Goal: Task Accomplishment & Management: Manage account settings

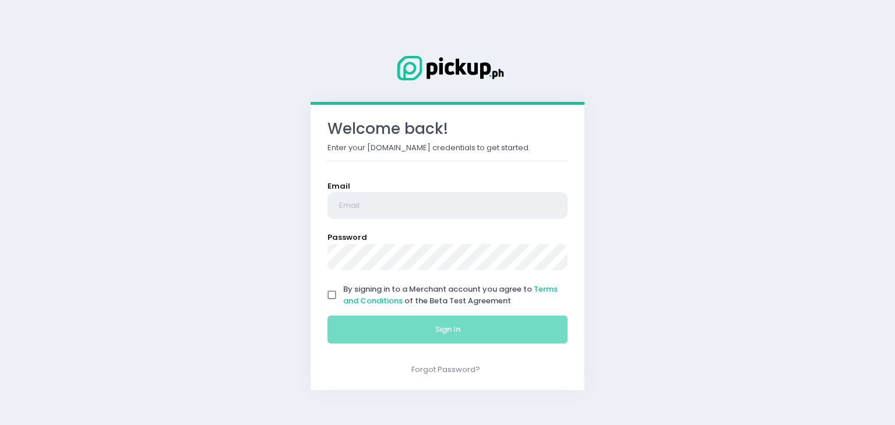
click at [426, 207] on input "email" at bounding box center [447, 205] width 240 height 27
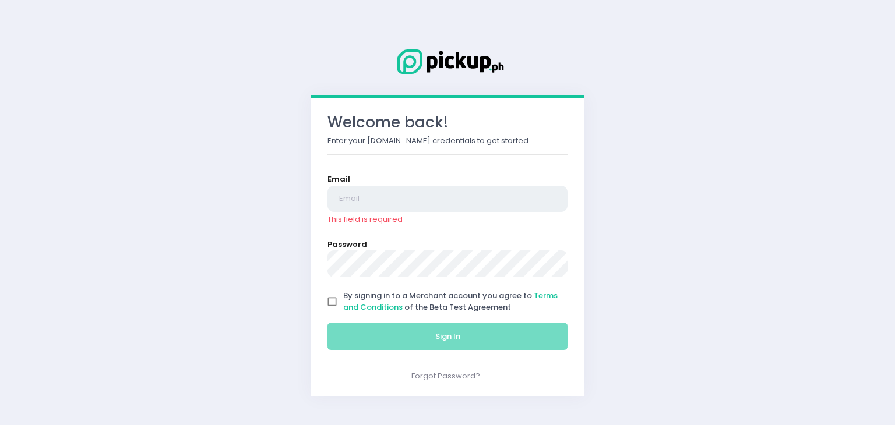
paste input "[DOMAIN_NAME][EMAIL_ADDRESS][DOMAIN_NAME]"
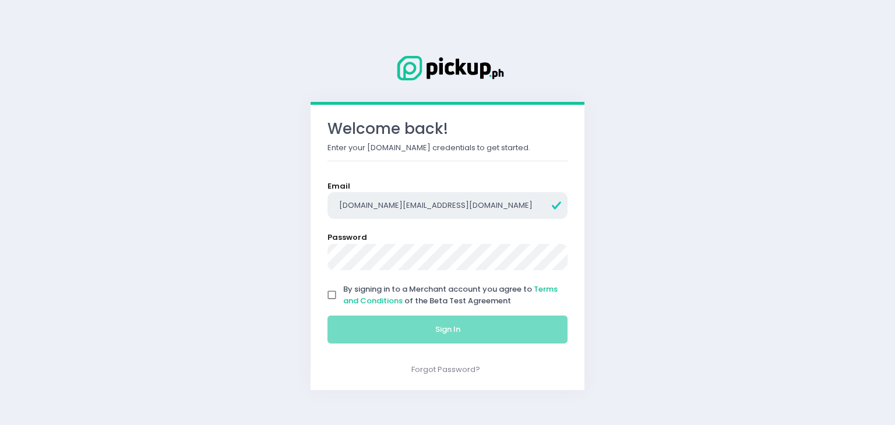
type input "[DOMAIN_NAME][EMAIL_ADDRESS][DOMAIN_NAME]"
click at [178, 6] on div "Welcome back! Enter your Pickup.ph credentials to get started. Email scoopd.ph@…" at bounding box center [447, 212] width 895 height 425
click at [334, 294] on input "By signing in to a Merchant account you agree to Terms and Conditions of the Be…" at bounding box center [332, 295] width 22 height 22
checkbox input "true"
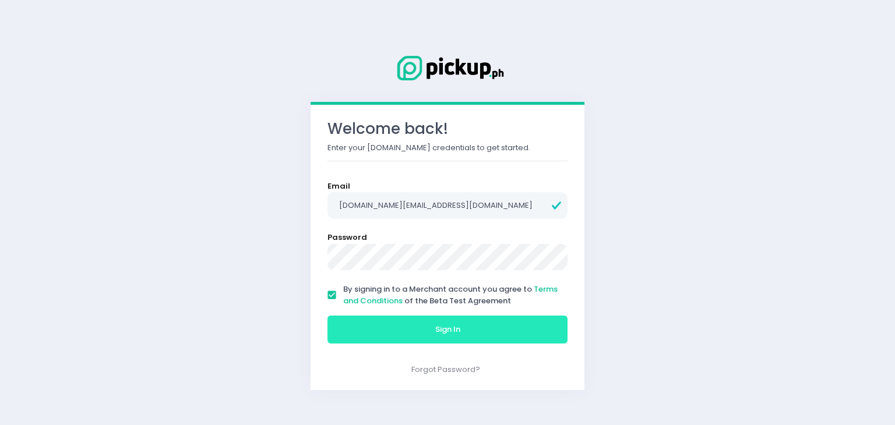
click at [393, 331] on button "Sign In" at bounding box center [447, 330] width 240 height 28
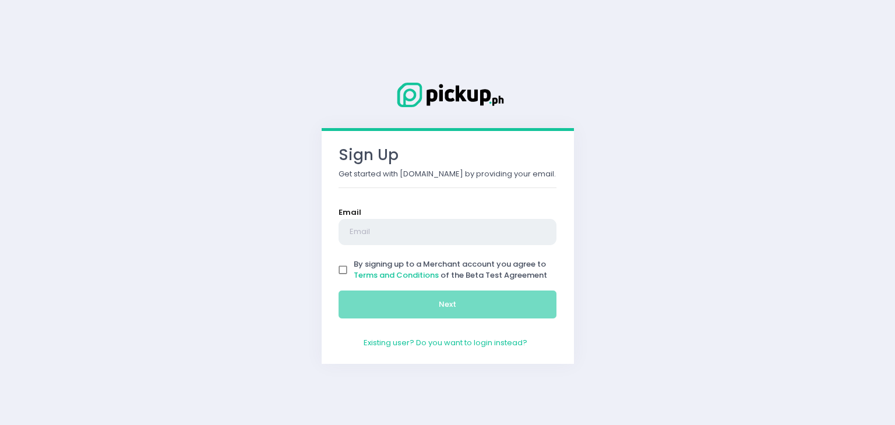
click at [369, 226] on input "text" at bounding box center [447, 232] width 218 height 27
type input "[DOMAIN_NAME][EMAIL_ADDRESS][DOMAIN_NAME]"
click at [340, 272] on input "By signing up to a Merchant account you agree to Terms and Conditions of the Be…" at bounding box center [343, 270] width 22 height 22
checkbox input "true"
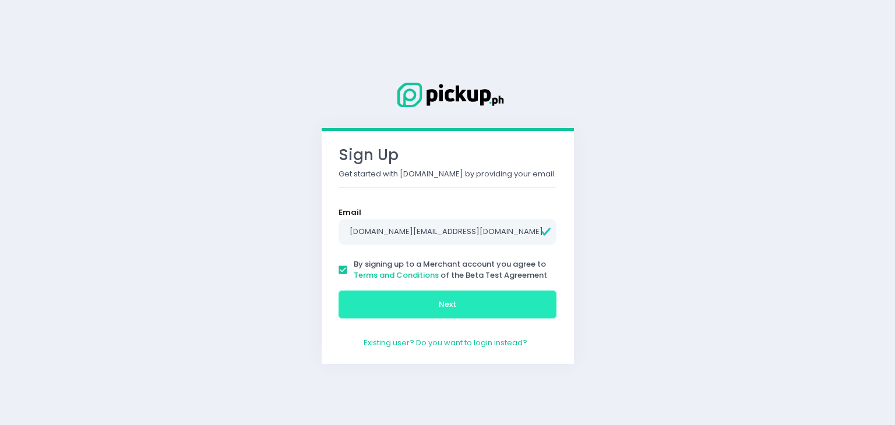
click at [395, 305] on button "Next" at bounding box center [447, 305] width 218 height 28
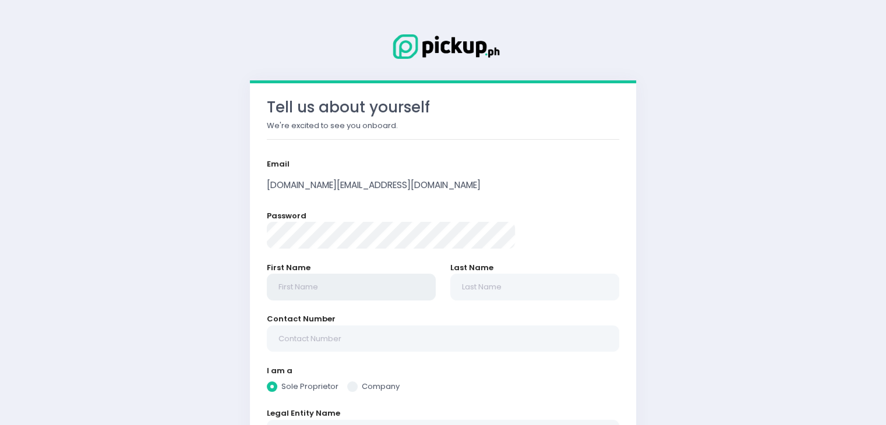
radio input "true"
click at [366, 287] on input "text" at bounding box center [351, 287] width 169 height 27
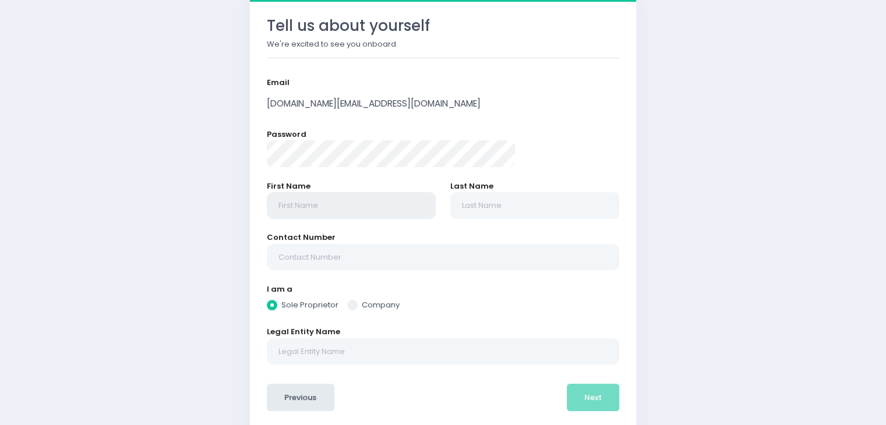
scroll to position [88, 0]
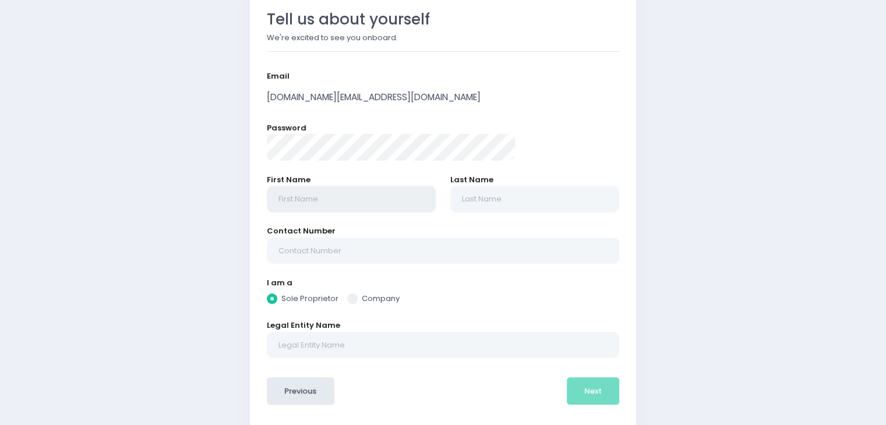
click at [350, 189] on input "text" at bounding box center [351, 199] width 169 height 27
type input "[DEMOGRAPHIC_DATA] [PERSON_NAME]"
type input "BALBASTRO"
type input "09774571638"
click at [405, 251] on input "09774571638" at bounding box center [443, 251] width 352 height 27
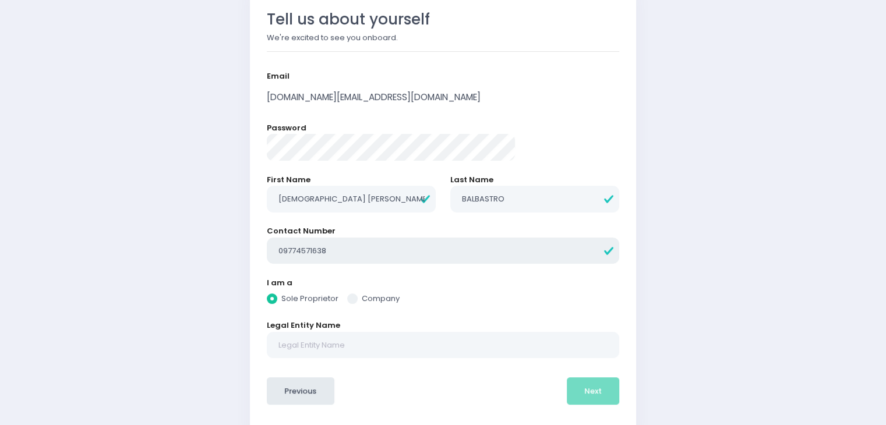
click at [405, 251] on input "09774571638" at bounding box center [443, 251] width 352 height 27
radio input "true"
click at [411, 203] on input "[DEMOGRAPHIC_DATA] [PERSON_NAME]" at bounding box center [351, 199] width 169 height 27
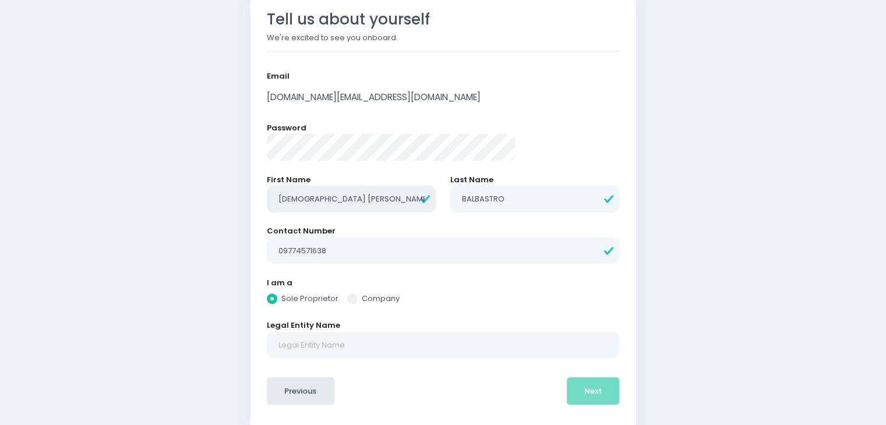
click at [411, 203] on input "[DEMOGRAPHIC_DATA] [PERSON_NAME]" at bounding box center [351, 199] width 169 height 27
type input "IRISH"
radio input "true"
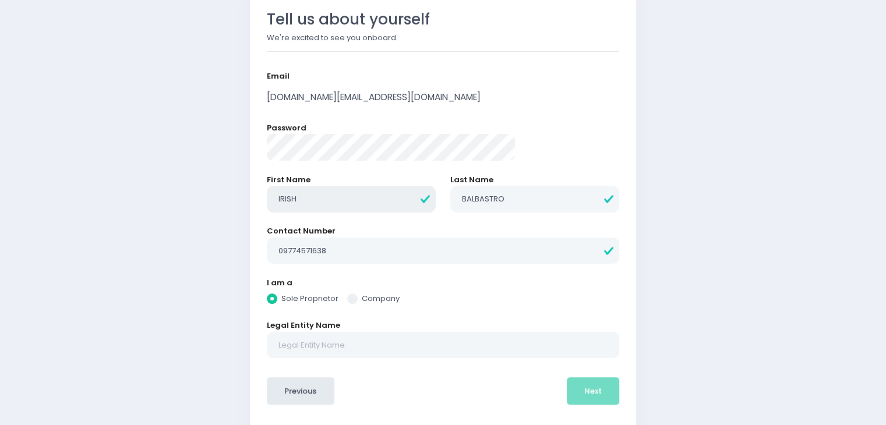
type input "IRISH"
radio input "true"
type input "IRIS"
radio input "true"
type input "IRI"
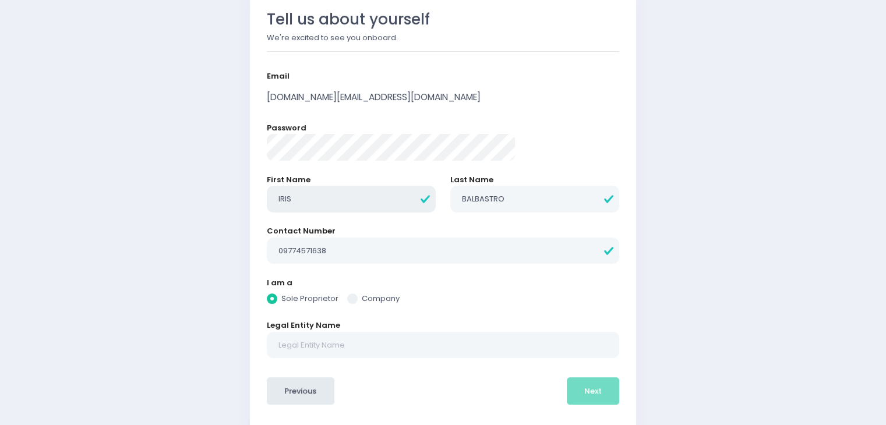
radio input "true"
type input "IR"
radio input "true"
type input "I"
radio input "true"
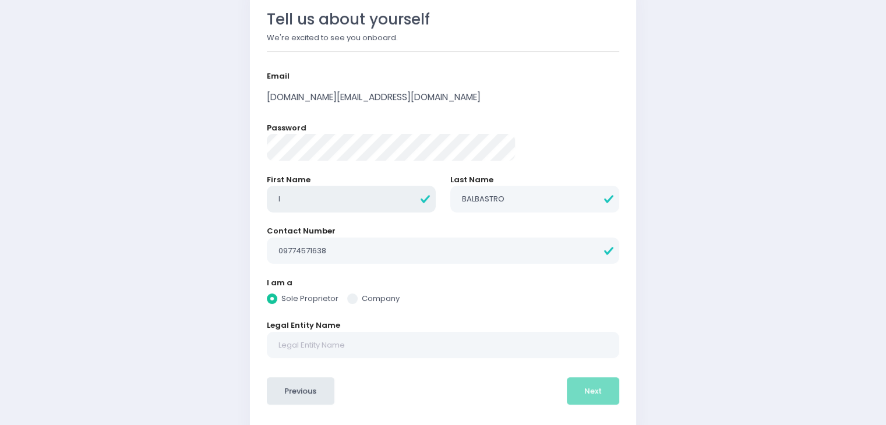
radio input "true"
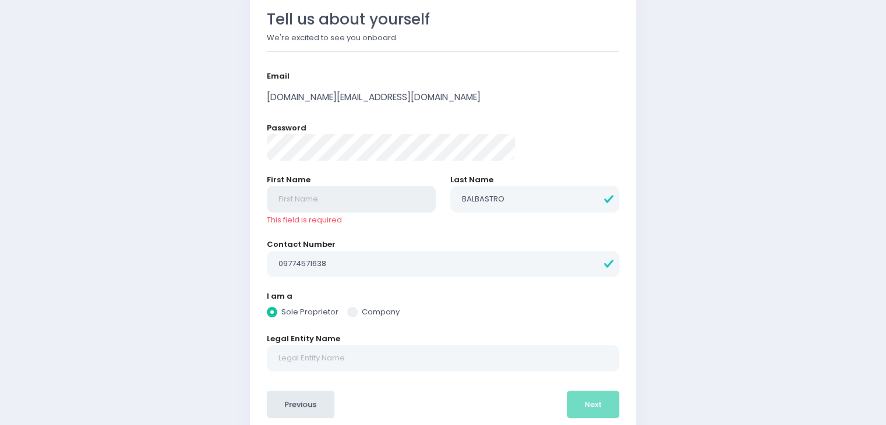
type input "s"
radio input "true"
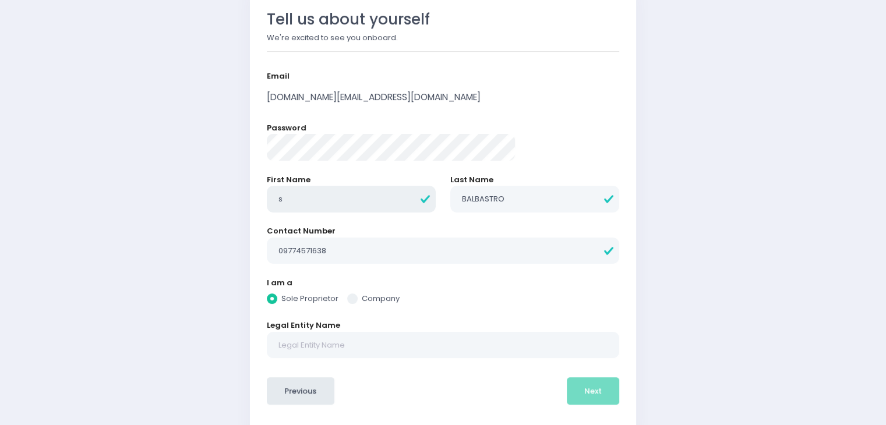
radio input "true"
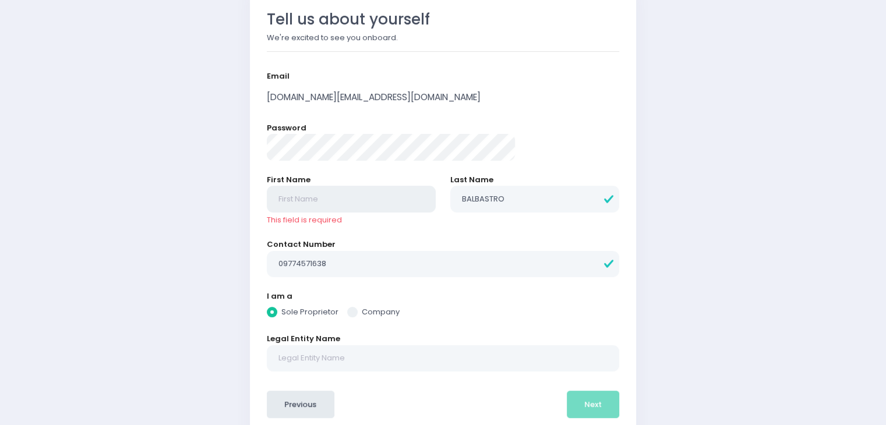
type input "S"
radio input "true"
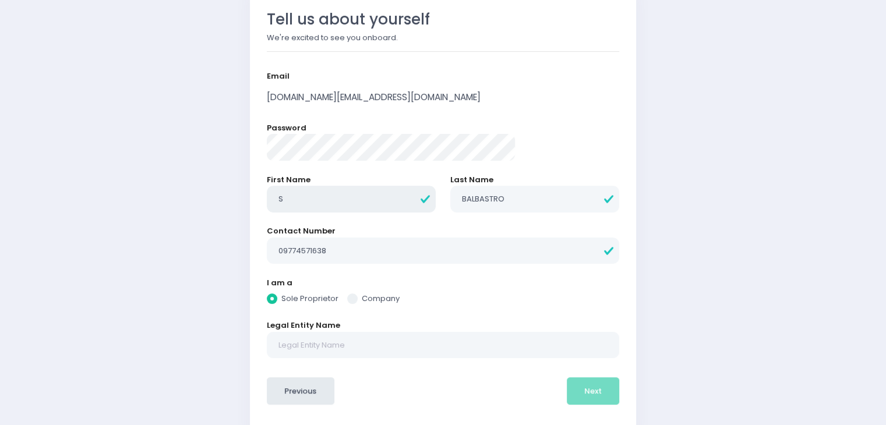
type input "SC"
radio input "true"
type input "SCO"
radio input "true"
type input "SCOO"
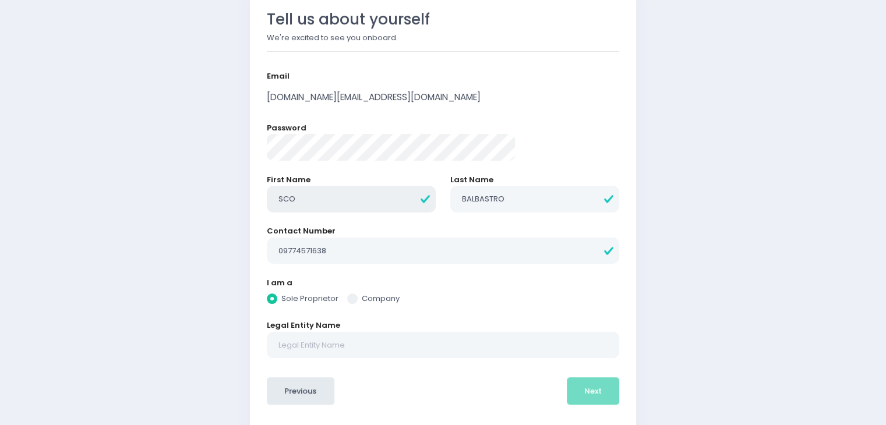
radio input "true"
type input "SCOOP"
radio input "true"
type input "SCOOPD"
radio input "true"
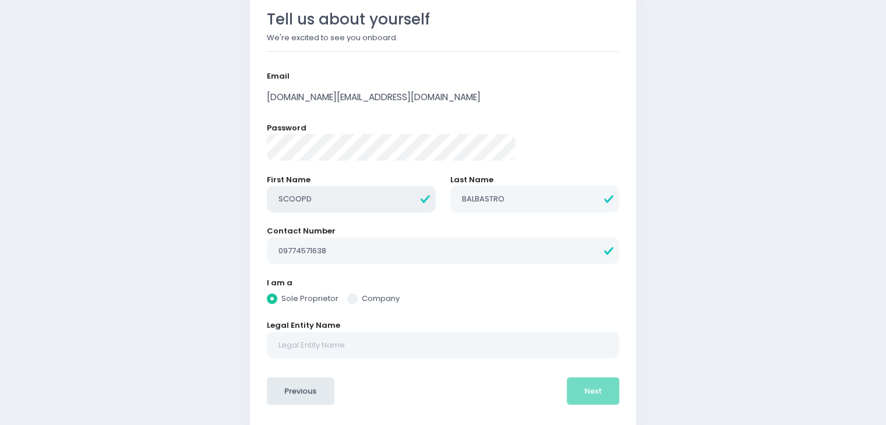
type input "SCOOPD"
radio input "true"
click at [379, 198] on input "SCOOPD" at bounding box center [351, 199] width 169 height 27
type input "I"
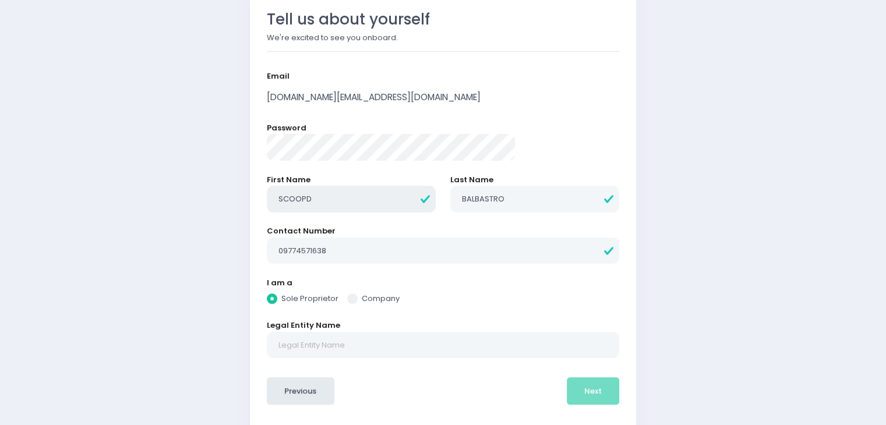
radio input "true"
type input "IR"
radio input "true"
type input "IRI"
radio input "true"
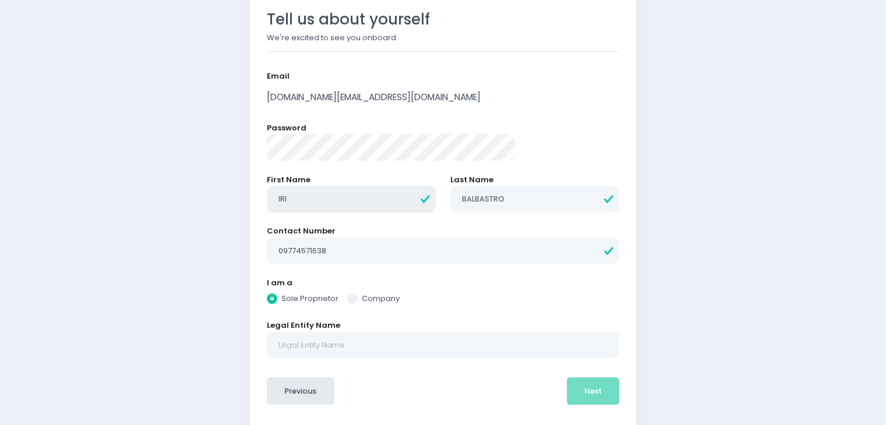
type input "IRIS"
radio input "true"
type input "IRISH"
radio input "true"
type input "IRISH"
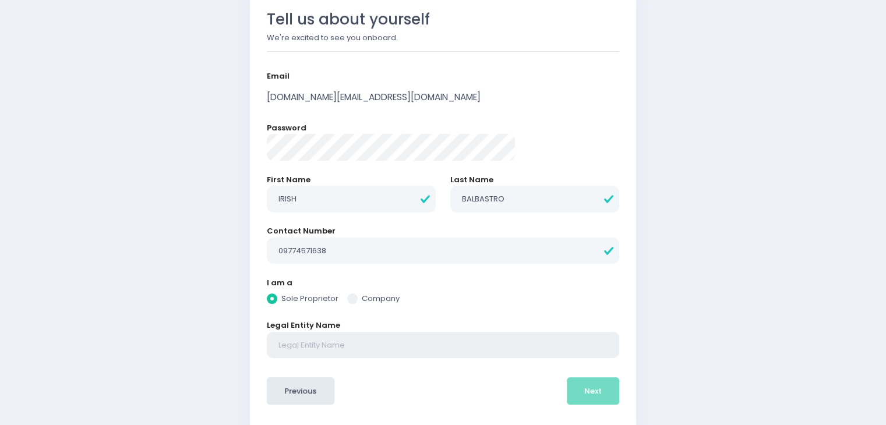
click at [402, 352] on input "text" at bounding box center [443, 345] width 352 height 27
radio input "true"
type input "S"
radio input "true"
type input "SC"
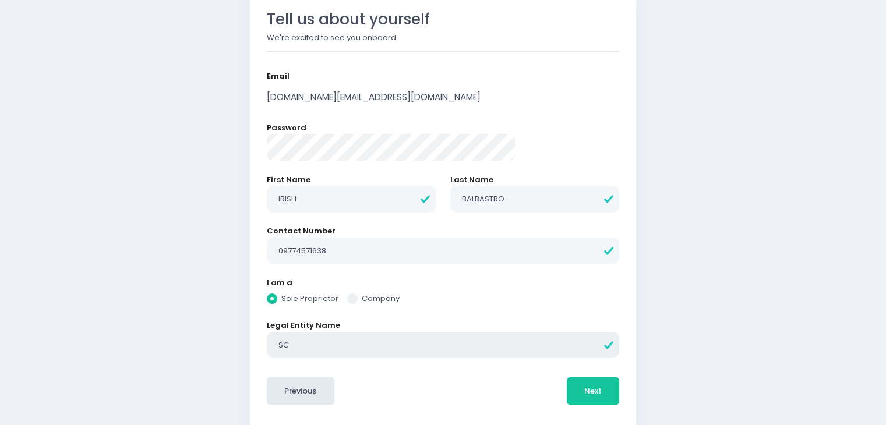
radio input "true"
type input "SCO"
radio input "true"
type input "SCOO"
radio input "true"
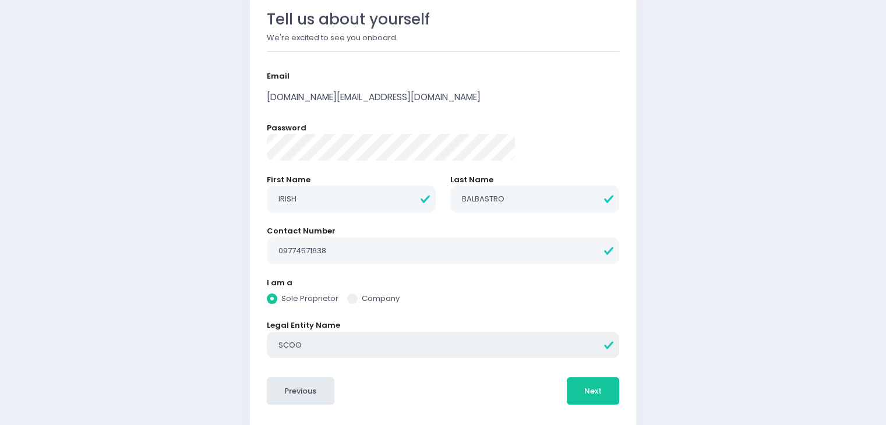
type input "SCOOP"
radio input "true"
type input "SCOOPD"
click at [567, 399] on button "Next" at bounding box center [593, 391] width 53 height 28
radio input "true"
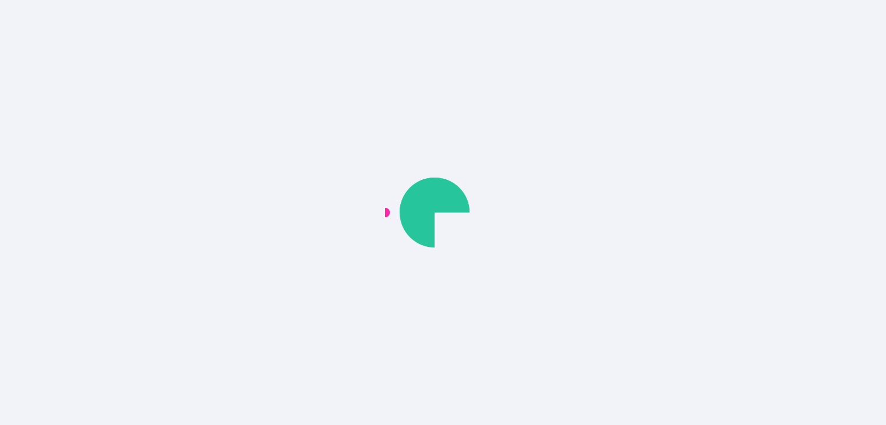
scroll to position [0, 0]
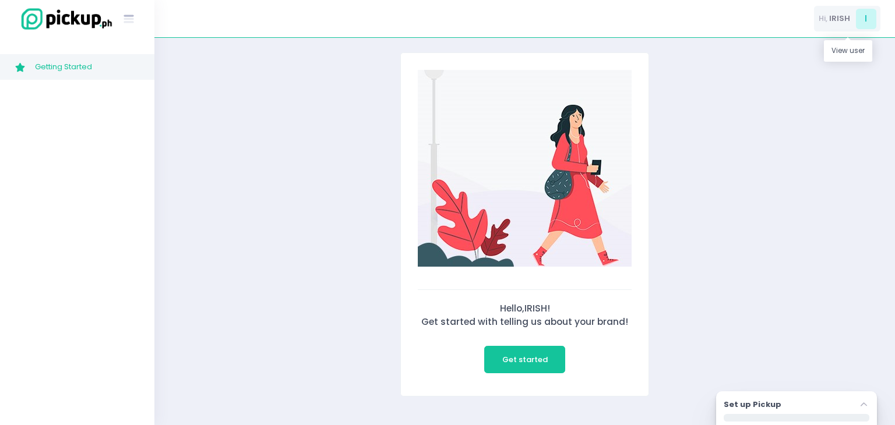
click at [836, 17] on span "IRISH" at bounding box center [839, 19] width 21 height 12
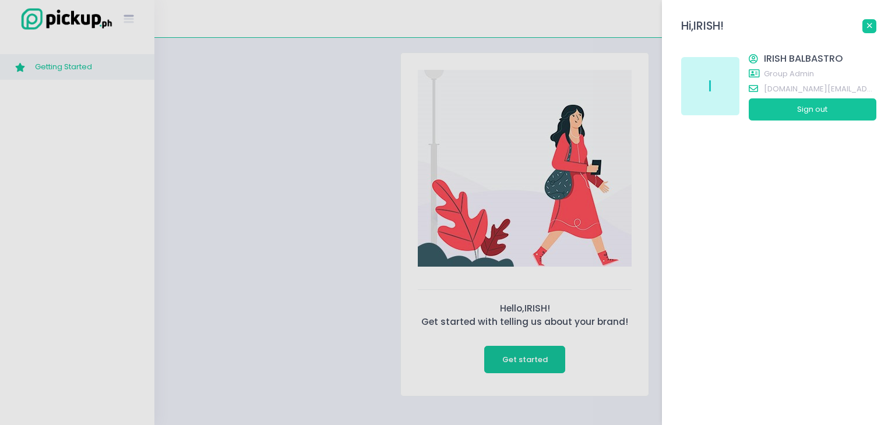
click at [868, 23] on icon at bounding box center [869, 25] width 5 height 5
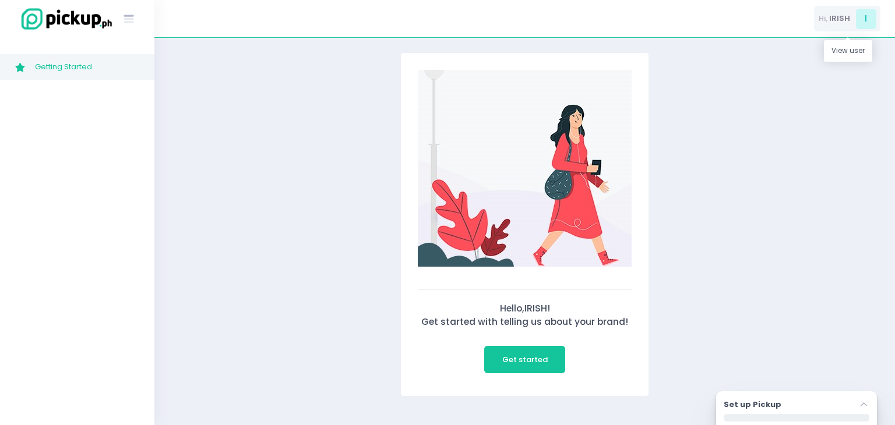
click at [868, 17] on span "I" at bounding box center [866, 19] width 20 height 20
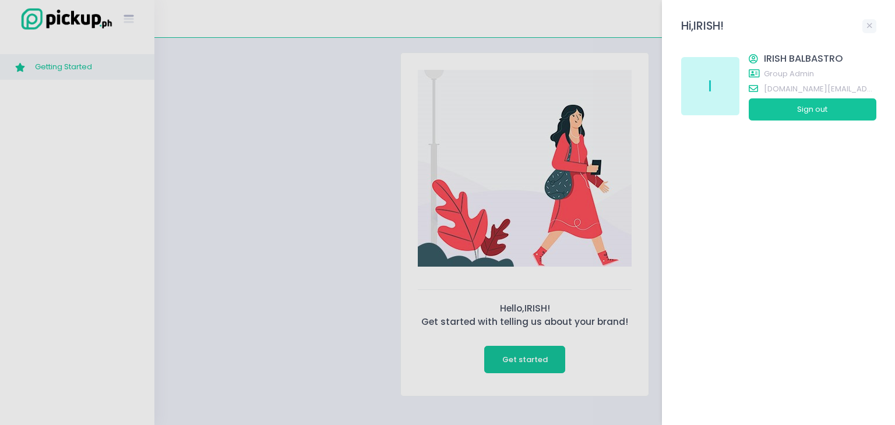
click at [712, 91] on div "I" at bounding box center [710, 86] width 58 height 58
click at [868, 22] on link at bounding box center [869, 26] width 14 height 14
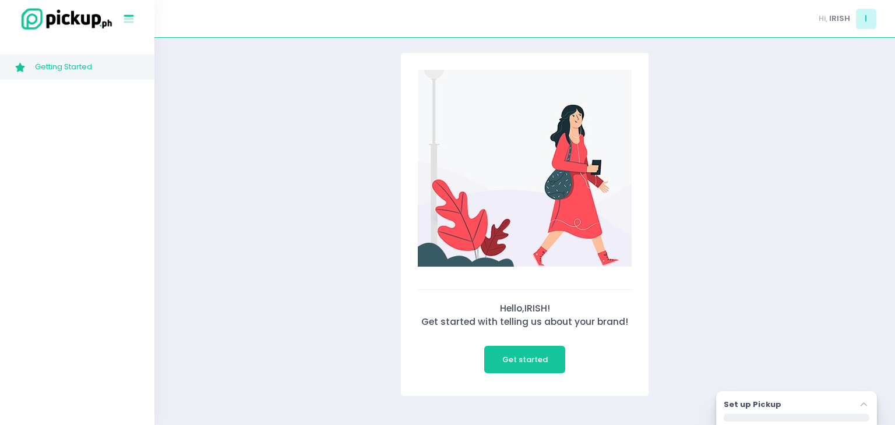
click at [127, 20] on icon "Stockholm-icons / Text / Menu Created with Sketch." at bounding box center [128, 19] width 15 height 15
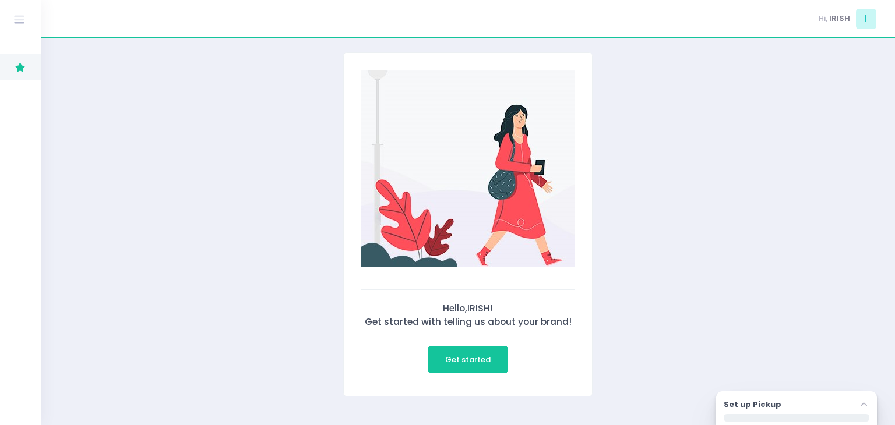
click at [862, 402] on icon "Stockholm-icons / Navigation / Angle-up Created with Sketch." at bounding box center [864, 405] width 12 height 12
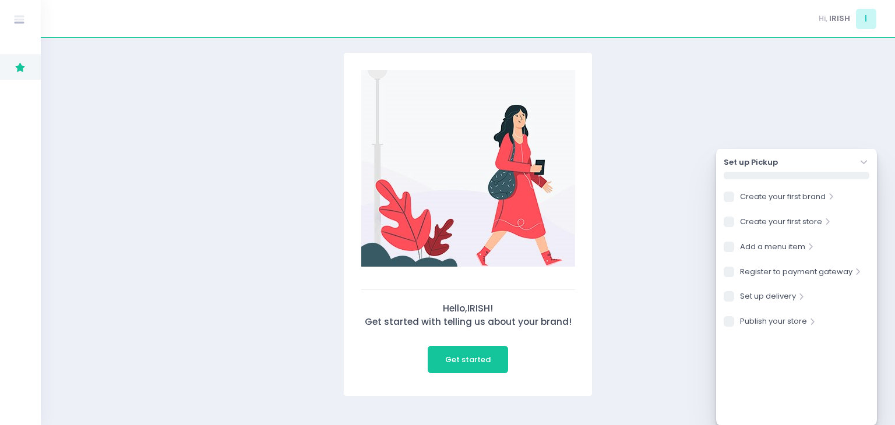
click at [649, 212] on div "Hello, IRISH ! Get started with telling us about your brand! Get started" at bounding box center [467, 224] width 751 height 344
click at [824, 17] on span "Hi," at bounding box center [822, 19] width 9 height 12
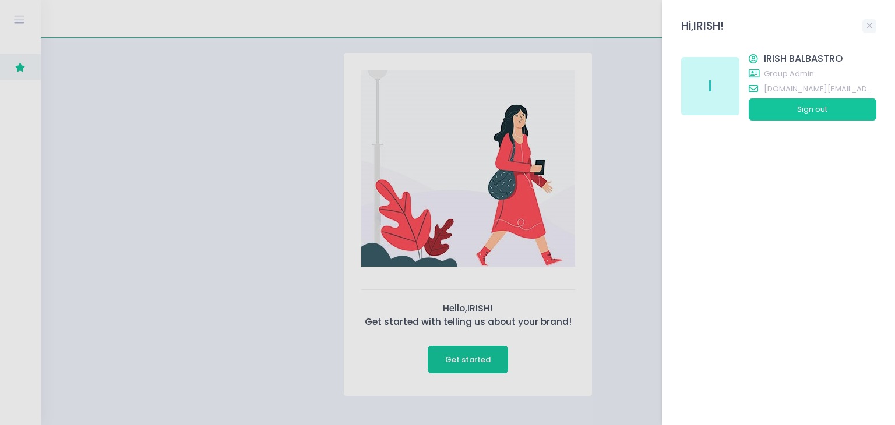
click at [690, 89] on div "I" at bounding box center [710, 86] width 58 height 58
click at [768, 69] on span "group admin" at bounding box center [820, 74] width 112 height 12
click at [780, 82] on span "group admin" at bounding box center [812, 75] width 128 height 15
click at [779, 86] on span "[DOMAIN_NAME][EMAIL_ADDRESS][DOMAIN_NAME]" at bounding box center [820, 89] width 112 height 12
click at [780, 60] on span "IRISH BALBASTRO" at bounding box center [820, 59] width 112 height 14
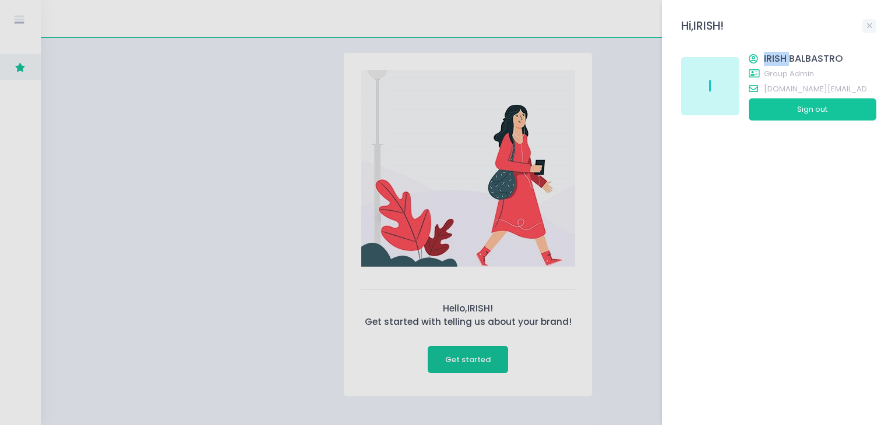
click at [780, 60] on span "IRISH BALBASTRO" at bounding box center [820, 59] width 112 height 14
click at [19, 66] on div at bounding box center [447, 212] width 895 height 425
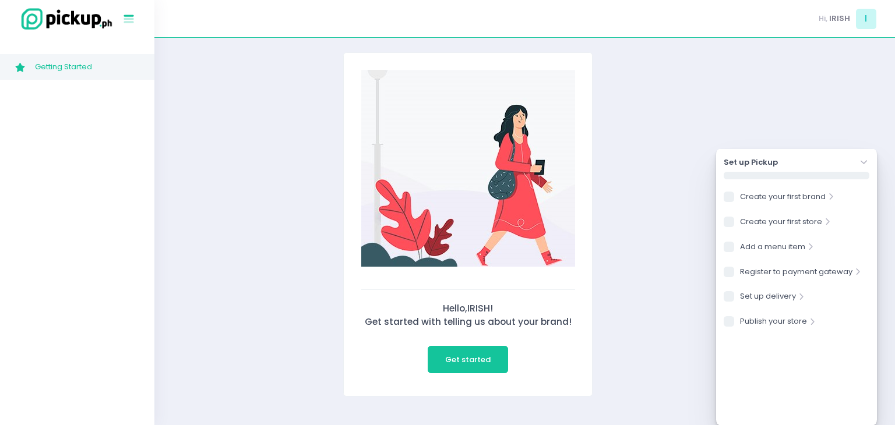
click at [121, 19] on icon "Stockholm-icons / Text / Menu Created with Sketch." at bounding box center [128, 19] width 15 height 15
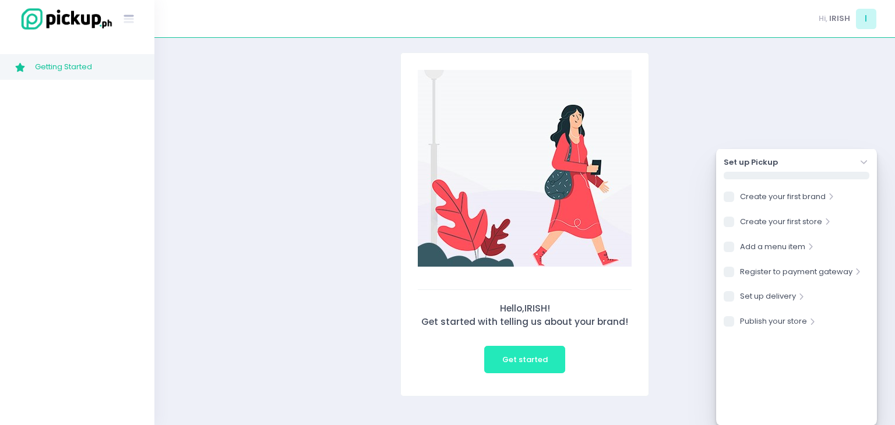
click at [550, 364] on button "Get started" at bounding box center [524, 360] width 81 height 28
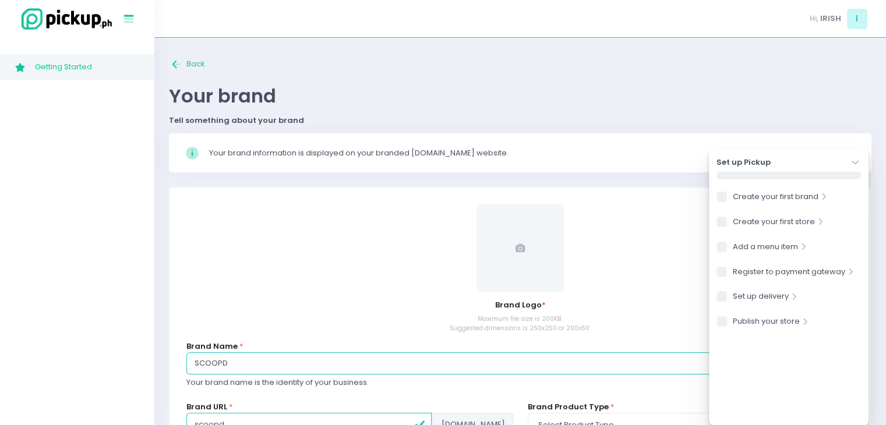
click at [128, 19] on icon at bounding box center [129, 19] width 10 height 5
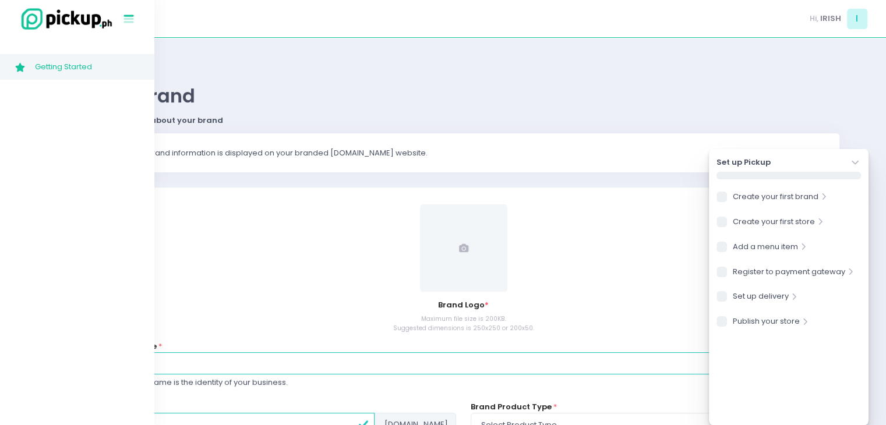
click at [132, 17] on icon "Stockholm-icons / Text / Menu Created with Sketch." at bounding box center [128, 19] width 15 height 15
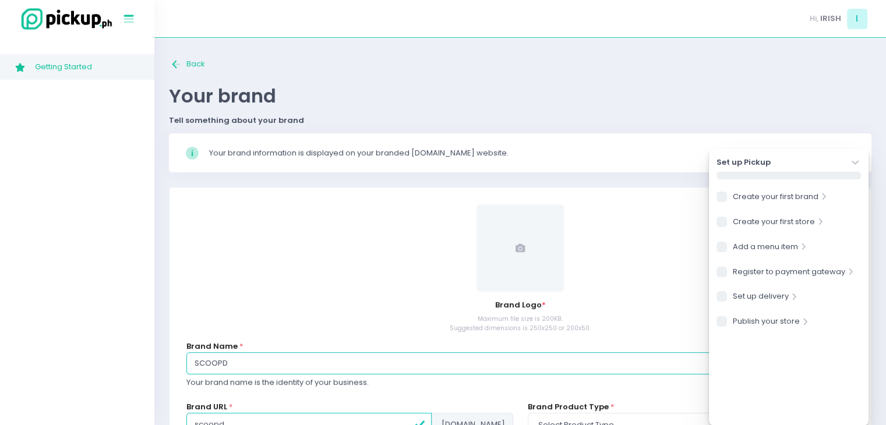
click at [132, 17] on icon "Stockholm-icons / Text / Menu Created with Sketch." at bounding box center [128, 19] width 15 height 15
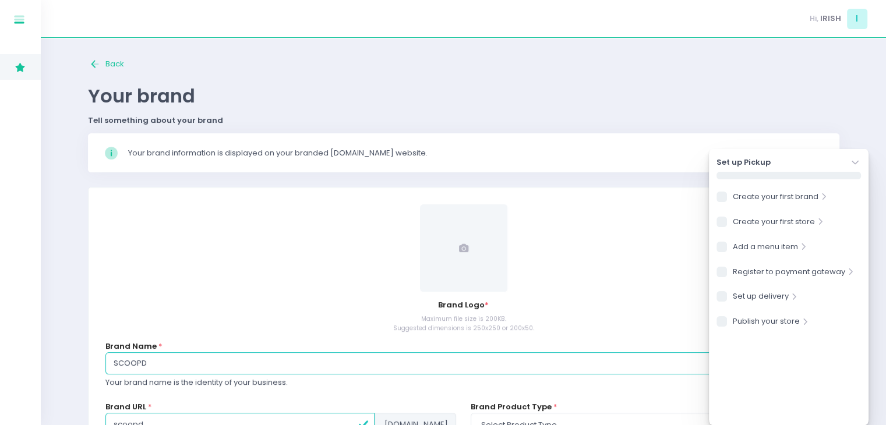
click at [132, 17] on div "Hi, IRISH I" at bounding box center [463, 19] width 845 height 38
click at [834, 14] on span "IRISH" at bounding box center [830, 19] width 21 height 12
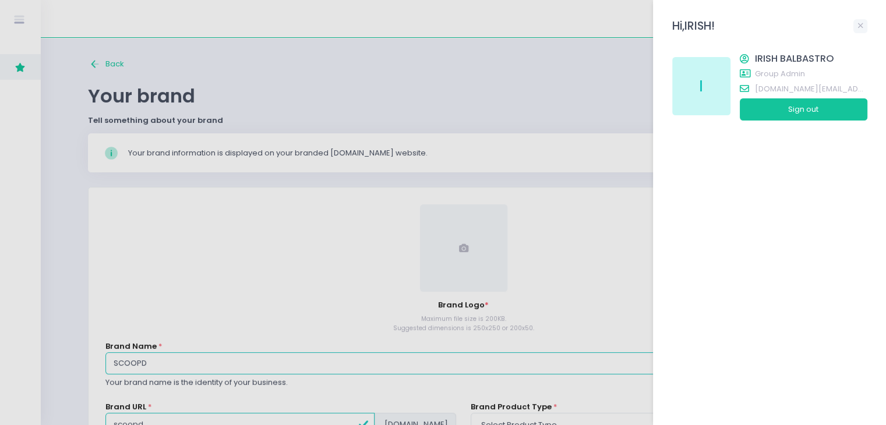
click at [454, 50] on div at bounding box center [443, 212] width 886 height 425
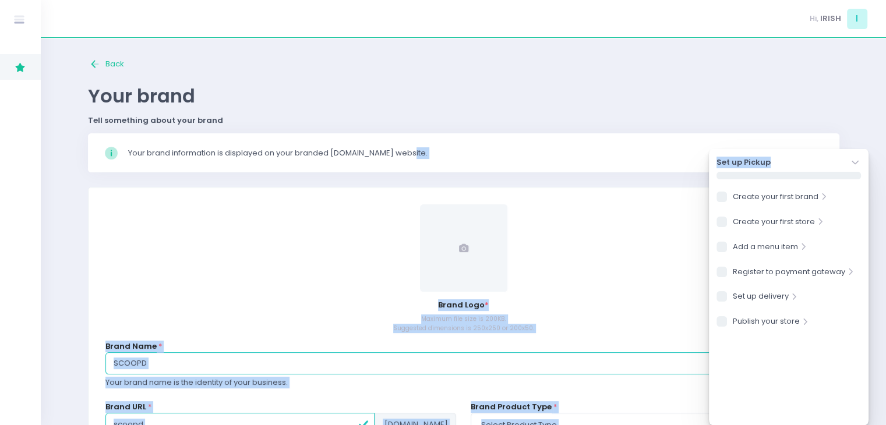
drag, startPoint x: 843, startPoint y: 132, endPoint x: 822, endPoint y: 139, distance: 22.1
click at [832, 132] on div "Back to home Created with Sketch. Back Your brand Tell something about your bra…" at bounding box center [463, 286] width 780 height 468
click at [860, 161] on div "Set up Pickup Stockholm-icons / Navigation / Angle-down Created with Sketch. Cr…" at bounding box center [789, 287] width 160 height 277
click at [854, 161] on icon "Stockholm-icons / Navigation / Angle-down Created with Sketch." at bounding box center [855, 163] width 12 height 12
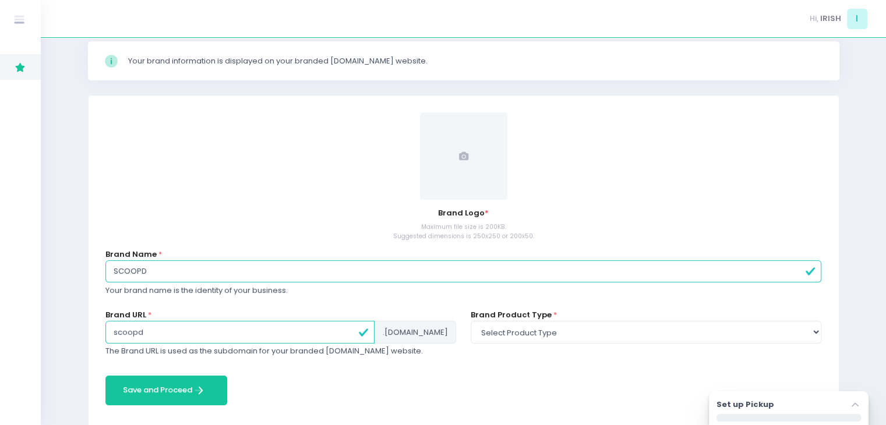
scroll to position [109, 0]
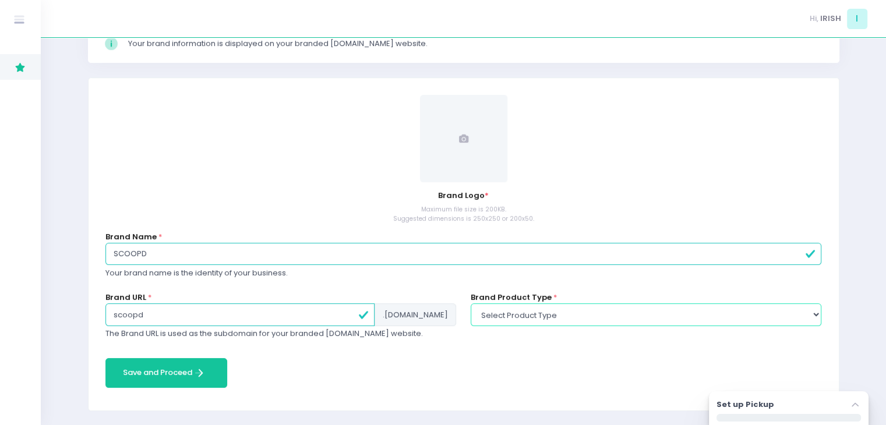
click at [596, 317] on select "Select product type food non-food" at bounding box center [646, 314] width 351 height 22
select select "food"
click at [471, 303] on select "Select product type food non-food" at bounding box center [646, 314] width 351 height 22
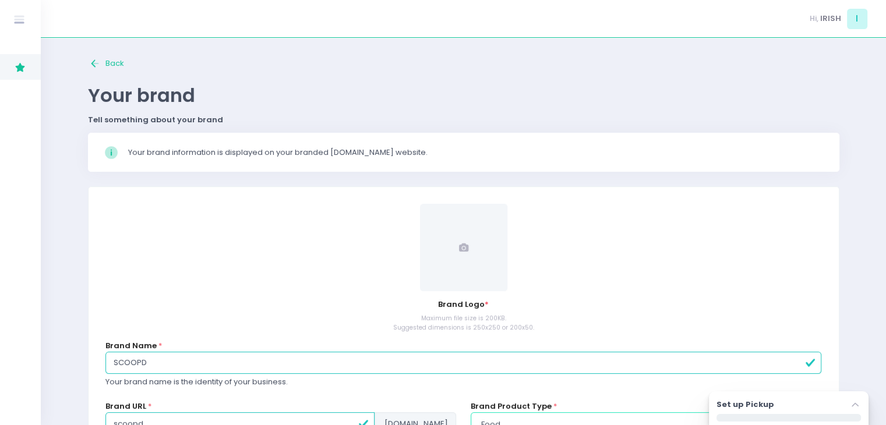
scroll to position [0, 0]
click at [478, 166] on div "Stockholm-icons / Code / Info-circle Created with Sketch. Your brand informatio…" at bounding box center [463, 152] width 751 height 39
click at [482, 166] on div "Stockholm-icons / Code / Info-circle Created with Sketch. Your brand informatio…" at bounding box center [463, 152] width 751 height 39
click at [847, 16] on span "I" at bounding box center [857, 19] width 20 height 20
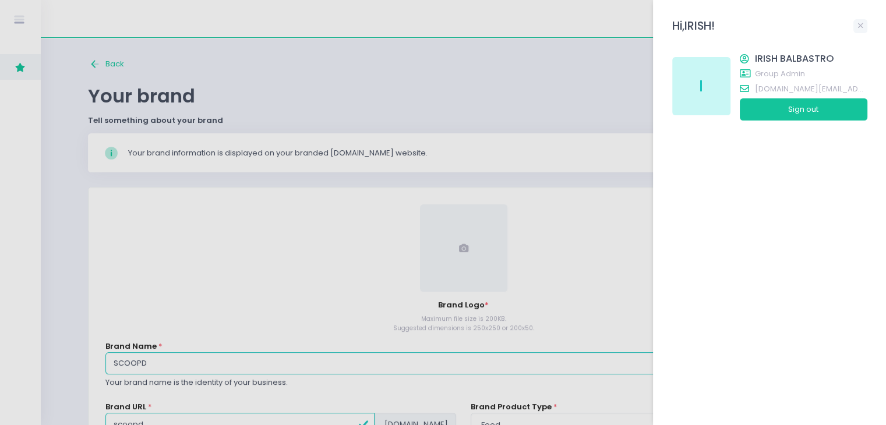
click at [708, 80] on div "I" at bounding box center [701, 86] width 58 height 58
click at [23, 5] on div at bounding box center [443, 212] width 886 height 425
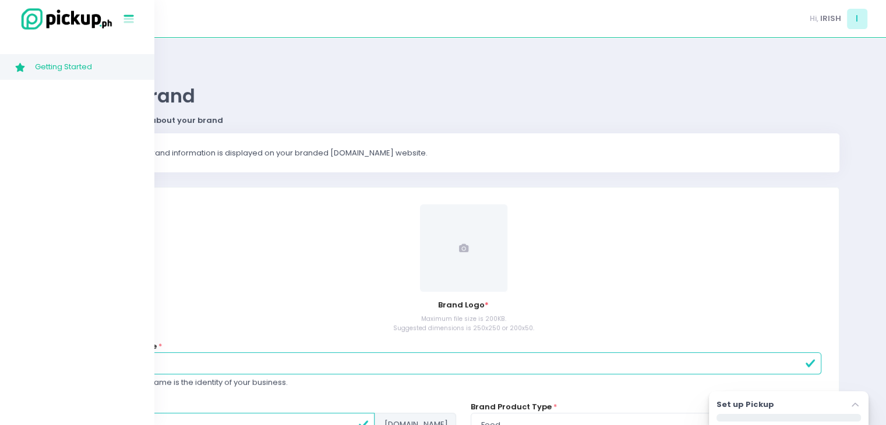
click at [121, 18] on button "Stockholm-icons / Text / Menu Created with Sketch." at bounding box center [130, 18] width 19 height 24
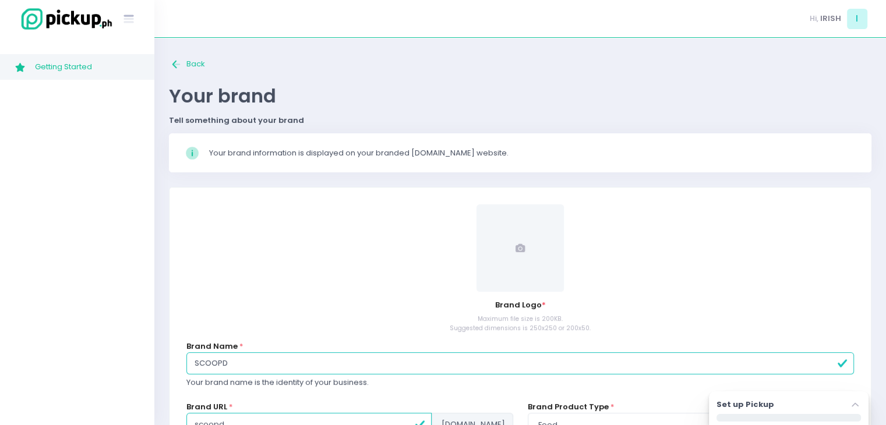
click at [36, 63] on span "Getting Started" at bounding box center [87, 66] width 105 height 15
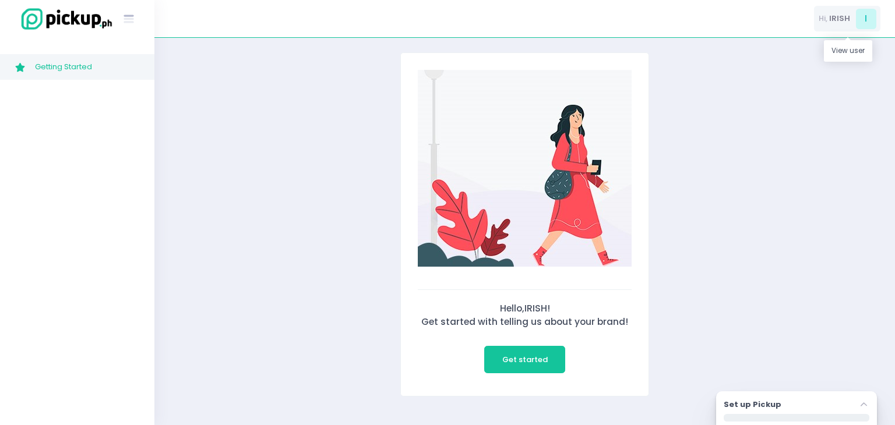
click at [857, 18] on span "I" at bounding box center [866, 19] width 20 height 20
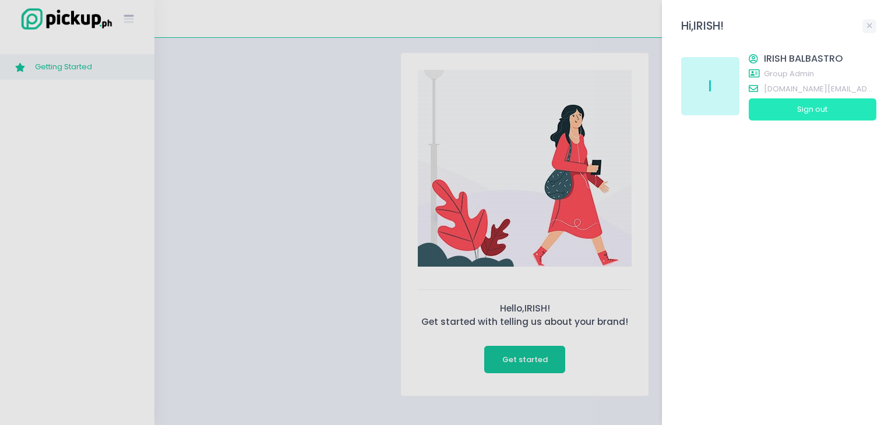
click at [786, 101] on button "Sign out" at bounding box center [812, 109] width 128 height 22
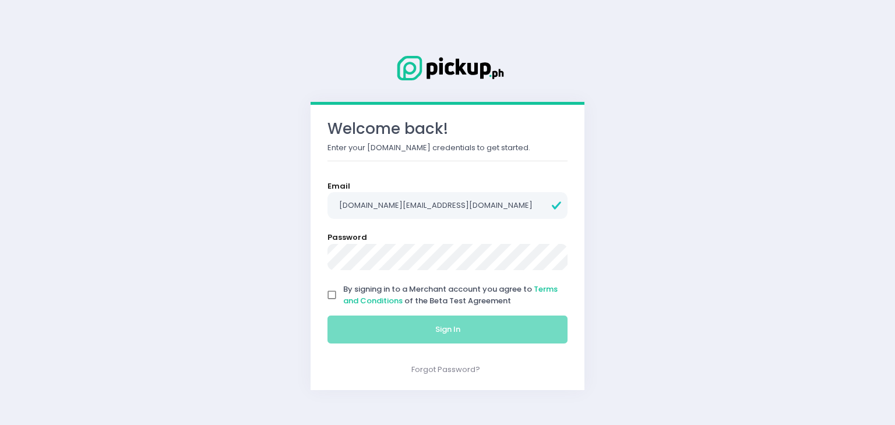
click at [330, 296] on input "By signing in to a Merchant account you agree to Terms and Conditions of the Be…" at bounding box center [332, 295] width 22 height 22
checkbox input "true"
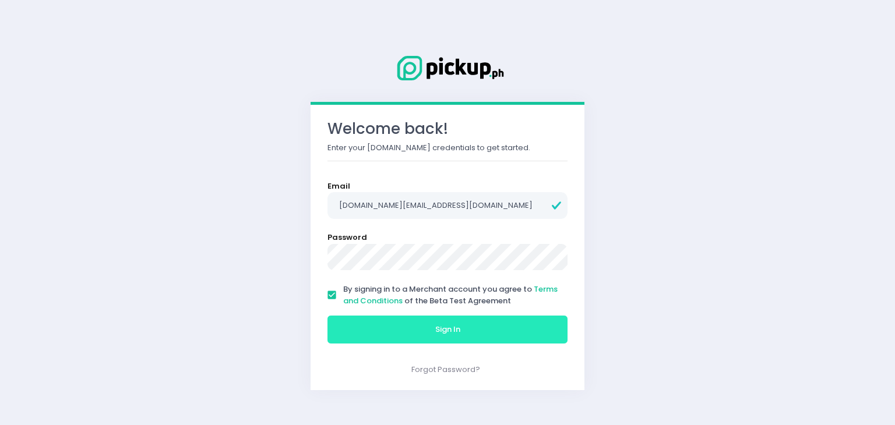
click at [352, 322] on button "Sign In" at bounding box center [447, 330] width 240 height 28
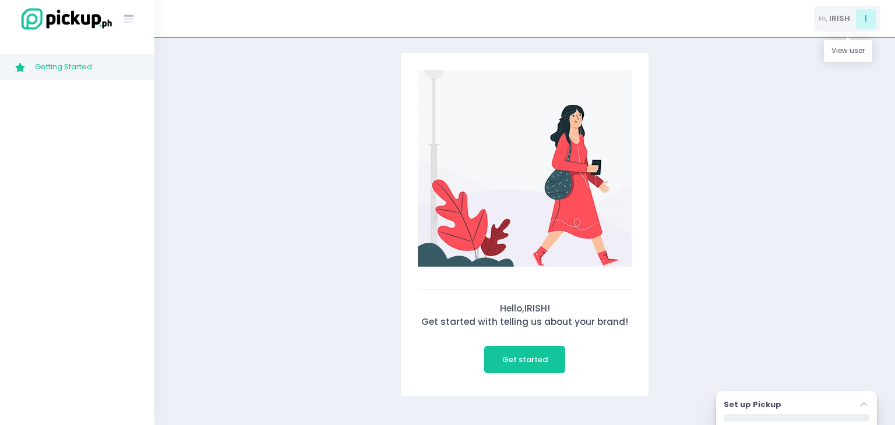
click at [852, 19] on div "Hi, IRISH I" at bounding box center [847, 19] width 66 height 26
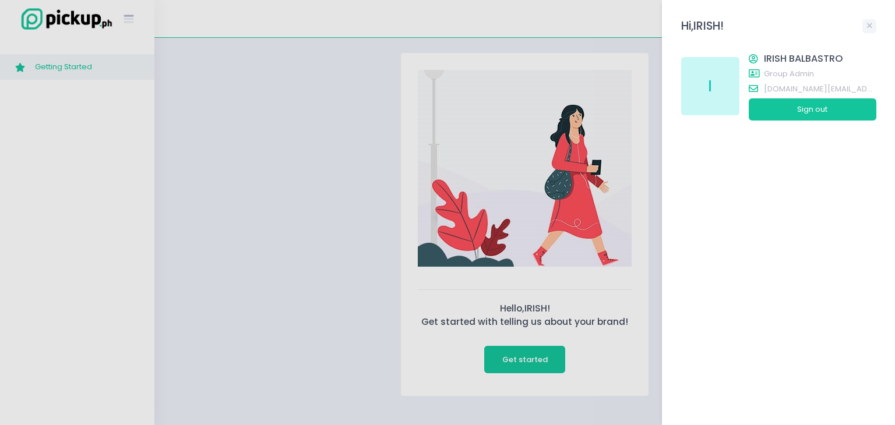
click at [757, 72] on icon at bounding box center [753, 73] width 10 height 9
click at [175, 56] on div at bounding box center [447, 212] width 895 height 425
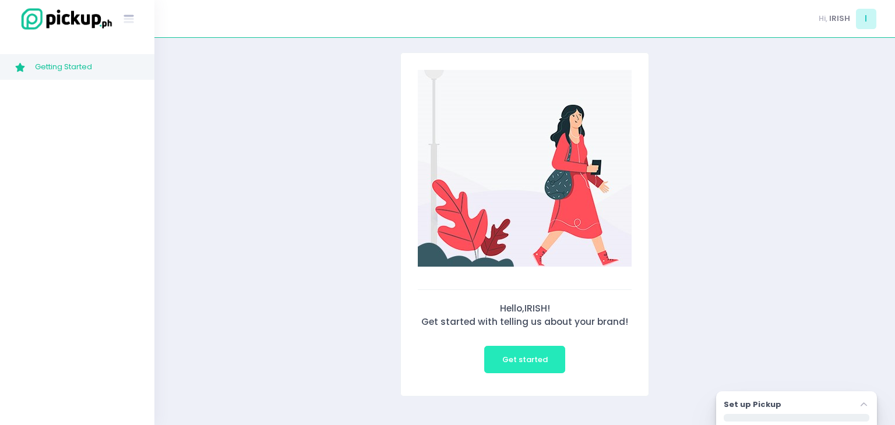
click at [522, 352] on button "Get started" at bounding box center [524, 360] width 81 height 28
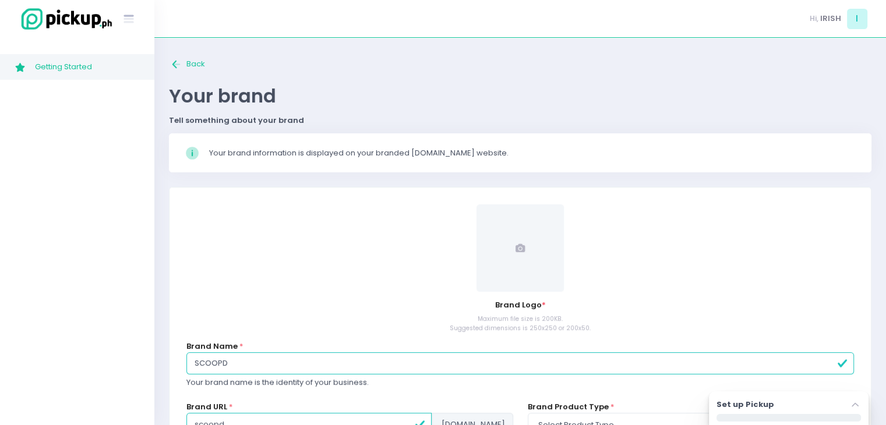
click at [537, 255] on span at bounding box center [519, 247] width 87 height 87
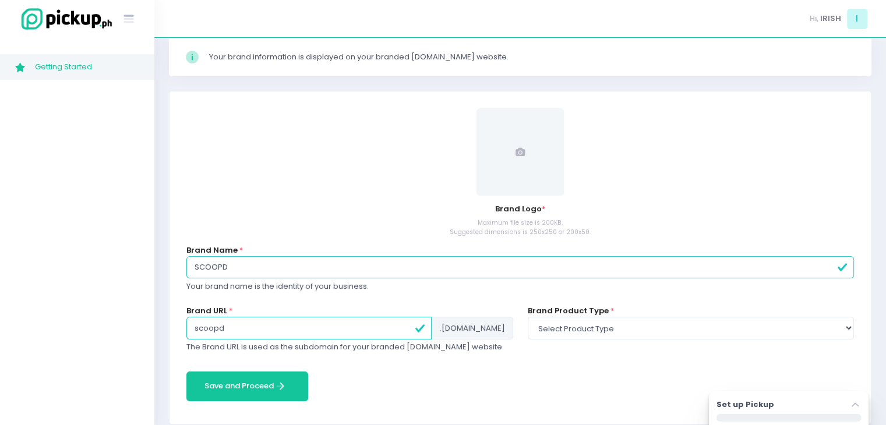
scroll to position [109, 0]
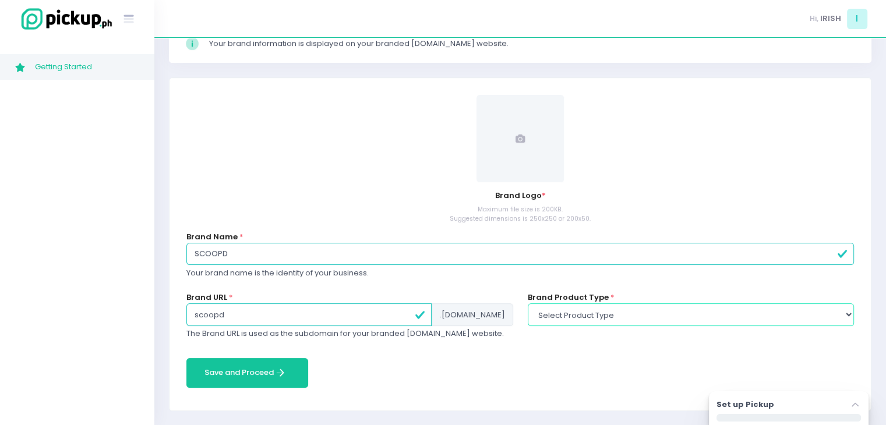
click at [585, 304] on select "Select product type food non-food" at bounding box center [691, 314] width 326 height 22
select select "food"
click at [528, 303] on select "Select product type food non-food" at bounding box center [691, 314] width 326 height 22
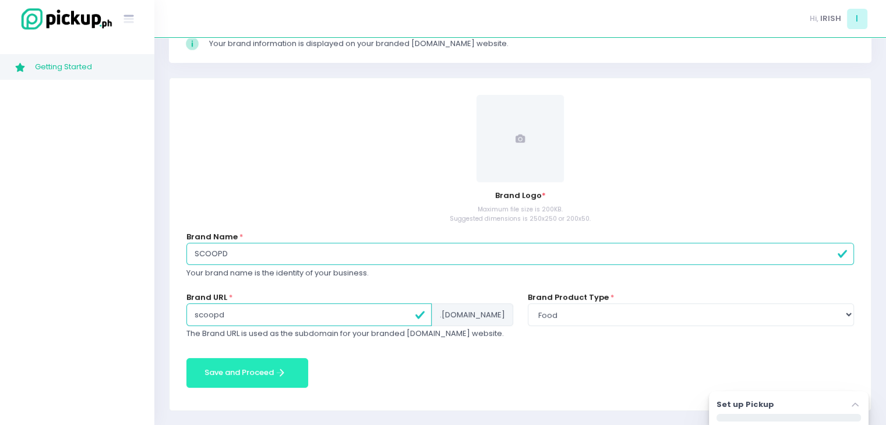
click at [287, 369] on button "Save and Proceed Save and Proceed Created with Sketch." at bounding box center [247, 373] width 122 height 30
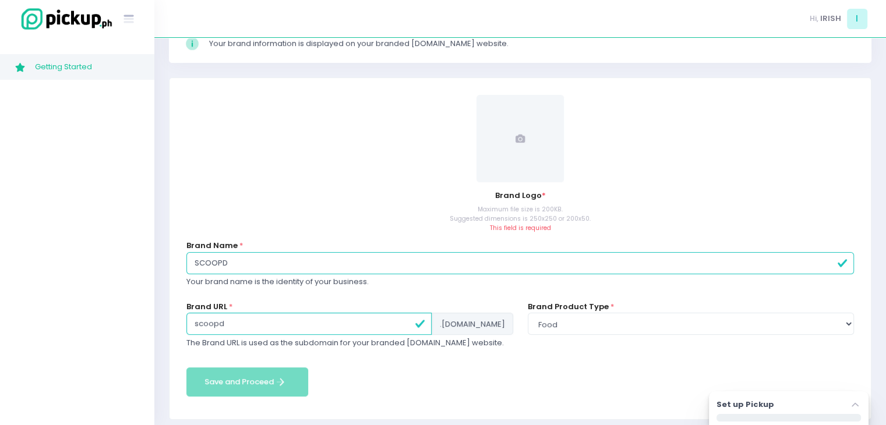
click at [517, 145] on span at bounding box center [519, 138] width 87 height 87
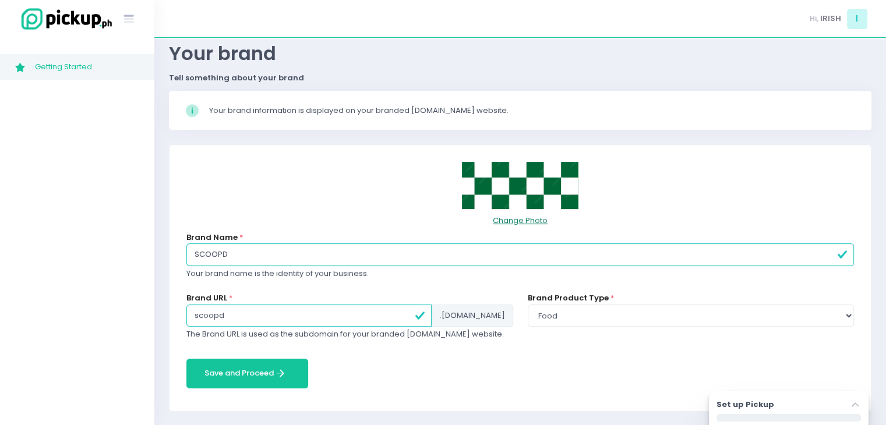
click at [508, 217] on button "Change Photo" at bounding box center [520, 220] width 56 height 22
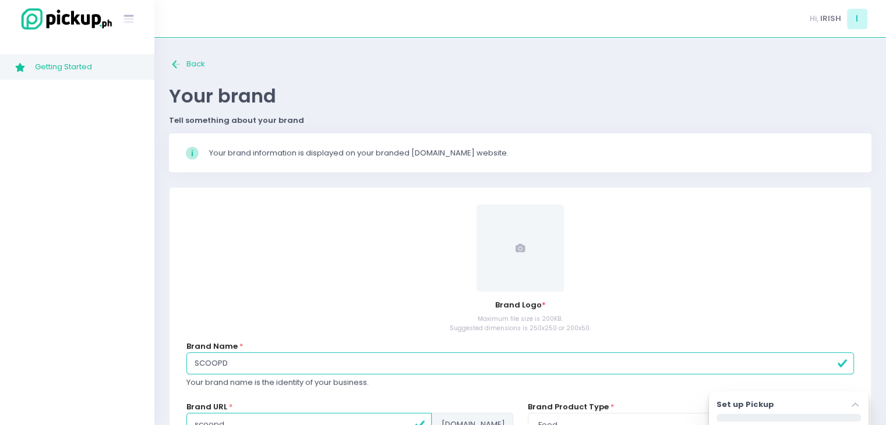
click at [536, 251] on span at bounding box center [519, 247] width 87 height 87
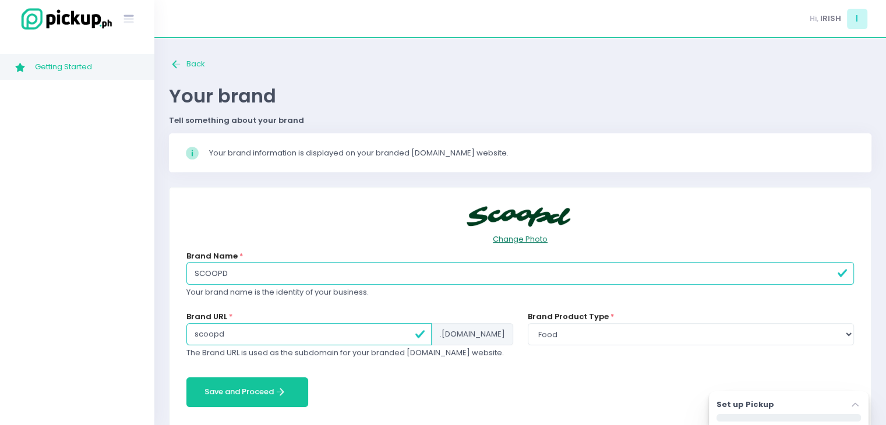
click at [514, 234] on button "Change Photo" at bounding box center [520, 239] width 56 height 22
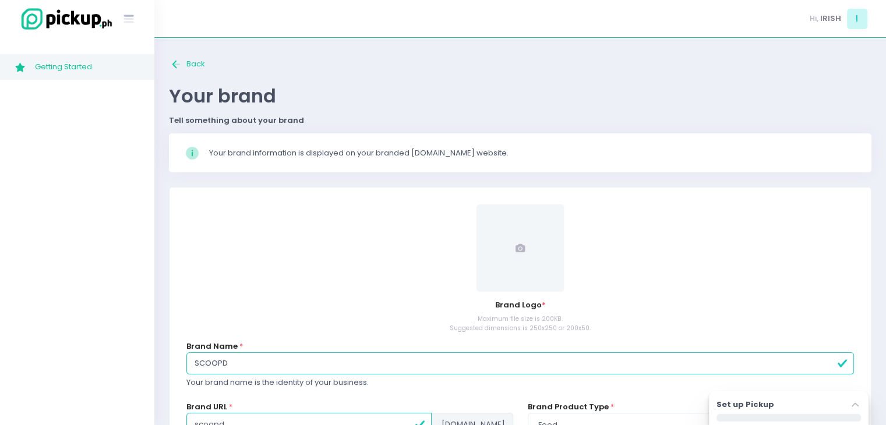
click at [520, 245] on icon at bounding box center [519, 247] width 9 height 9
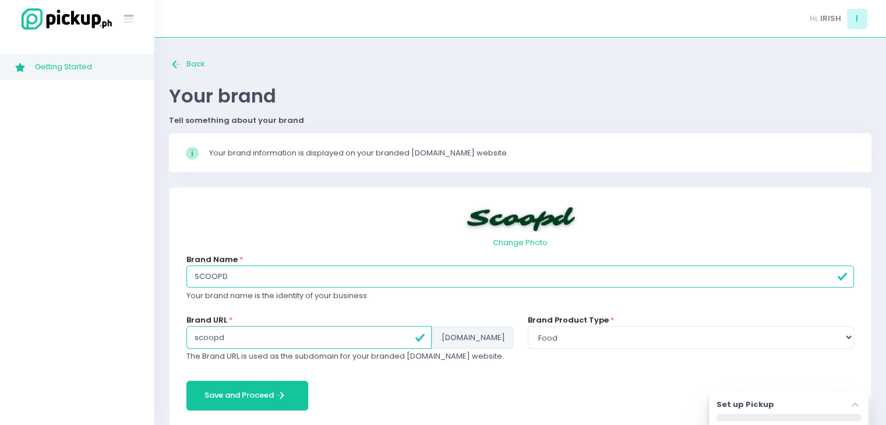
scroll to position [22, 0]
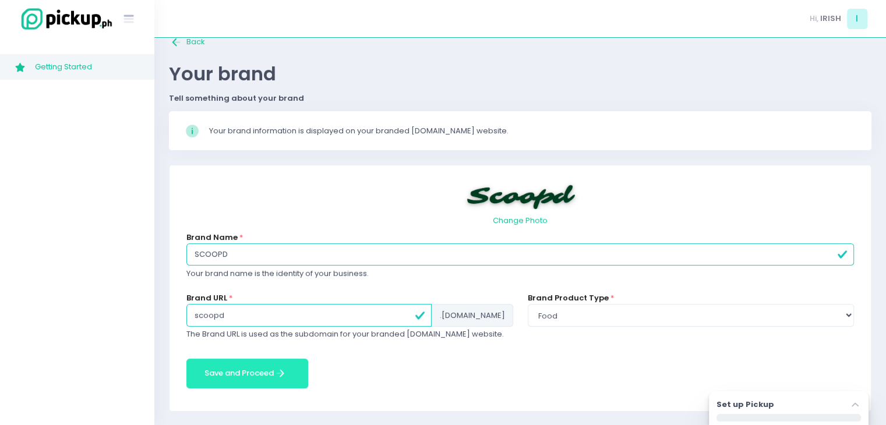
click at [243, 378] on button "Save and Proceed Save and Proceed Created with Sketch." at bounding box center [247, 374] width 122 height 30
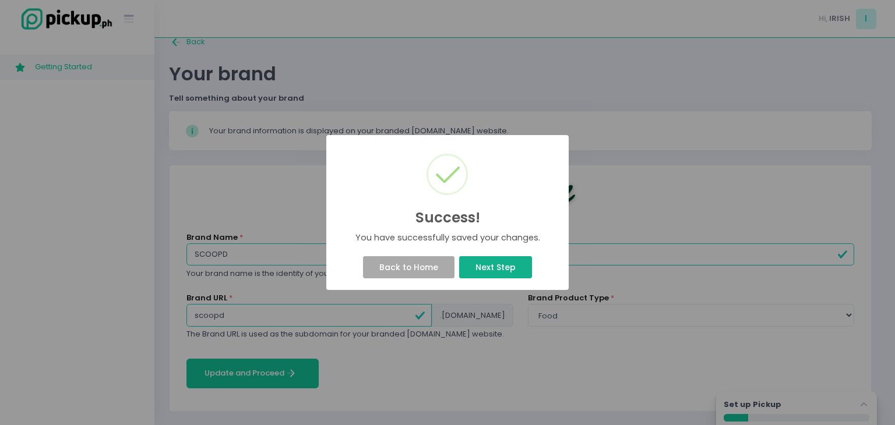
click at [490, 268] on button "Next Step" at bounding box center [495, 267] width 72 height 22
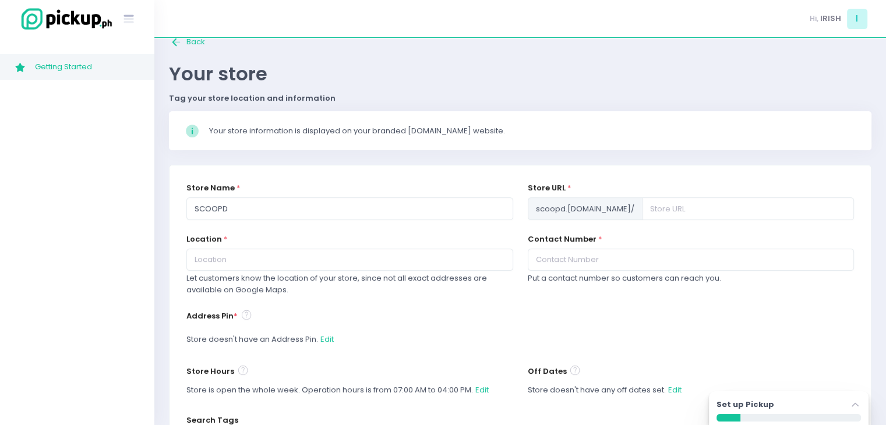
drag, startPoint x: 879, startPoint y: 211, endPoint x: 882, endPoint y: 262, distance: 50.8
click at [882, 262] on div "Back to home Created with Sketch. Back Your store Tag your store location and i…" at bounding box center [520, 282] width 732 height 504
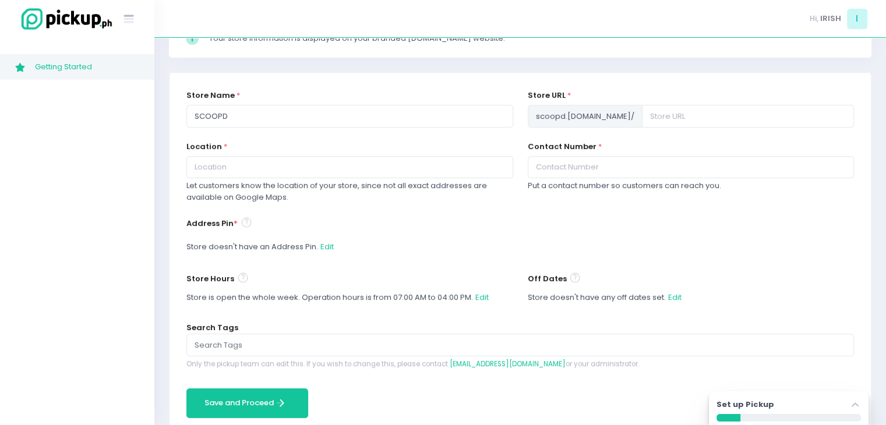
scroll to position [0, 0]
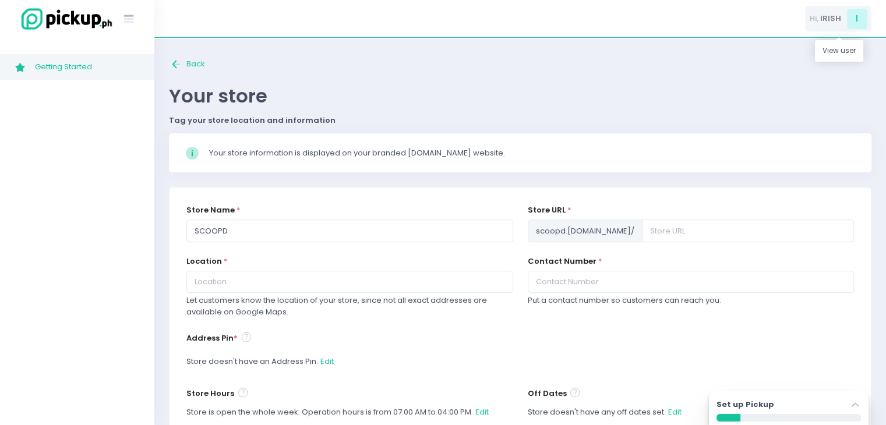
click at [808, 17] on div "Hi, IRISH I" at bounding box center [838, 19] width 66 height 26
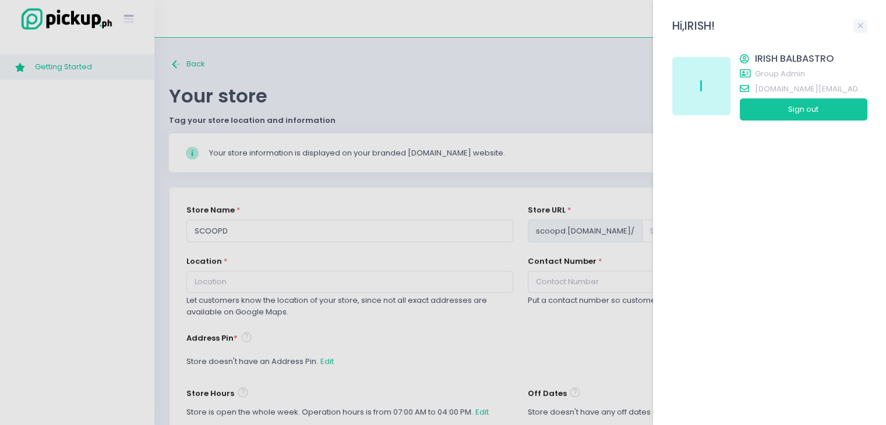
click at [743, 59] on icon at bounding box center [744, 58] width 9 height 9
click at [860, 25] on icon at bounding box center [860, 25] width 5 height 5
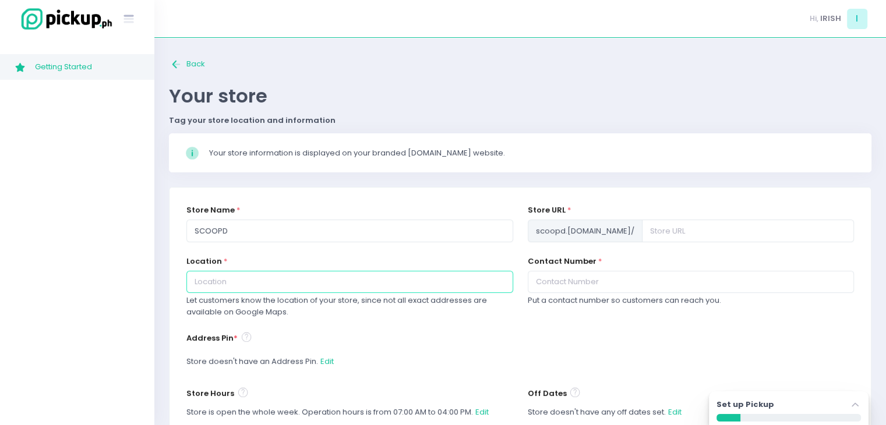
click at [463, 282] on input "text" at bounding box center [349, 282] width 326 height 22
type input "[STREET_ADDRESS] [GEOGRAPHIC_DATA]"
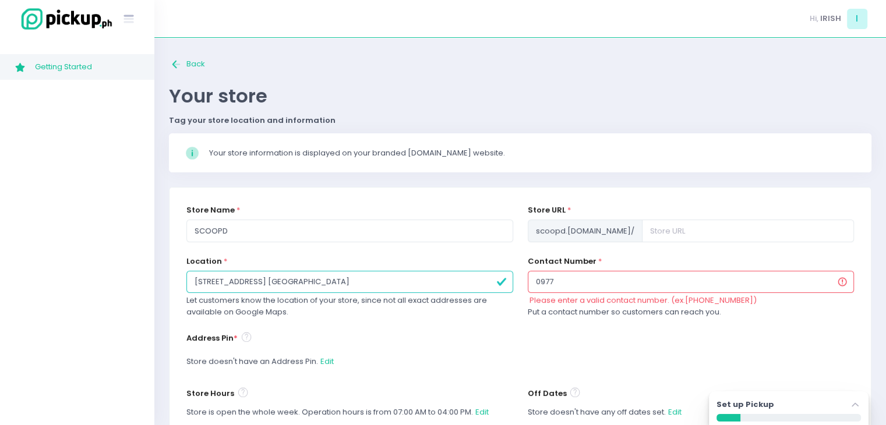
type input "09774571638"
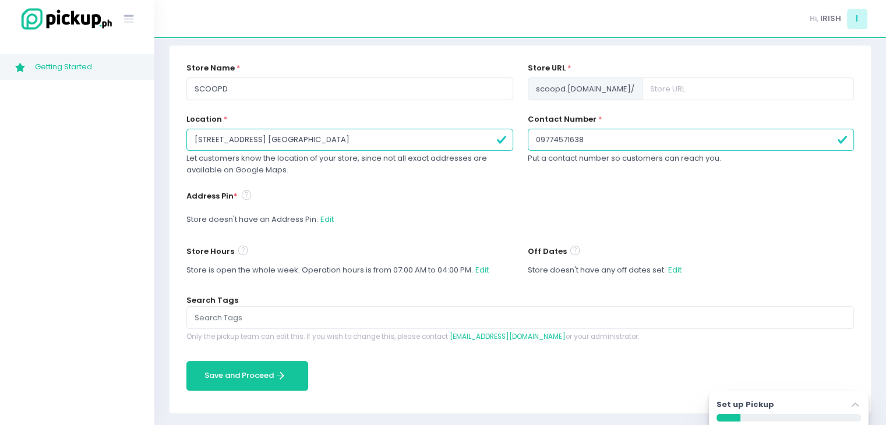
scroll to position [144, 0]
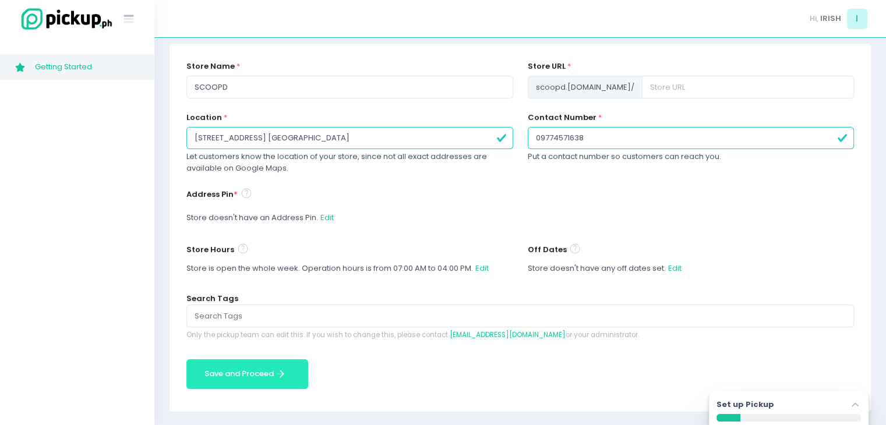
click at [287, 373] on button "Save and Proceed Save and Proceed Created with Sketch." at bounding box center [247, 374] width 122 height 30
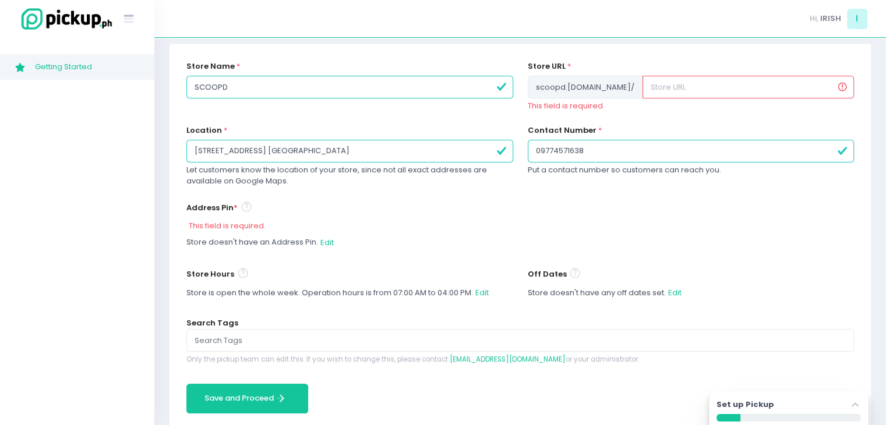
click at [228, 225] on div "This field is required." at bounding box center [521, 226] width 665 height 12
click at [330, 242] on button "Edit" at bounding box center [327, 242] width 15 height 22
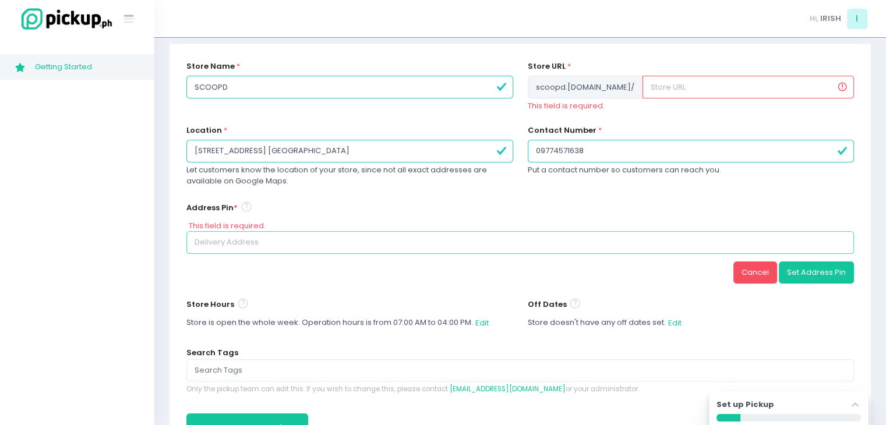
click at [330, 242] on input at bounding box center [519, 242] width 667 height 22
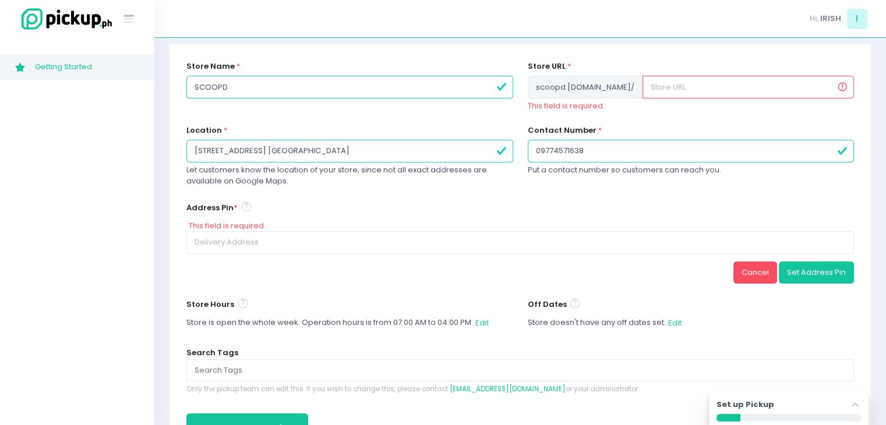
drag, startPoint x: 365, startPoint y: 150, endPoint x: 171, endPoint y: 151, distance: 193.9
click at [171, 151] on div "Store Name * SCOOPD Store URL * scoopd .[DOMAIN_NAME] / This field is required.…" at bounding box center [519, 255] width 701 height 422
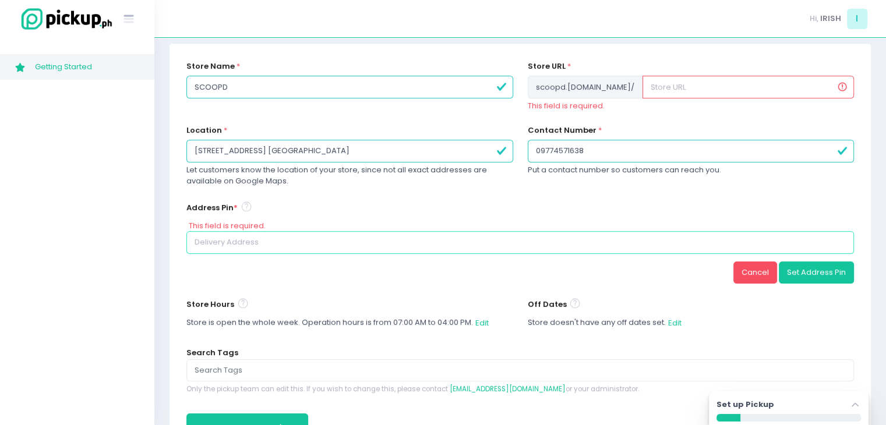
click at [254, 238] on input at bounding box center [519, 242] width 667 height 22
paste input "[STREET_ADDRESS] [GEOGRAPHIC_DATA]"
type input "[STREET_ADDRESS] [GEOGRAPHIC_DATA]"
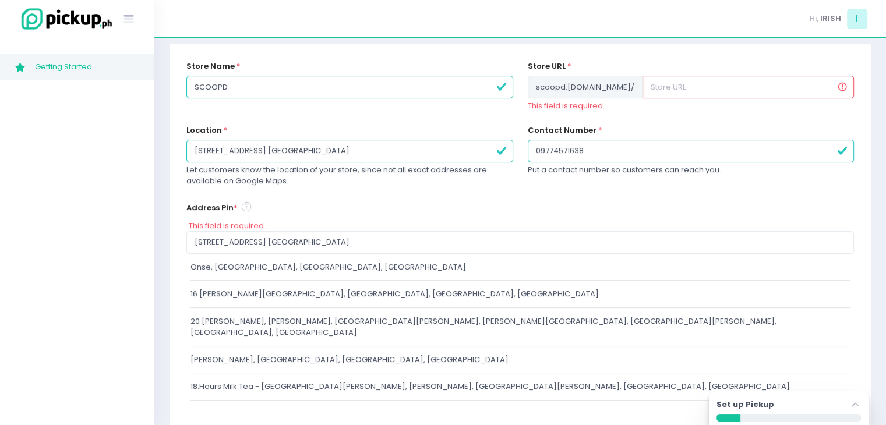
drag, startPoint x: 350, startPoint y: 150, endPoint x: 178, endPoint y: 141, distance: 172.6
click at [178, 141] on div "Store Name * SCOOPD Store URL * scoopd .[DOMAIN_NAME] / This field is required.…" at bounding box center [519, 328] width 701 height 569
type input "[STREET_ADDRESS] [GEOGRAPHIC_DATA]"
click at [383, 203] on div "Address Pin * This field is required. [STREET_ADDRESS] [GEOGRAPHIC_DATA], [GEOG…" at bounding box center [519, 315] width 667 height 230
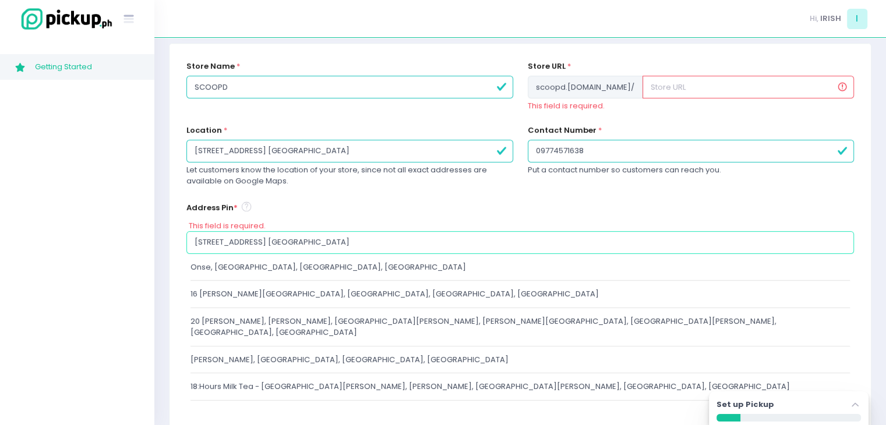
click at [298, 243] on input "[STREET_ADDRESS] [GEOGRAPHIC_DATA]" at bounding box center [519, 242] width 667 height 22
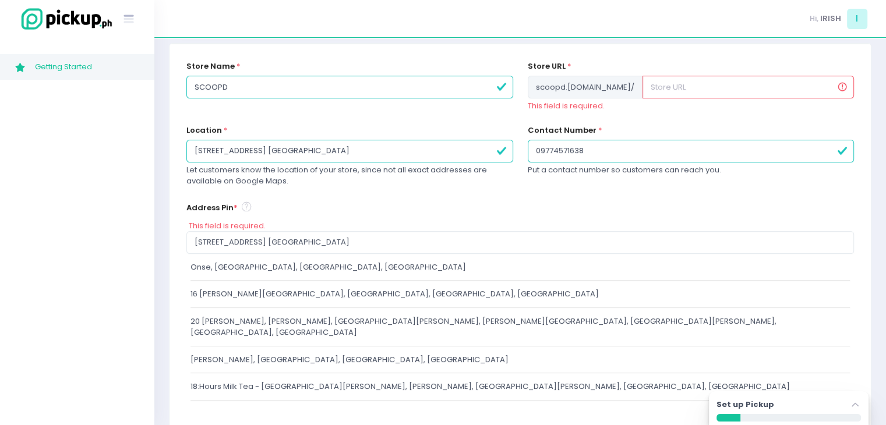
click at [291, 294] on div "16 [PERSON_NAME][GEOGRAPHIC_DATA], [GEOGRAPHIC_DATA], [GEOGRAPHIC_DATA], [GEOGR…" at bounding box center [520, 294] width 660 height 12
type input "16 [PERSON_NAME][GEOGRAPHIC_DATA], [GEOGRAPHIC_DATA], [GEOGRAPHIC_DATA], [GEOGR…"
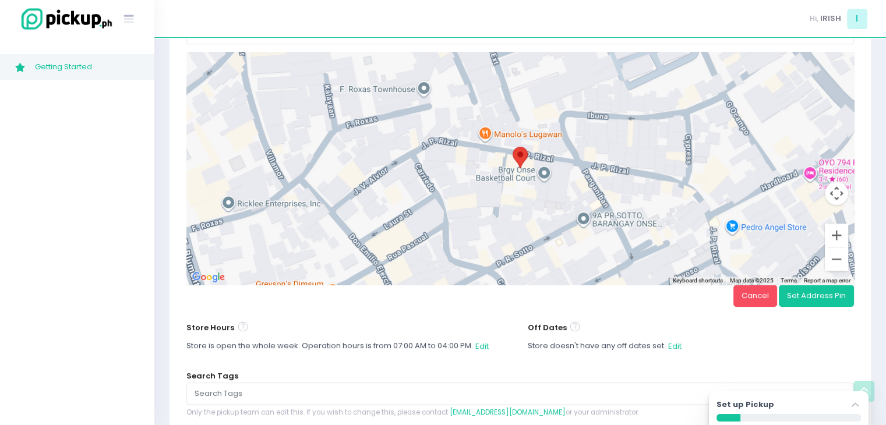
scroll to position [387, 0]
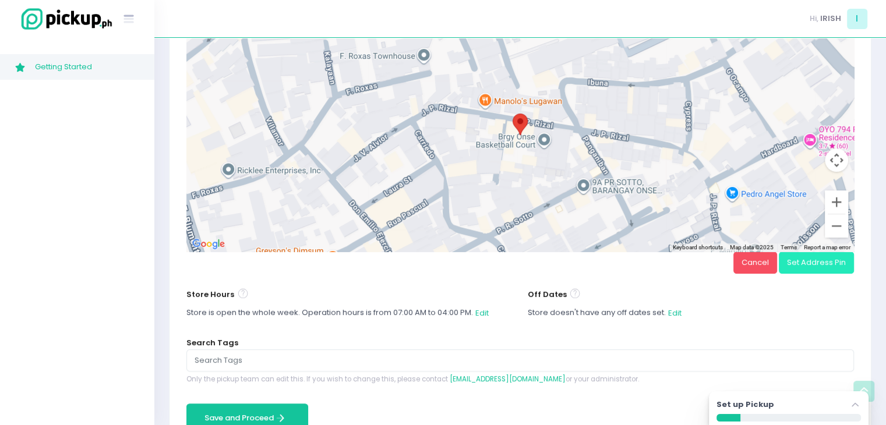
click at [824, 268] on button "Set Address Pin" at bounding box center [816, 263] width 75 height 22
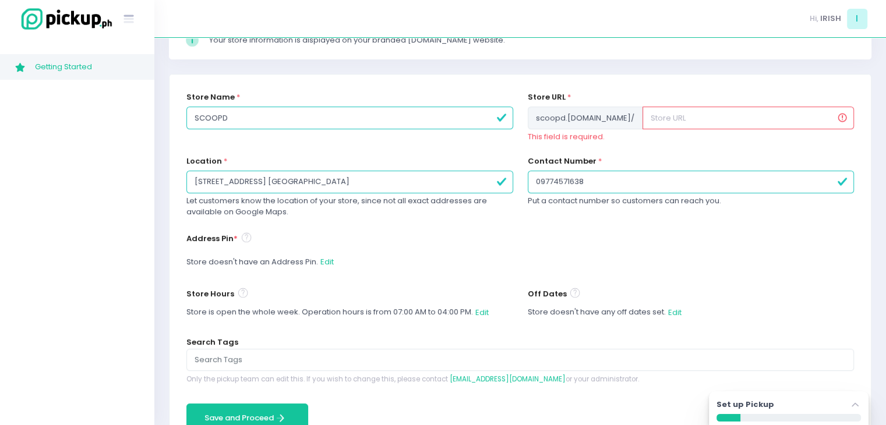
click at [688, 119] on input "text" at bounding box center [747, 118] width 211 height 22
type input "S"
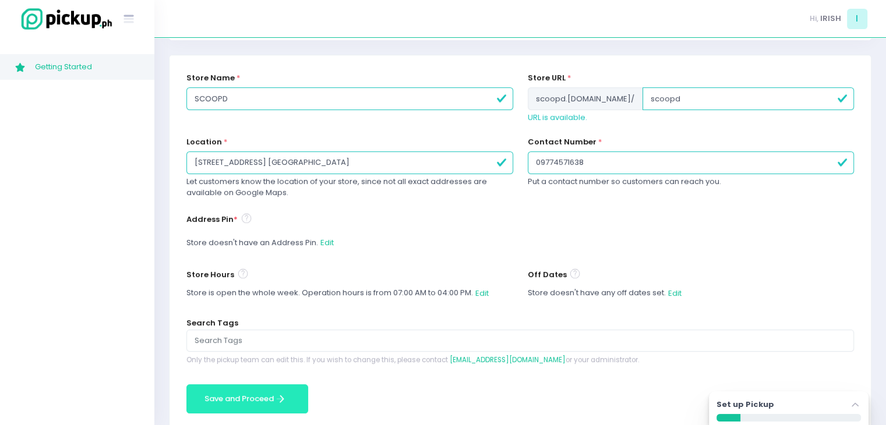
type input "scoopd"
click at [287, 399] on button "Save and Proceed Save and Proceed Created with Sketch." at bounding box center [247, 399] width 122 height 30
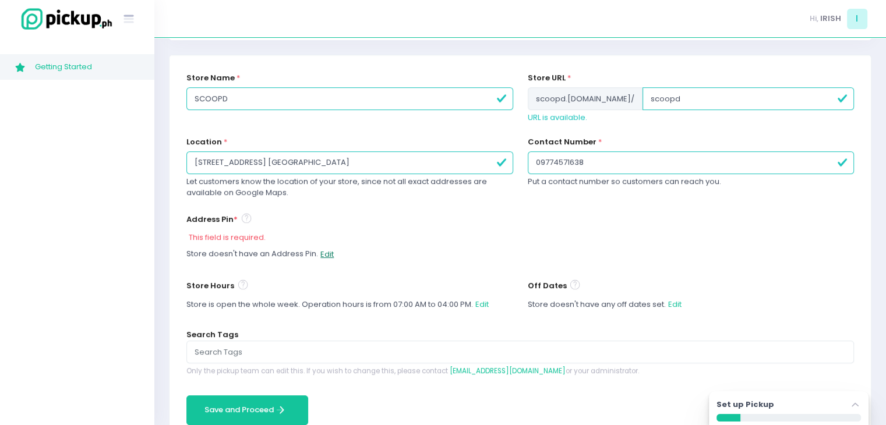
click at [327, 257] on button "Edit" at bounding box center [327, 254] width 15 height 22
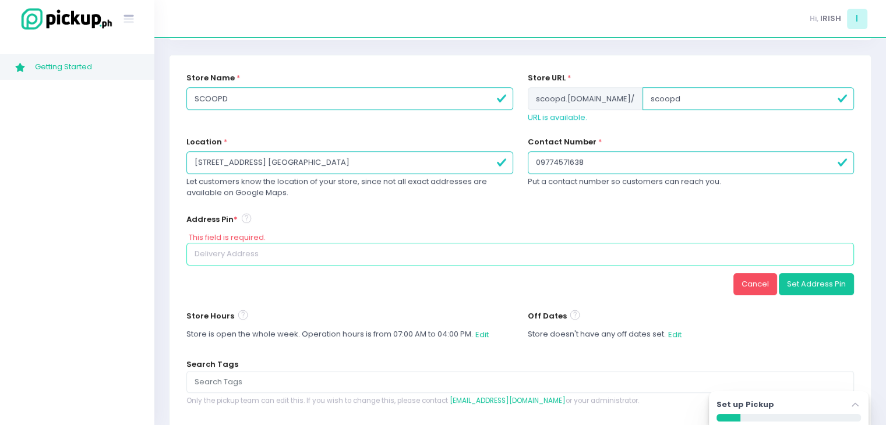
click at [327, 257] on input at bounding box center [519, 254] width 667 height 22
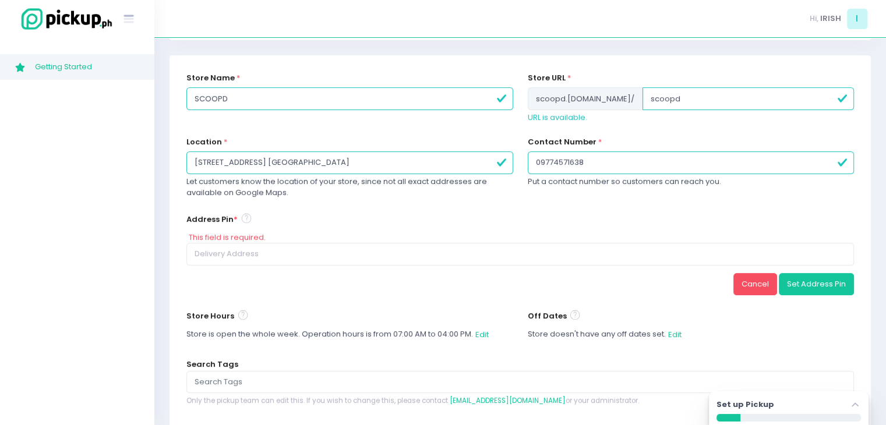
drag, startPoint x: 350, startPoint y: 162, endPoint x: 168, endPoint y: 157, distance: 182.4
click at [168, 157] on div "Back to home Created with Sketch. Back Your store Tag your store location and i…" at bounding box center [520, 199] width 732 height 558
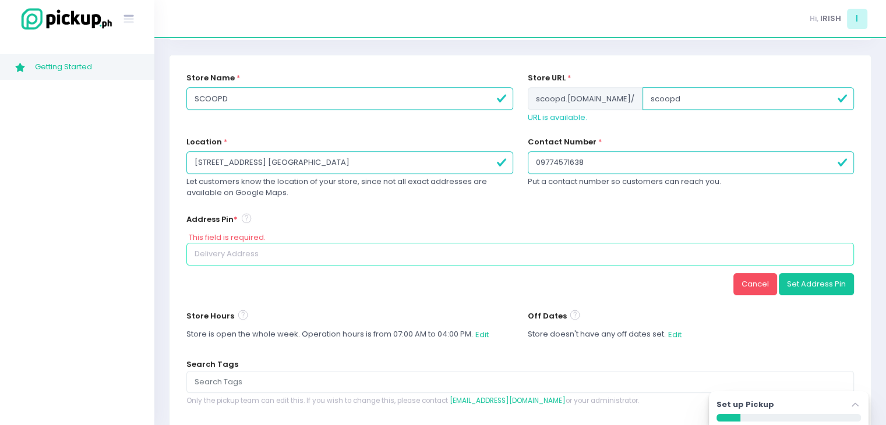
click at [363, 259] on input at bounding box center [519, 254] width 667 height 22
paste input "[STREET_ADDRESS] [GEOGRAPHIC_DATA]"
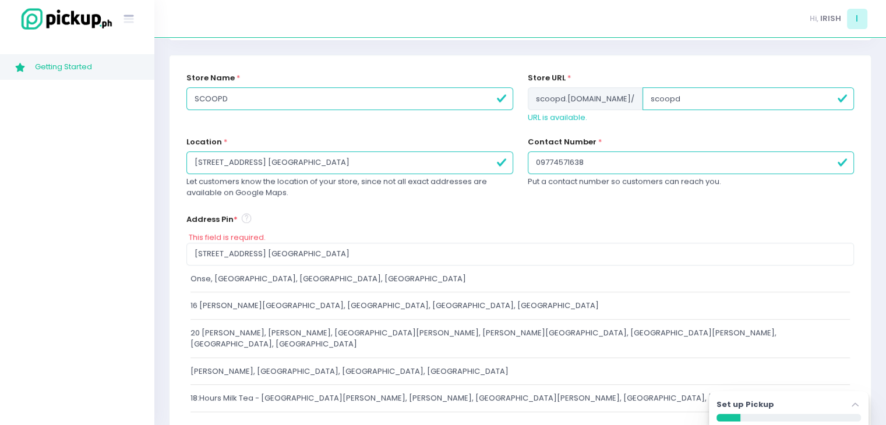
click at [327, 303] on div "16 [PERSON_NAME][GEOGRAPHIC_DATA], [GEOGRAPHIC_DATA], [GEOGRAPHIC_DATA], [GEOGR…" at bounding box center [520, 306] width 660 height 12
type input "16 [PERSON_NAME][GEOGRAPHIC_DATA], [GEOGRAPHIC_DATA], [GEOGRAPHIC_DATA], [GEOGR…"
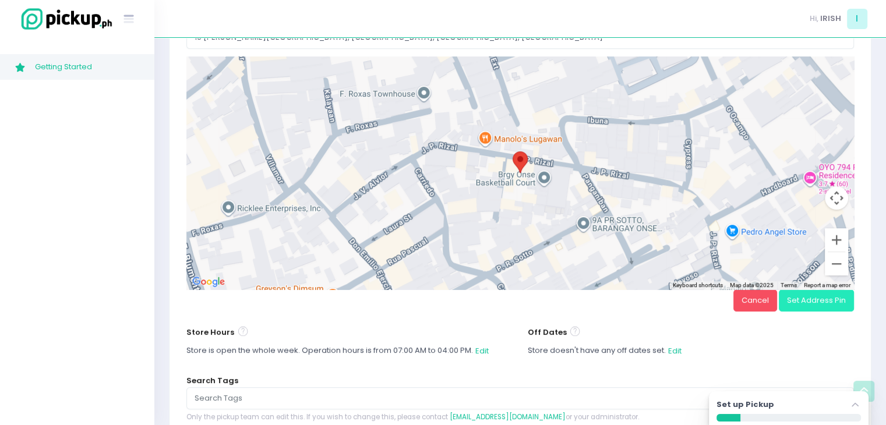
click at [815, 299] on button "Set Address Pin" at bounding box center [816, 300] width 75 height 22
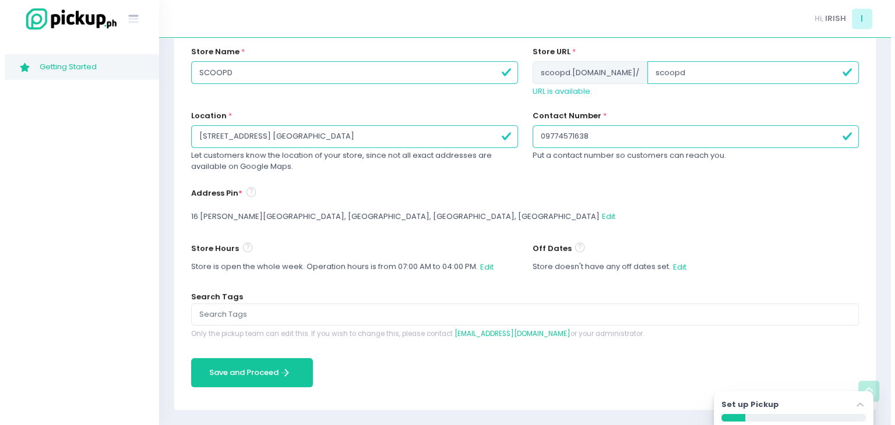
scroll to position [157, 0]
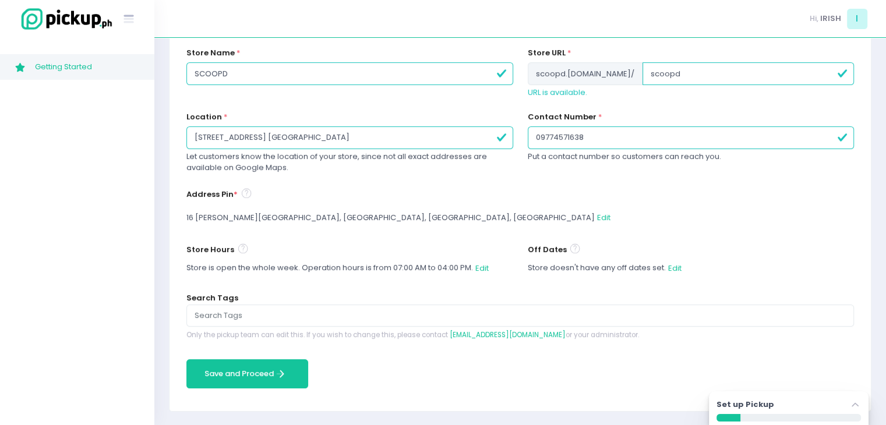
click at [226, 141] on input "[STREET_ADDRESS] [GEOGRAPHIC_DATA]" at bounding box center [349, 137] width 326 height 22
type input "[STREET_ADDRESS][PERSON_NAME] [GEOGRAPHIC_DATA]"
click at [280, 362] on button "Save and Proceed Save and Proceed Created with Sketch." at bounding box center [247, 374] width 122 height 30
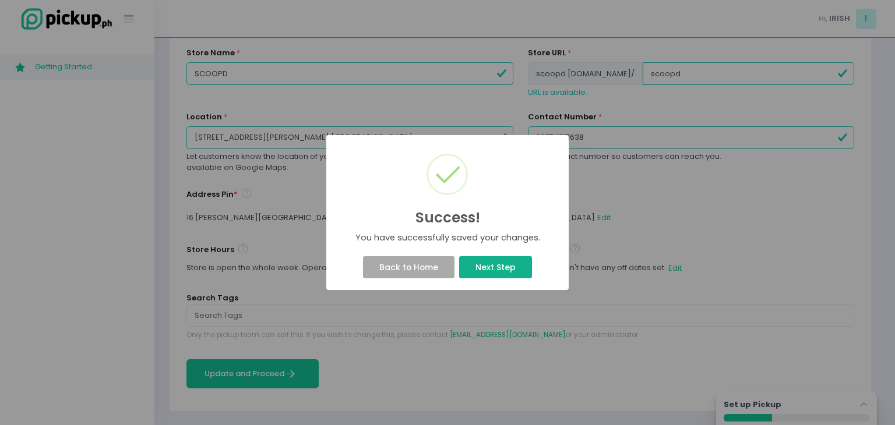
click at [520, 270] on button "Next Step" at bounding box center [495, 267] width 72 height 22
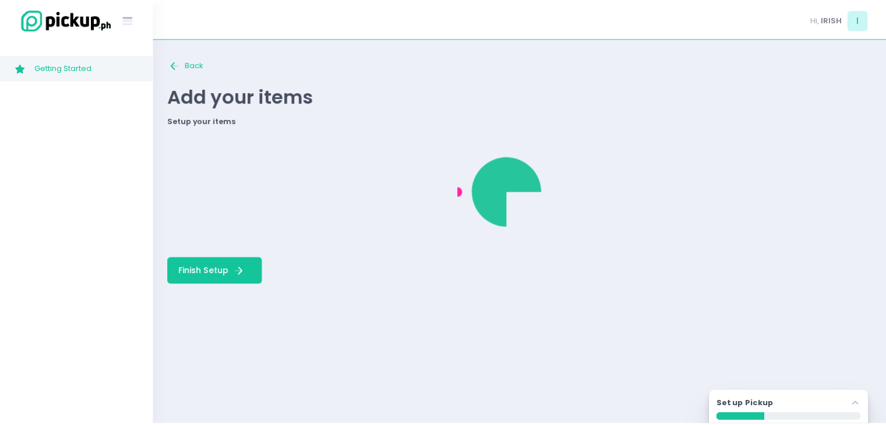
scroll to position [0, 0]
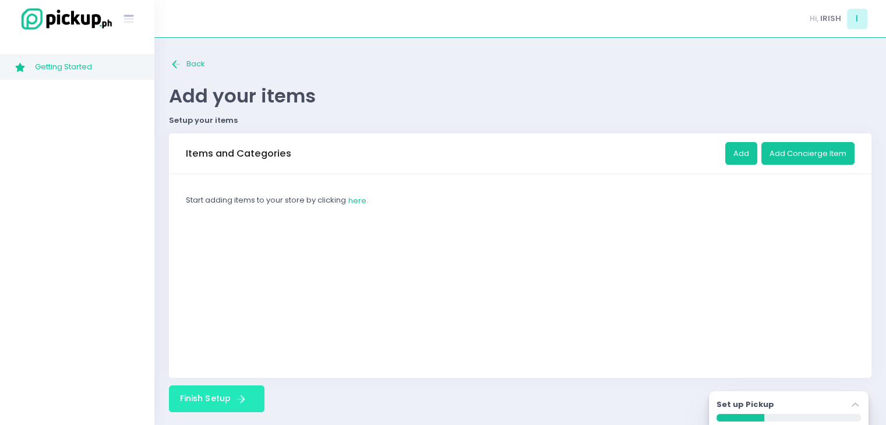
click at [241, 397] on icon "Finish Setup Created with Sketch." at bounding box center [240, 399] width 13 height 13
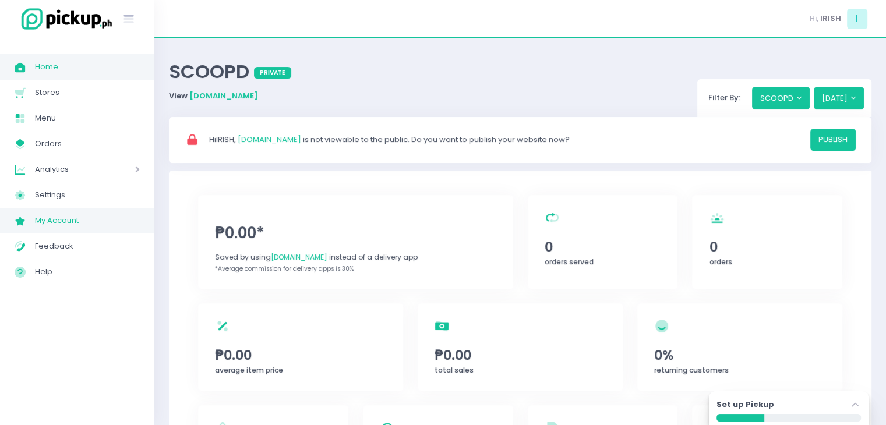
click at [62, 217] on span "My Account" at bounding box center [87, 220] width 105 height 15
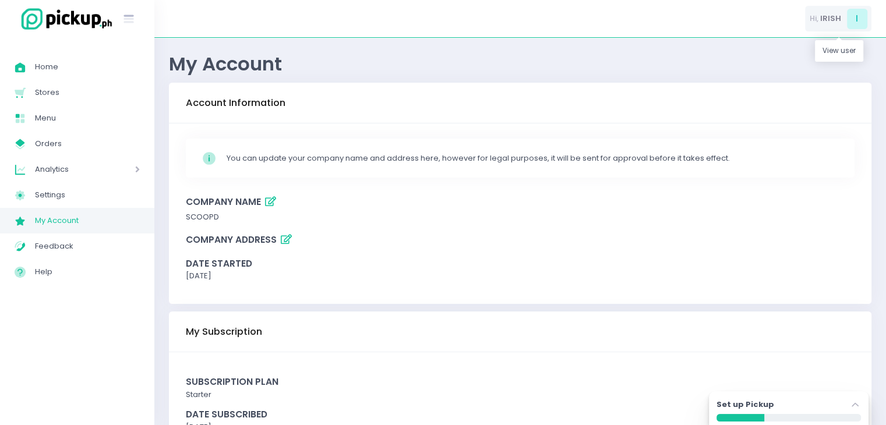
click at [824, 11] on div "Hi, IRISH I" at bounding box center [838, 19] width 66 height 26
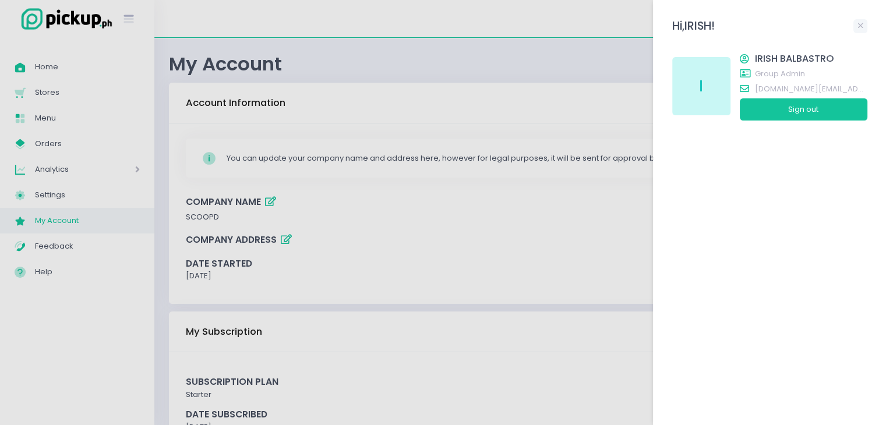
click at [751, 57] on span at bounding box center [747, 58] width 15 height 9
click at [773, 57] on span "IRISH BALBASTRO" at bounding box center [811, 59] width 112 height 14
click at [771, 59] on span "IRISH BALBASTRO" at bounding box center [811, 59] width 112 height 14
click at [857, 21] on link at bounding box center [860, 26] width 14 height 14
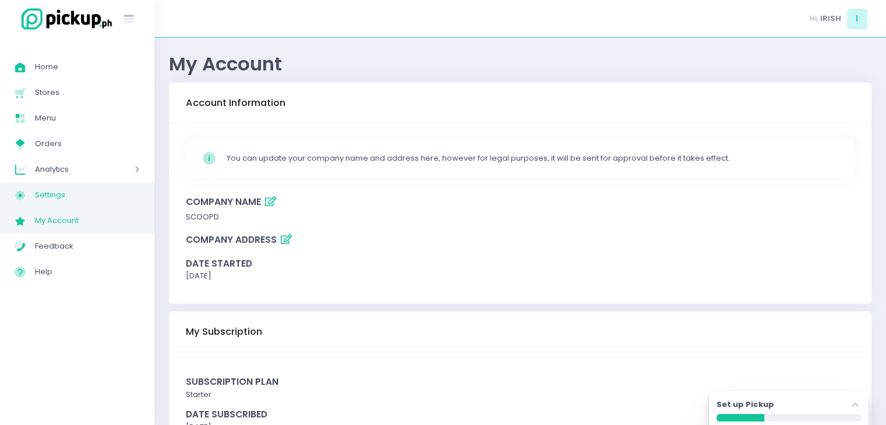
click at [70, 189] on span "Settings" at bounding box center [87, 195] width 105 height 15
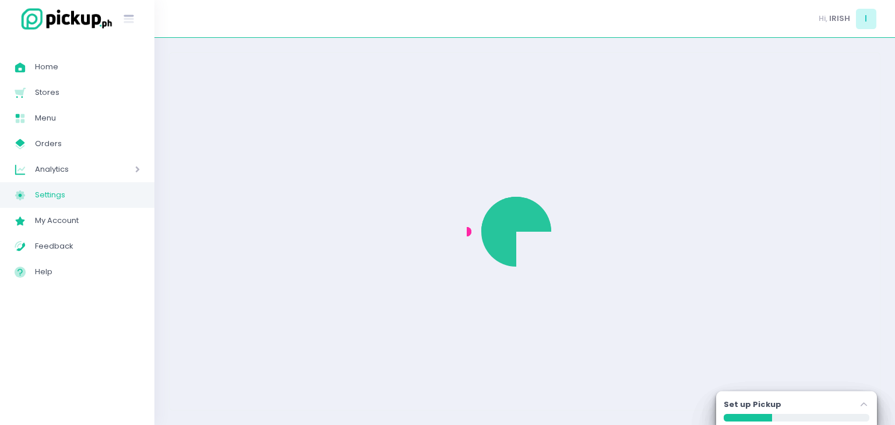
select select "active"
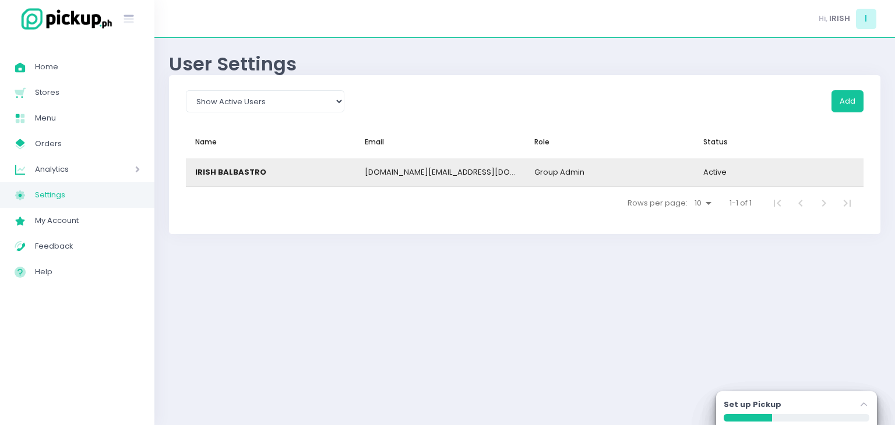
click at [238, 176] on div "IRISH BALBASTRO" at bounding box center [230, 173] width 71 height 12
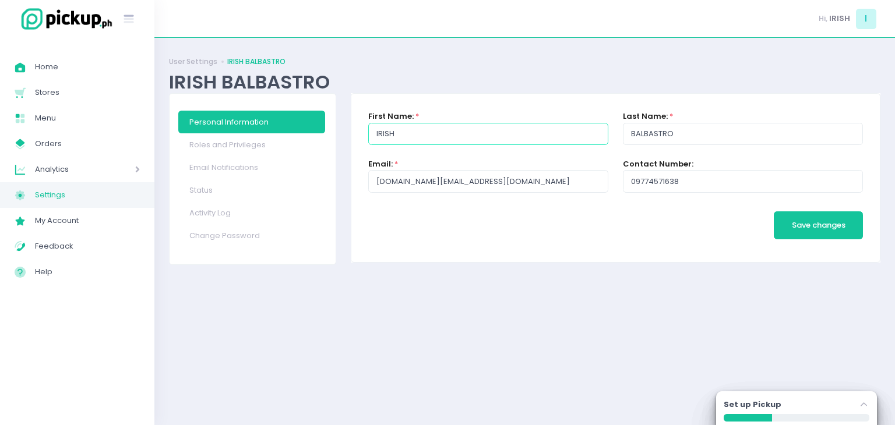
click at [405, 138] on input "IRISH" at bounding box center [488, 134] width 240 height 22
type input "[PERSON_NAME]"
click at [792, 220] on span "Save changes" at bounding box center [819, 225] width 54 height 11
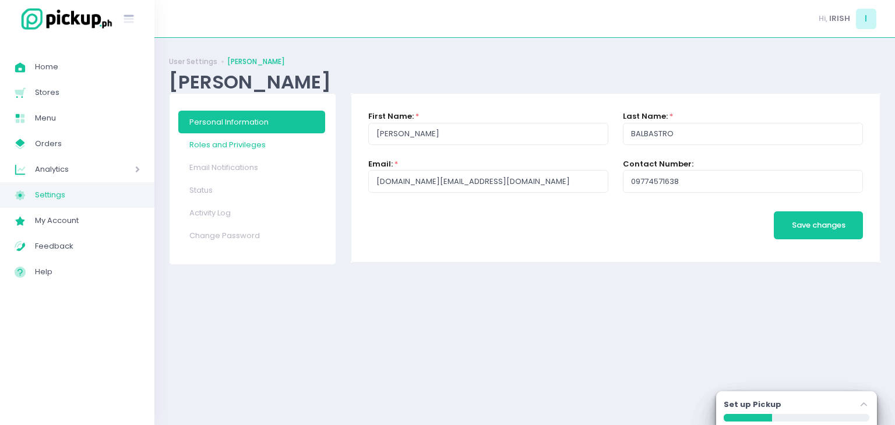
click at [262, 147] on link "Roles and Privileges" at bounding box center [251, 144] width 147 height 23
checkbox input "true"
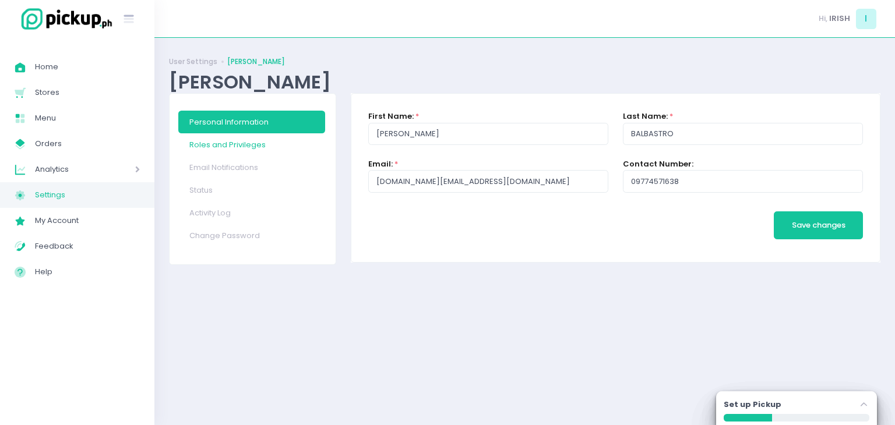
checkbox input "true"
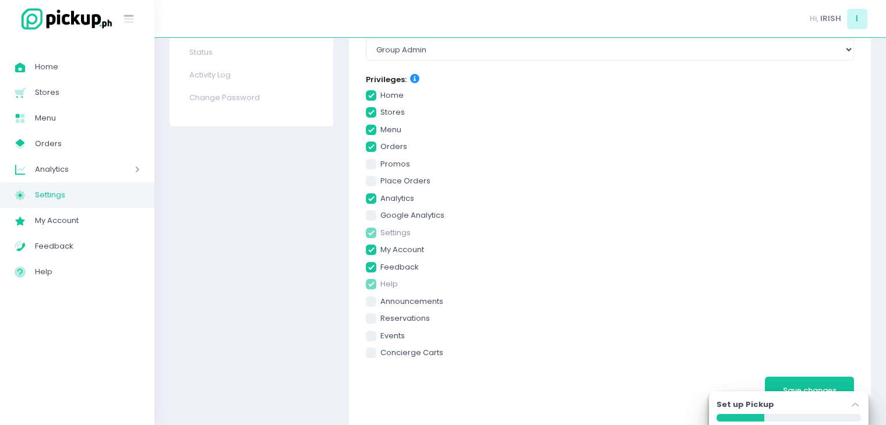
scroll to position [155, 0]
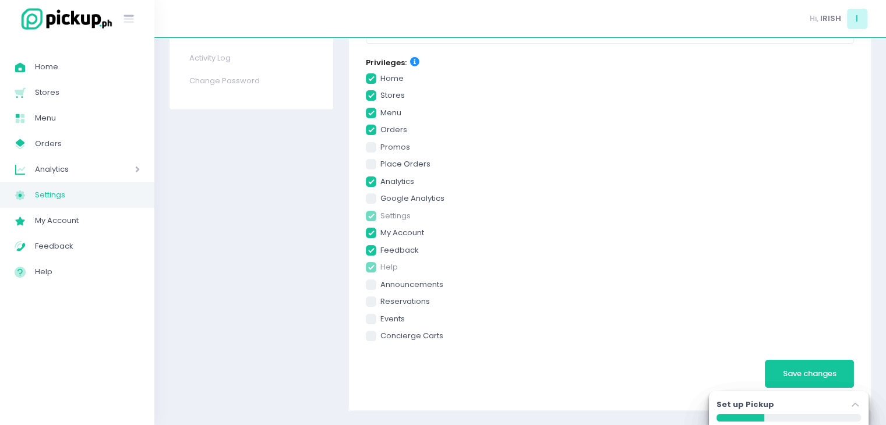
click at [373, 317] on span at bounding box center [371, 319] width 10 height 10
click at [380, 317] on input "events" at bounding box center [384, 317] width 8 height 8
checkbox input "true"
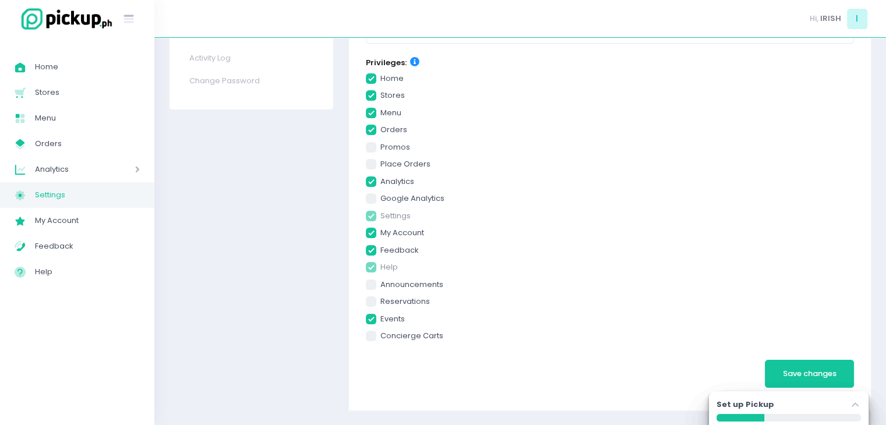
checkbox input "true"
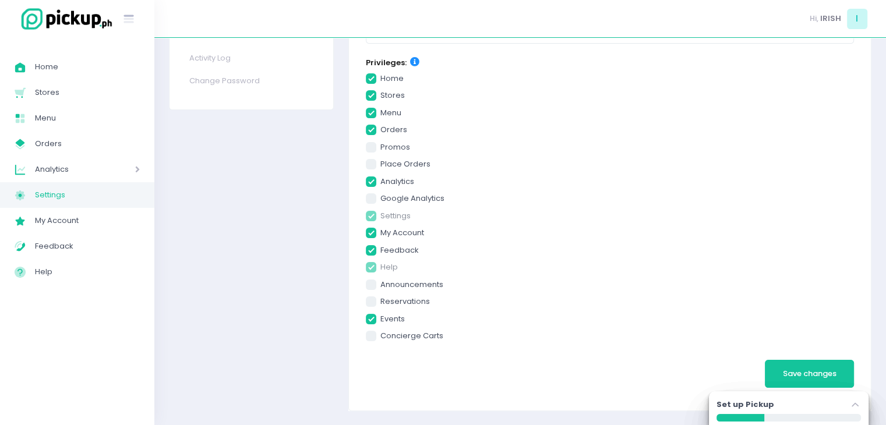
checkbox input "true"
click at [821, 369] on span "Save changes" at bounding box center [810, 373] width 54 height 11
checkbox input "true"
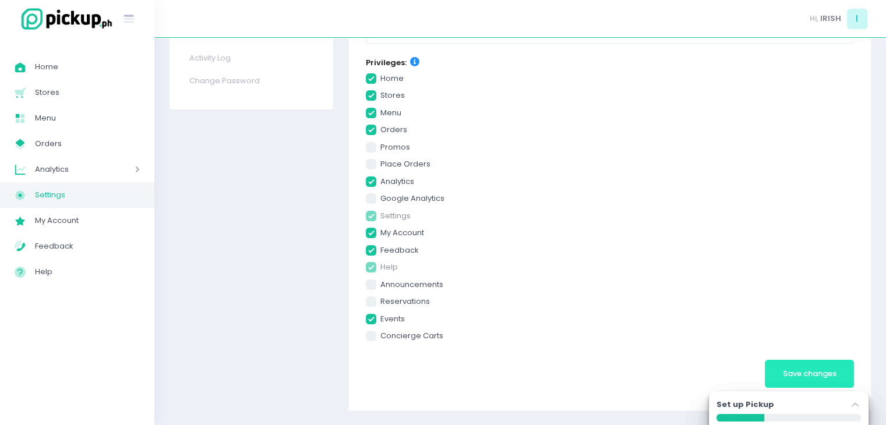
checkbox input "true"
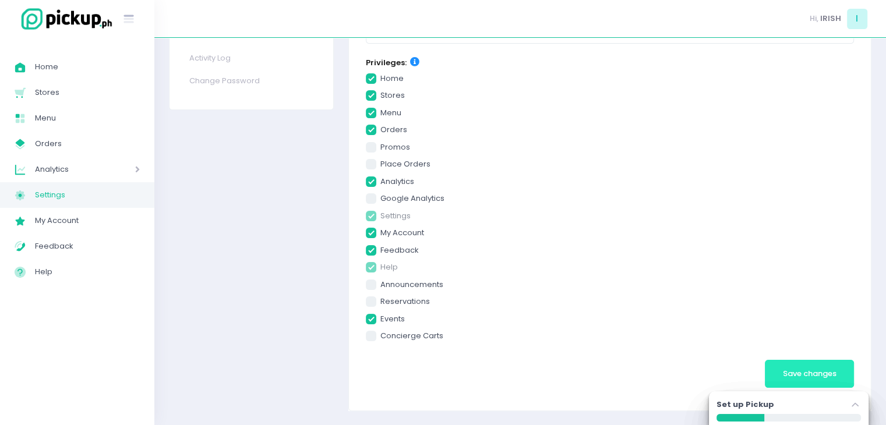
checkbox input "true"
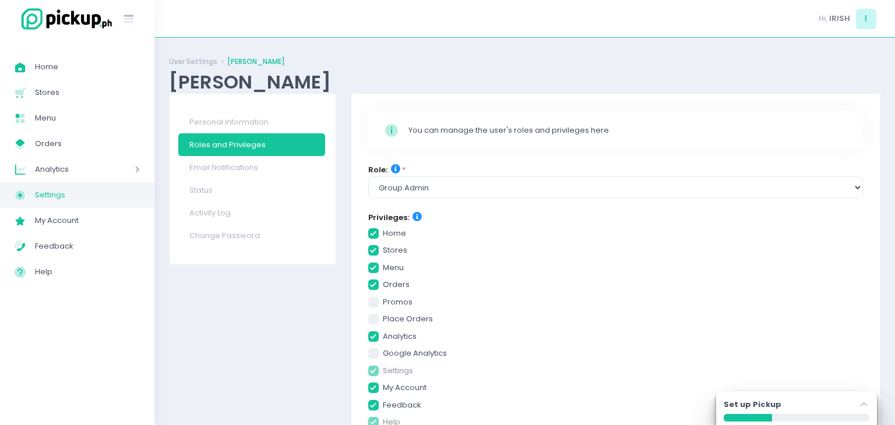
select select "group_admin"
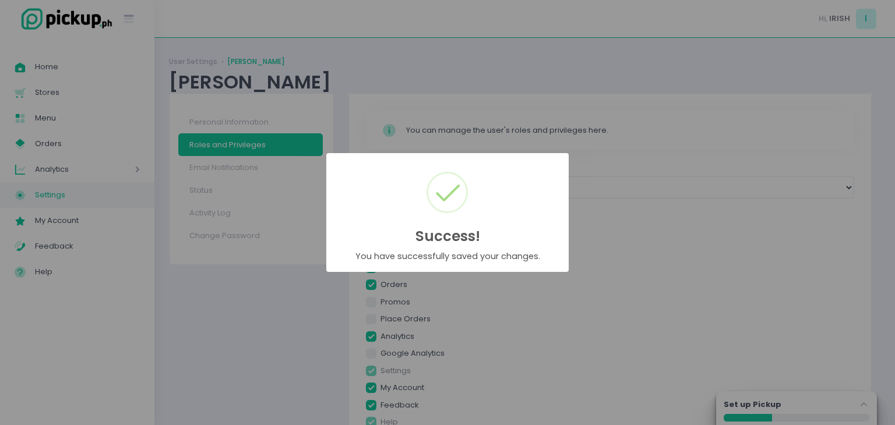
checkbox input "true"
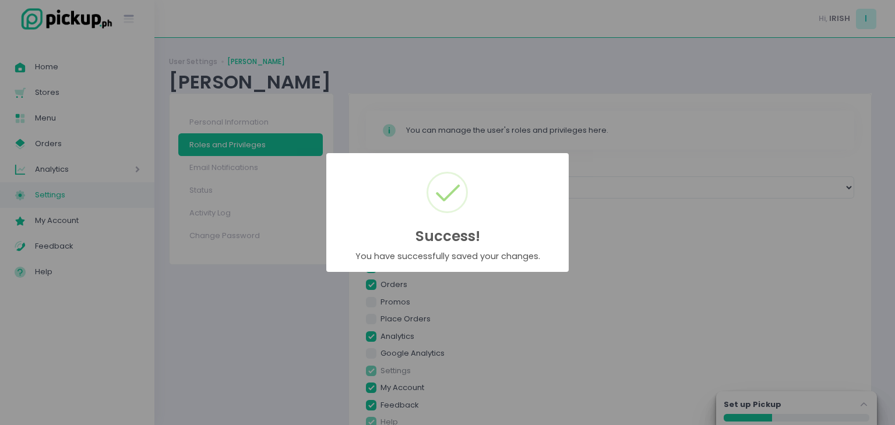
checkbox input "true"
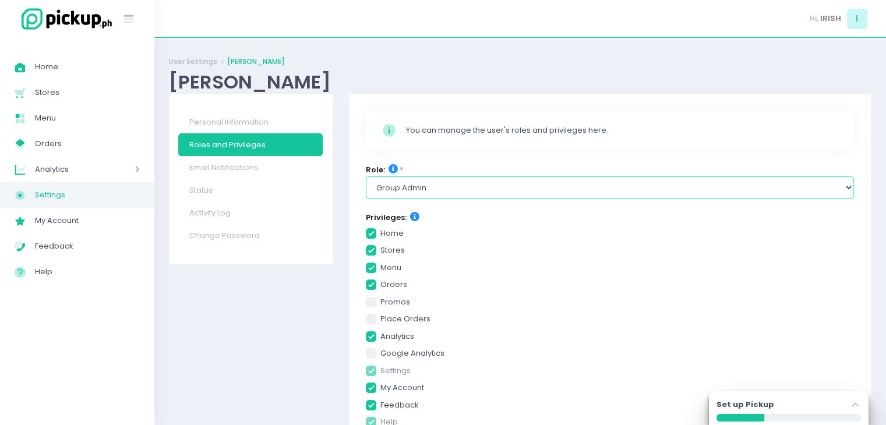
click at [591, 197] on select "Select Role group admin brand admin store admin accounting console user console…" at bounding box center [610, 187] width 488 height 22
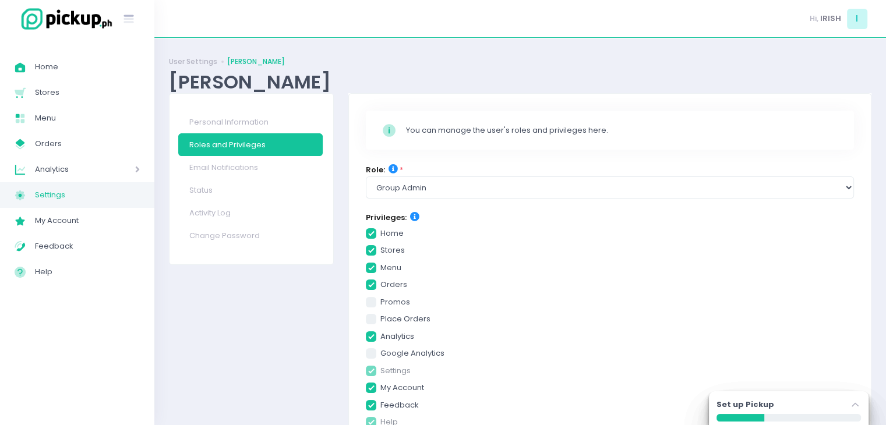
checkbox input "true"
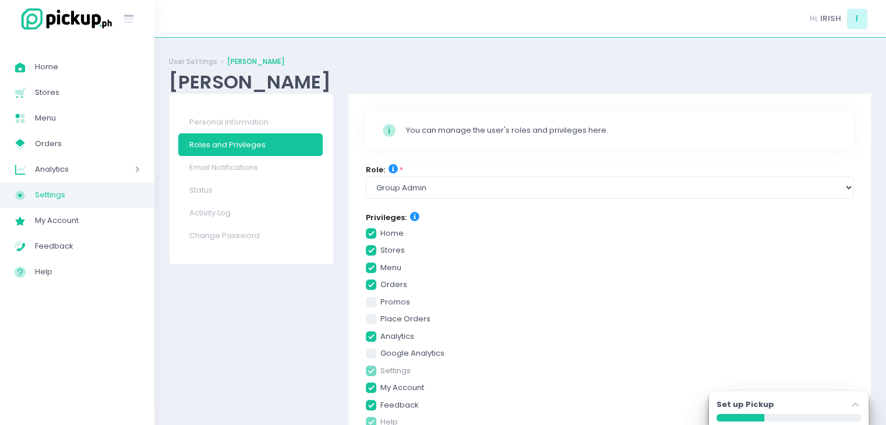
checkbox input "true"
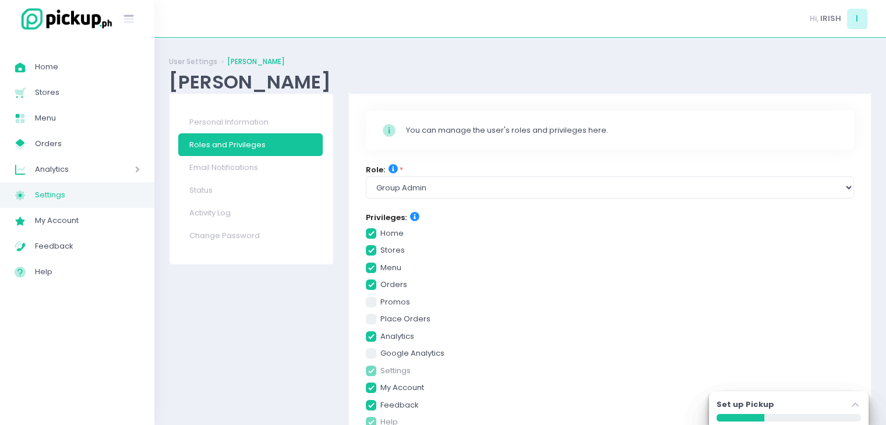
click at [238, 330] on div "Personal Information Roles and Privileges Email Notifications Status Activity L…" at bounding box center [251, 329] width 179 height 473
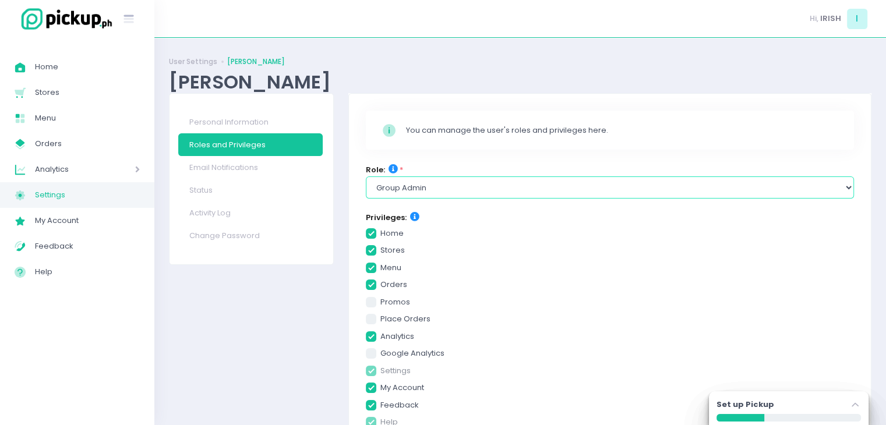
click at [434, 187] on select "Select Role group admin brand admin store admin accounting console user console…" at bounding box center [610, 187] width 488 height 22
select select "brand_admin"
click at [366, 176] on select "Select Role group admin brand admin store admin accounting console user console…" at bounding box center [610, 187] width 488 height 22
checkbox input "true"
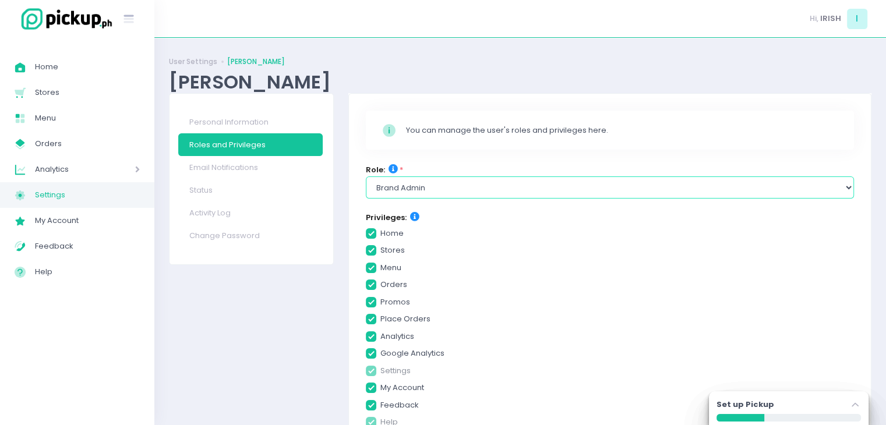
checkbox input "true"
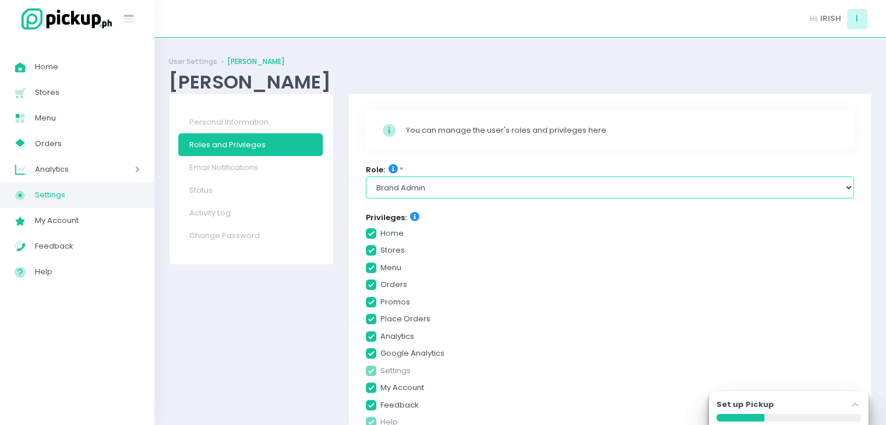
checkbox input "true"
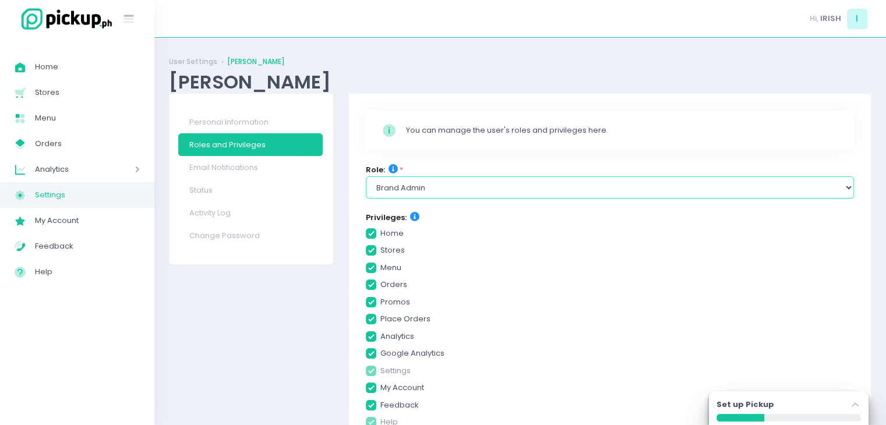
checkbox input "true"
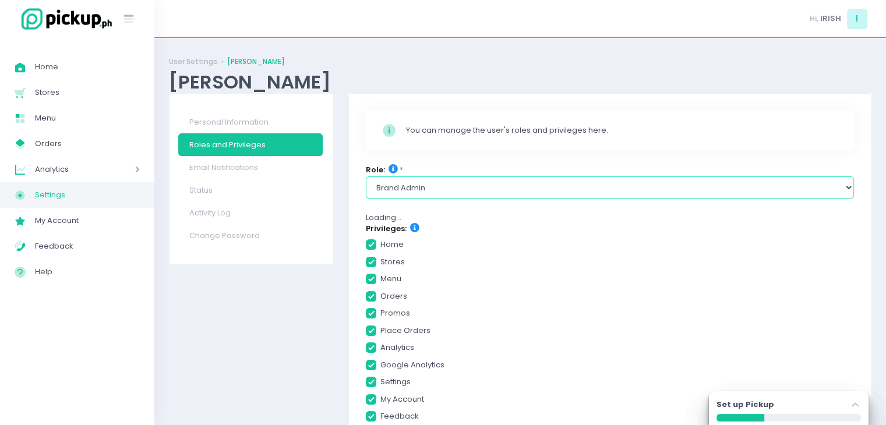
checkbox input "true"
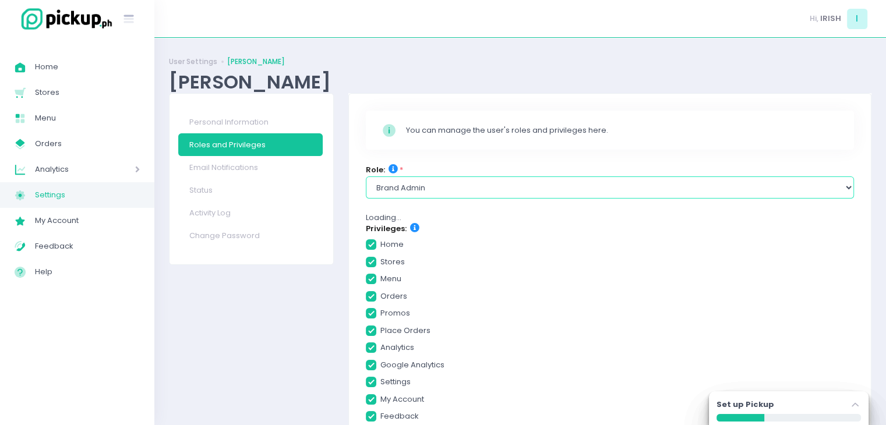
checkbox input "true"
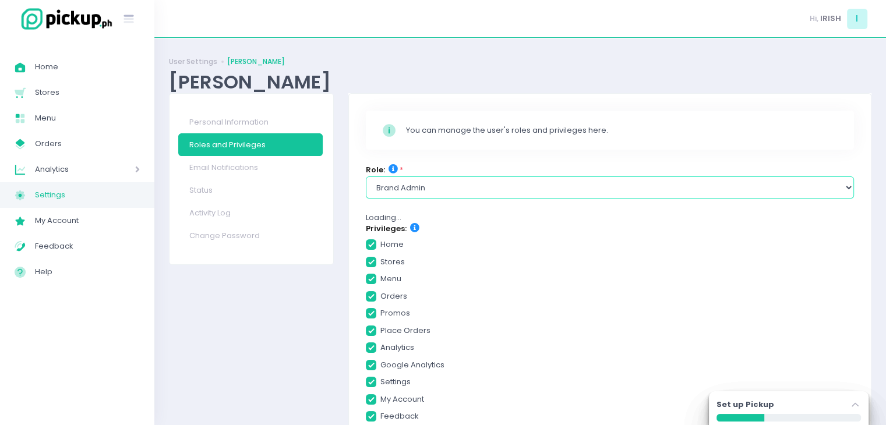
checkbox input "true"
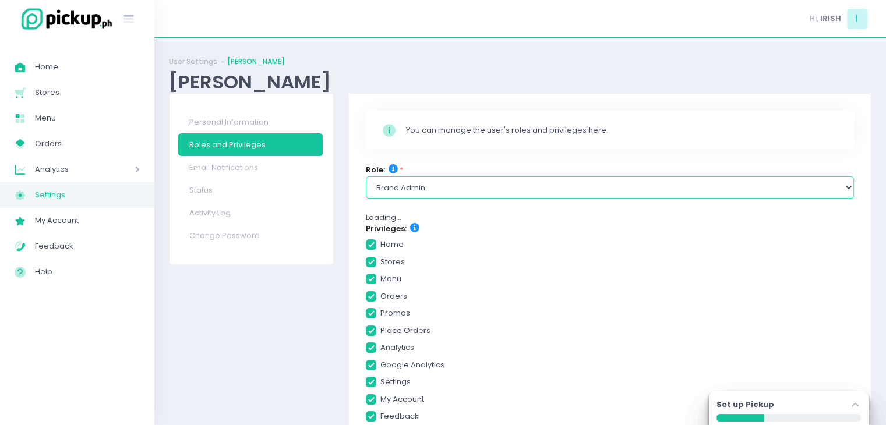
checkbox input "true"
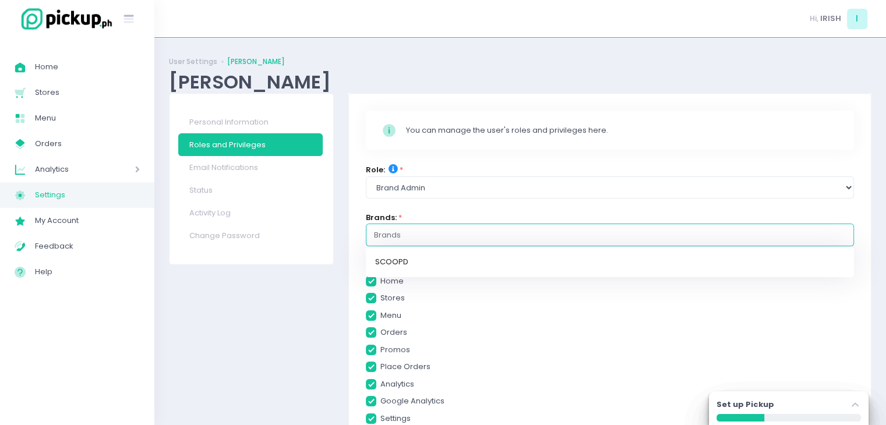
checkbox input "true"
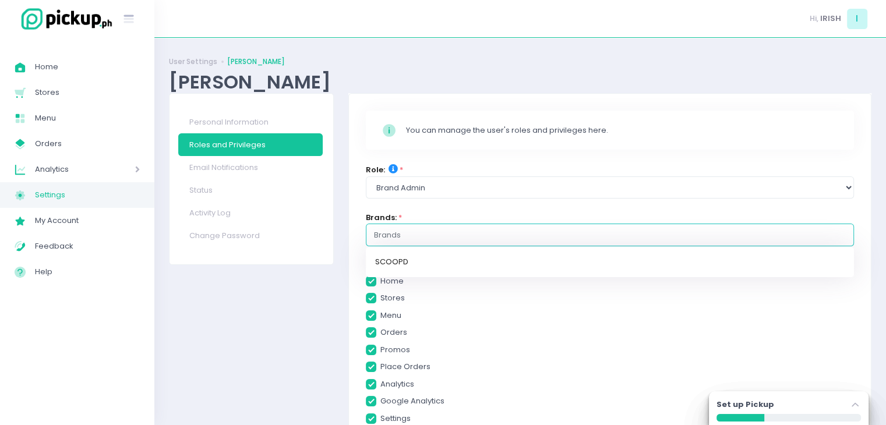
checkbox input "true"
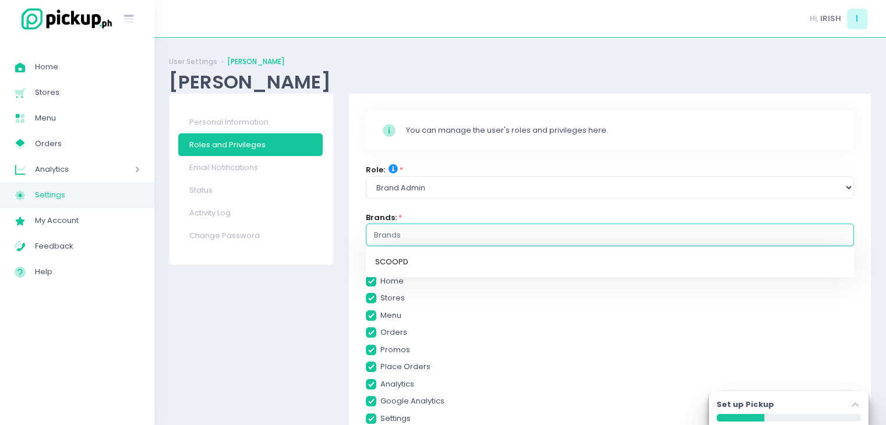
checkbox input "true"
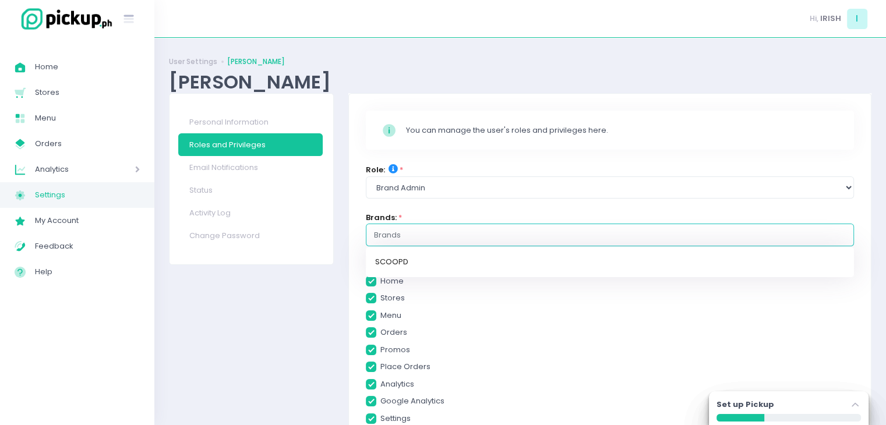
checkbox input "true"
click at [447, 231] on input "text" at bounding box center [610, 235] width 472 height 12
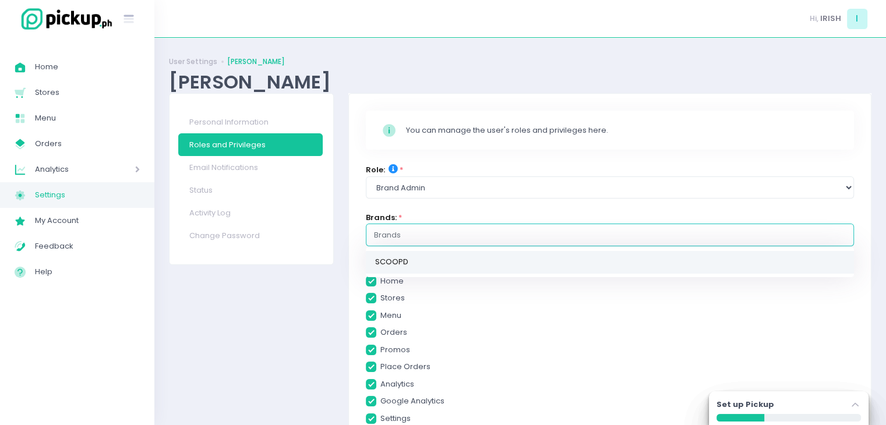
click at [415, 262] on link "SCOOPD" at bounding box center [610, 262] width 488 height 23
checkbox input "true"
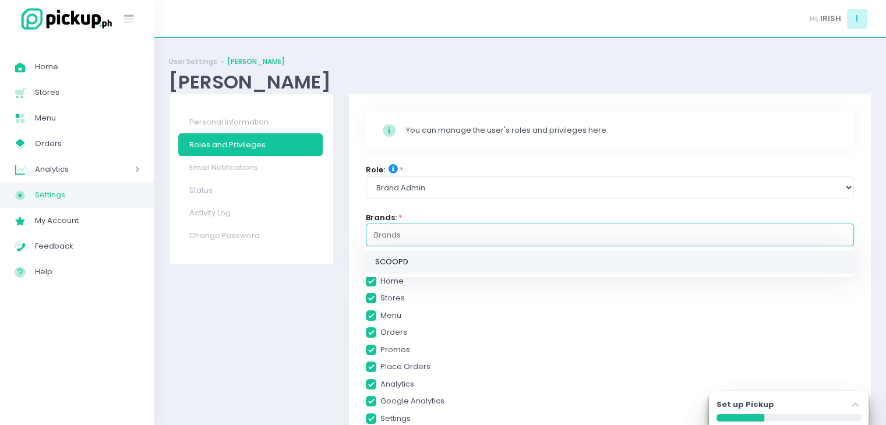
checkbox input "true"
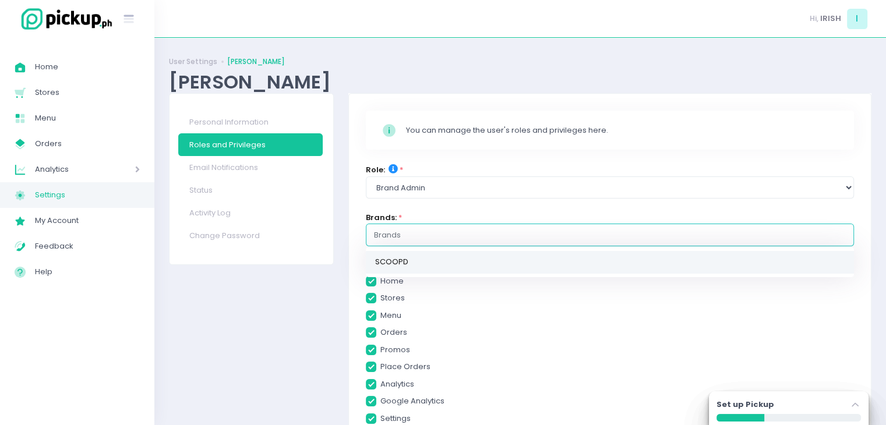
checkbox input "true"
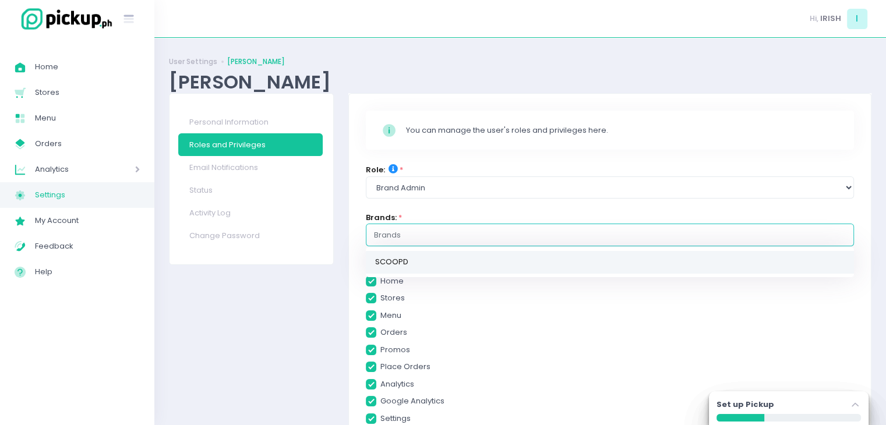
checkbox input "true"
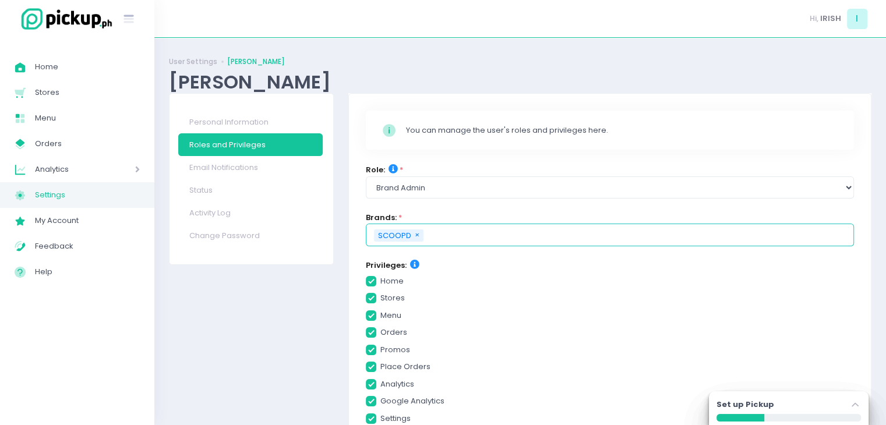
checkbox input "true"
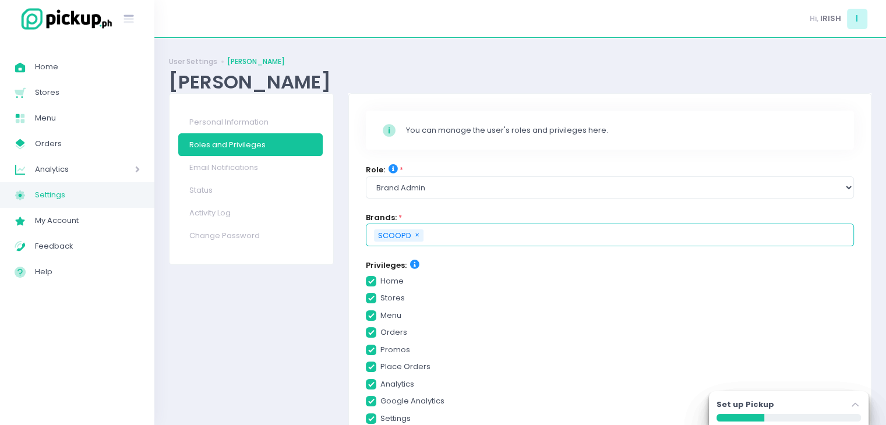
checkbox input "true"
click at [600, 204] on div "Role: * Select Role group admin brand admin store admin accounting console user…" at bounding box center [610, 188] width 503 height 48
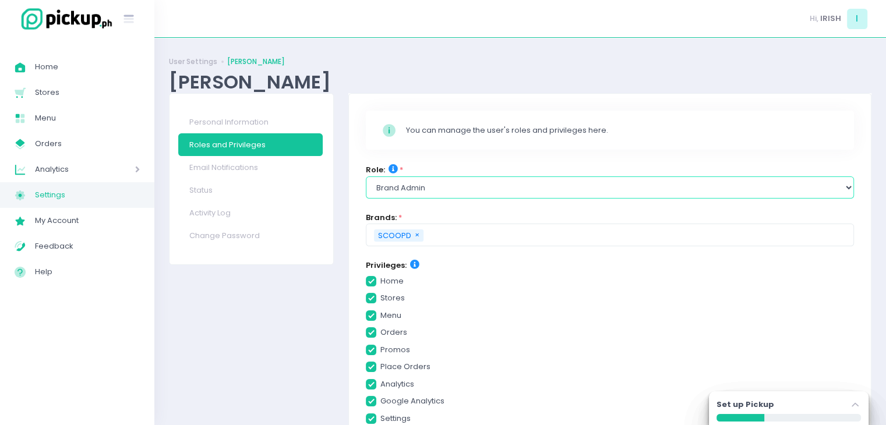
click at [451, 184] on select "Select Role group admin brand admin store admin accounting console user console…" at bounding box center [610, 187] width 488 height 22
click at [366, 176] on select "Select Role group admin brand admin store admin accounting console user console…" at bounding box center [610, 187] width 488 height 22
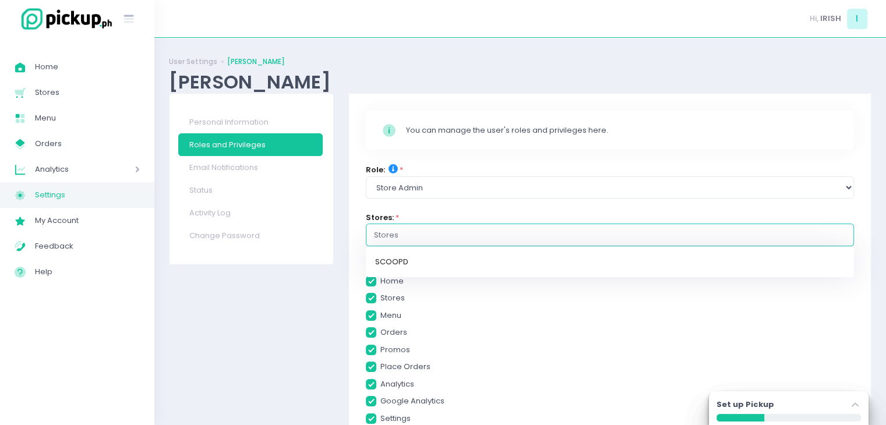
click at [752, 232] on input "text" at bounding box center [610, 235] width 472 height 12
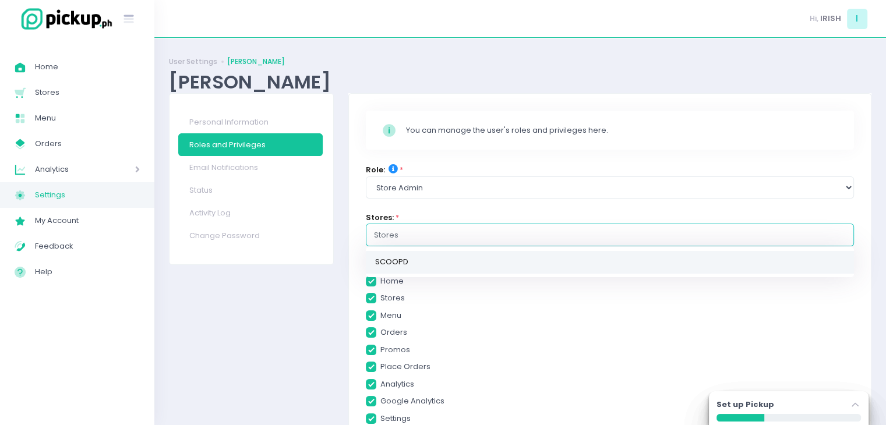
click at [545, 262] on link "SCOOPD" at bounding box center [610, 262] width 488 height 23
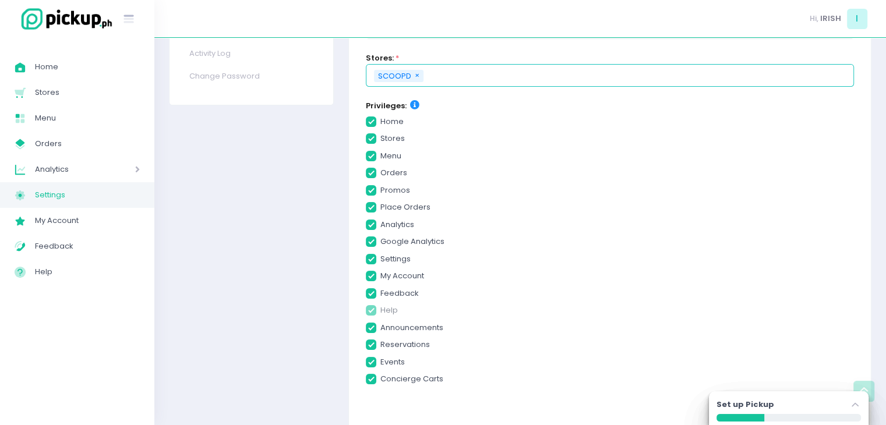
scroll to position [29, 0]
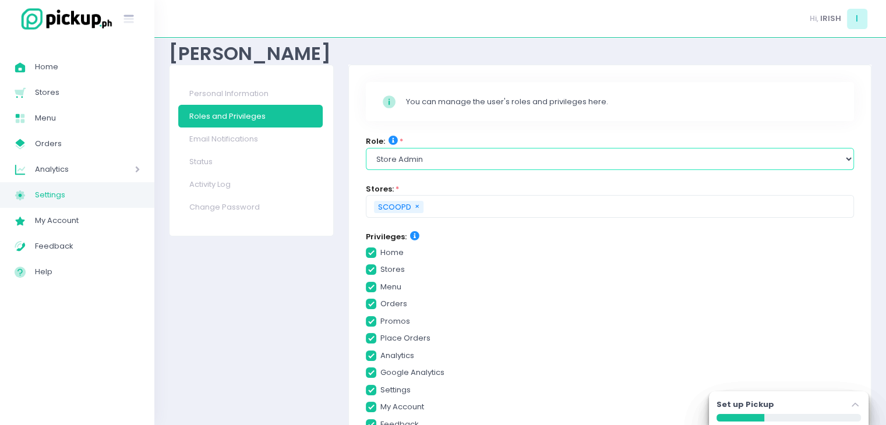
click at [676, 167] on select "Select Role group admin brand admin store admin accounting console user console…" at bounding box center [610, 159] width 488 height 22
click at [366, 148] on select "Select Role group admin brand admin store admin accounting console user console…" at bounding box center [610, 159] width 488 height 22
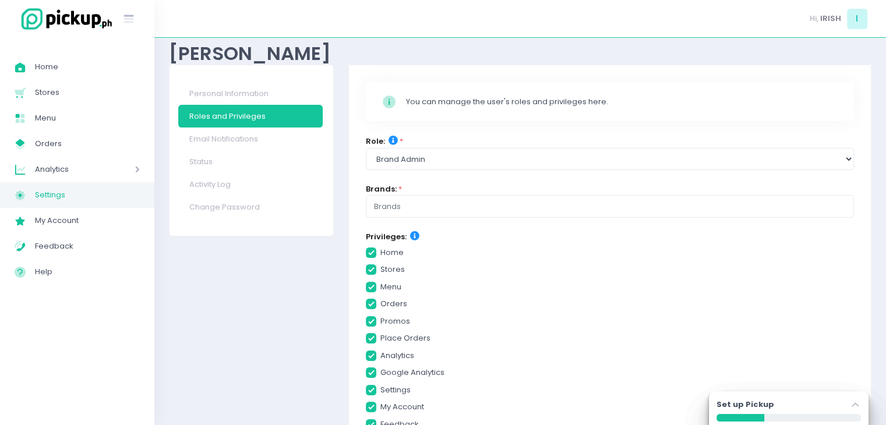
click at [554, 206] on input "text" at bounding box center [610, 207] width 472 height 12
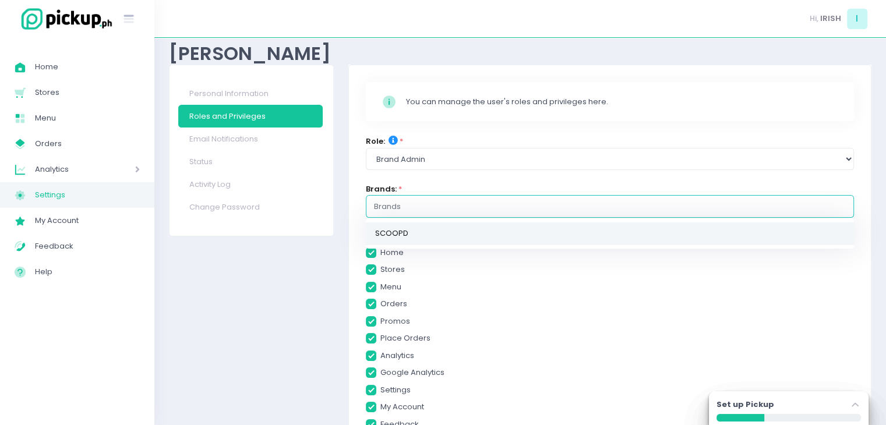
click at [405, 234] on link "SCOOPD" at bounding box center [610, 233] width 488 height 23
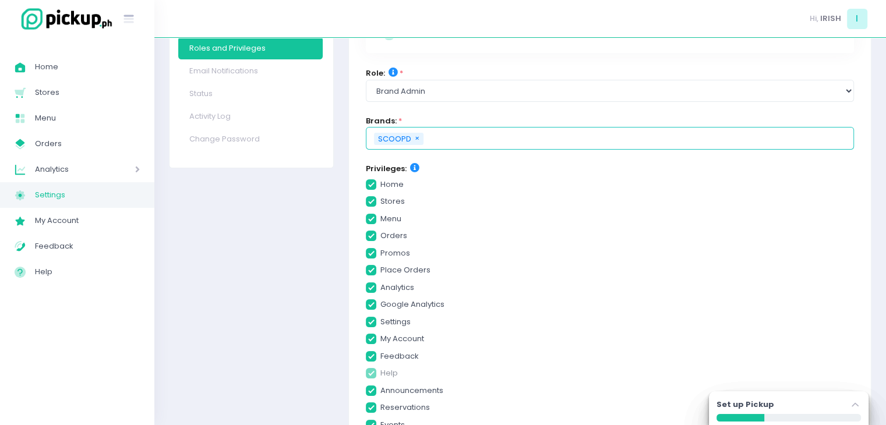
scroll to position [202, 0]
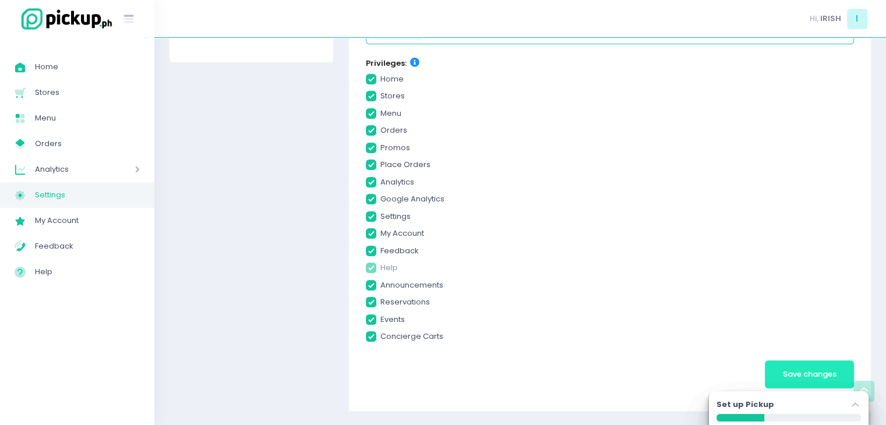
click at [810, 371] on span "Save changes" at bounding box center [810, 374] width 54 height 11
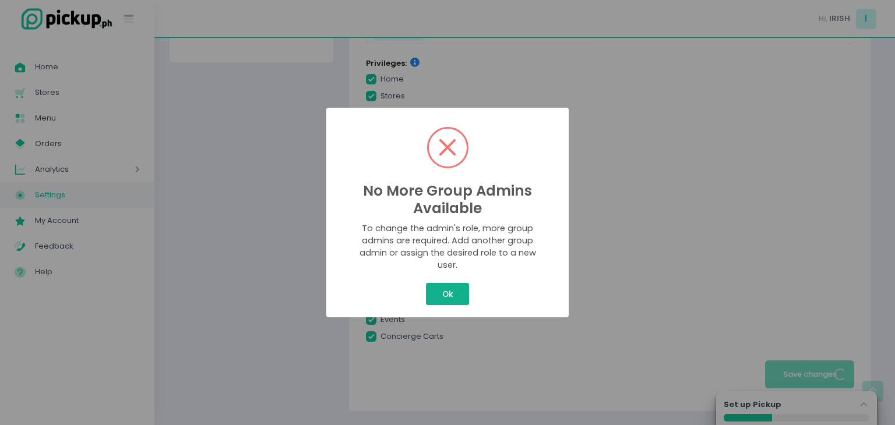
click at [459, 300] on button "Ok" at bounding box center [447, 294] width 43 height 22
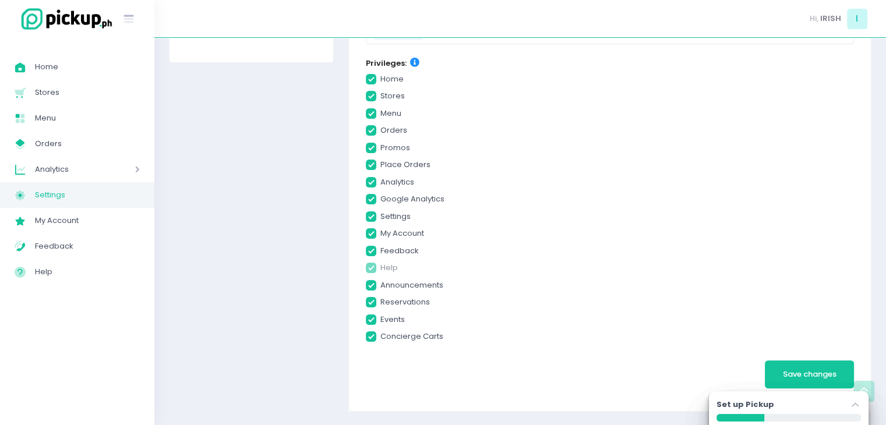
scroll to position [0, 0]
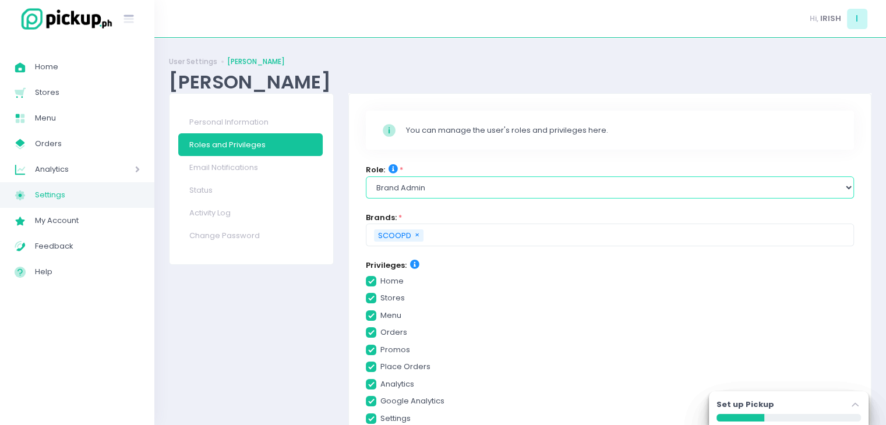
click at [412, 186] on select "Select Role group admin brand admin store admin accounting console user console…" at bounding box center [610, 187] width 488 height 22
click at [366, 176] on select "Select Role group admin brand admin store admin accounting console user console…" at bounding box center [610, 187] width 488 height 22
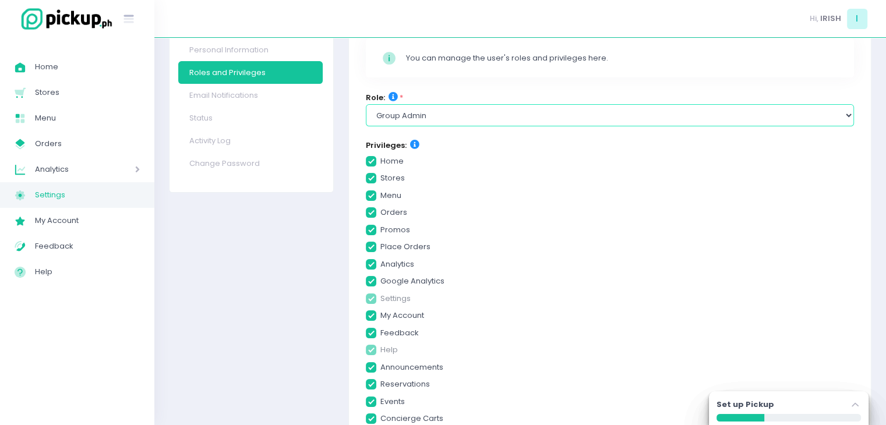
scroll to position [155, 0]
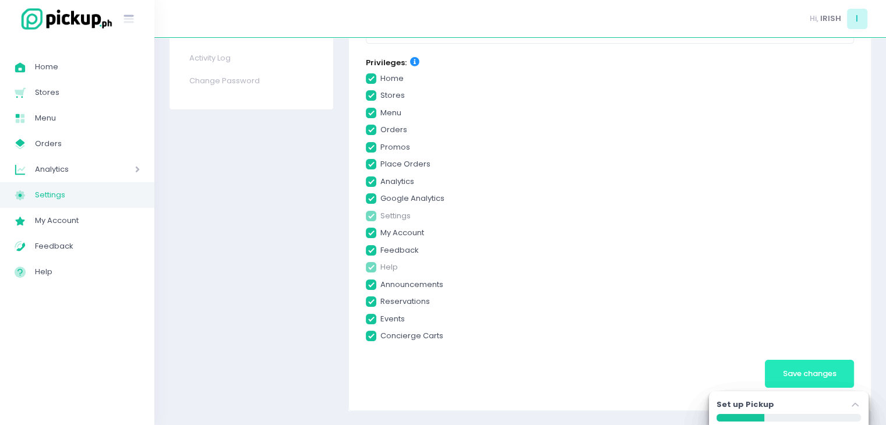
click at [812, 370] on span "Save changes" at bounding box center [810, 373] width 54 height 11
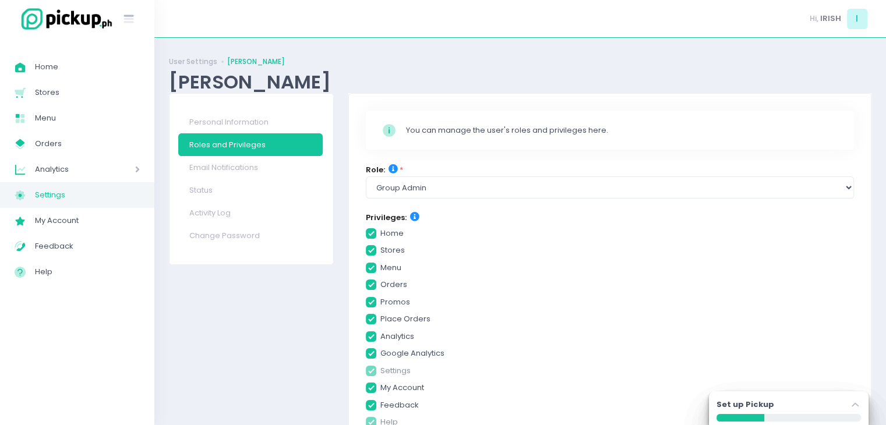
click at [393, 167] on icon at bounding box center [392, 168] width 9 height 9
click at [66, 74] on span "Home" at bounding box center [87, 66] width 105 height 15
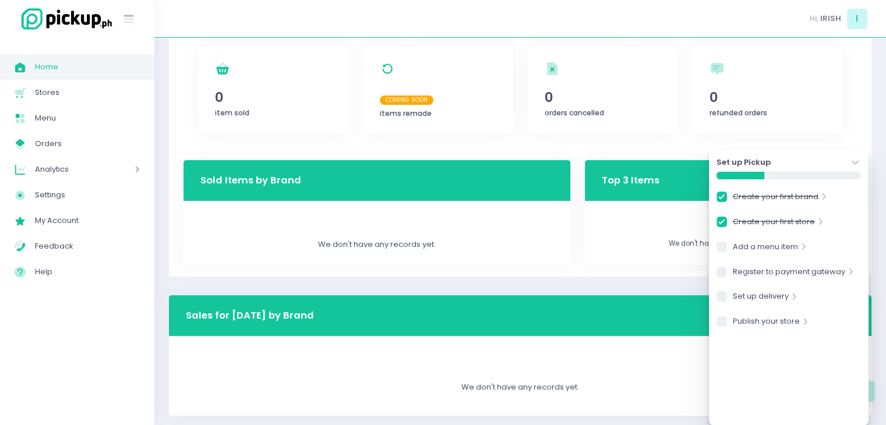
scroll to position [287, 0]
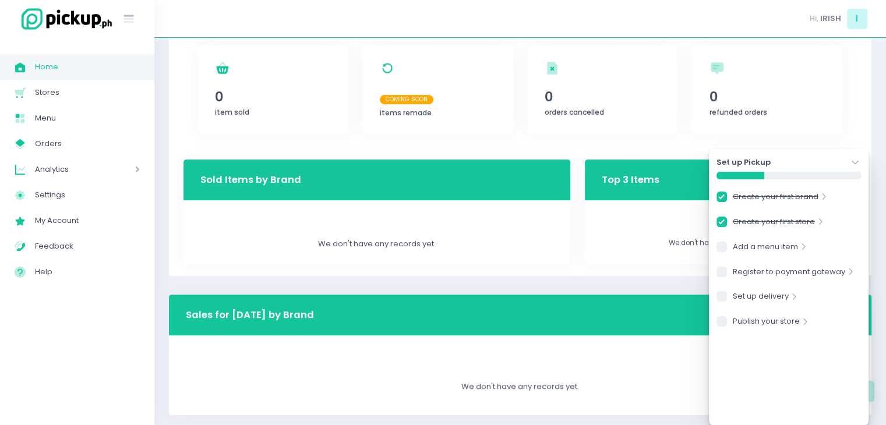
click at [859, 162] on icon "Stockholm-icons / Navigation / Angle-down Created with Sketch." at bounding box center [855, 163] width 12 height 12
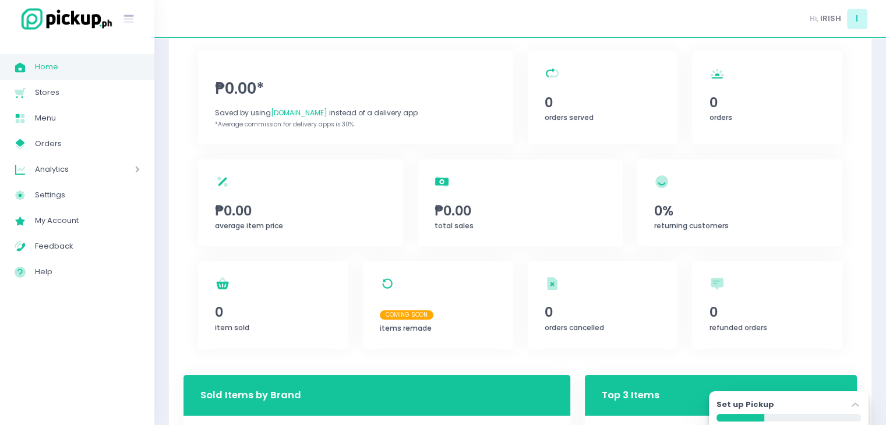
scroll to position [37, 0]
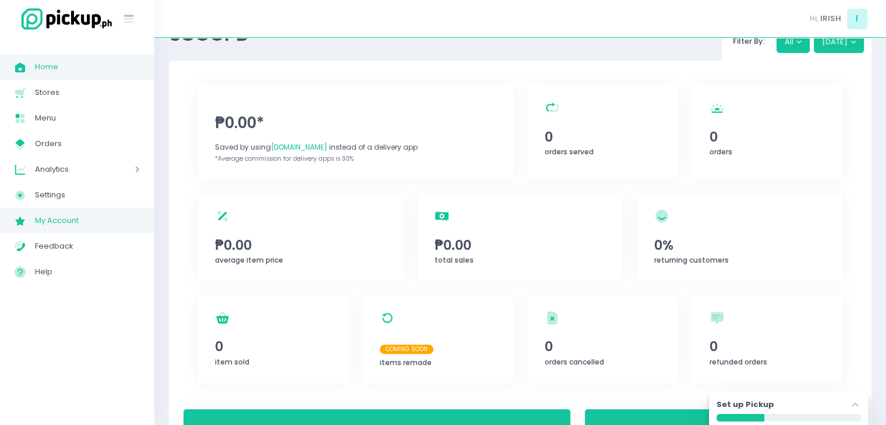
click at [54, 224] on span "My Account" at bounding box center [87, 220] width 105 height 15
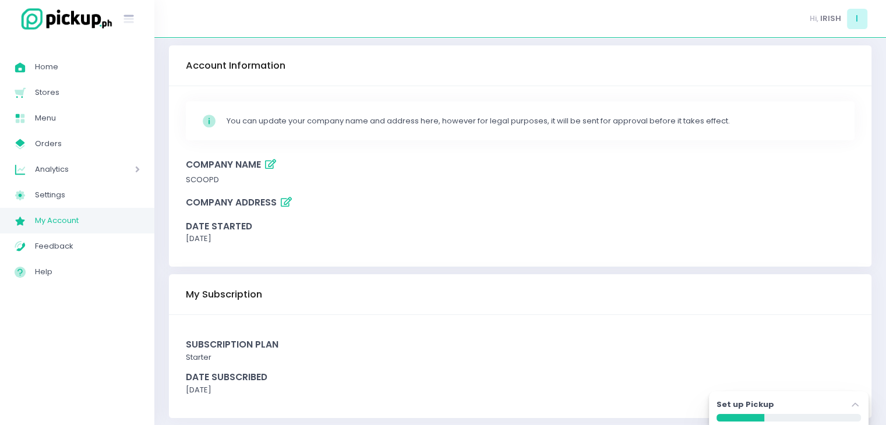
scroll to position [52, 0]
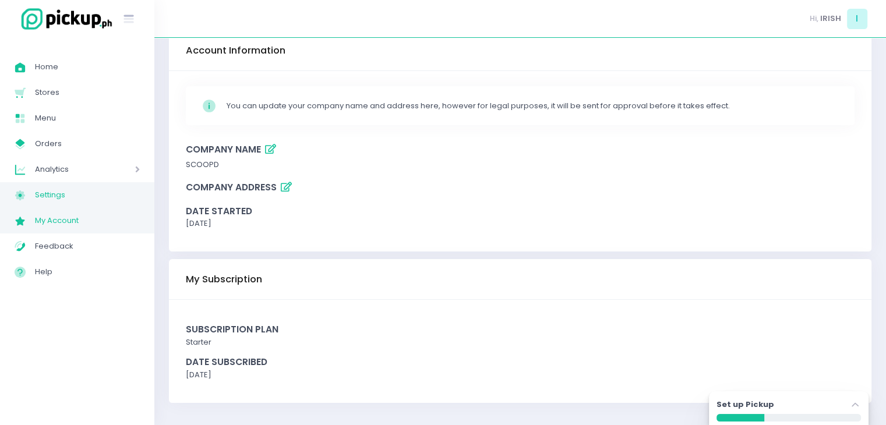
click at [82, 194] on span "Settings" at bounding box center [87, 195] width 105 height 15
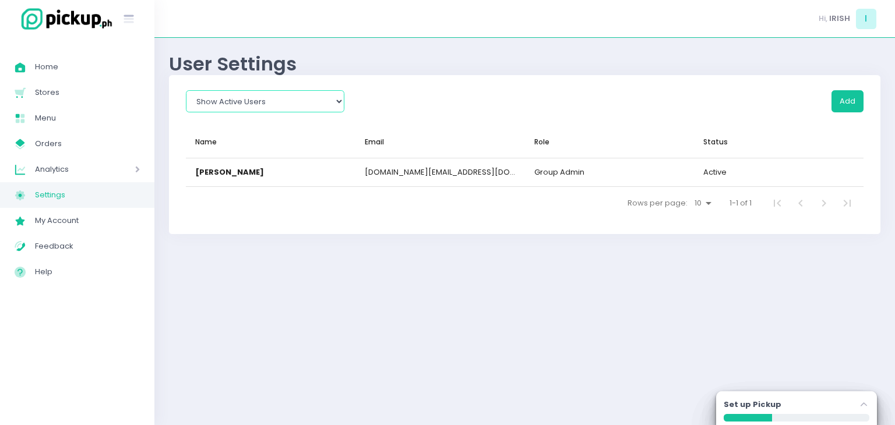
click at [315, 104] on select "Show All Show Active Users Show Inactive Users" at bounding box center [265, 101] width 158 height 22
click at [410, 277] on div "User Settings Show All Show Active Users Show Inactive Users Add Name ▲ Email R…" at bounding box center [524, 231] width 740 height 358
click at [853, 103] on button "Add" at bounding box center [847, 101] width 32 height 22
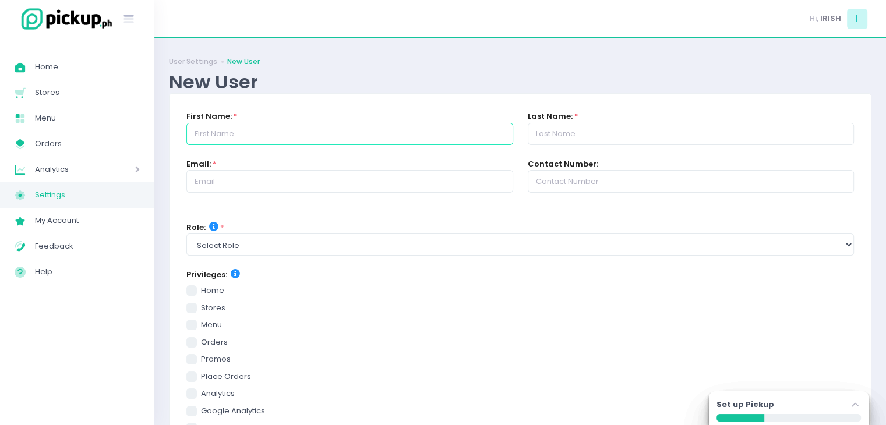
click at [326, 133] on input "text" at bounding box center [349, 134] width 326 height 22
click at [289, 137] on input "text" at bounding box center [349, 134] width 326 height 22
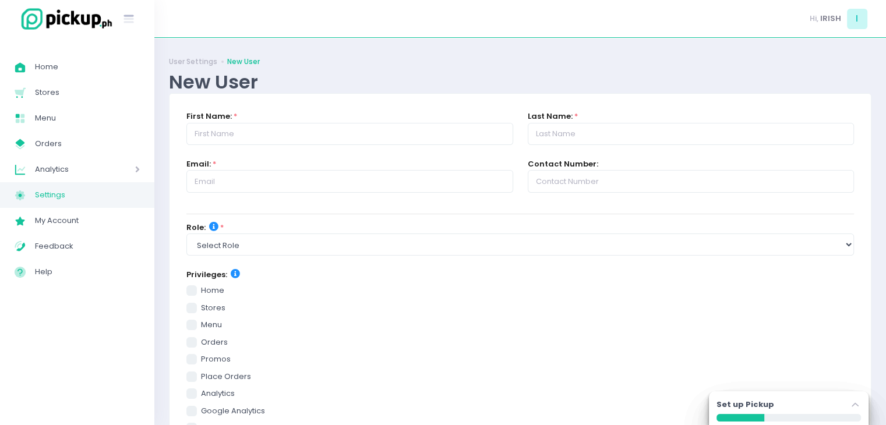
click at [320, 89] on div "New User" at bounding box center [520, 81] width 702 height 23
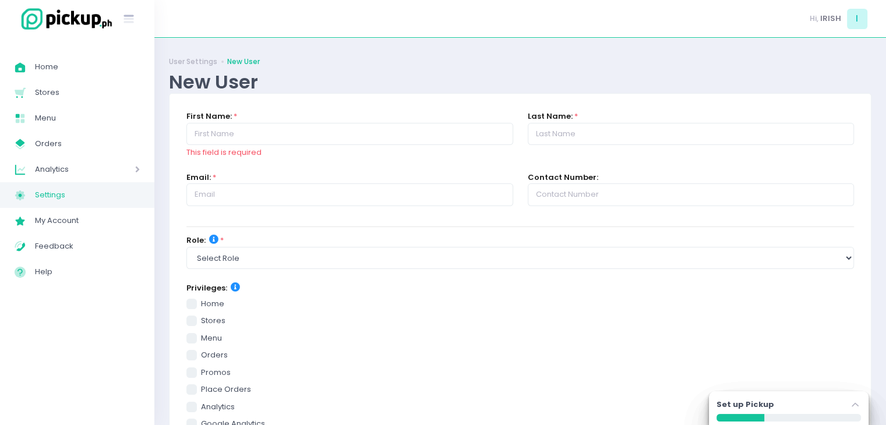
click at [301, 115] on div "First Name: * This field is required" at bounding box center [349, 135] width 326 height 48
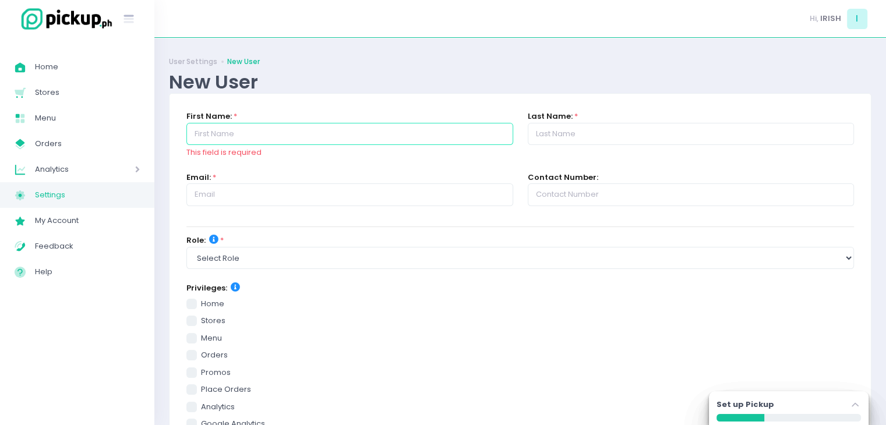
click at [296, 131] on input "text" at bounding box center [349, 134] width 326 height 22
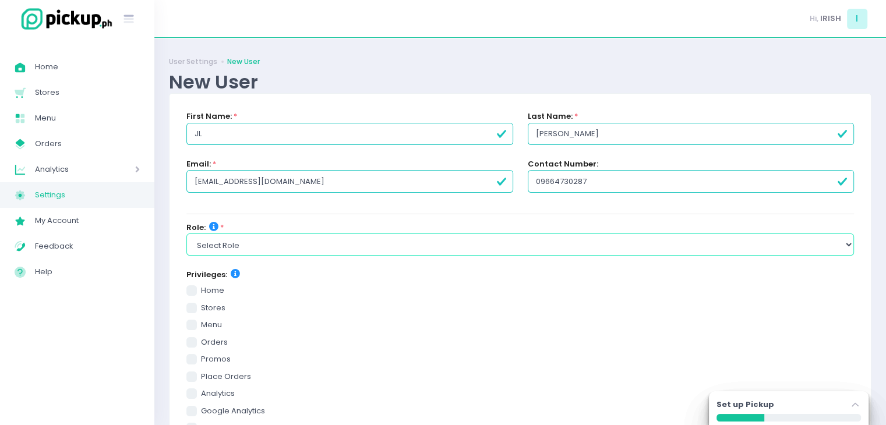
click at [313, 242] on select "Select Role group admin brand admin store admin accounting console user console…" at bounding box center [519, 245] width 667 height 22
click at [186, 234] on select "Select Role group admin brand admin store admin accounting console user console…" at bounding box center [519, 245] width 667 height 22
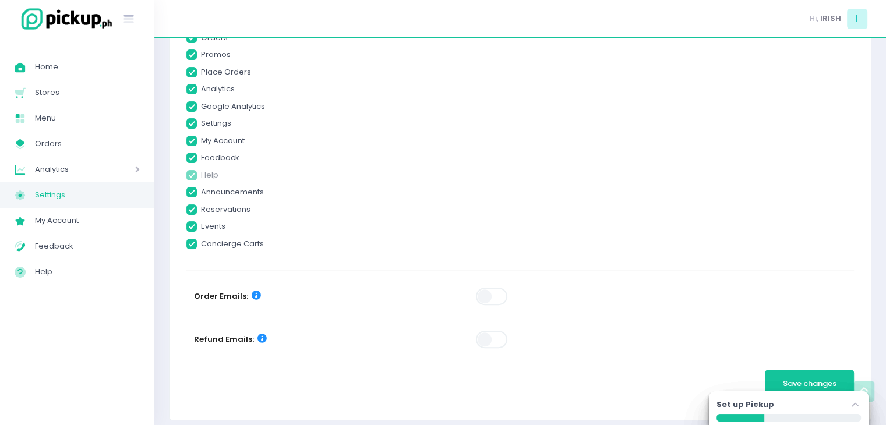
scroll to position [121, 0]
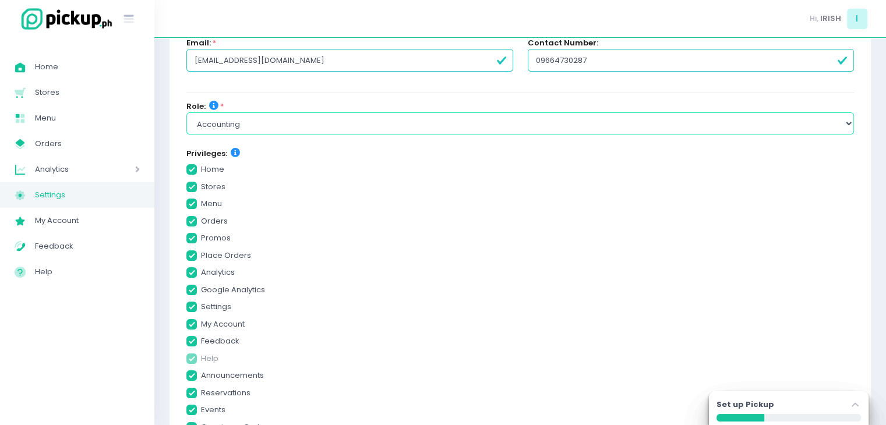
click at [497, 122] on select "Select Role group admin brand admin store admin accounting console user console…" at bounding box center [519, 123] width 667 height 22
click at [186, 112] on select "Select Role group admin brand admin store admin accounting console user console…" at bounding box center [519, 123] width 667 height 22
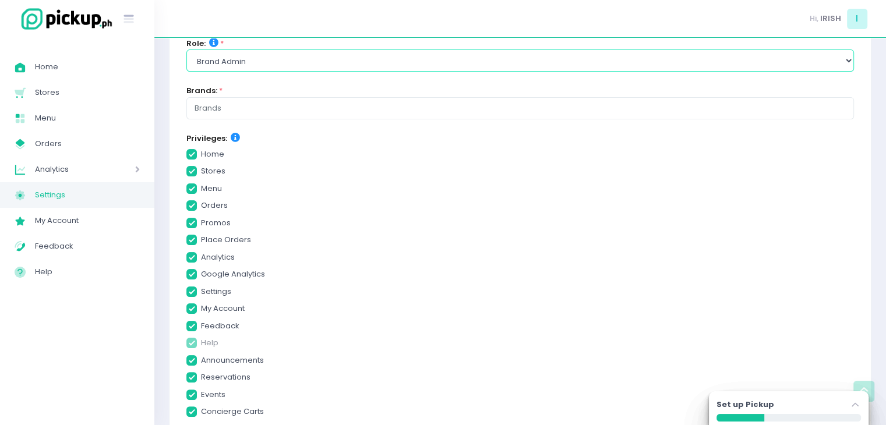
scroll to position [181, 0]
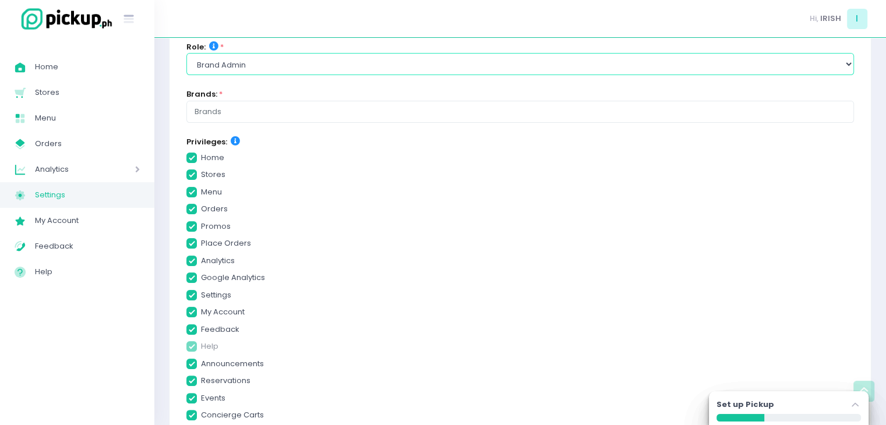
click at [556, 65] on select "Select Role group admin brand admin store admin accounting console user console…" at bounding box center [519, 64] width 667 height 22
click at [186, 53] on select "Select Role group admin brand admin store admin accounting console user console…" at bounding box center [519, 64] width 667 height 22
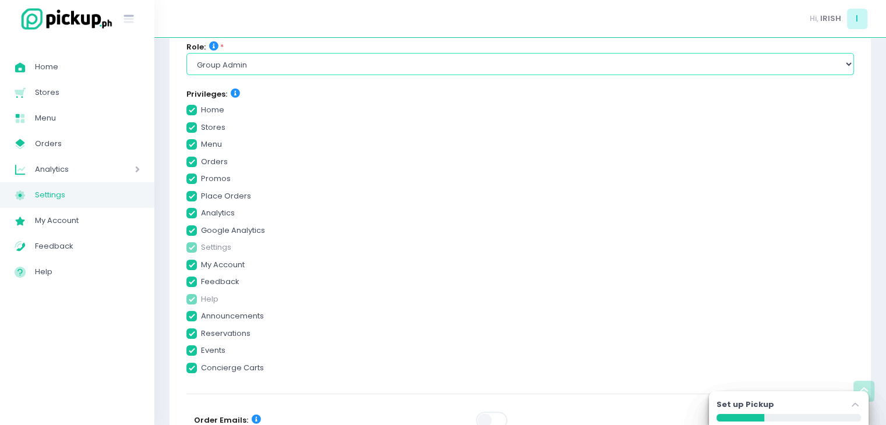
click at [433, 58] on select "Select Role group admin brand admin store admin accounting console user console…" at bounding box center [519, 64] width 667 height 22
click at [186, 53] on select "Select Role group admin brand admin store admin accounting console user console…" at bounding box center [519, 64] width 667 height 22
click at [405, 56] on select "Select Role group admin brand admin store admin accounting console user console…" at bounding box center [519, 64] width 667 height 22
click at [186, 53] on select "Select Role group admin brand admin store admin accounting console user console…" at bounding box center [519, 64] width 667 height 22
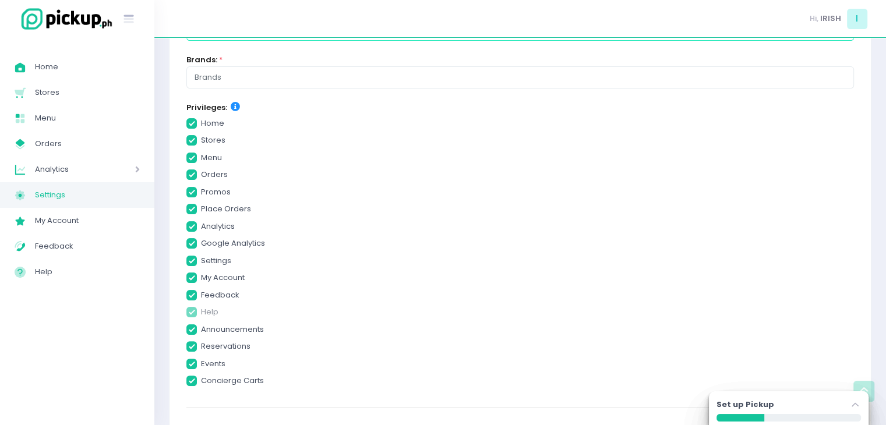
scroll to position [189, 0]
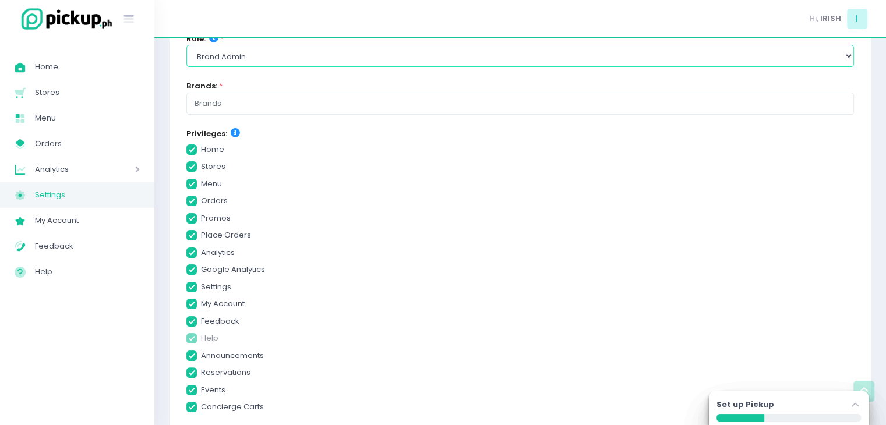
click at [471, 58] on select "Select Role group admin brand admin store admin accounting console user console…" at bounding box center [519, 56] width 667 height 22
click at [186, 45] on select "Select Role group admin brand admin store admin accounting console user console…" at bounding box center [519, 56] width 667 height 22
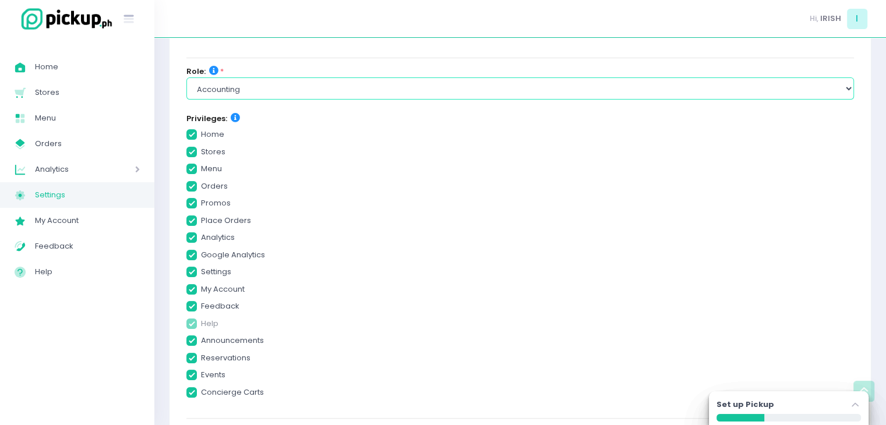
scroll to position [154, 0]
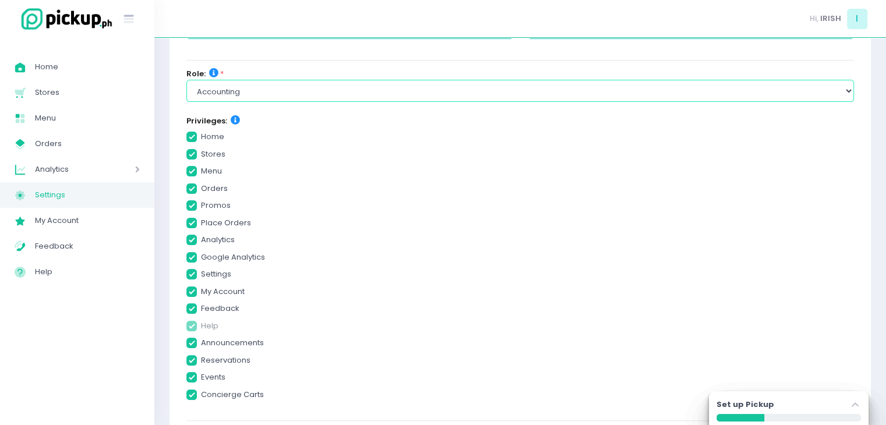
click at [568, 88] on select "Select Role group admin brand admin store admin accounting console user console…" at bounding box center [519, 91] width 667 height 22
click at [186, 80] on select "Select Role group admin brand admin store admin accounting console user console…" at bounding box center [519, 91] width 667 height 22
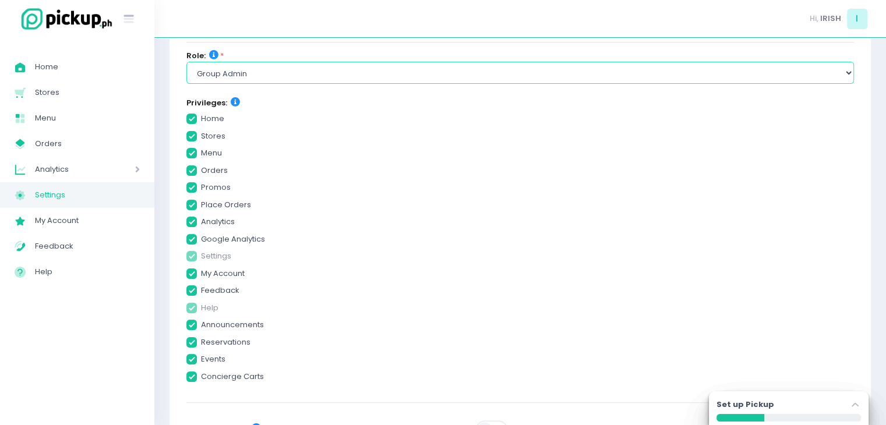
scroll to position [168, 0]
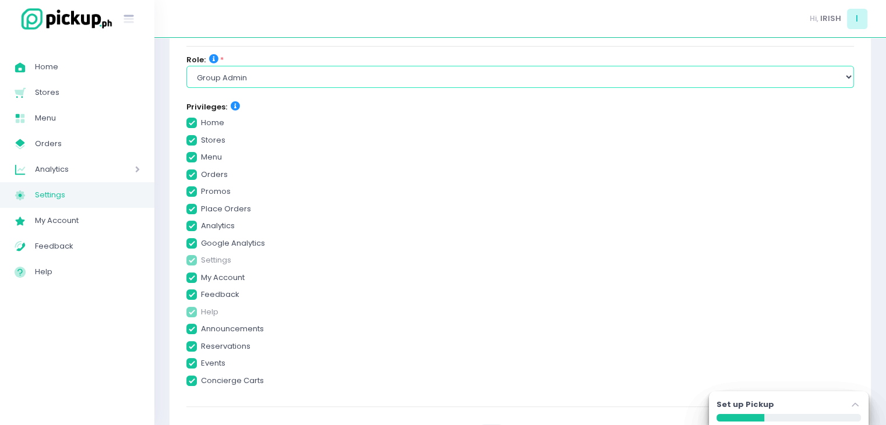
click at [359, 80] on select "Select Role group admin brand admin store admin accounting console user console…" at bounding box center [519, 77] width 667 height 22
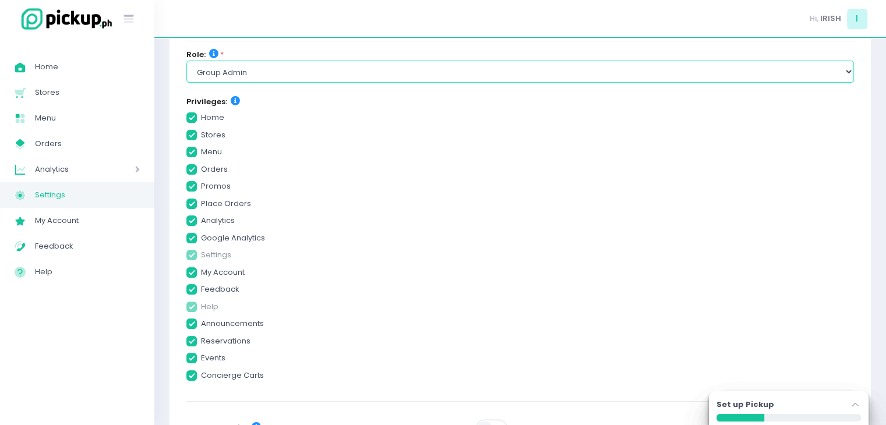
scroll to position [166, 0]
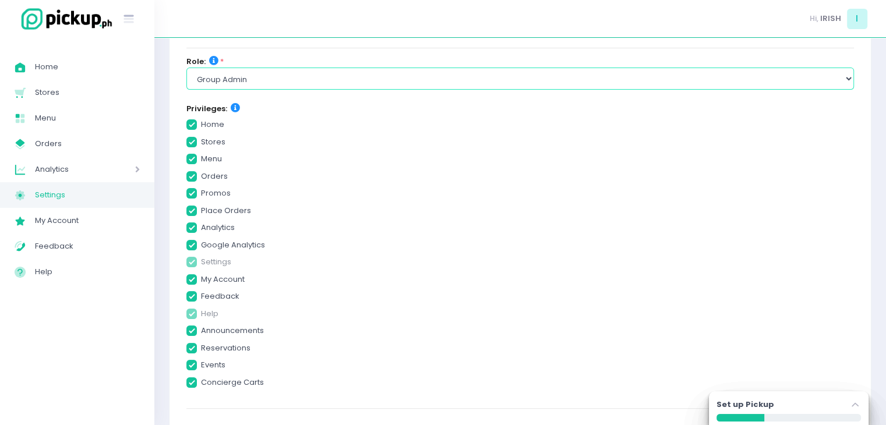
click at [628, 71] on select "Select Role group admin brand admin store admin accounting console user console…" at bounding box center [519, 79] width 667 height 22
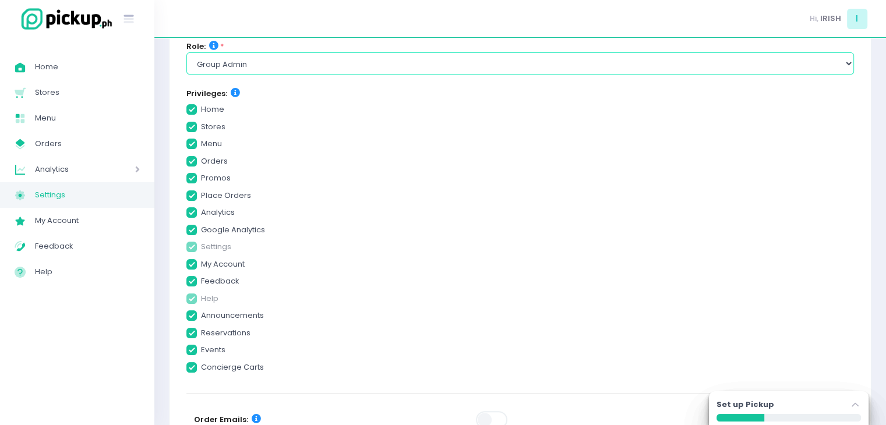
scroll to position [315, 0]
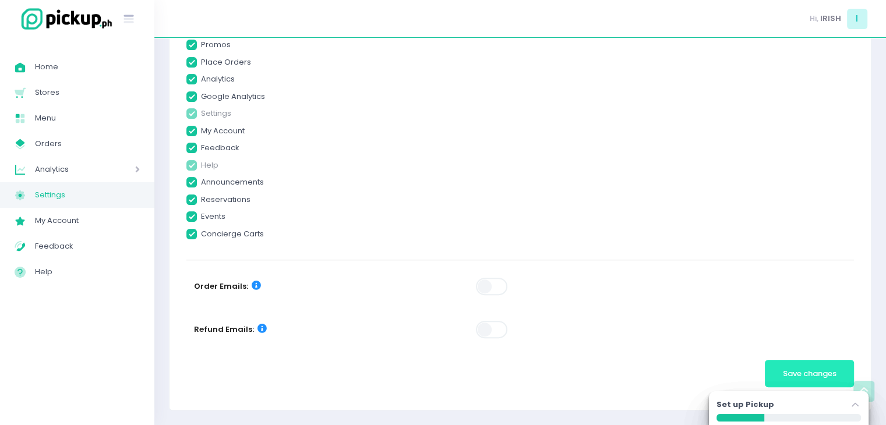
click at [819, 372] on span "Save changes" at bounding box center [810, 373] width 54 height 11
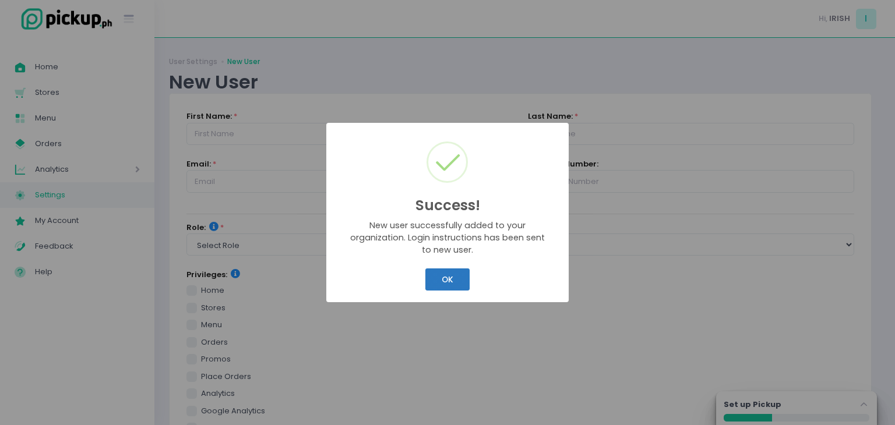
click at [465, 280] on button "OK" at bounding box center [447, 279] width 44 height 22
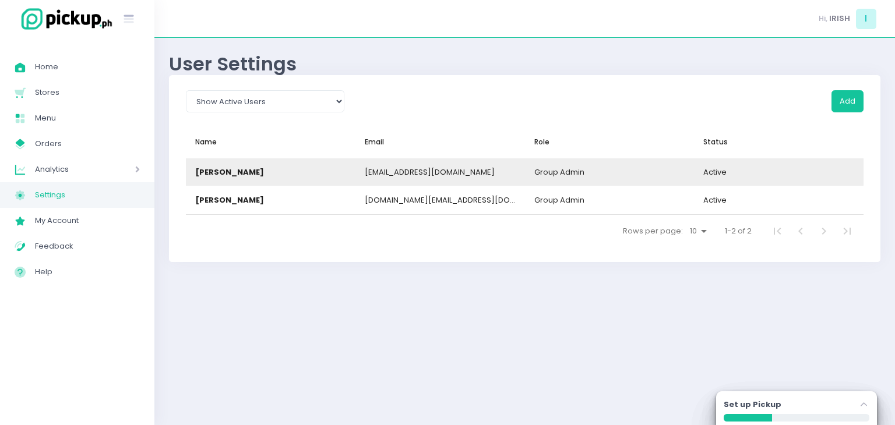
click at [481, 167] on div "[EMAIL_ADDRESS][DOMAIN_NAME]" at bounding box center [439, 171] width 169 height 27
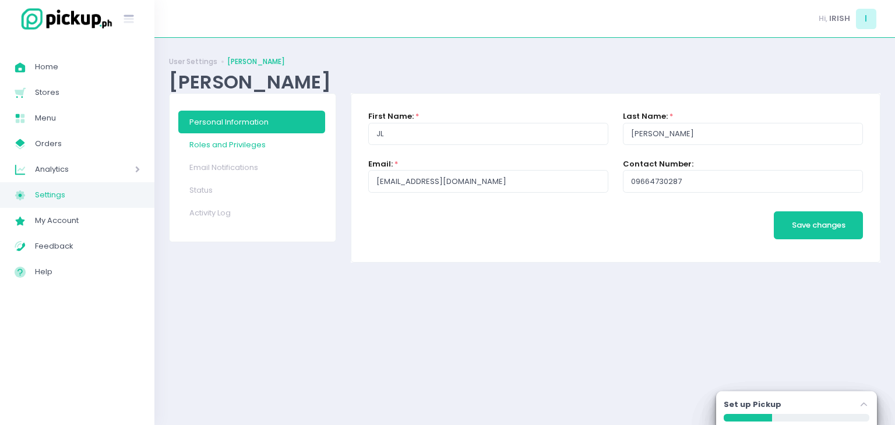
click at [243, 149] on link "Roles and Privileges" at bounding box center [251, 144] width 147 height 23
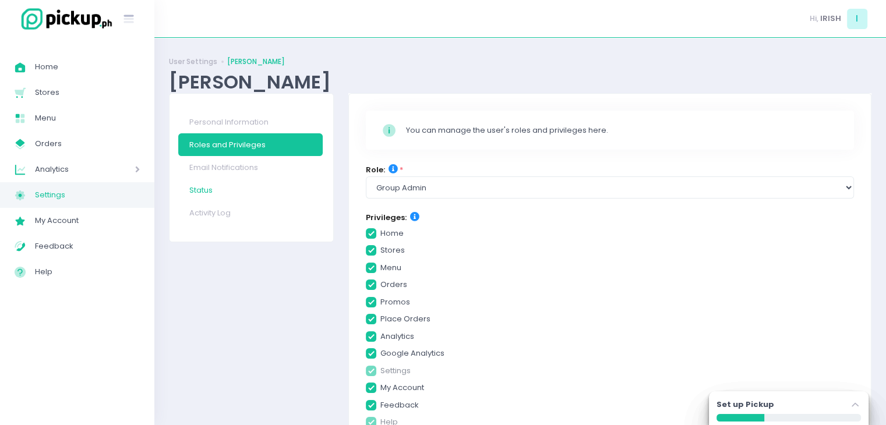
click at [222, 196] on link "Status" at bounding box center [250, 190] width 144 height 23
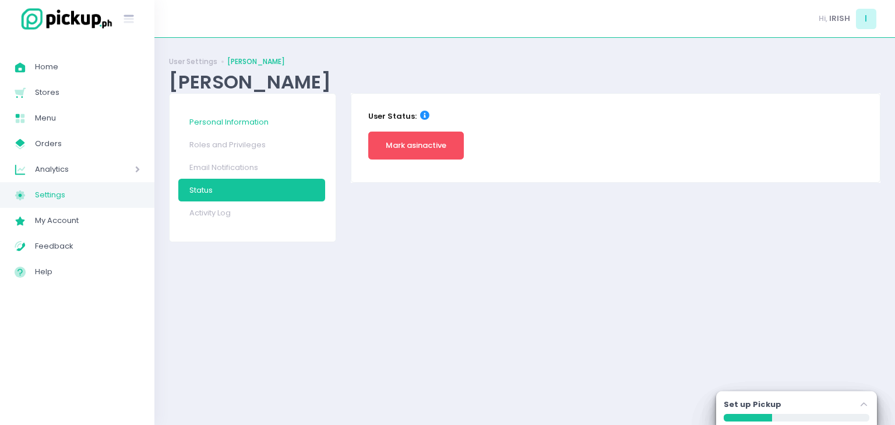
click at [239, 113] on link "Personal Information" at bounding box center [251, 122] width 147 height 23
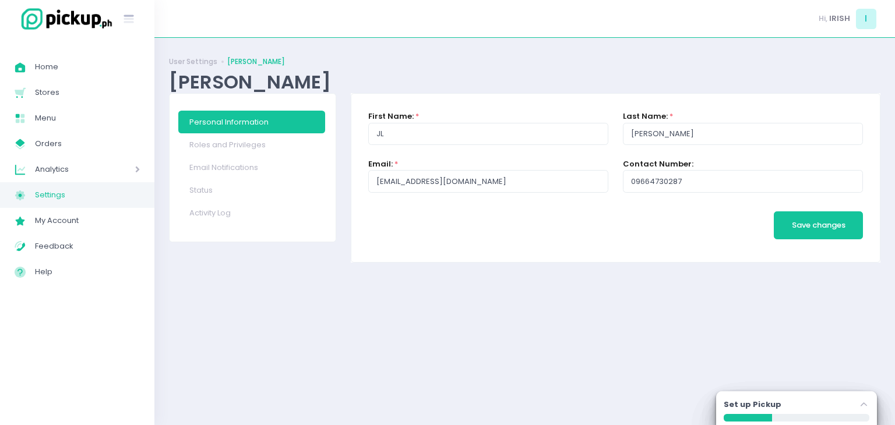
click at [44, 196] on span "Settings" at bounding box center [87, 195] width 105 height 15
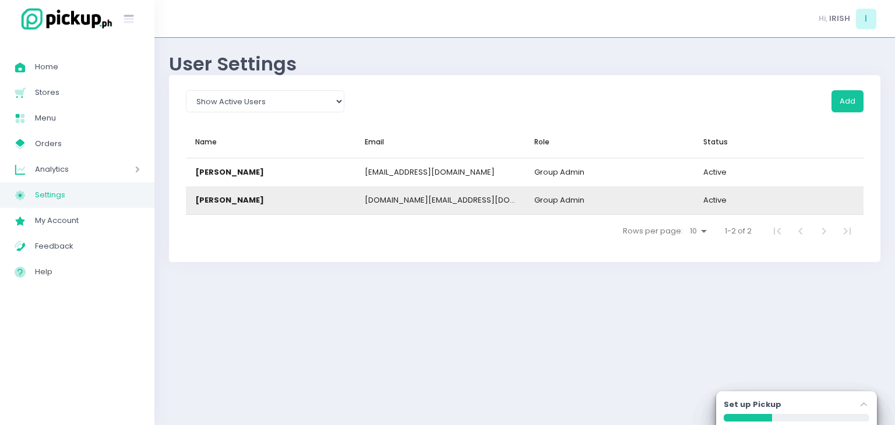
click at [610, 203] on div "group admin" at bounding box center [609, 200] width 169 height 28
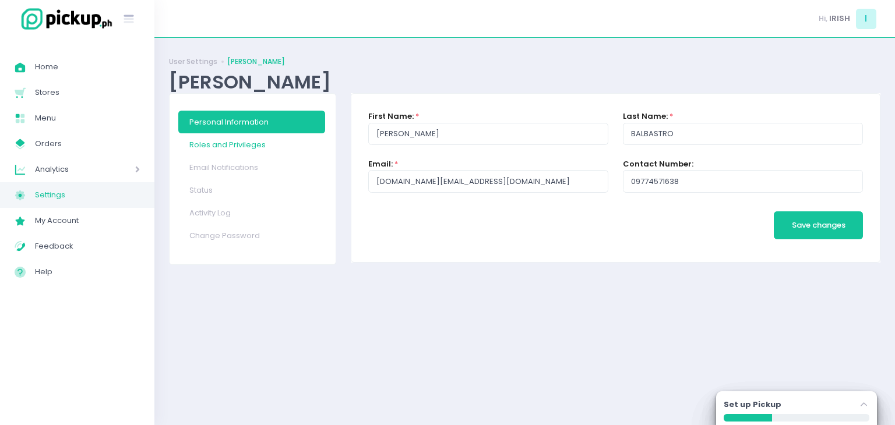
click at [250, 146] on link "Roles and Privileges" at bounding box center [251, 144] width 147 height 23
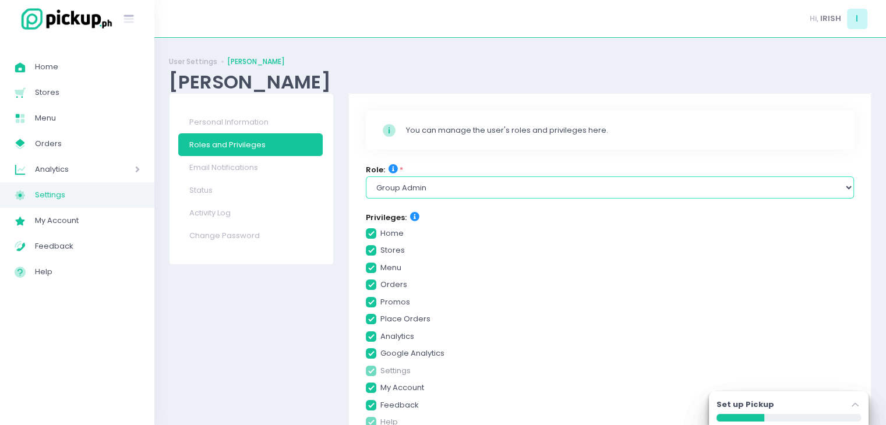
click at [840, 179] on select "Select Role group admin brand admin store admin accounting console user console…" at bounding box center [610, 187] width 488 height 22
click at [366, 176] on select "Select Role group admin brand admin store admin accounting console user console…" at bounding box center [610, 187] width 488 height 22
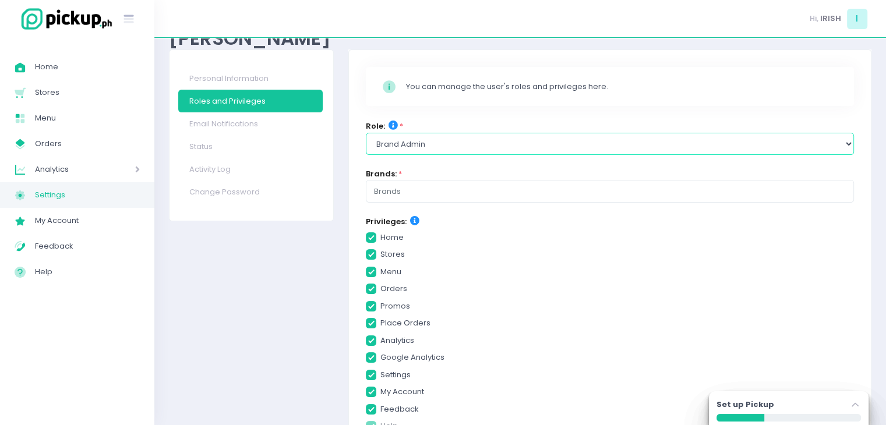
scroll to position [47, 0]
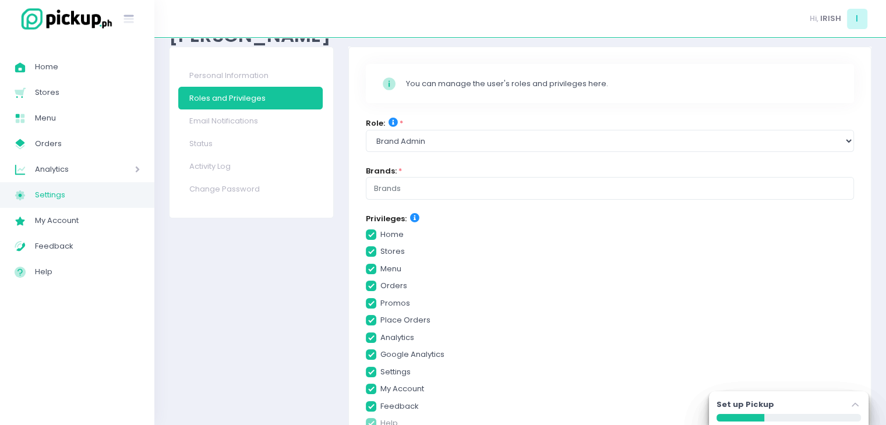
click at [526, 189] on input "text" at bounding box center [610, 189] width 472 height 12
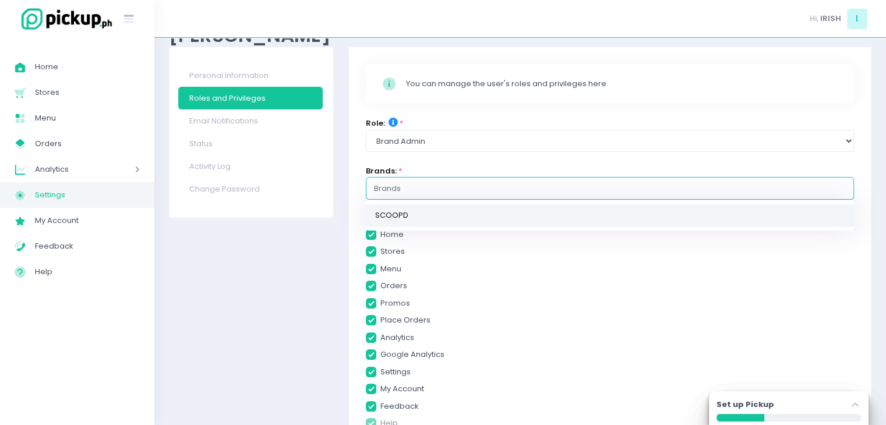
click at [419, 220] on link "SCOOPD" at bounding box center [610, 215] width 488 height 23
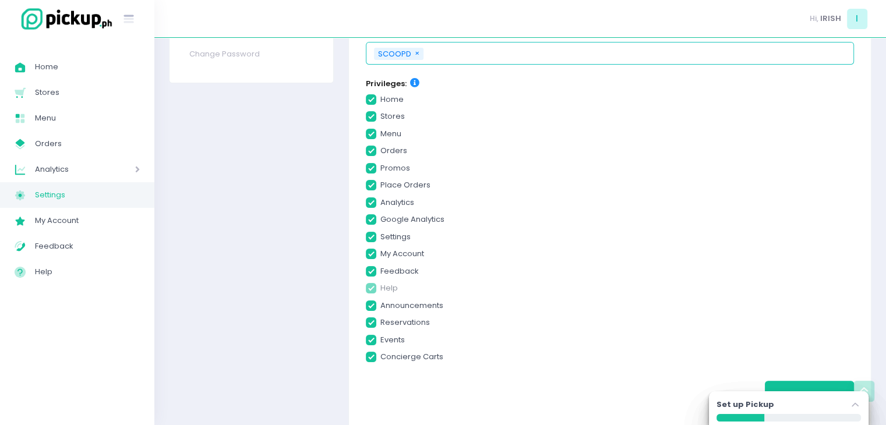
scroll to position [202, 0]
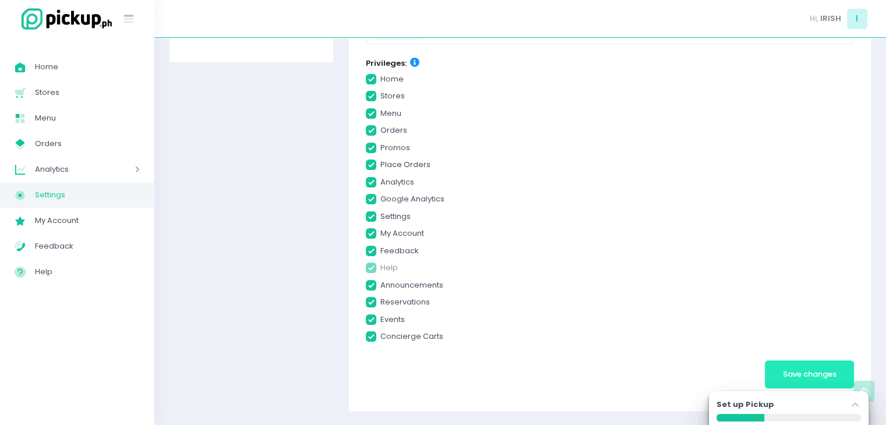
click at [808, 379] on button "Save changes" at bounding box center [809, 375] width 89 height 28
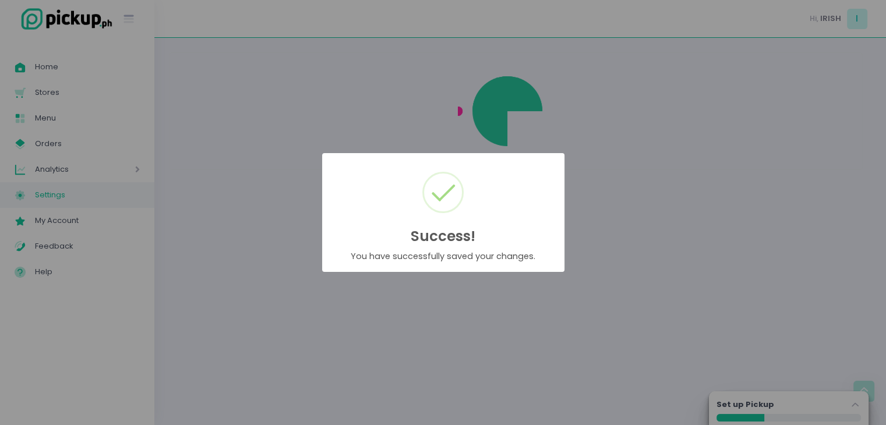
scroll to position [0, 0]
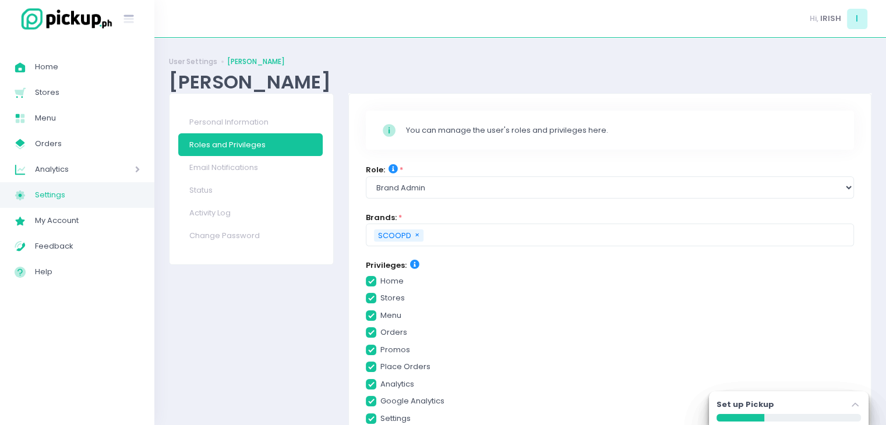
click at [68, 199] on span "Settings" at bounding box center [87, 195] width 105 height 15
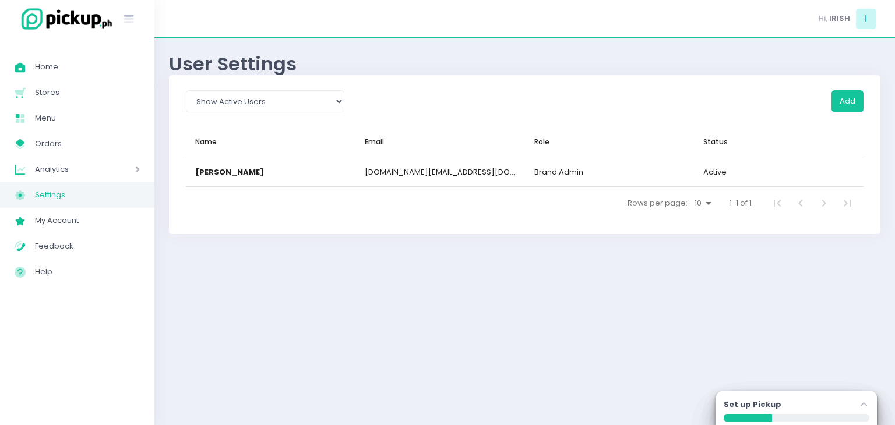
click at [68, 199] on span "Settings" at bounding box center [87, 195] width 105 height 15
click at [308, 103] on select "Show All Show Active Users Show Inactive Users" at bounding box center [265, 101] width 158 height 22
click at [186, 90] on select "Show All Show Active Users Show Inactive Users" at bounding box center [265, 101] width 158 height 22
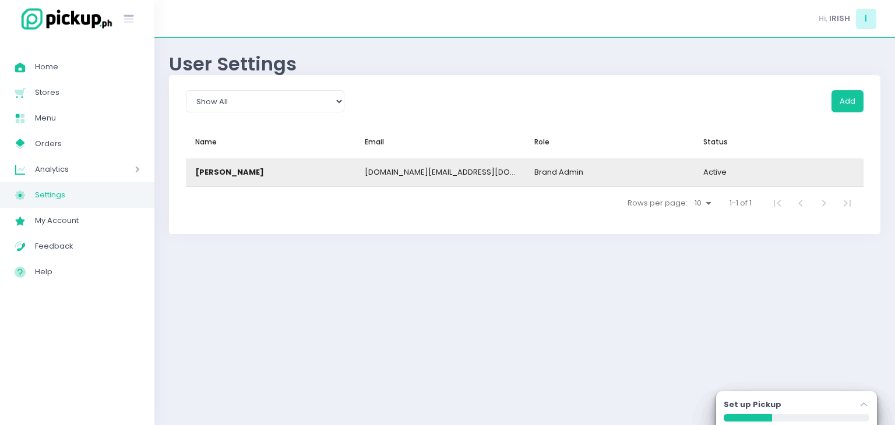
click at [225, 171] on div "[PERSON_NAME]" at bounding box center [229, 173] width 69 height 12
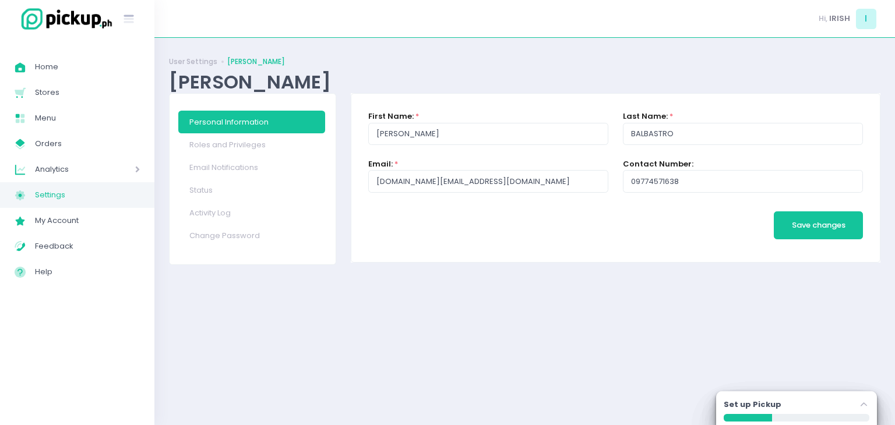
click at [75, 199] on span "Settings" at bounding box center [87, 195] width 105 height 15
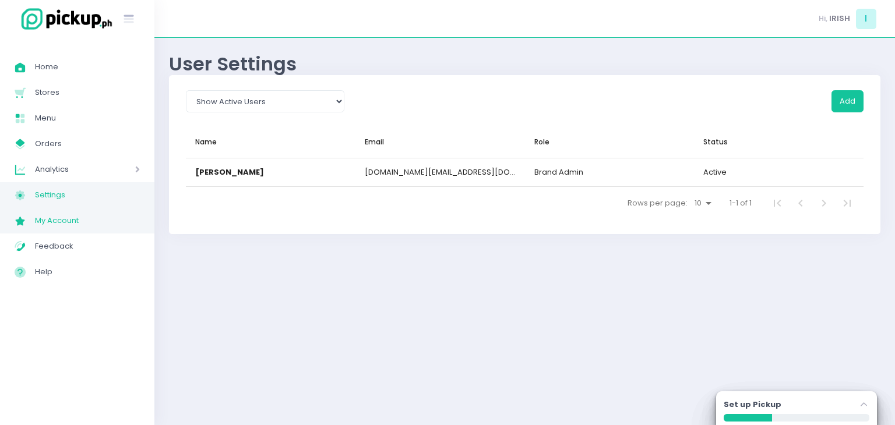
click at [56, 225] on span "My Account" at bounding box center [87, 220] width 105 height 15
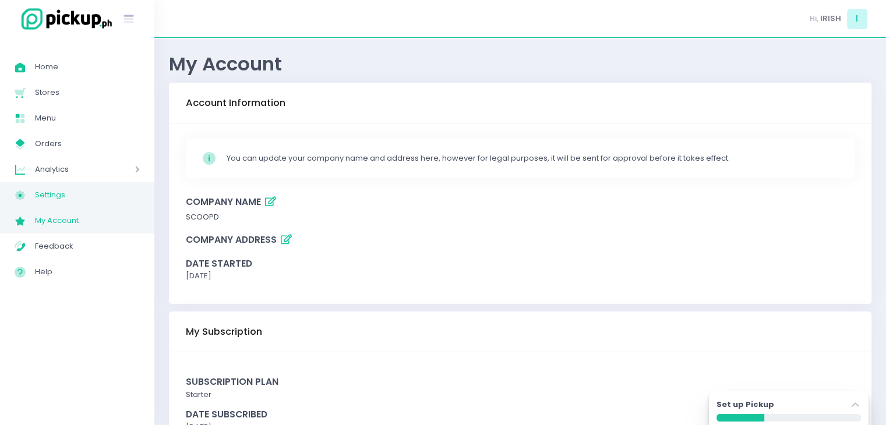
click at [65, 200] on span "Settings" at bounding box center [87, 195] width 105 height 15
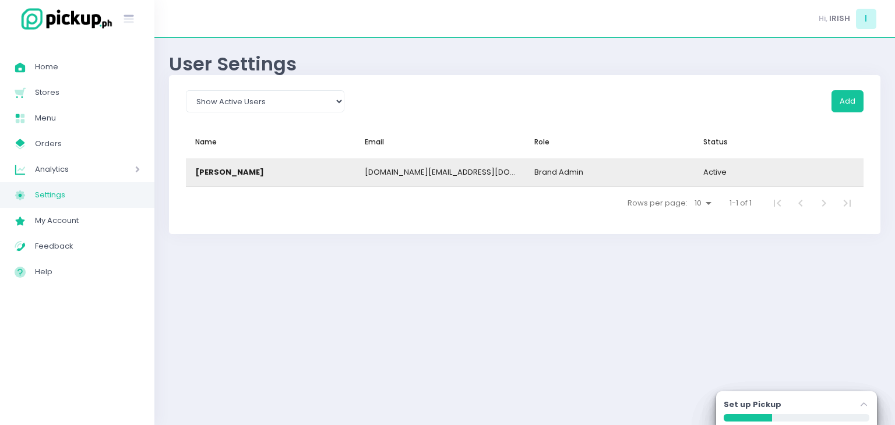
click at [564, 170] on span "brand admin" at bounding box center [558, 172] width 49 height 11
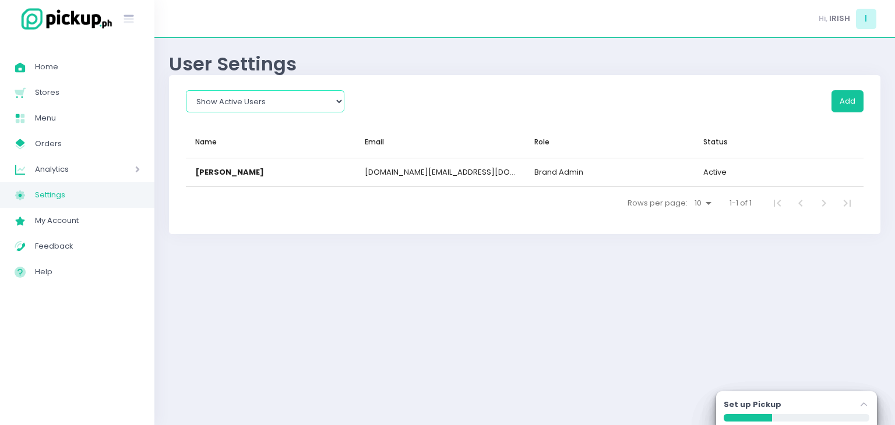
click at [319, 105] on select "Show All Show Active Users Show Inactive Users" at bounding box center [265, 101] width 158 height 22
click at [186, 90] on select "Show All Show Active Users Show Inactive Users" at bounding box center [265, 101] width 158 height 22
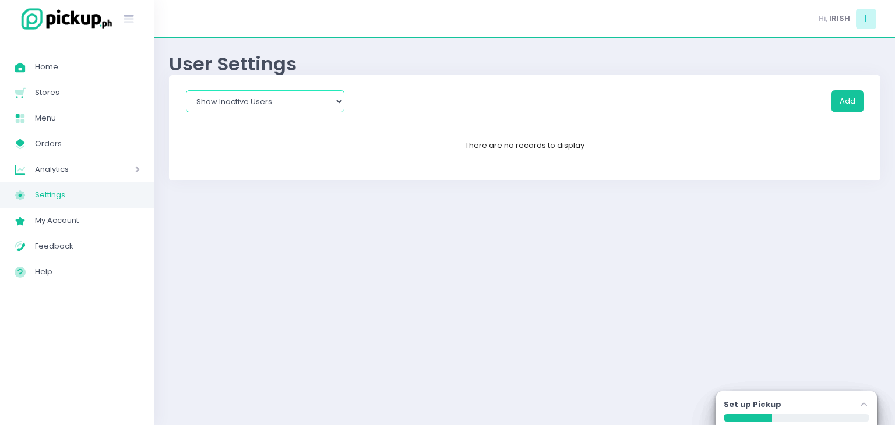
click at [314, 106] on select "Show All Show Active Users Show Inactive Users" at bounding box center [265, 101] width 158 height 22
click at [186, 90] on select "Show All Show Active Users Show Inactive Users" at bounding box center [265, 101] width 158 height 22
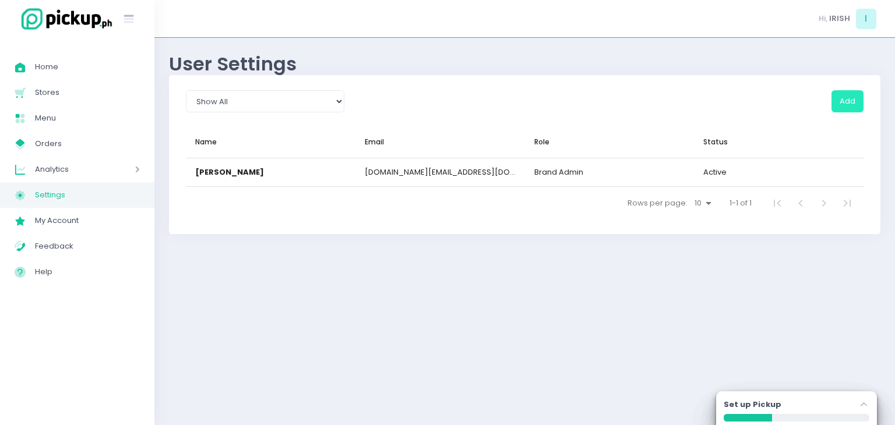
click at [845, 102] on button "Add" at bounding box center [847, 101] width 32 height 22
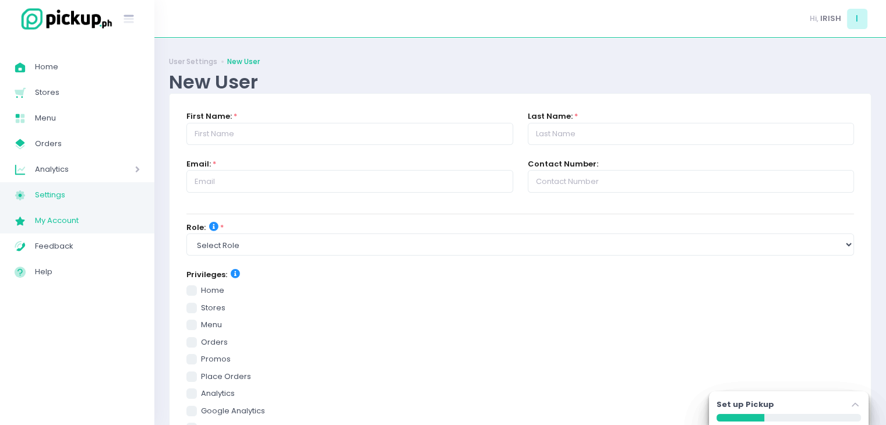
click at [50, 224] on span "My Account" at bounding box center [87, 220] width 105 height 15
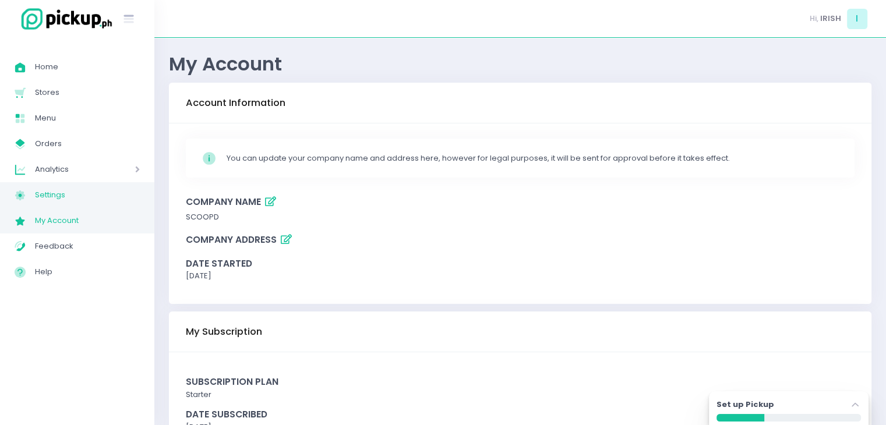
click at [69, 199] on span "Settings" at bounding box center [87, 195] width 105 height 15
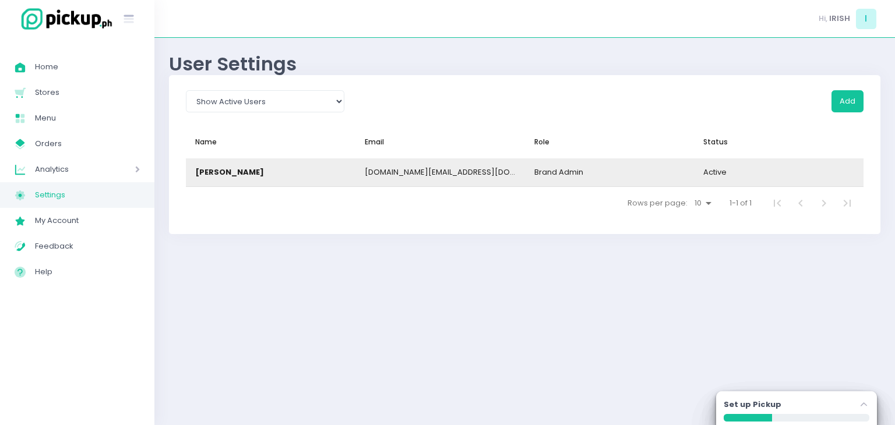
click at [284, 172] on div "[PERSON_NAME]" at bounding box center [270, 172] width 169 height 28
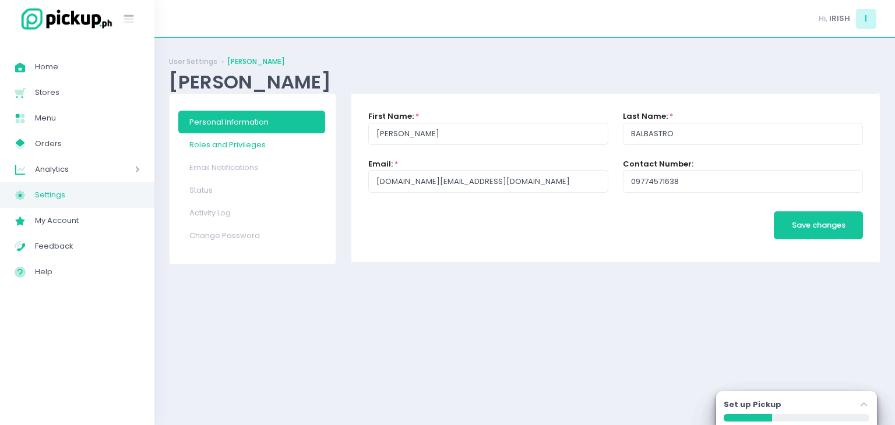
click at [225, 142] on link "Roles and Privileges" at bounding box center [251, 144] width 147 height 23
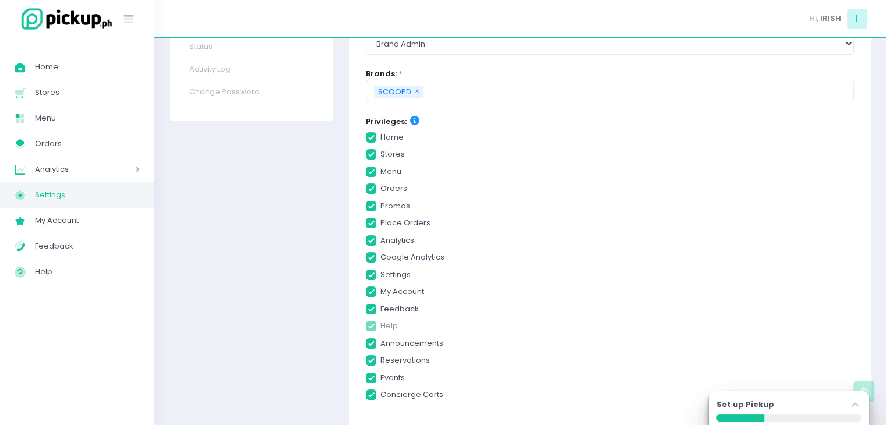
scroll to position [202, 0]
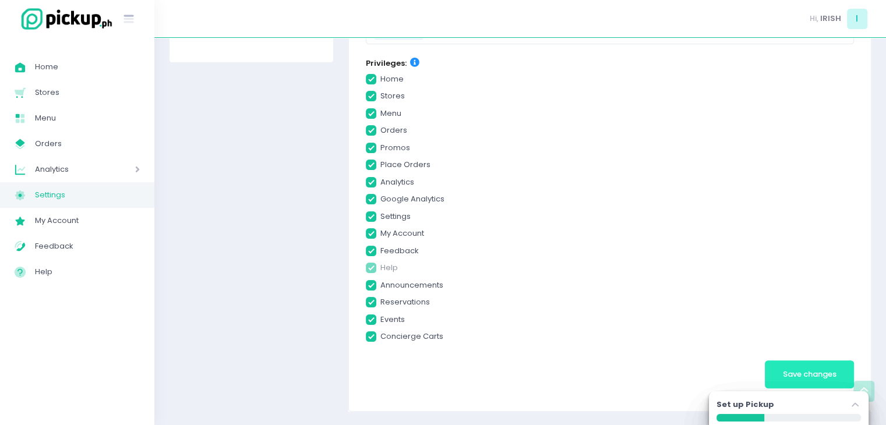
click at [801, 370] on span "Save changes" at bounding box center [810, 374] width 54 height 11
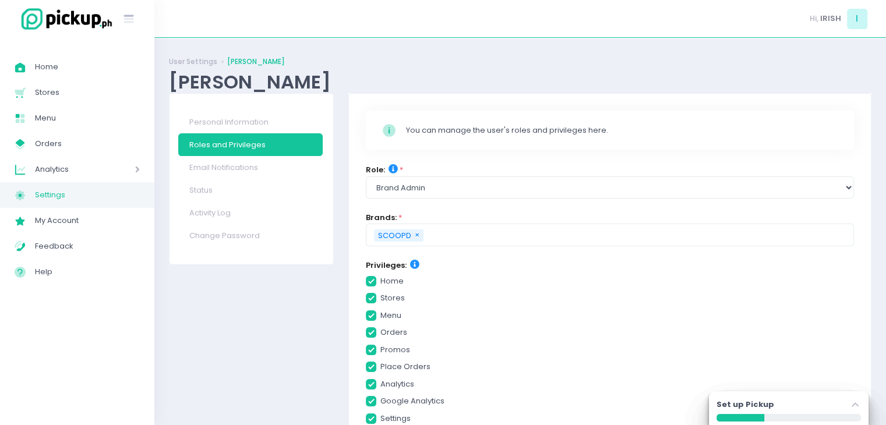
click at [39, 192] on span "Settings" at bounding box center [87, 195] width 105 height 15
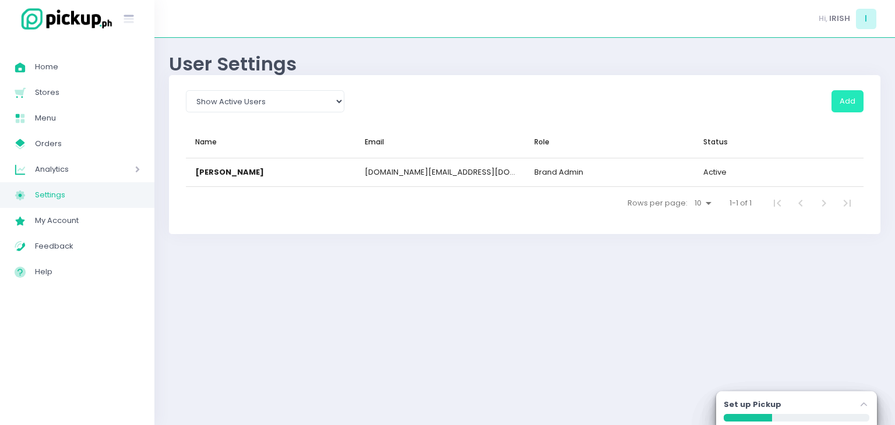
click at [849, 102] on button "Add" at bounding box center [847, 101] width 32 height 22
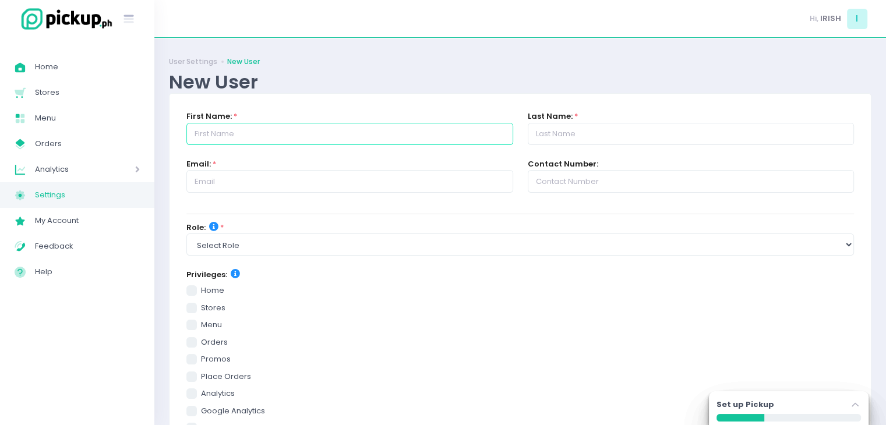
click at [263, 136] on input "text" at bounding box center [349, 134] width 326 height 22
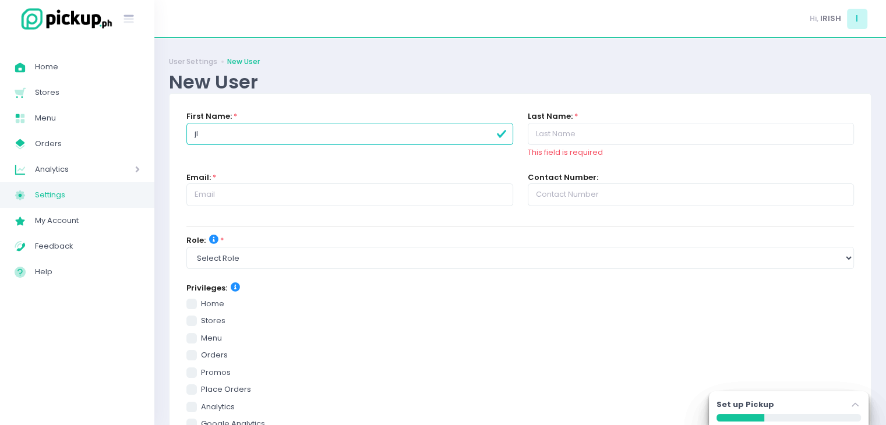
click at [222, 132] on input "jl" at bounding box center [349, 134] width 326 height 22
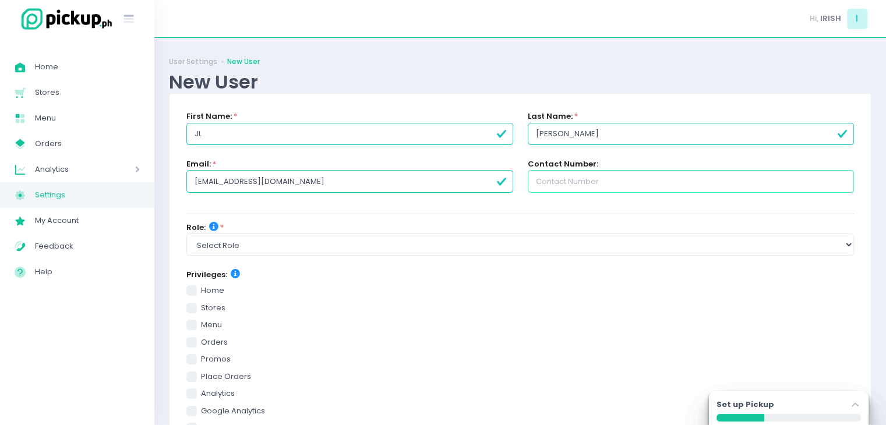
click at [556, 182] on input "text" at bounding box center [691, 181] width 326 height 22
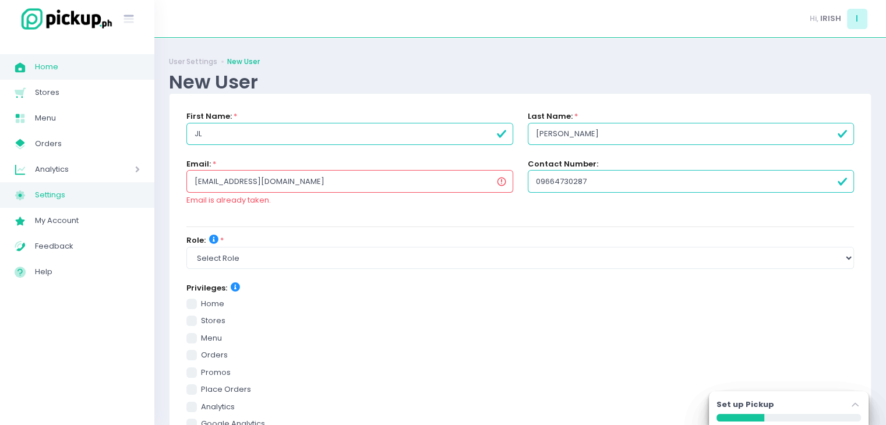
click at [77, 68] on span "Home" at bounding box center [87, 66] width 105 height 15
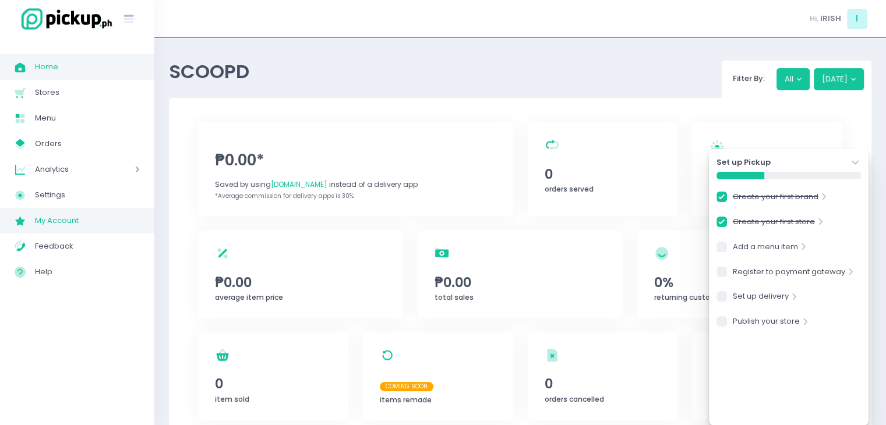
click at [75, 225] on span "My Account" at bounding box center [87, 220] width 105 height 15
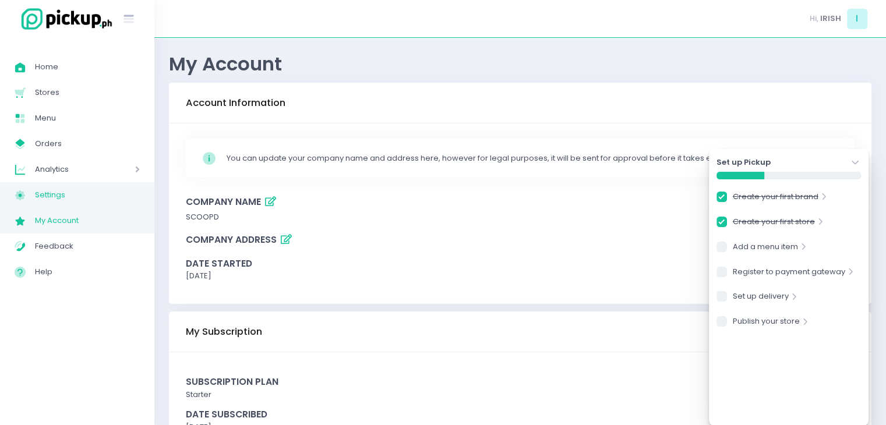
click at [79, 188] on span "Settings" at bounding box center [87, 195] width 105 height 15
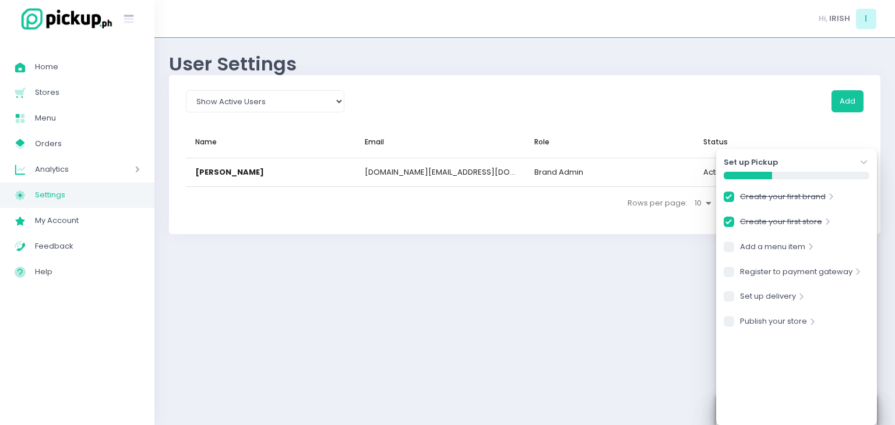
click at [672, 121] on div "Add" at bounding box center [611, 108] width 519 height 36
click at [865, 164] on icon "Stockholm-icons / Navigation / Angle-down Created with Sketch." at bounding box center [864, 163] width 12 height 12
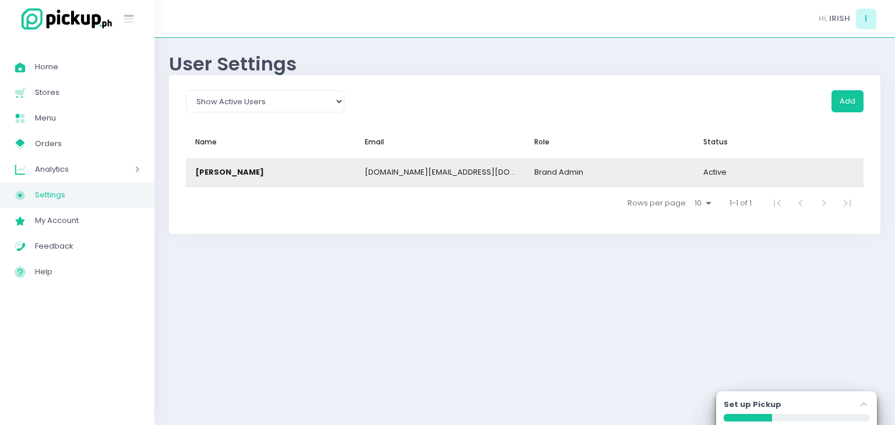
click at [780, 167] on div "Active" at bounding box center [778, 172] width 169 height 28
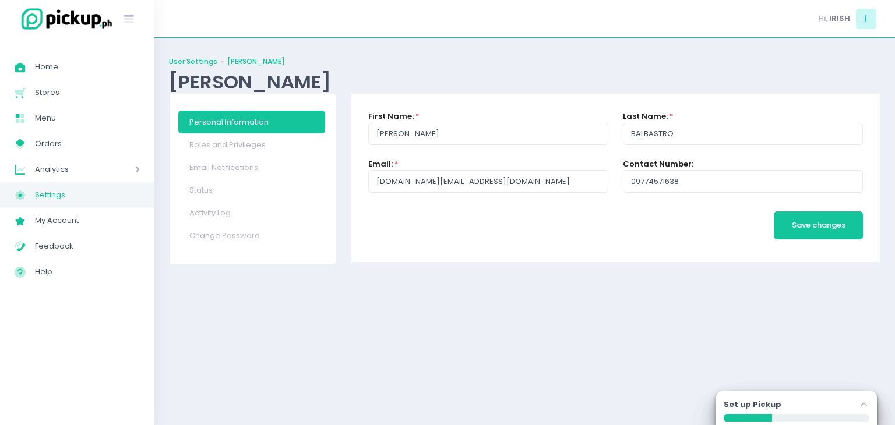
click at [182, 63] on link "User Settings" at bounding box center [193, 61] width 48 height 10
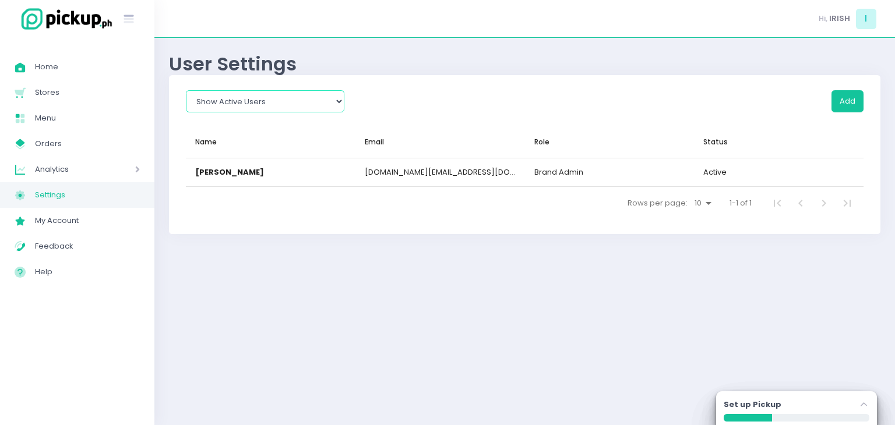
click at [252, 111] on select "Show All Show Active Users Show Inactive Users" at bounding box center [265, 101] width 158 height 22
click at [186, 90] on select "Show All Show Active Users Show Inactive Users" at bounding box center [265, 101] width 158 height 22
click at [843, 101] on button "Add" at bounding box center [847, 101] width 32 height 22
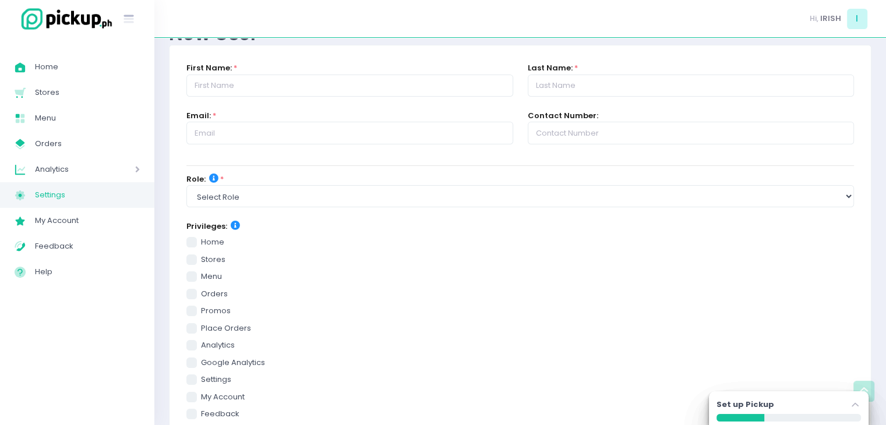
scroll to position [37, 0]
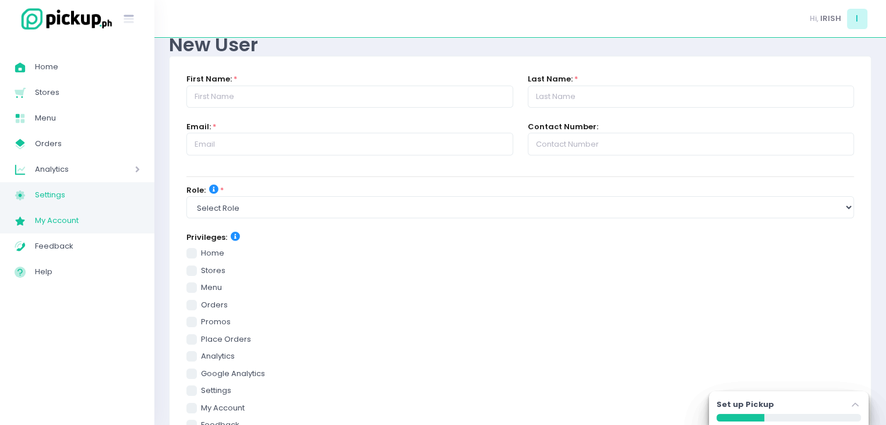
click at [79, 217] on span "My Account" at bounding box center [87, 220] width 105 height 15
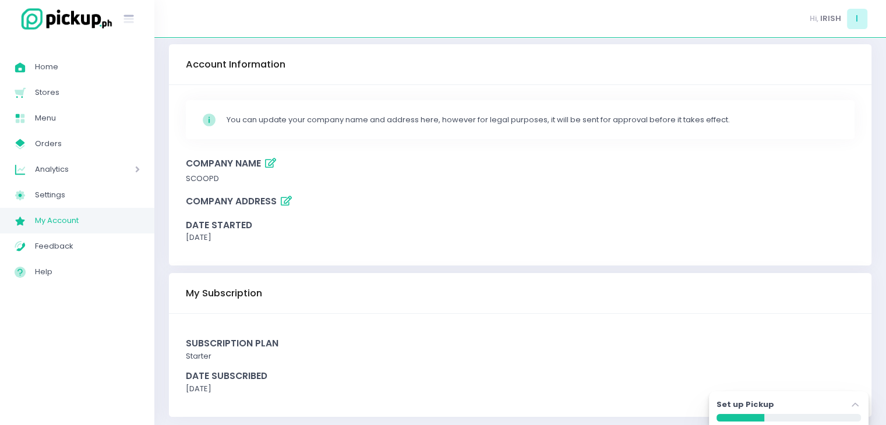
scroll to position [52, 0]
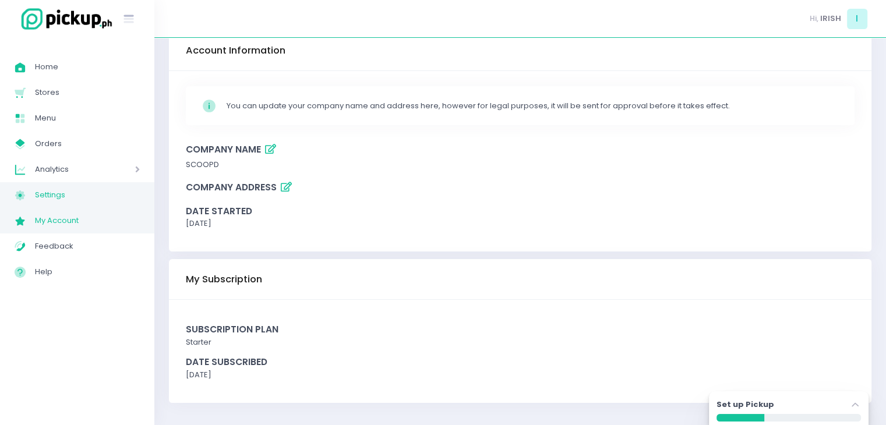
click at [44, 192] on span "Settings" at bounding box center [87, 195] width 105 height 15
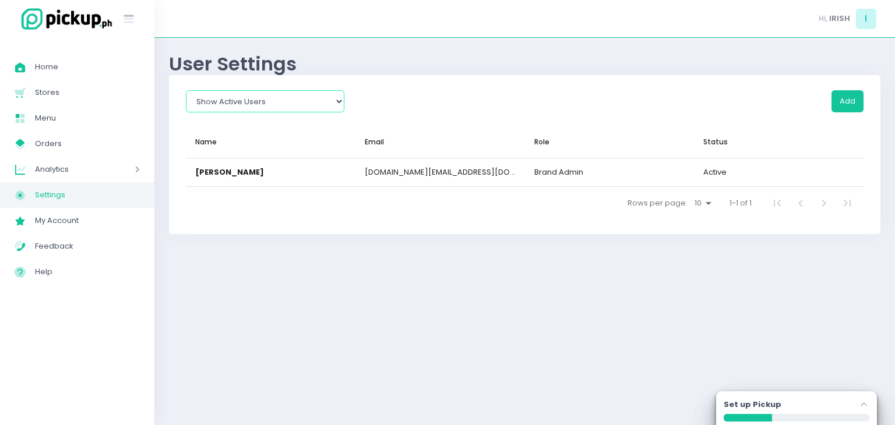
click at [268, 105] on select "Show All Show Active Users Show Inactive Users" at bounding box center [265, 101] width 158 height 22
click at [186, 90] on select "Show All Show Active Users Show Inactive Users" at bounding box center [265, 101] width 158 height 22
click at [273, 110] on select "Show All Show Active Users Show Inactive Users" at bounding box center [265, 101] width 158 height 22
click at [186, 90] on select "Show All Show Active Users Show Inactive Users" at bounding box center [265, 101] width 158 height 22
click at [750, 200] on span "1-1 of 1" at bounding box center [740, 203] width 22 height 12
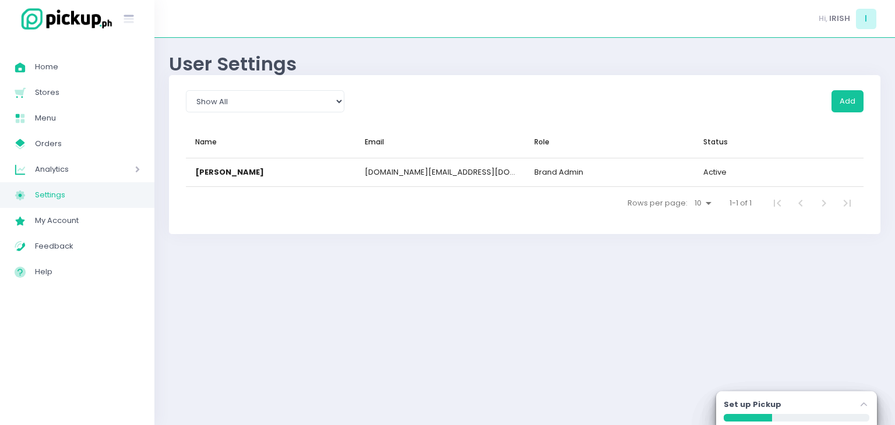
click at [706, 204] on select "10 15 20 25 30" at bounding box center [703, 203] width 26 height 14
click at [690, 196] on select "10 15 20 25 30" at bounding box center [703, 203] width 26 height 14
click at [836, 103] on button "Add" at bounding box center [847, 101] width 32 height 22
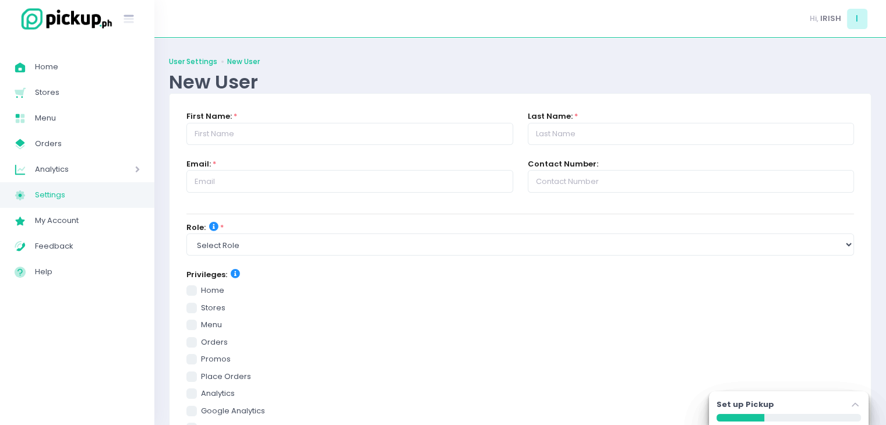
click at [202, 63] on link "User Settings" at bounding box center [193, 61] width 48 height 10
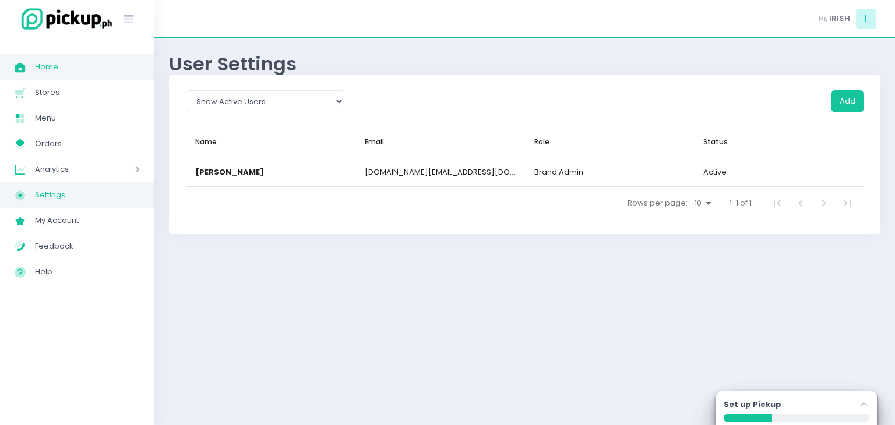
click at [58, 66] on span "Home" at bounding box center [87, 66] width 105 height 15
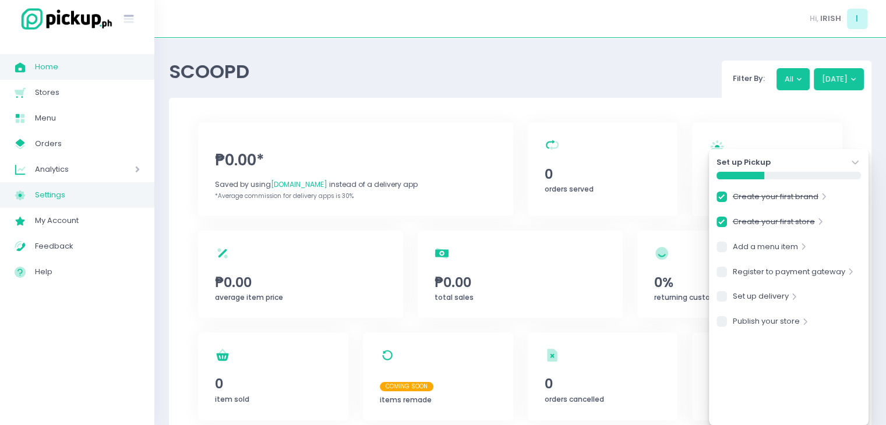
click at [52, 196] on span "Settings" at bounding box center [87, 195] width 105 height 15
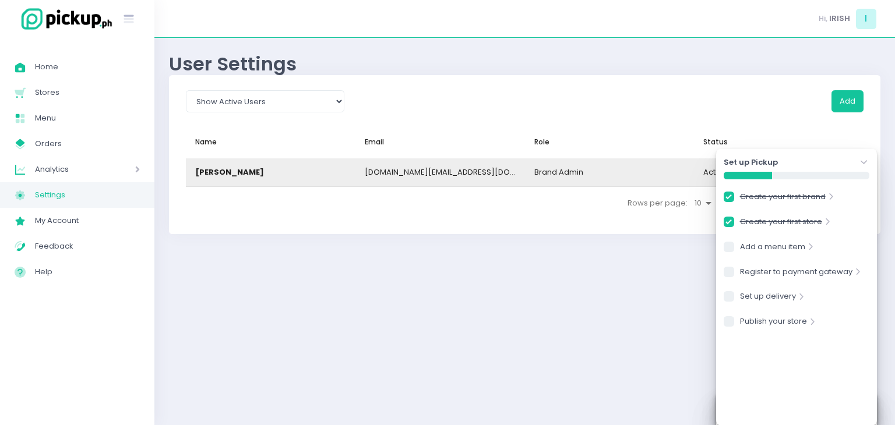
click at [236, 168] on div "[PERSON_NAME]" at bounding box center [229, 173] width 69 height 12
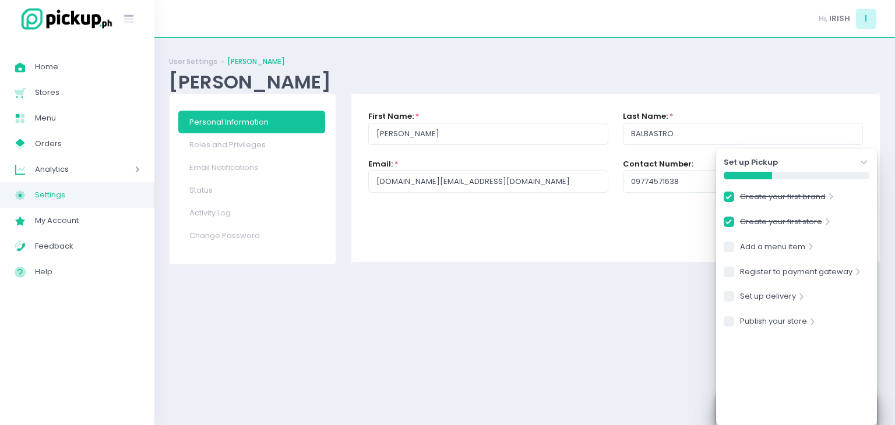
click at [864, 161] on icon "Stockholm-icons / Navigation / Angle-down Created with Sketch." at bounding box center [864, 163] width 12 height 12
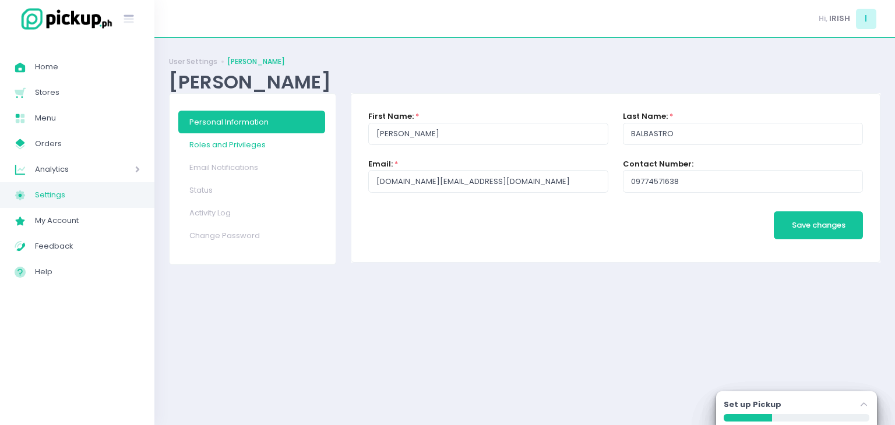
click at [212, 147] on link "Roles and Privileges" at bounding box center [251, 144] width 147 height 23
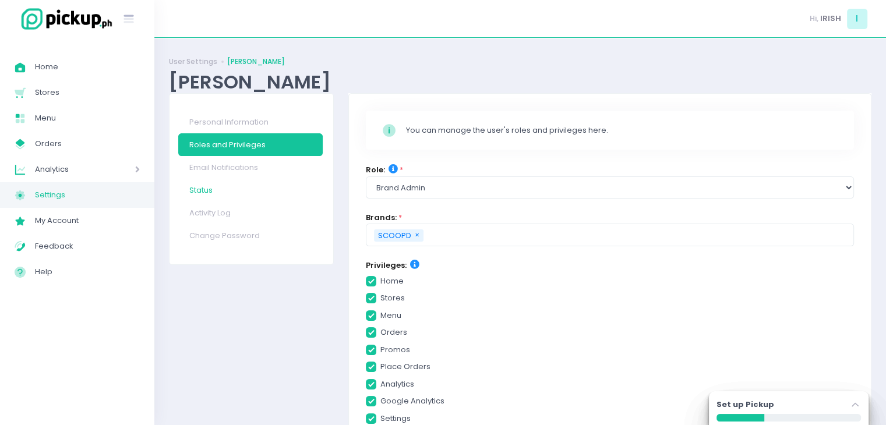
click at [204, 190] on link "Status" at bounding box center [250, 190] width 144 height 23
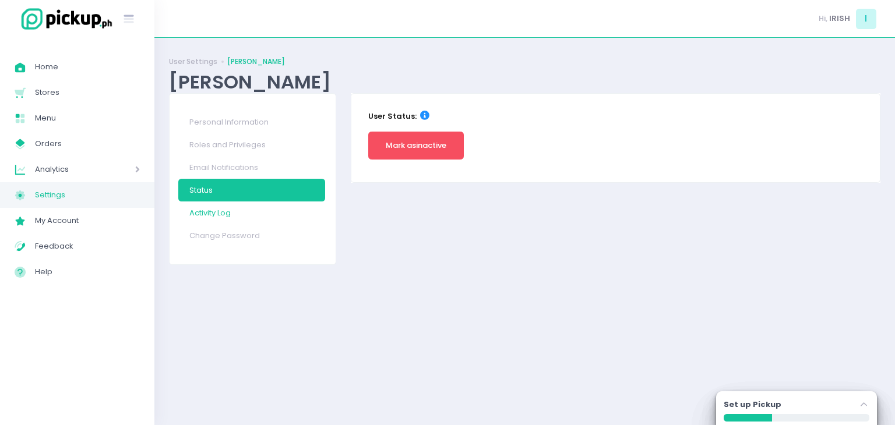
click at [210, 213] on link "Activity Log" at bounding box center [251, 213] width 147 height 23
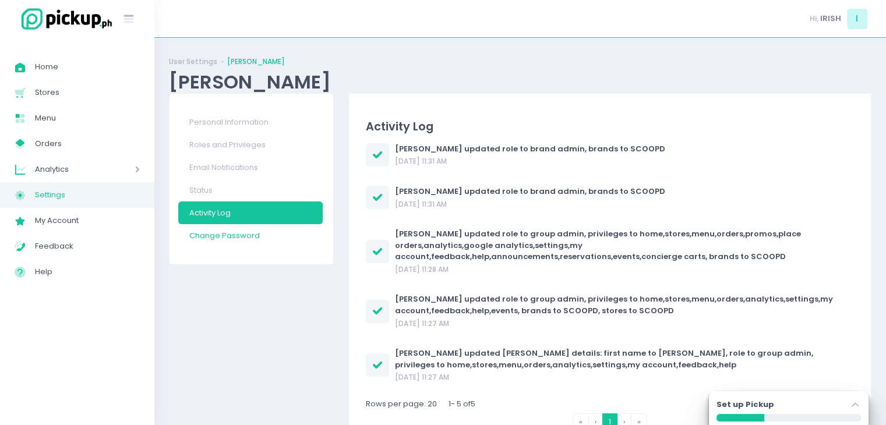
click at [218, 236] on link "Change Password" at bounding box center [250, 235] width 144 height 23
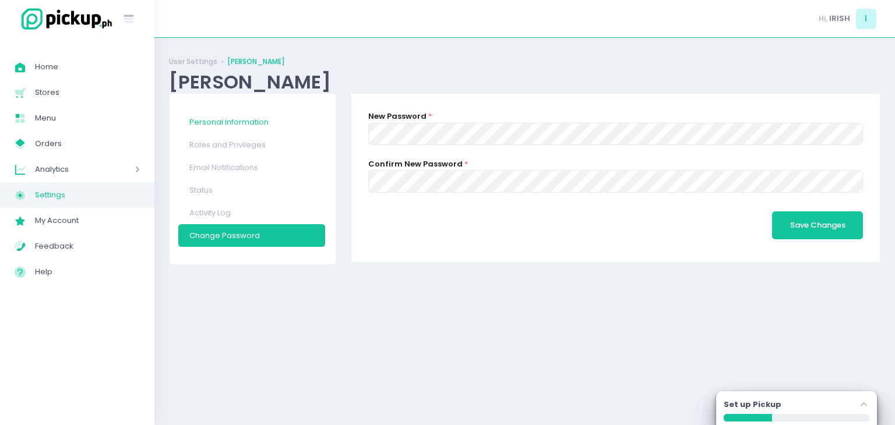
click at [227, 122] on link "Personal Information" at bounding box center [251, 122] width 147 height 23
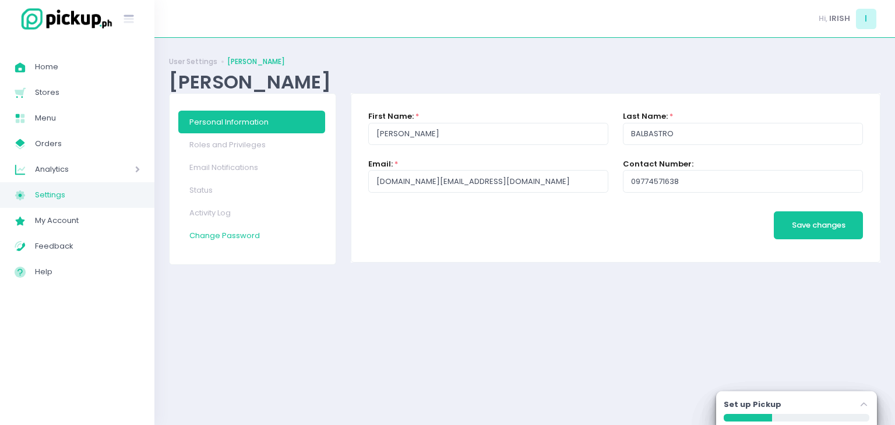
click at [218, 236] on link "Change Password" at bounding box center [251, 235] width 147 height 23
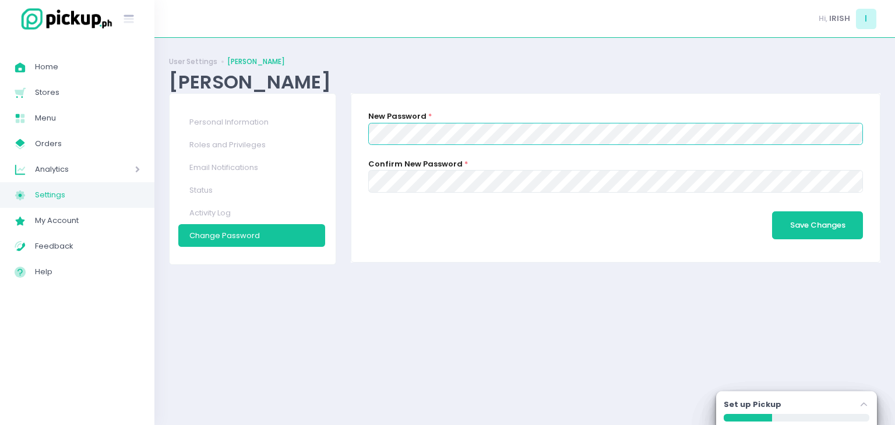
click at [439, 193] on div "Confirm New Password *" at bounding box center [615, 182] width 509 height 48
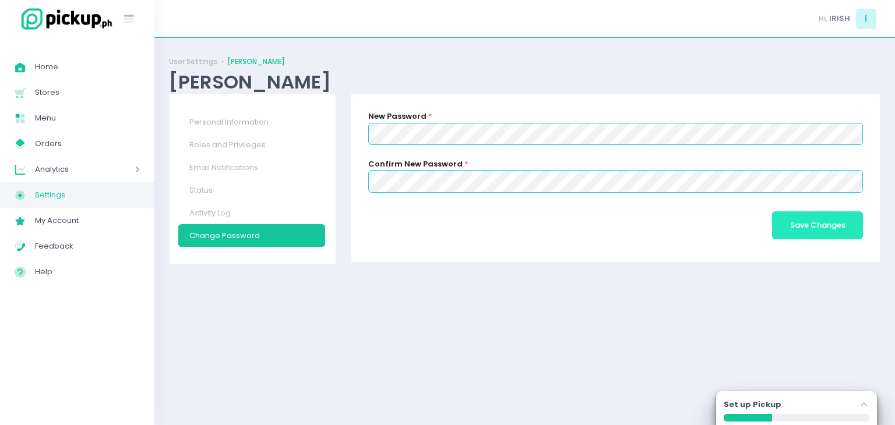
click at [801, 218] on button "Save Changes" at bounding box center [817, 225] width 91 height 28
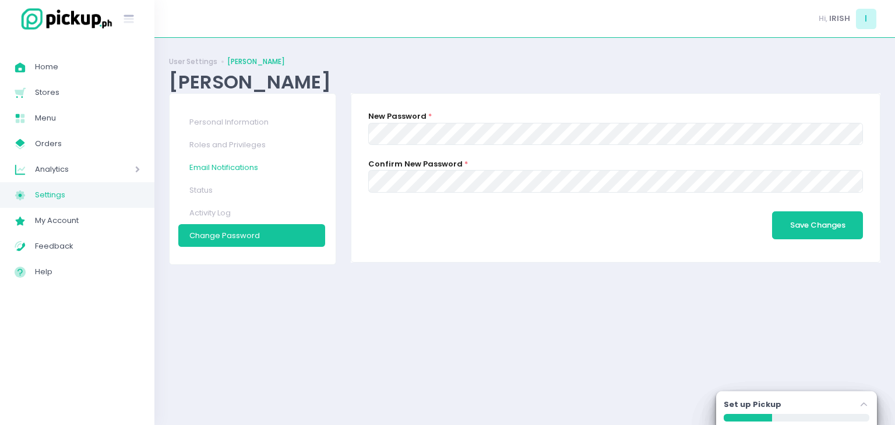
click at [214, 164] on link "Email Notifications" at bounding box center [251, 167] width 147 height 23
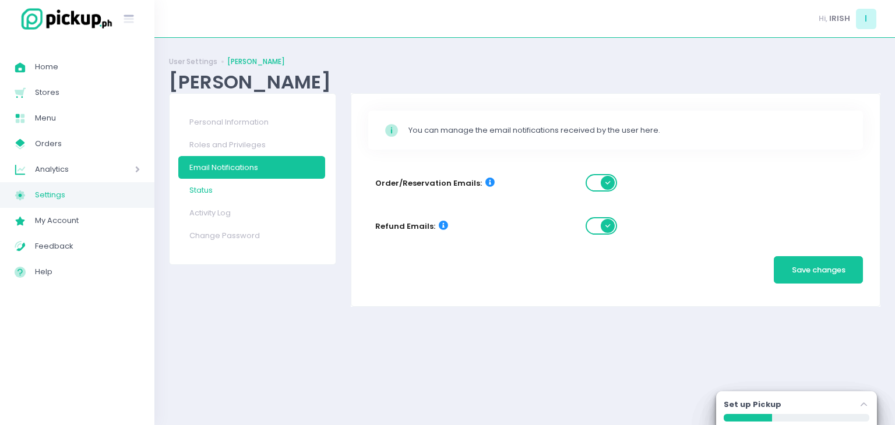
click at [206, 188] on link "Status" at bounding box center [251, 190] width 147 height 23
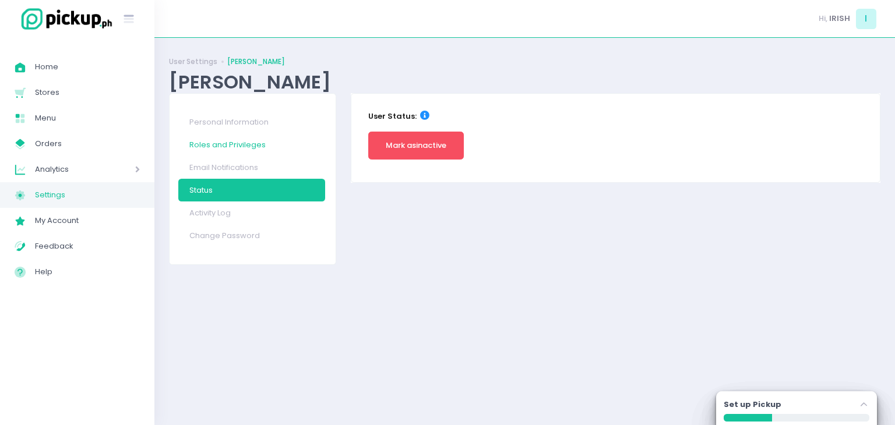
click at [217, 138] on link "Roles and Privileges" at bounding box center [251, 144] width 147 height 23
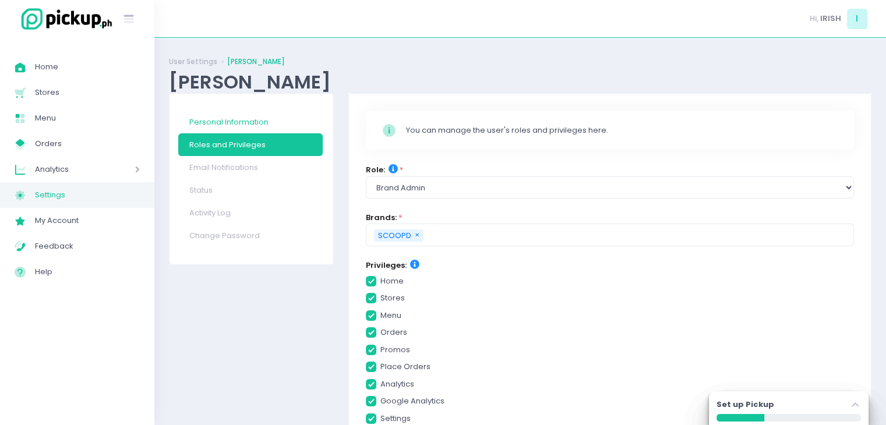
click at [224, 118] on link "Personal Information" at bounding box center [250, 122] width 144 height 23
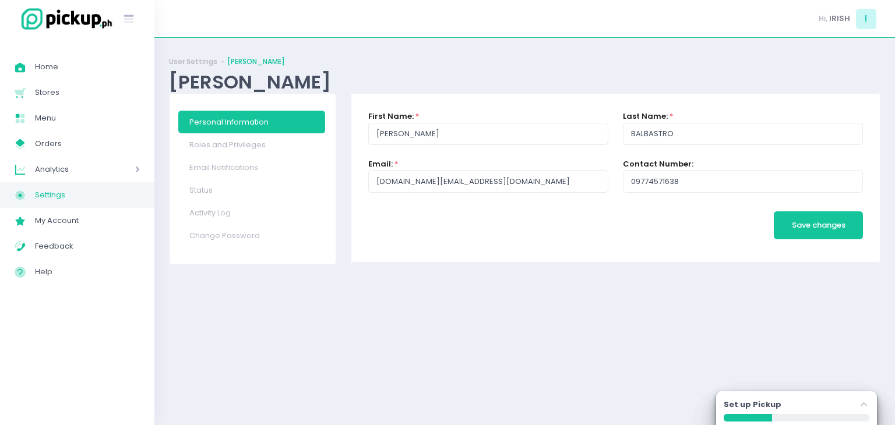
click at [49, 193] on span "Settings" at bounding box center [87, 195] width 105 height 15
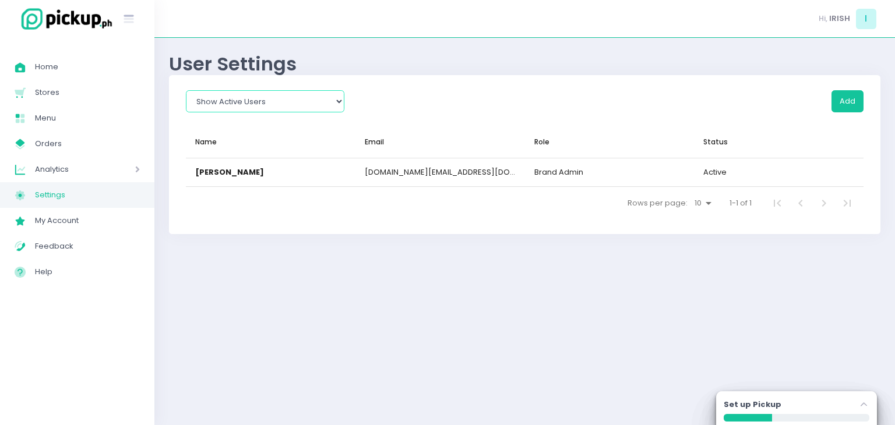
click at [263, 104] on select "Show All Show Active Users Show Inactive Users" at bounding box center [265, 101] width 158 height 22
click at [186, 90] on select "Show All Show Active Users Show Inactive Users" at bounding box center [265, 101] width 158 height 22
click at [871, 102] on div "Show All Show Active Users Show Inactive Users Add Name ▲ Email Role Status [PE…" at bounding box center [524, 154] width 711 height 159
click at [860, 101] on button "Add" at bounding box center [847, 101] width 32 height 22
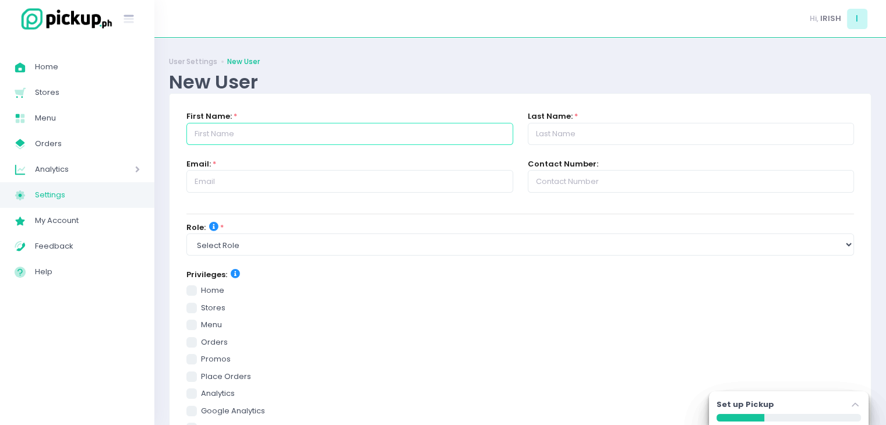
click at [324, 135] on input "text" at bounding box center [349, 134] width 326 height 22
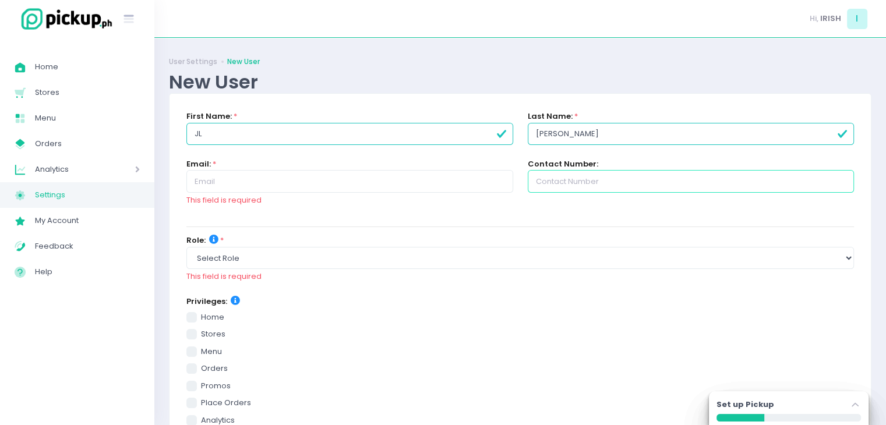
click at [584, 180] on input "text" at bounding box center [691, 181] width 326 height 22
click at [234, 187] on input "text" at bounding box center [349, 181] width 326 height 22
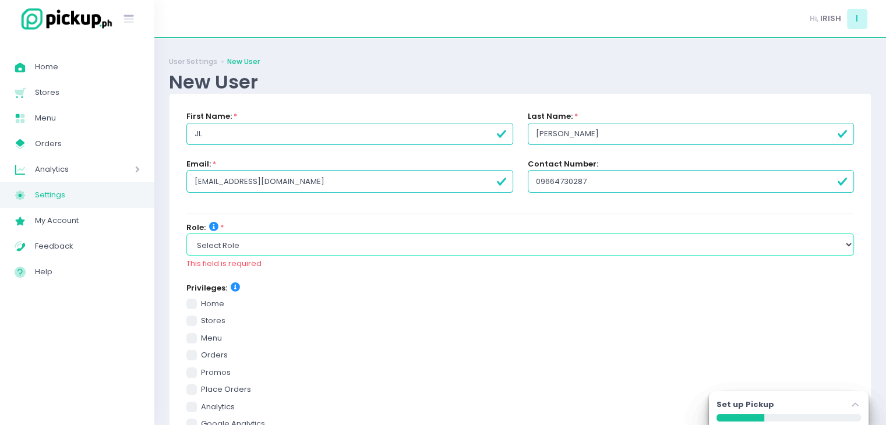
click at [259, 240] on div "Role: * Select Role group admin brand admin store admin accounting console user…" at bounding box center [519, 246] width 667 height 48
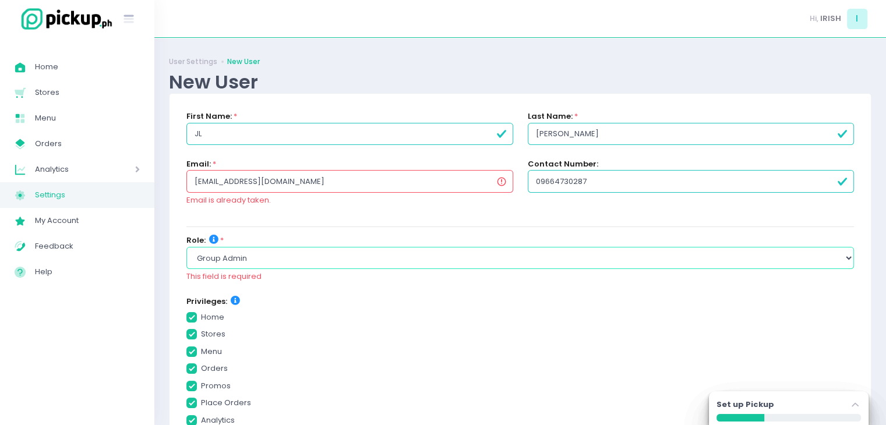
click at [186, 247] on select "Select Role group admin brand admin store admin accounting console user console…" at bounding box center [519, 258] width 667 height 22
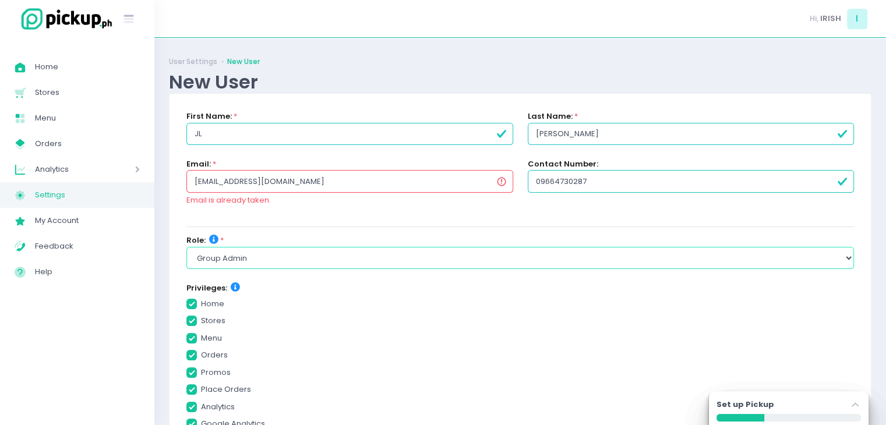
scroll to position [328, 0]
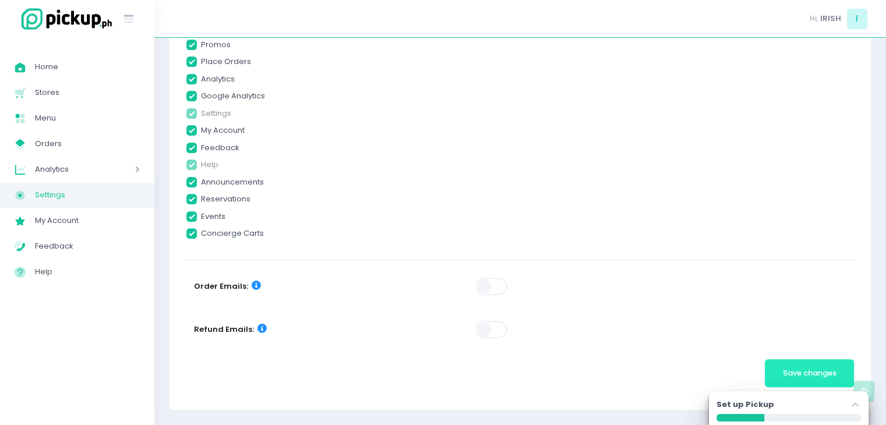
click at [812, 372] on span "Save changes" at bounding box center [810, 373] width 54 height 11
click at [789, 362] on button "Save changes" at bounding box center [809, 373] width 89 height 28
click at [772, 368] on button "Save changes" at bounding box center [809, 373] width 89 height 28
click at [775, 362] on button "Save changes" at bounding box center [809, 373] width 89 height 28
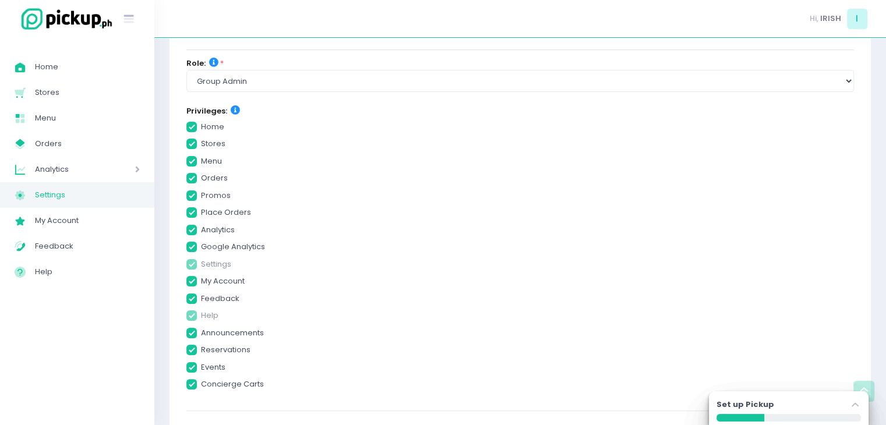
scroll to position [0, 0]
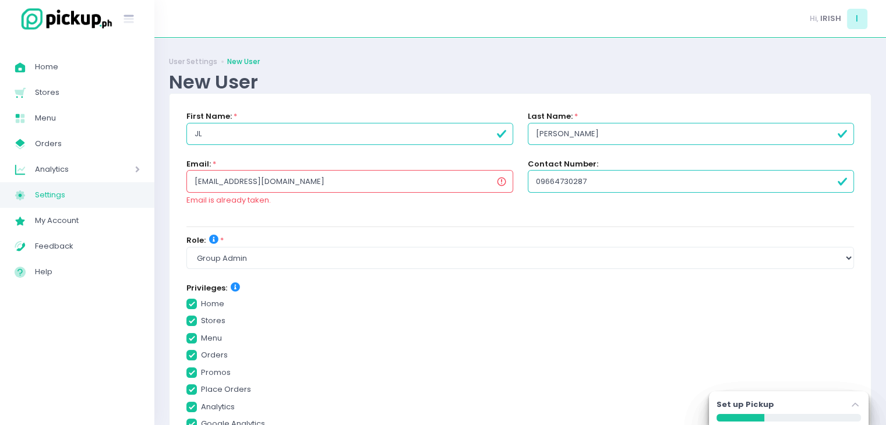
click at [213, 235] on icon at bounding box center [213, 239] width 9 height 9
click at [237, 180] on input "[EMAIL_ADDRESS][DOMAIN_NAME]" at bounding box center [349, 181] width 326 height 22
click at [240, 181] on input "[EMAIL_ADDRESS][DOMAIN_NAME]" at bounding box center [349, 181] width 326 height 22
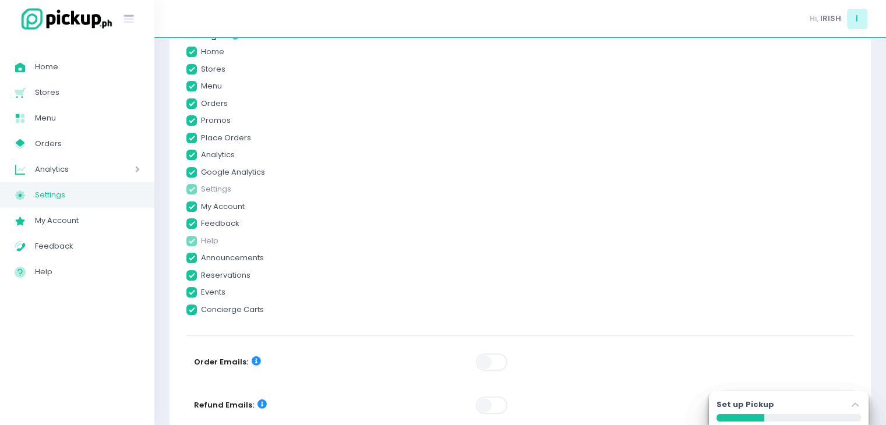
scroll to position [315, 0]
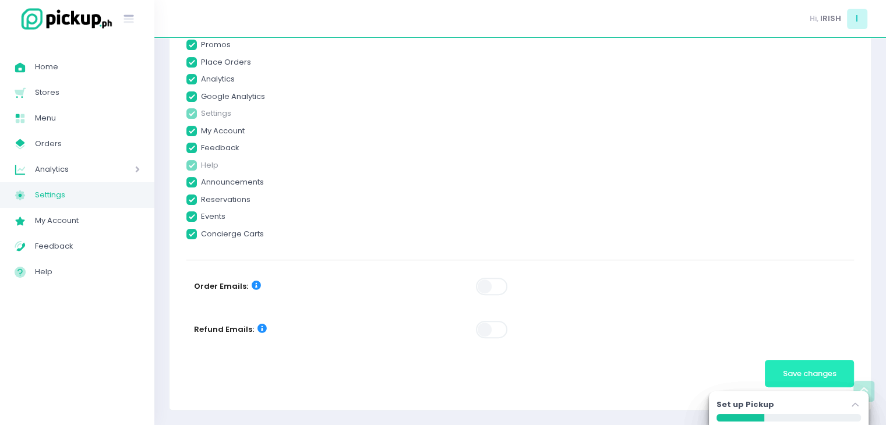
click at [794, 380] on button "Save changes" at bounding box center [809, 374] width 89 height 28
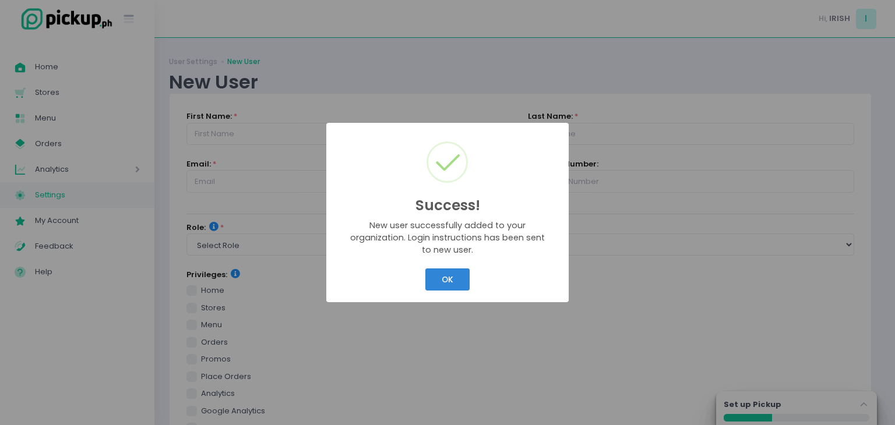
click at [446, 268] on div "OK Cancel" at bounding box center [447, 279] width 224 height 27
click at [433, 291] on button "OK" at bounding box center [447, 279] width 44 height 22
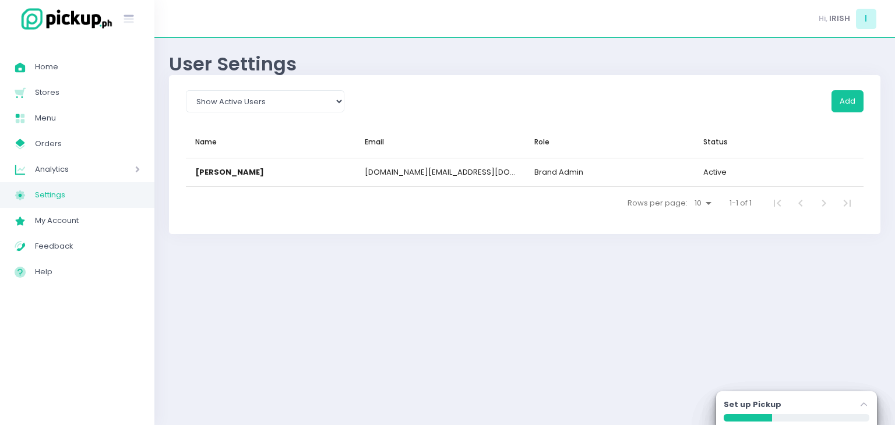
click at [88, 195] on span "Settings" at bounding box center [87, 195] width 105 height 15
click at [220, 106] on select "Show All Show Active Users Show Inactive Users" at bounding box center [265, 101] width 158 height 22
click at [186, 90] on select "Show All Show Active Users Show Inactive Users" at bounding box center [265, 101] width 158 height 22
click at [80, 66] on span "Home" at bounding box center [87, 66] width 105 height 15
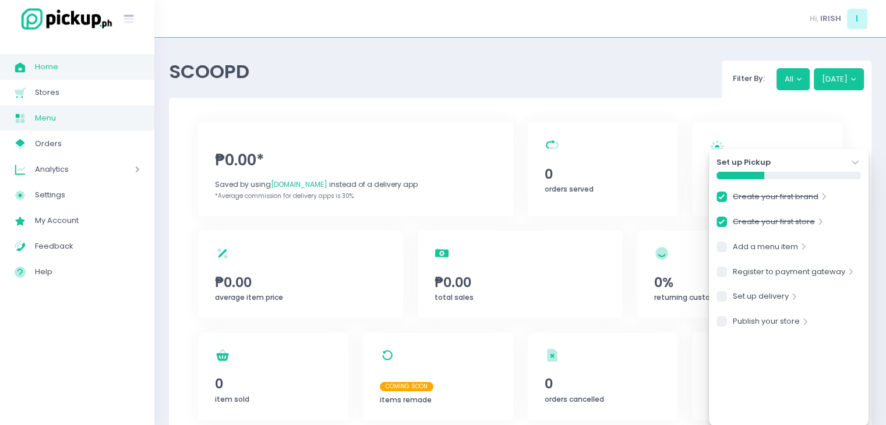
click at [63, 129] on link "Menu Created with Sketch. Menu" at bounding box center [77, 118] width 154 height 26
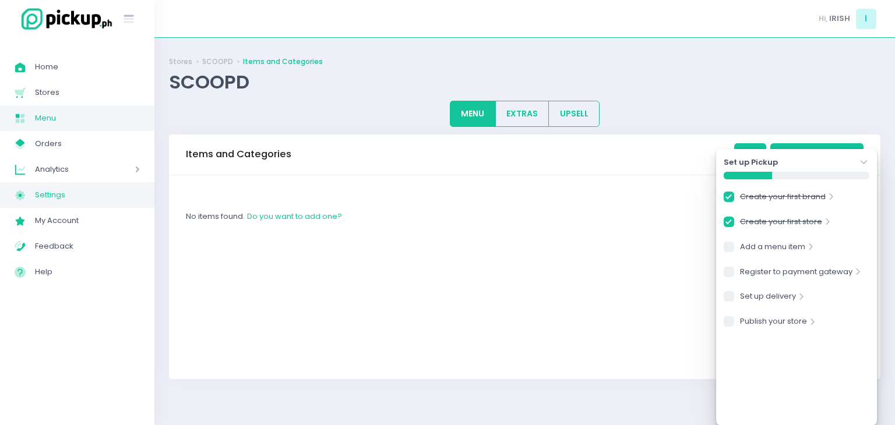
click at [63, 184] on link "Settings Created with Sketch. Settings" at bounding box center [77, 195] width 154 height 26
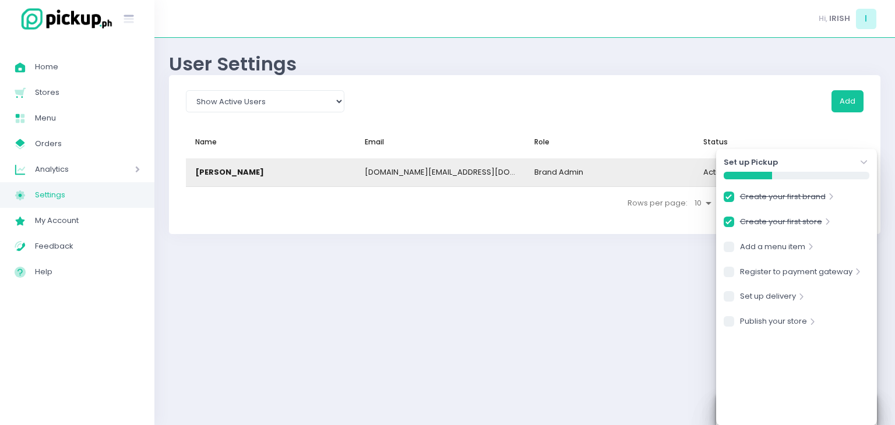
drag, startPoint x: 278, startPoint y: 187, endPoint x: 280, endPoint y: 180, distance: 7.2
click at [278, 185] on div "Show All Show Active Users Show Inactive Users Add Name ▲ Email Role Status [PE…" at bounding box center [524, 154] width 711 height 159
click at [281, 175] on div "[PERSON_NAME]" at bounding box center [270, 172] width 169 height 28
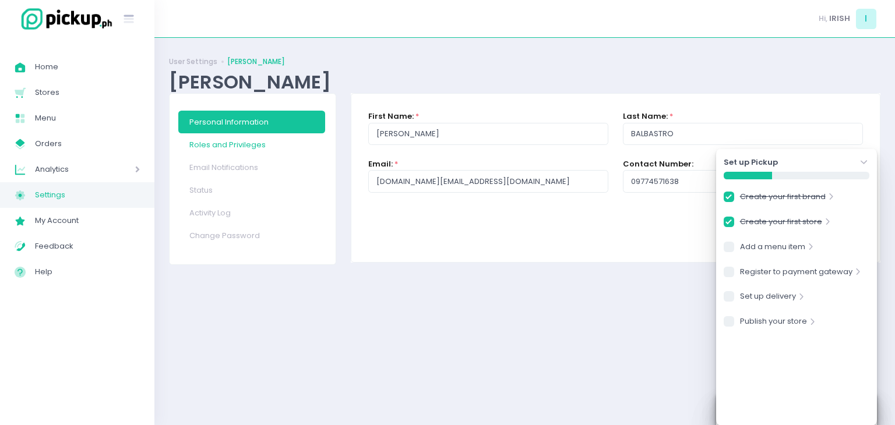
click at [277, 147] on link "Roles and Privileges" at bounding box center [251, 144] width 147 height 23
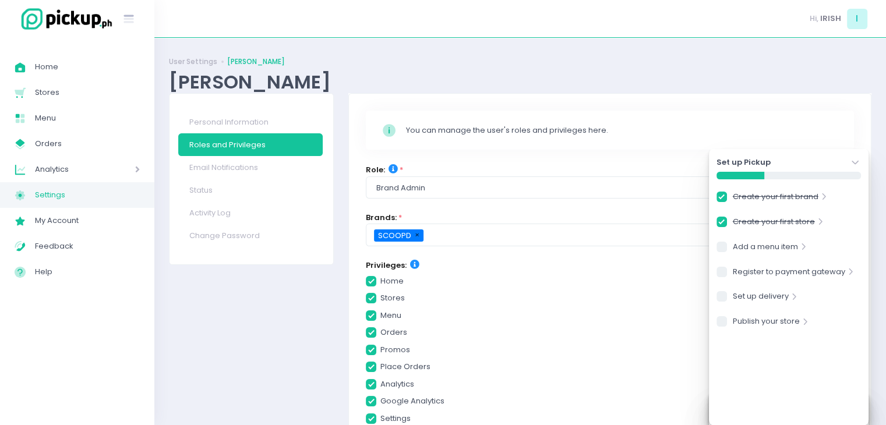
click at [411, 234] on button "× Remove" at bounding box center [417, 234] width 13 height 13
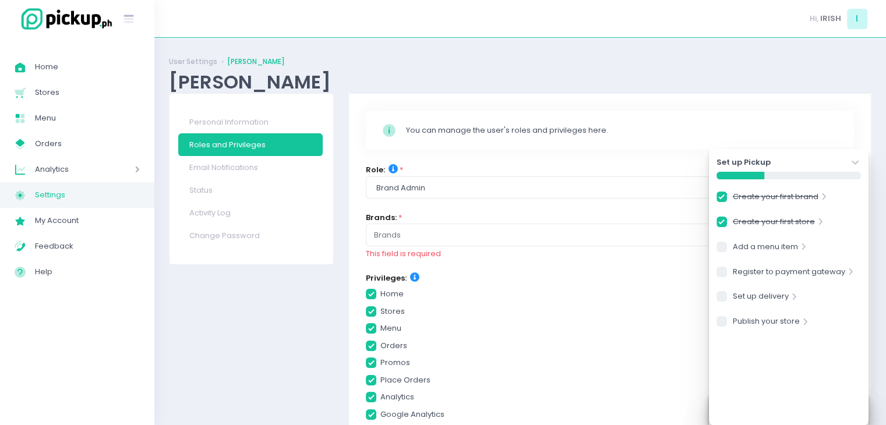
click at [856, 157] on icon "Stockholm-icons / Navigation / Angle-down Created with Sketch." at bounding box center [855, 163] width 12 height 12
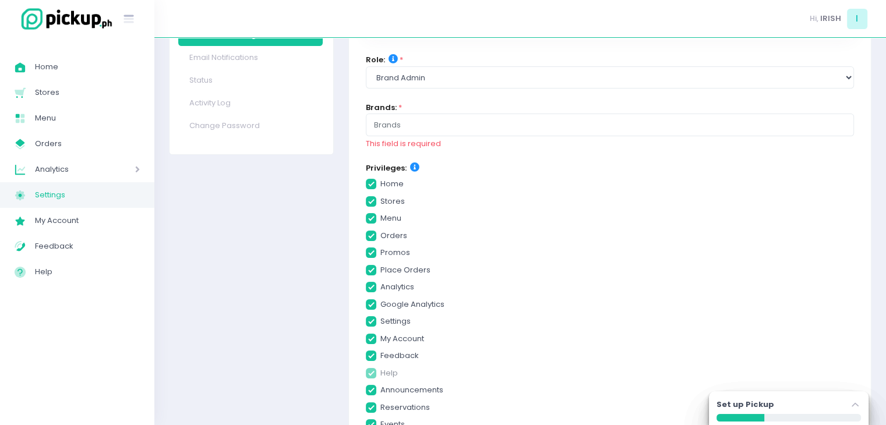
scroll to position [215, 0]
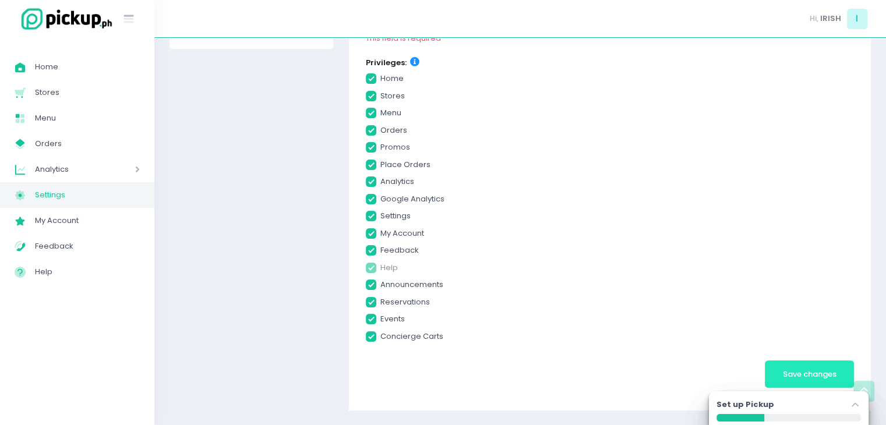
click at [786, 374] on span "Save changes" at bounding box center [810, 374] width 54 height 11
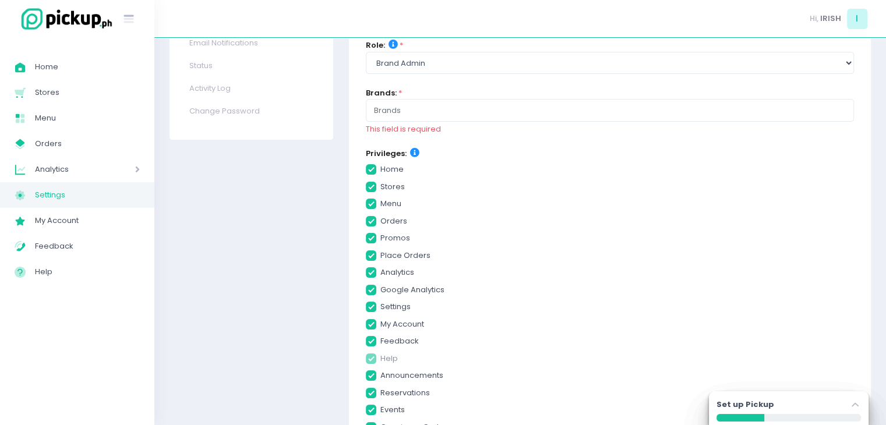
scroll to position [123, 0]
click at [453, 105] on div at bounding box center [610, 112] width 472 height 15
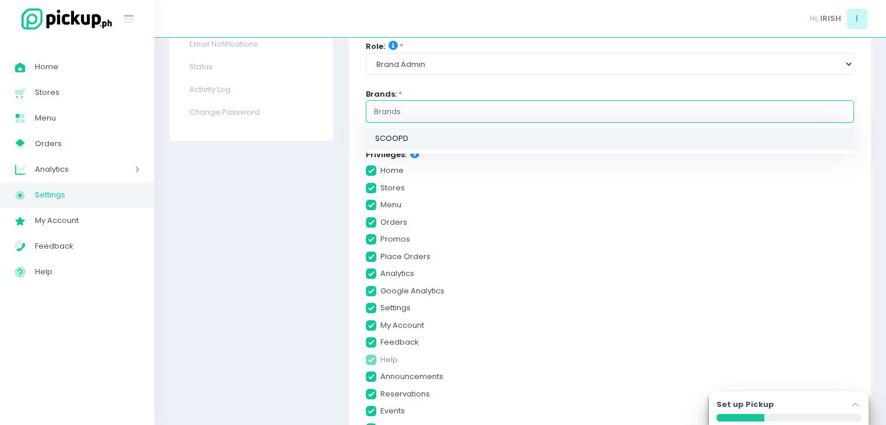
click at [423, 130] on link "SCOOPD" at bounding box center [610, 139] width 488 height 23
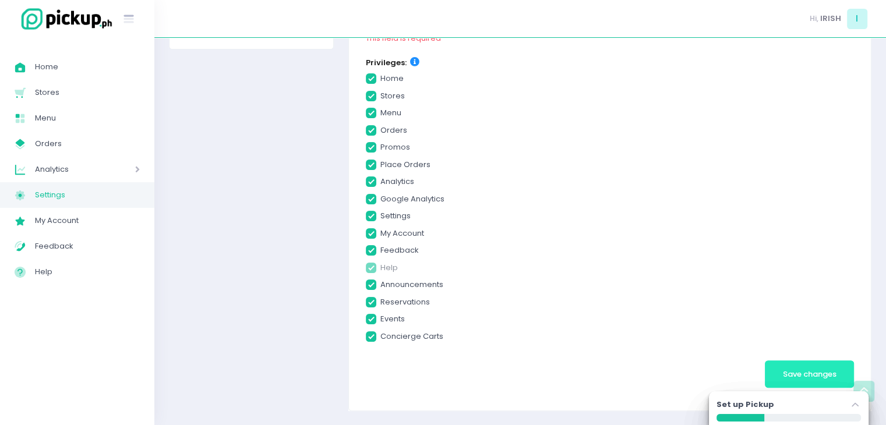
scroll to position [202, 0]
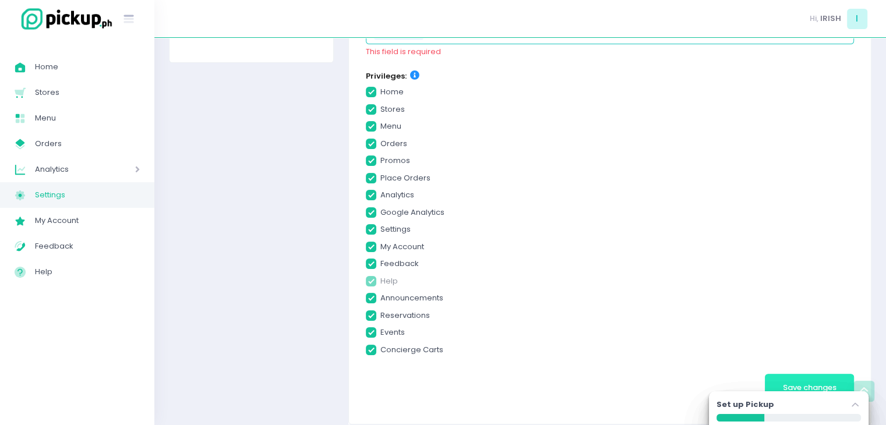
click at [801, 374] on button "Save changes" at bounding box center [809, 388] width 89 height 28
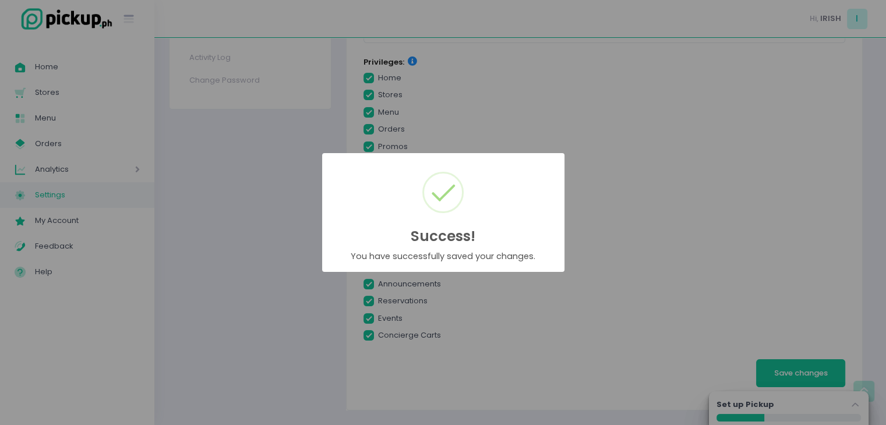
scroll to position [0, 0]
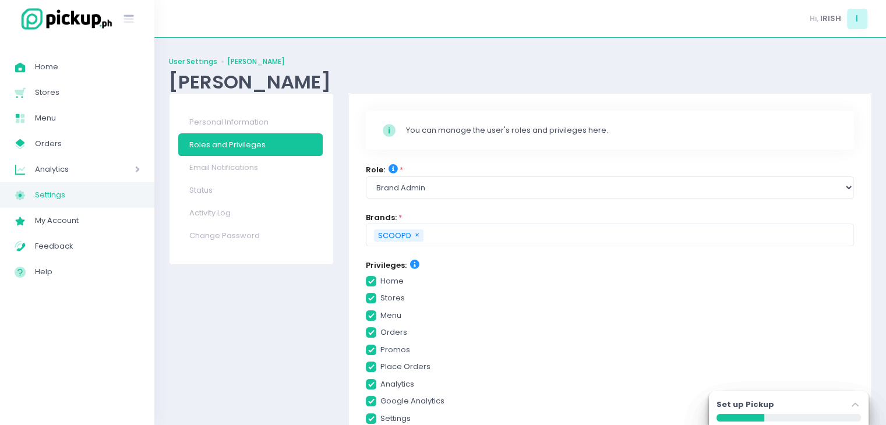
click at [183, 58] on link "User Settings" at bounding box center [193, 61] width 48 height 10
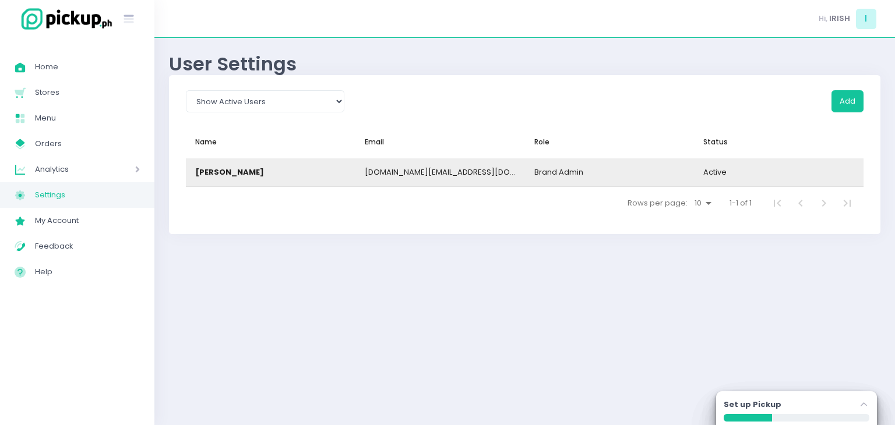
click at [269, 161] on div "[PERSON_NAME]" at bounding box center [270, 172] width 169 height 28
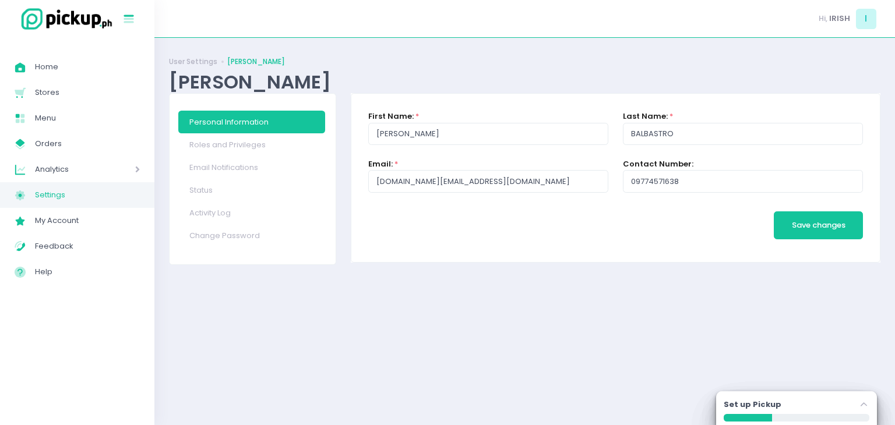
click at [136, 17] on icon "Stockholm-icons / Text / Menu Created with Sketch." at bounding box center [128, 19] width 15 height 15
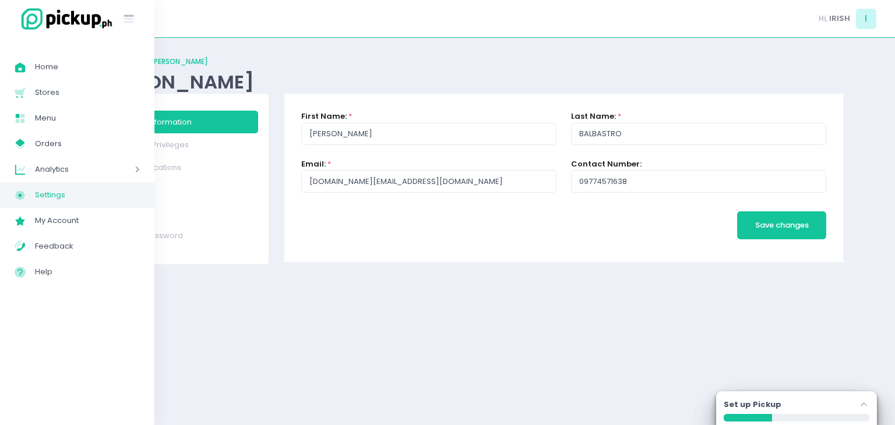
click at [48, 165] on span "Analytics" at bounding box center [68, 169] width 67 height 15
click at [61, 192] on span "Sales Analytics" at bounding box center [92, 195] width 96 height 15
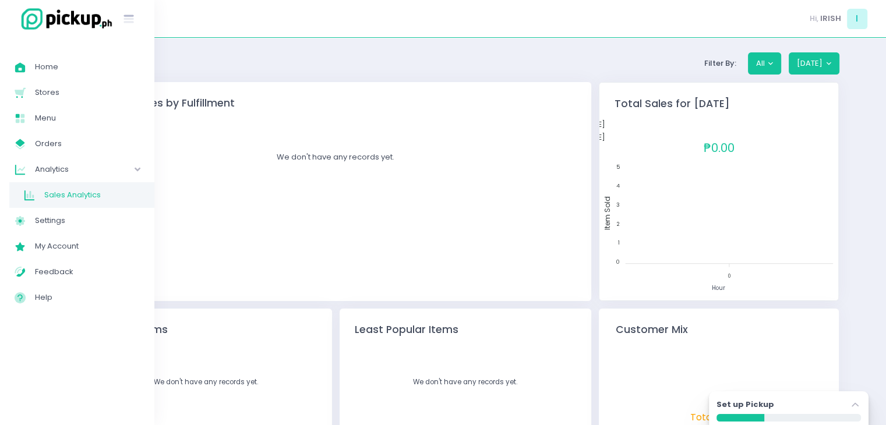
click at [75, 19] on img at bounding box center [64, 18] width 99 height 25
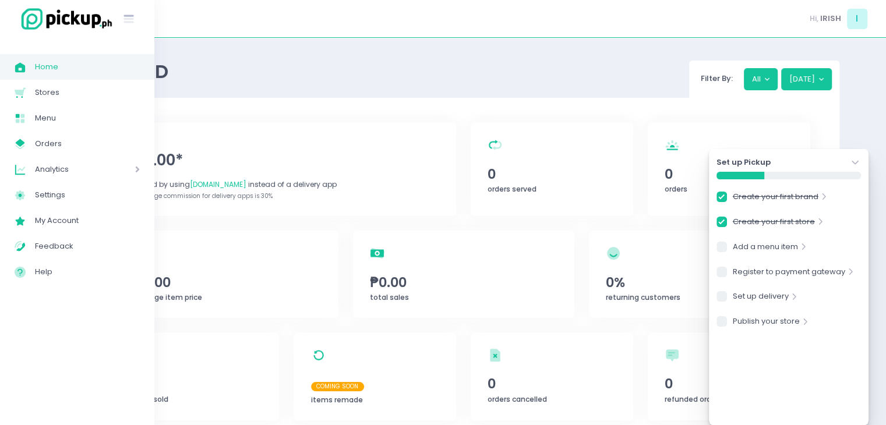
click at [75, 19] on img at bounding box center [64, 18] width 99 height 25
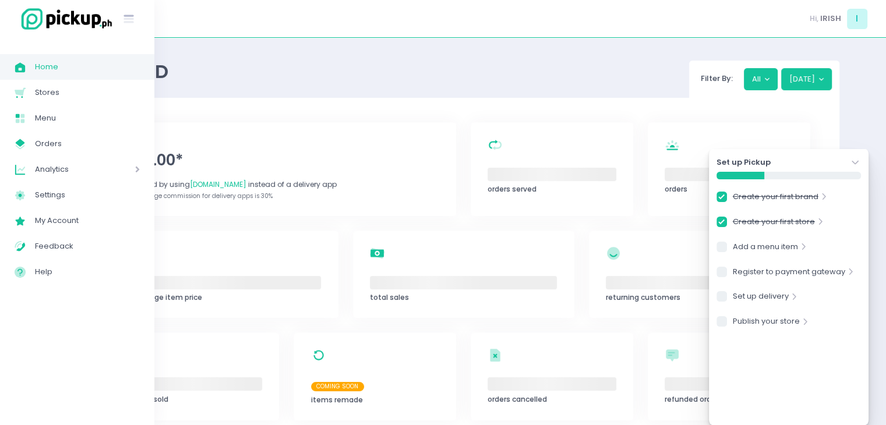
click at [75, 19] on img at bounding box center [64, 18] width 99 height 25
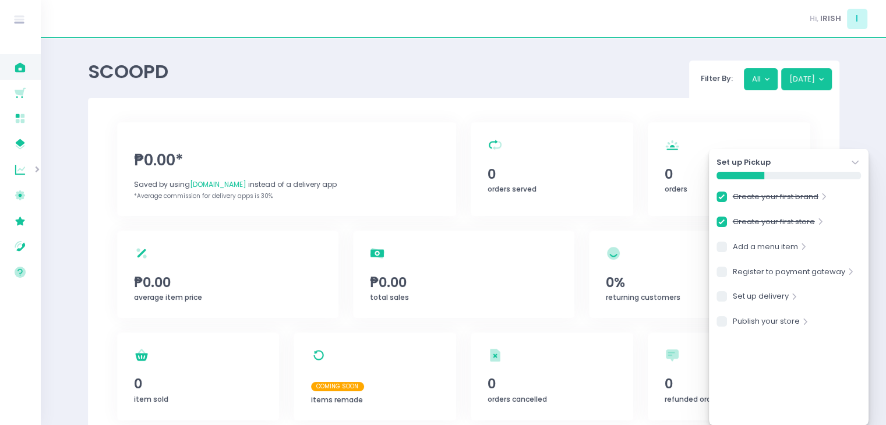
click at [224, 24] on div "Hi, IRISH I" at bounding box center [463, 19] width 845 height 38
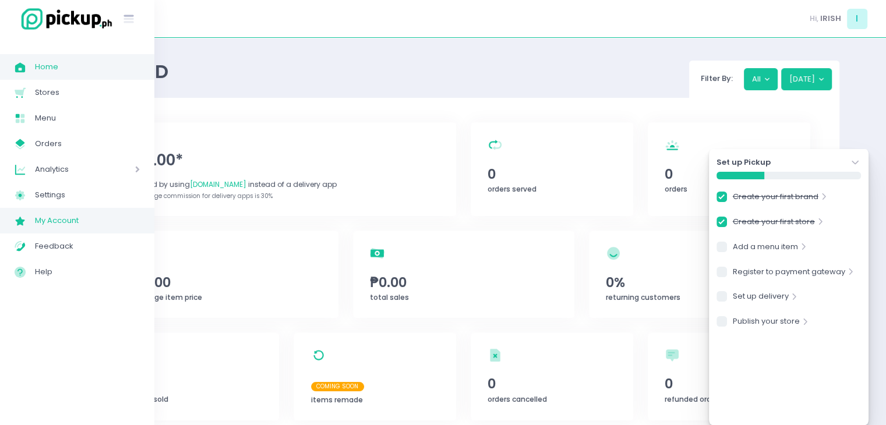
click at [58, 220] on span "My Account" at bounding box center [87, 220] width 105 height 15
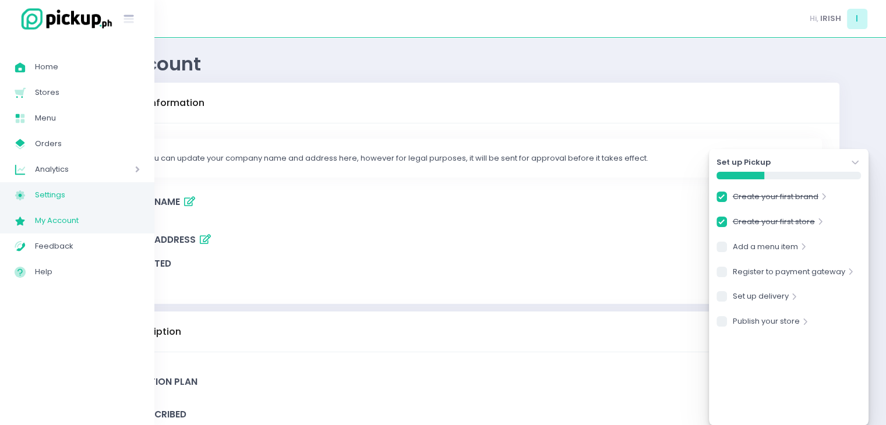
click at [68, 196] on span "Settings" at bounding box center [87, 195] width 105 height 15
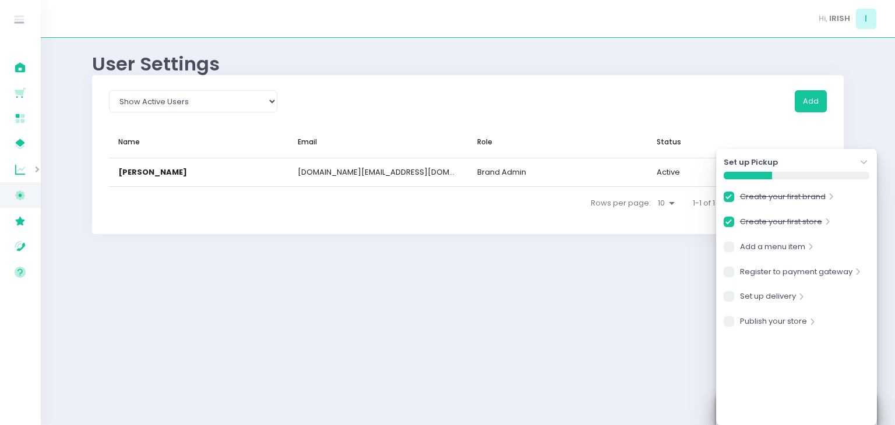
click at [335, 211] on nav "Rows per page: 10 15 20 25 30 1-1 of 1" at bounding box center [468, 202] width 718 height 33
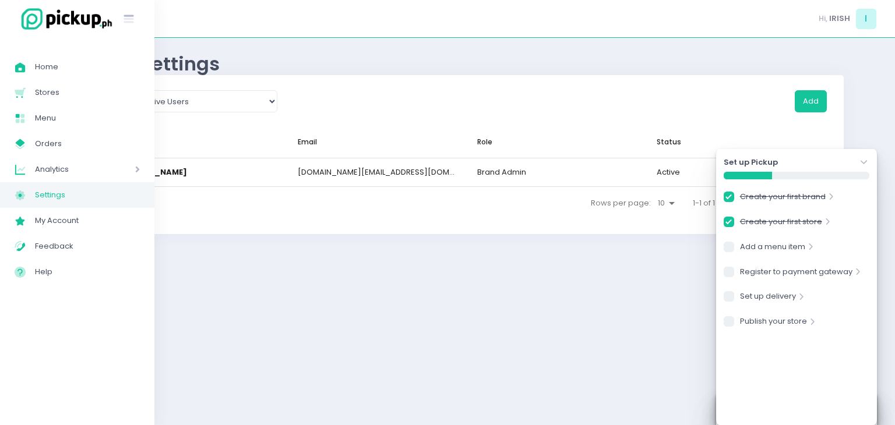
click at [40, 165] on span "Analytics" at bounding box center [68, 169] width 67 height 15
click at [130, 20] on icon "Stockholm-icons / Text / Menu Created with Sketch." at bounding box center [128, 19] width 15 height 15
click at [23, 16] on img at bounding box center [64, 18] width 99 height 25
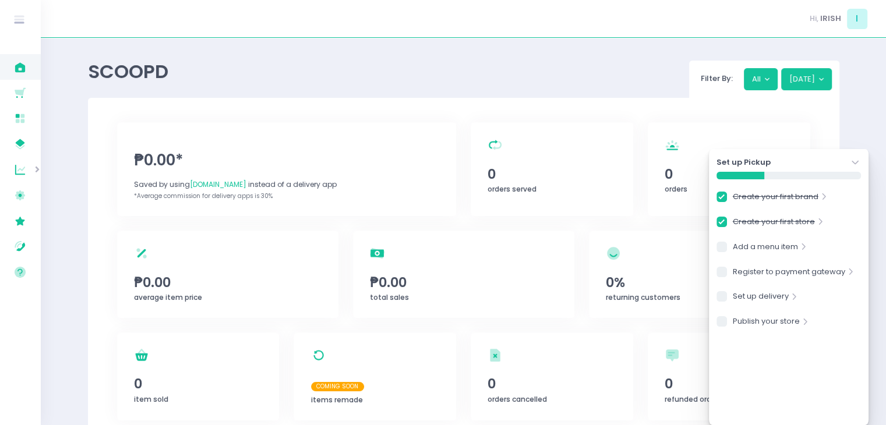
click at [857, 159] on icon "Stockholm-icons / Navigation / Angle-down Created with Sketch." at bounding box center [855, 163] width 12 height 12
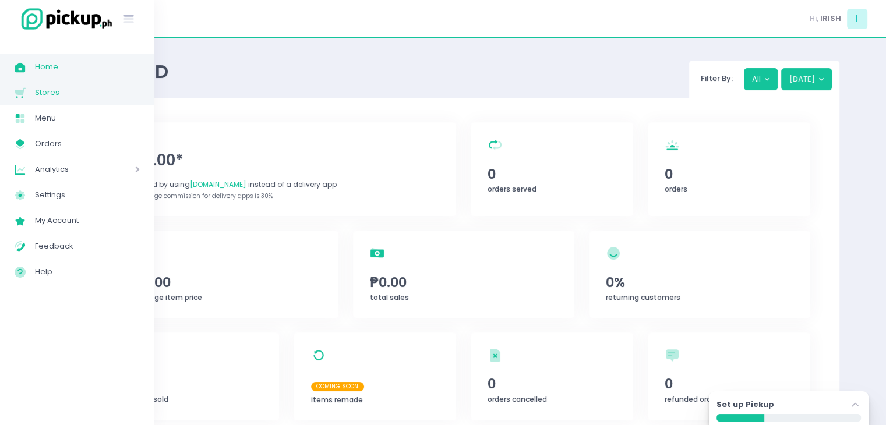
click at [41, 91] on span "Stores" at bounding box center [87, 92] width 105 height 15
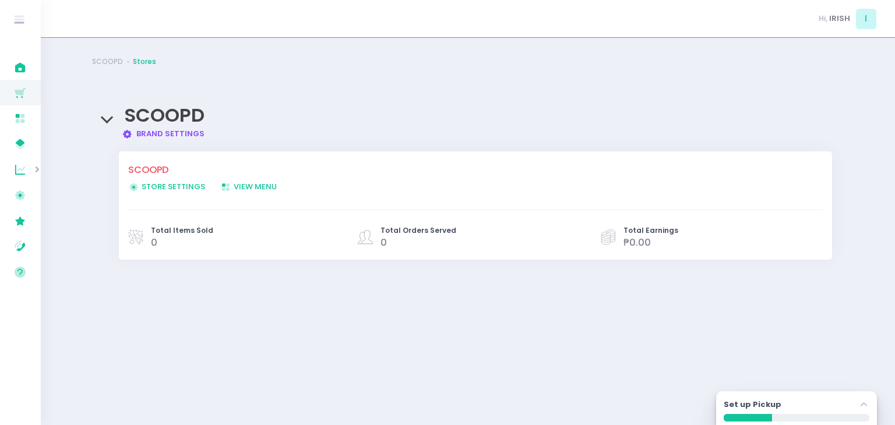
click at [287, 278] on div "SCOOPD Store Settings Created with Sketch. Store Settings View Menu Created wit…" at bounding box center [468, 218] width 728 height 134
click at [250, 185] on span "View Menu Created with Sketch. View Menu" at bounding box center [248, 186] width 56 height 11
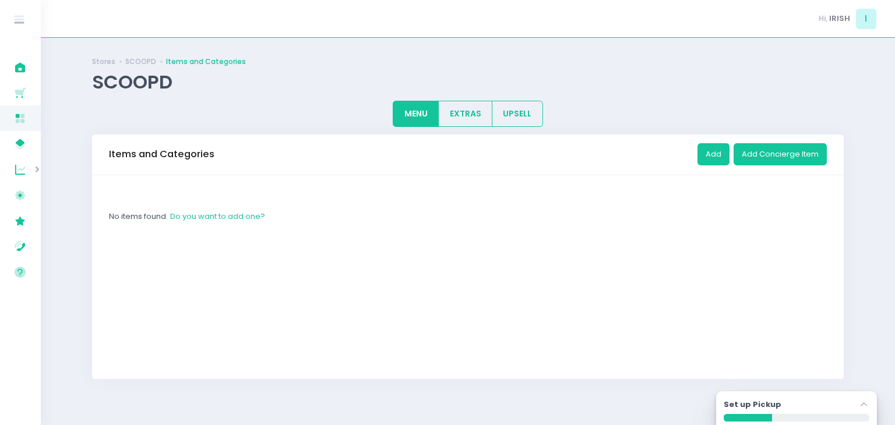
click at [717, 165] on div "Add Add Concierge Item" at bounding box center [761, 154] width 129 height 33
click at [718, 160] on button "Add" at bounding box center [713, 154] width 32 height 22
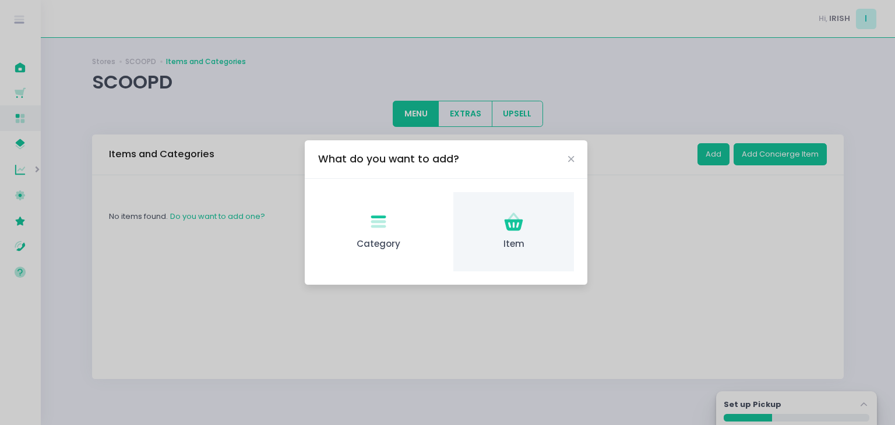
click at [506, 225] on icon at bounding box center [513, 226] width 19 height 12
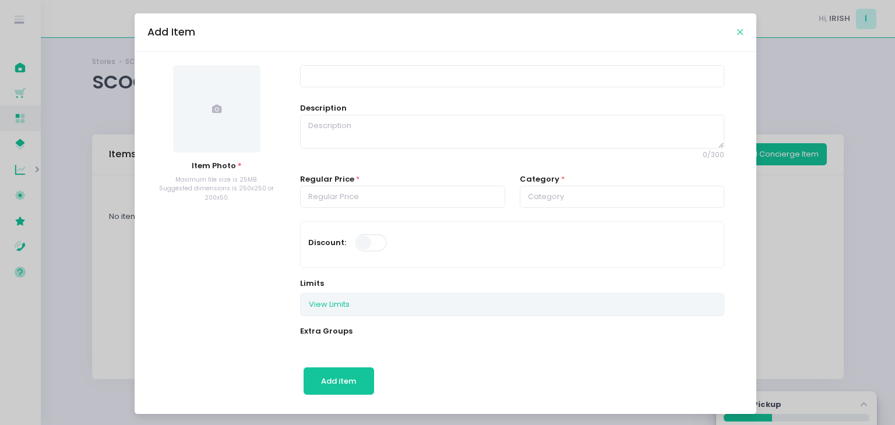
click at [737, 32] on icon "Close" at bounding box center [740, 32] width 6 height 9
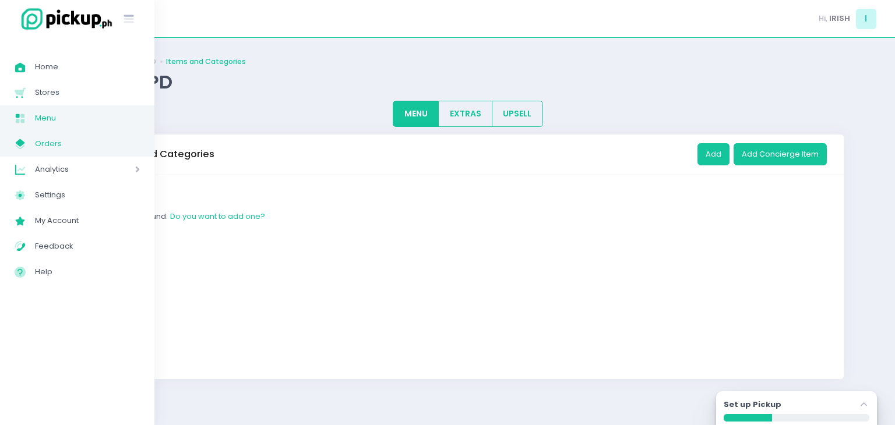
click at [19, 142] on icon at bounding box center [20, 143] width 9 height 8
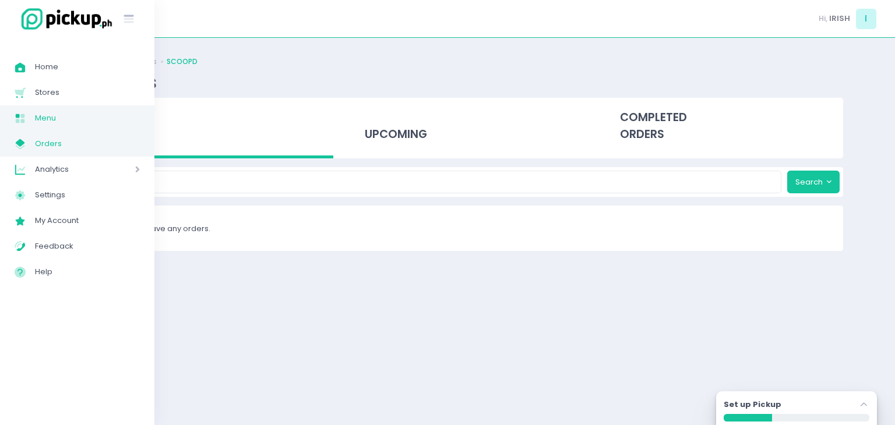
click at [35, 118] on span "Menu" at bounding box center [87, 118] width 105 height 15
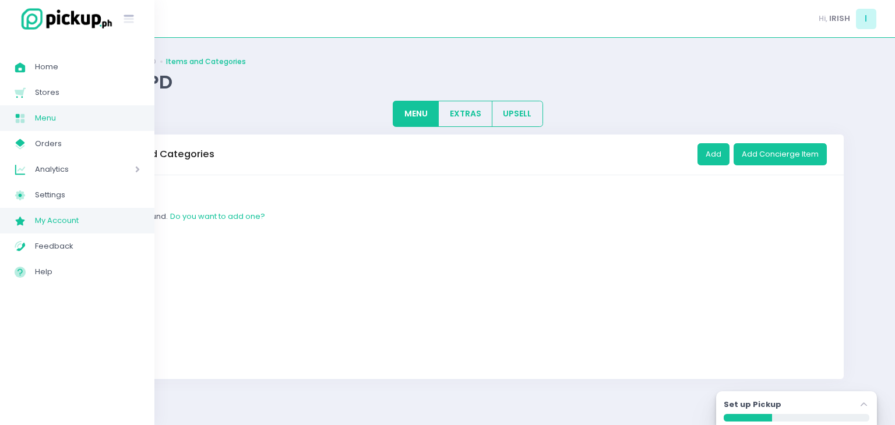
click at [44, 215] on span "My Account" at bounding box center [87, 220] width 105 height 15
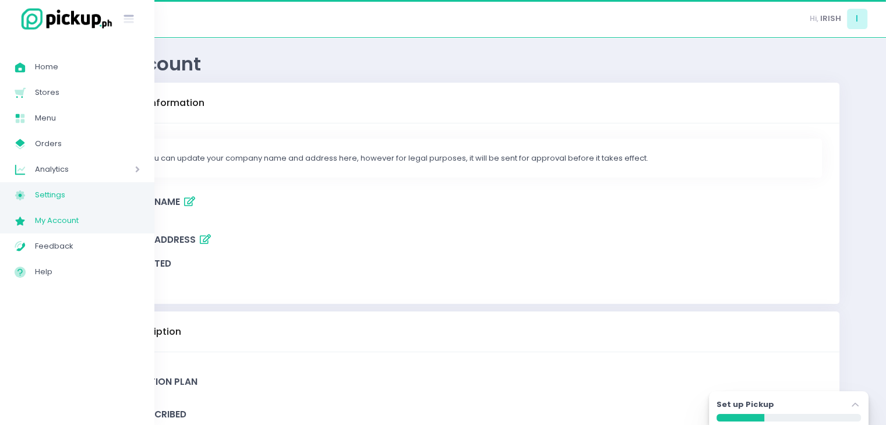
click at [44, 192] on span "Settings" at bounding box center [87, 195] width 105 height 15
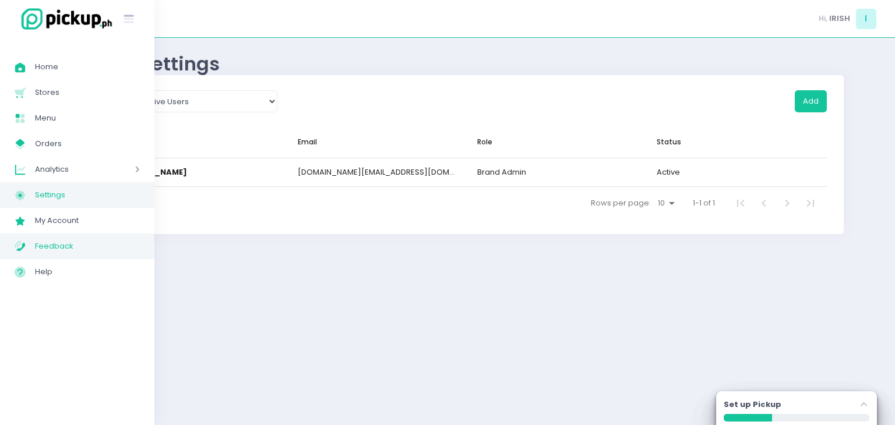
click at [56, 252] on span "Feedback" at bounding box center [87, 246] width 105 height 15
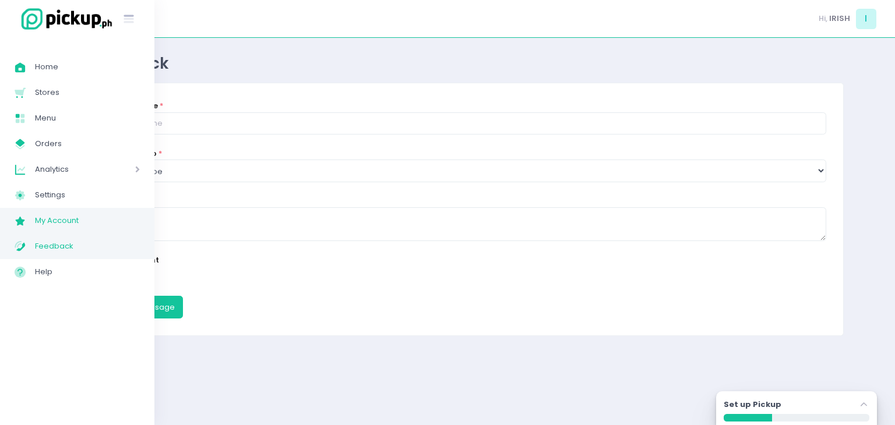
click at [56, 224] on span "My Account" at bounding box center [87, 220] width 105 height 15
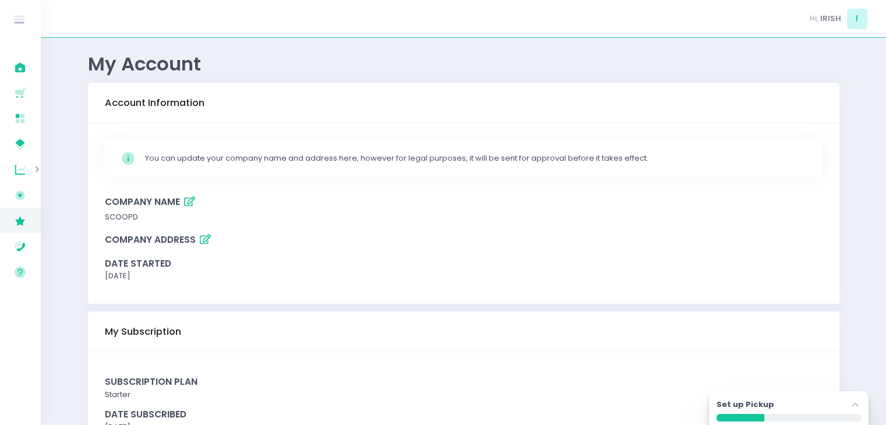
click at [627, 223] on div "Stockholm-icons / Code / Info-circle Created with Sketch. You can update your c…" at bounding box center [463, 213] width 751 height 181
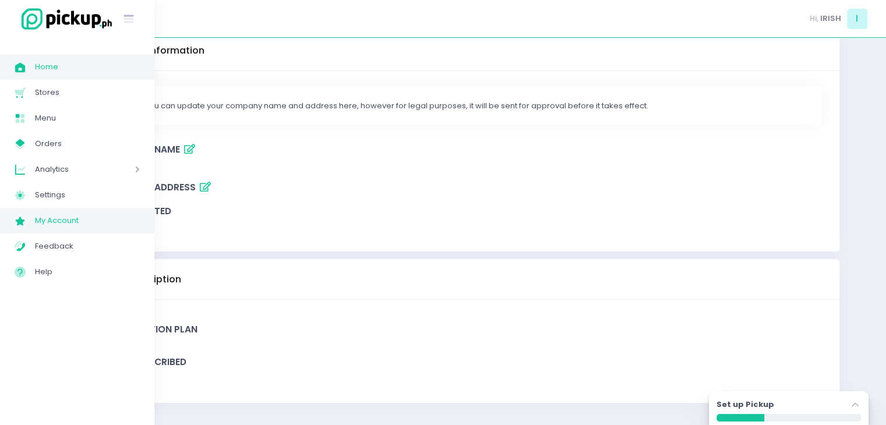
click at [38, 70] on span "Home" at bounding box center [87, 66] width 105 height 15
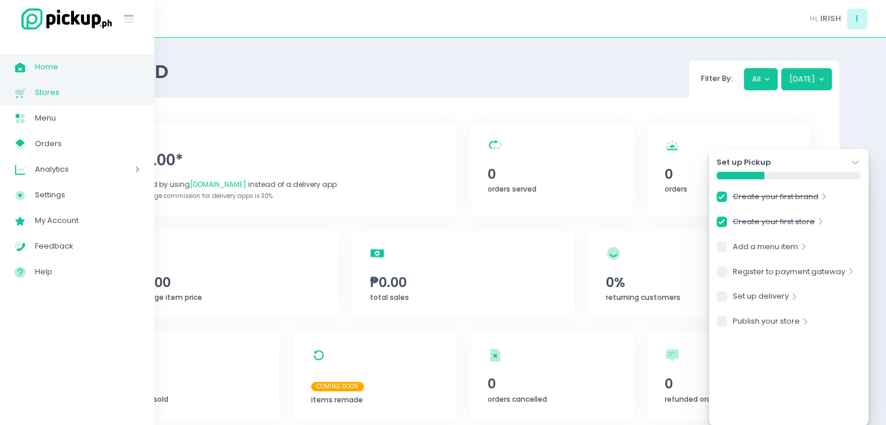
click at [11, 86] on link "Stores Created with Sketch. Stores" at bounding box center [77, 93] width 154 height 26
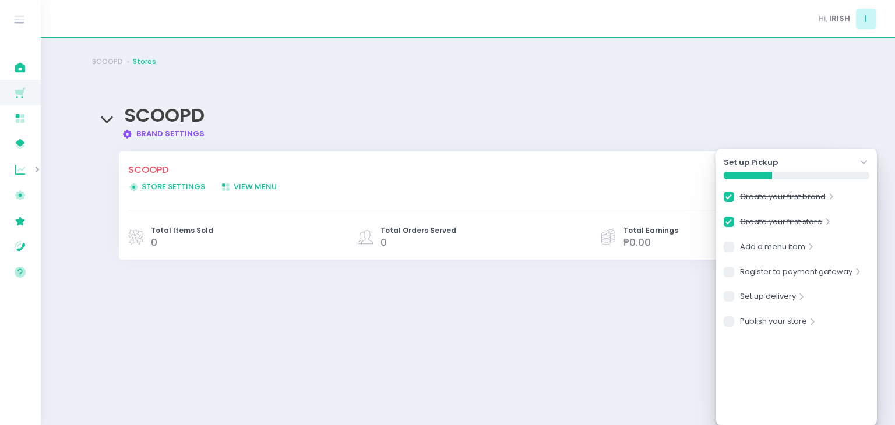
click at [306, 86] on div "SCOOPD Stores SCOOPD Brand Settings Created with Sketch. Brand Settings SCOOPD …" at bounding box center [467, 231] width 780 height 358
click at [190, 186] on span "Store Settings Created with Sketch. Store Settings" at bounding box center [166, 186] width 77 height 11
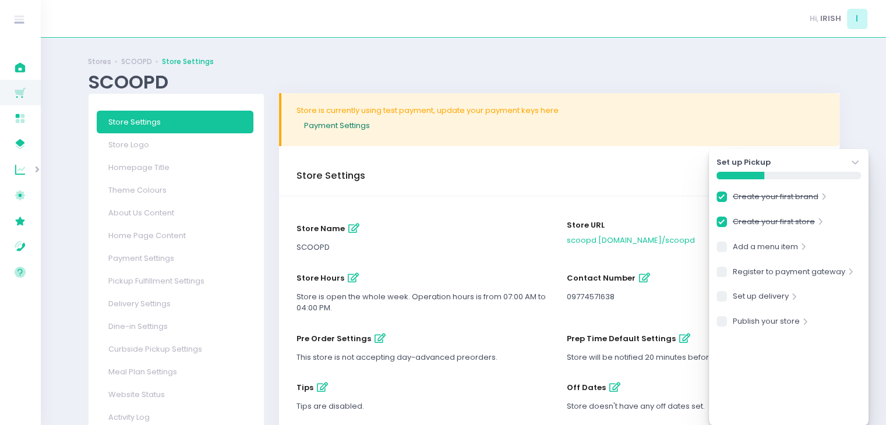
click at [499, 133] on link "Payment Settings" at bounding box center [559, 125] width 527 height 19
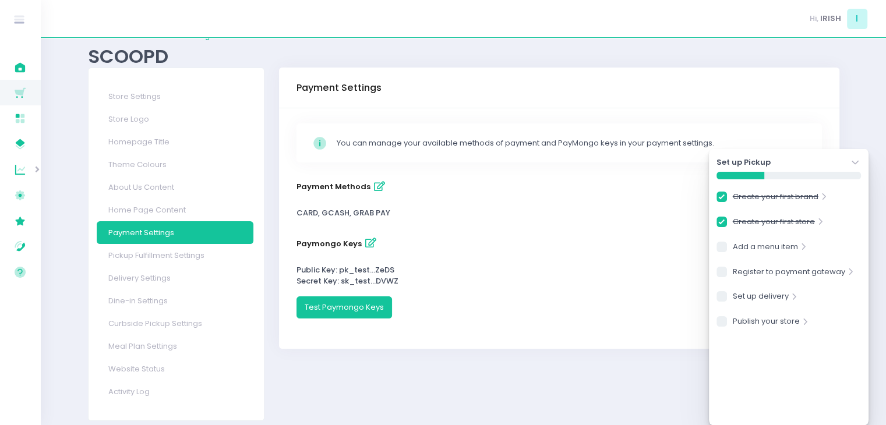
scroll to position [27, 0]
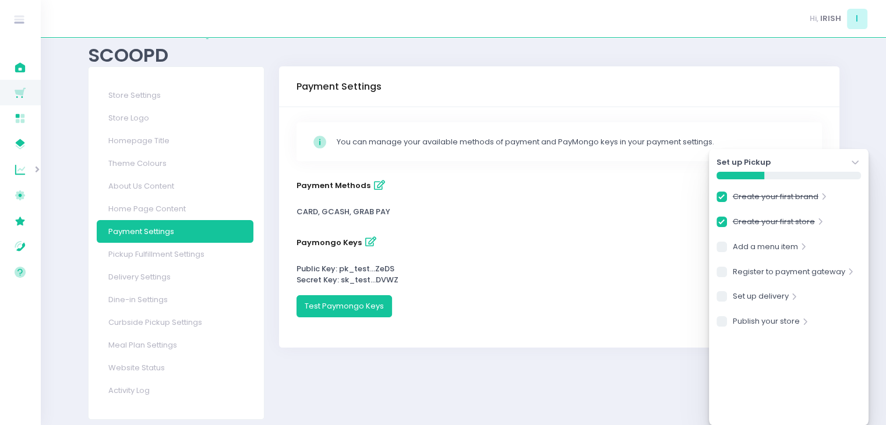
click at [374, 185] on icon "button" at bounding box center [379, 186] width 11 height 10
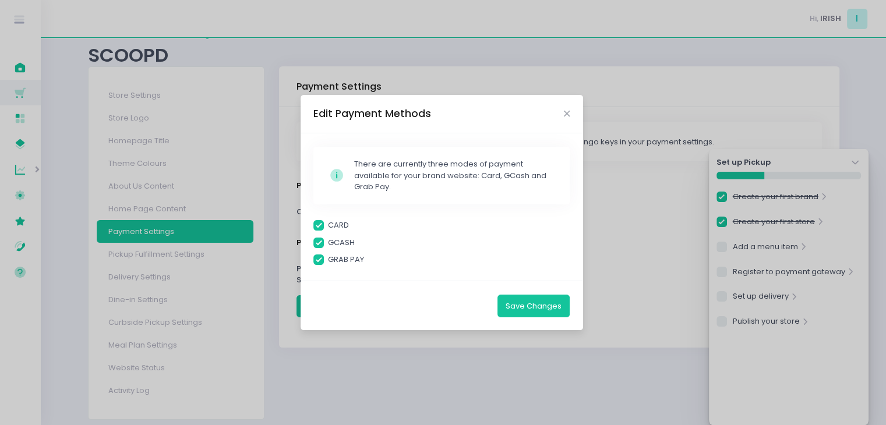
click at [319, 260] on span at bounding box center [318, 260] width 10 height 10
click at [328, 260] on input "GRAB PAY" at bounding box center [332, 258] width 8 height 8
click at [533, 305] on button "Save Changes" at bounding box center [533, 306] width 72 height 22
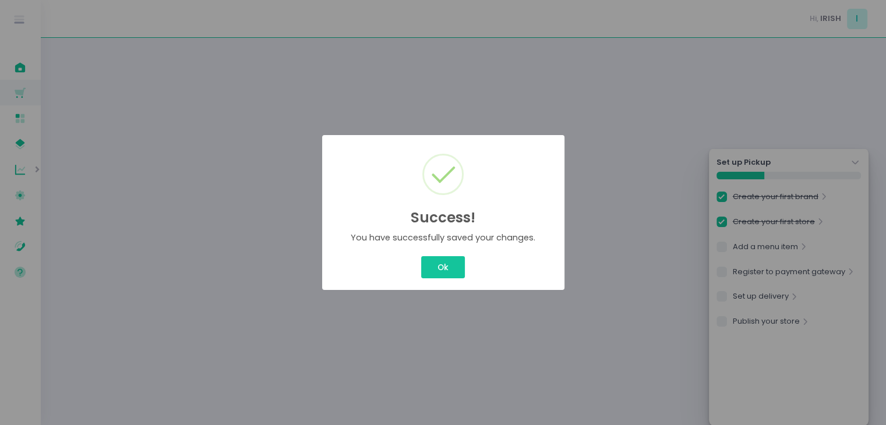
scroll to position [0, 0]
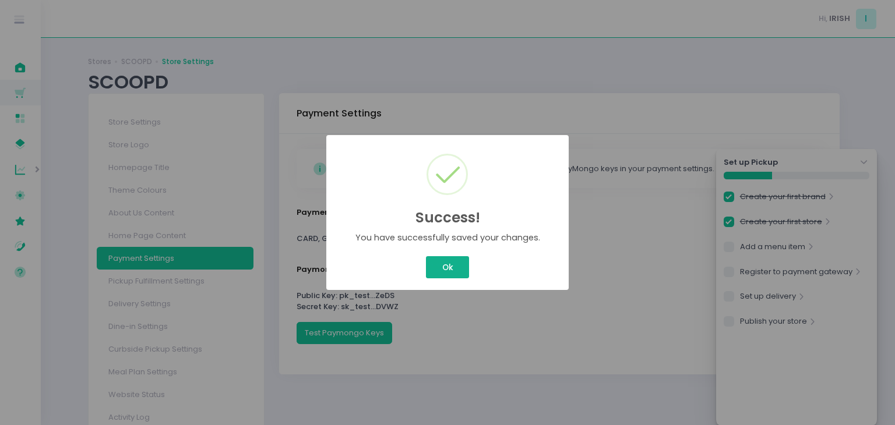
click at [446, 262] on button "Ok" at bounding box center [447, 267] width 43 height 22
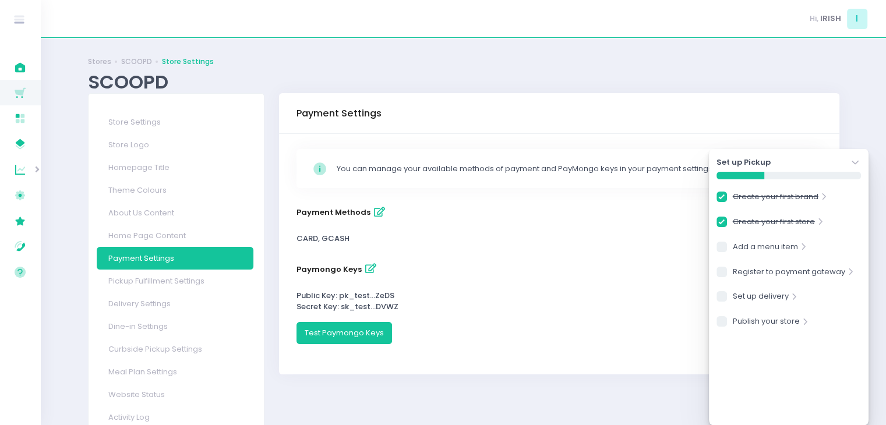
click at [366, 270] on icon "button" at bounding box center [370, 269] width 11 height 10
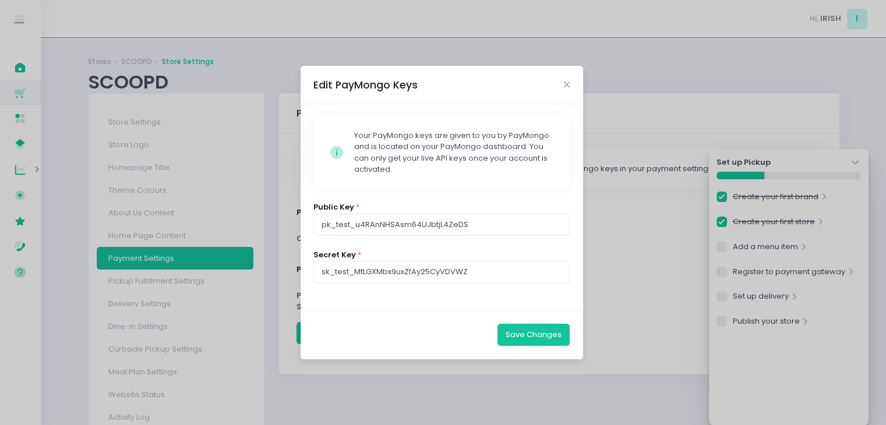
click at [577, 73] on div "Edit PayMongo Keys" at bounding box center [442, 85] width 282 height 38
click at [569, 82] on button "Close" at bounding box center [567, 85] width 6 height 6
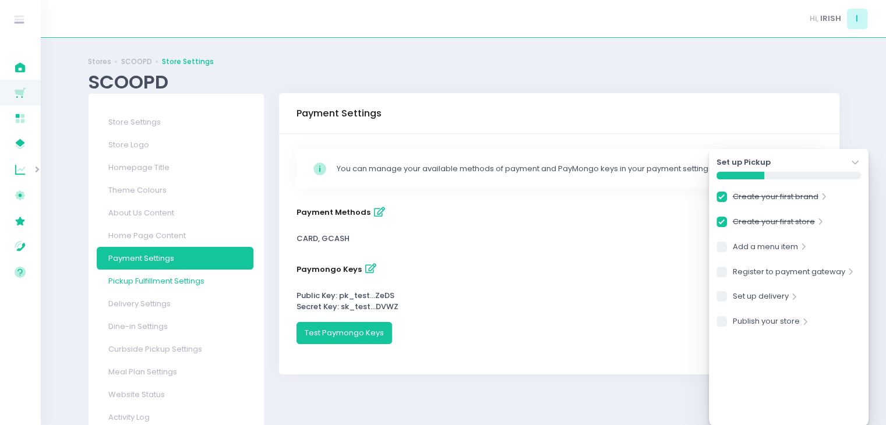
click at [142, 287] on link "Pickup Fulfillment Settings" at bounding box center [175, 281] width 157 height 23
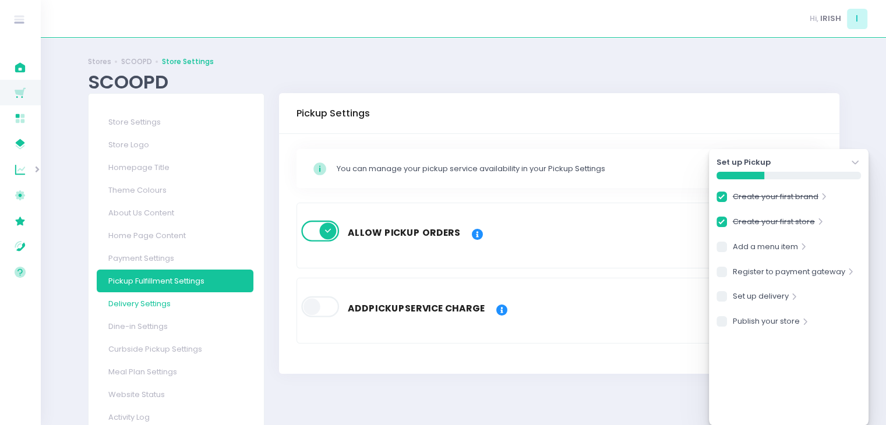
click at [156, 302] on link "Delivery Settings" at bounding box center [175, 303] width 157 height 23
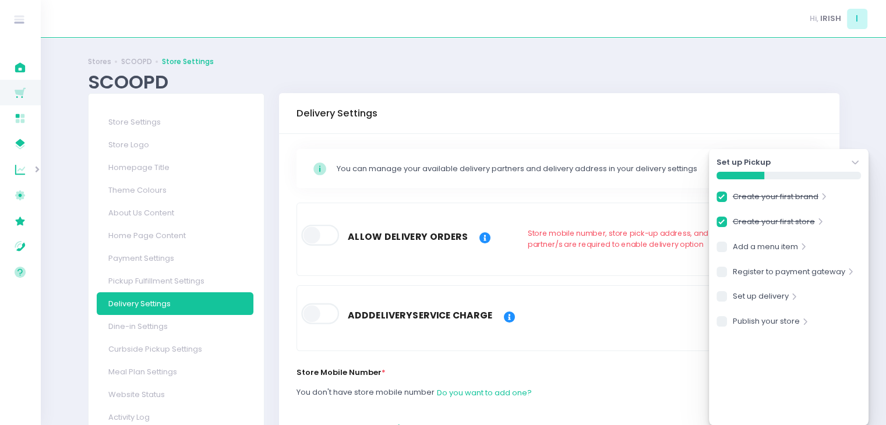
click at [334, 317] on span at bounding box center [322, 313] width 40 height 21
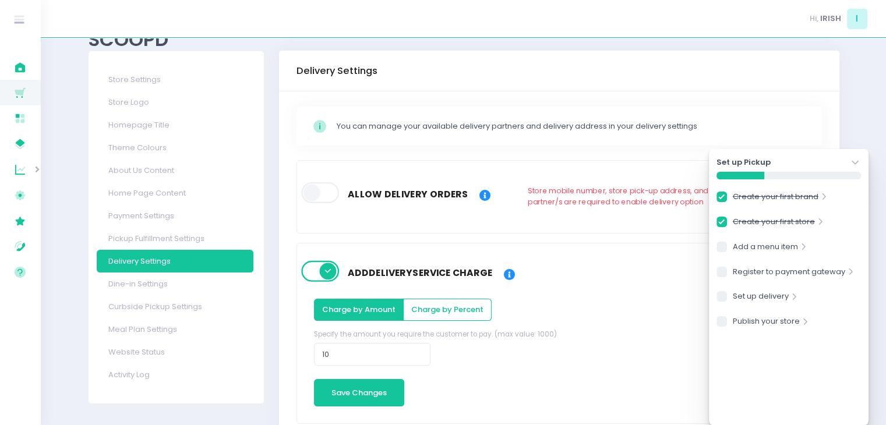
scroll to position [35, 0]
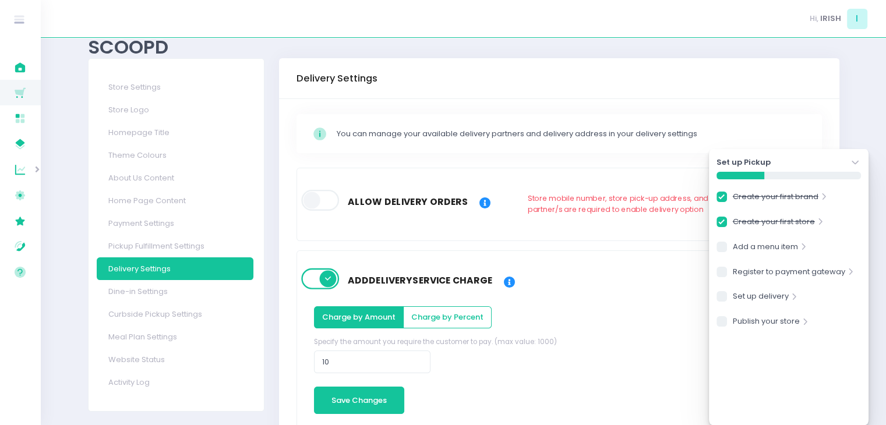
click at [507, 280] on icon at bounding box center [509, 283] width 11 height 12
click at [526, 358] on div "Charge by Amount Charge by Percent Specify the amount you require the customer …" at bounding box center [558, 357] width 505 height 116
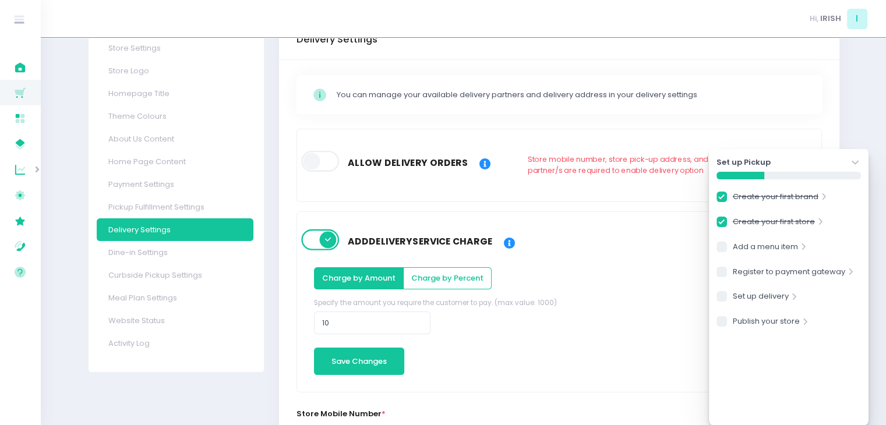
scroll to position [103, 0]
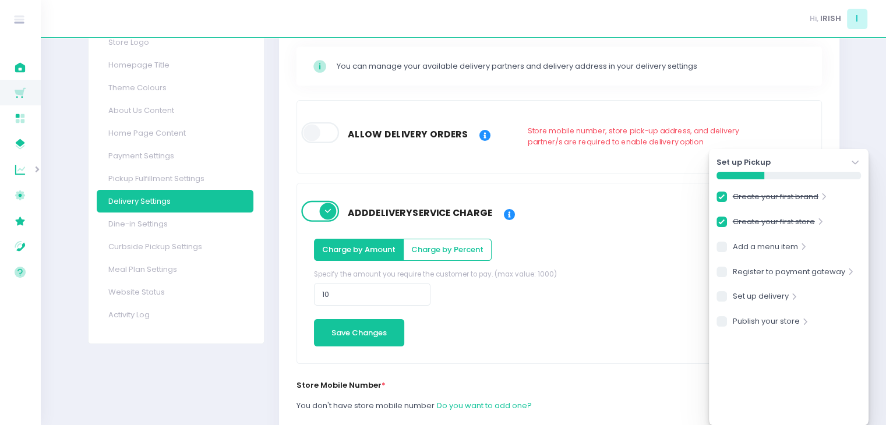
click at [317, 208] on span at bounding box center [322, 211] width 40 height 21
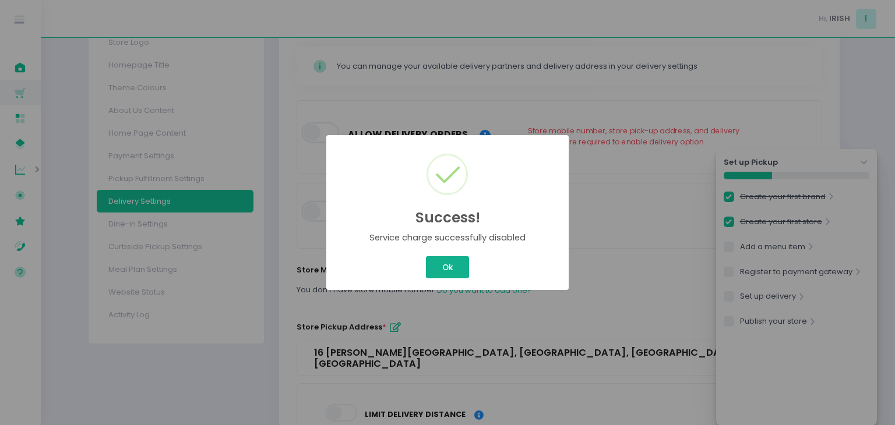
drag, startPoint x: 421, startPoint y: 258, endPoint x: 447, endPoint y: 262, distance: 27.0
click at [422, 258] on div "Ok Cancel" at bounding box center [447, 267] width 224 height 27
click at [446, 262] on button "Ok" at bounding box center [447, 267] width 43 height 22
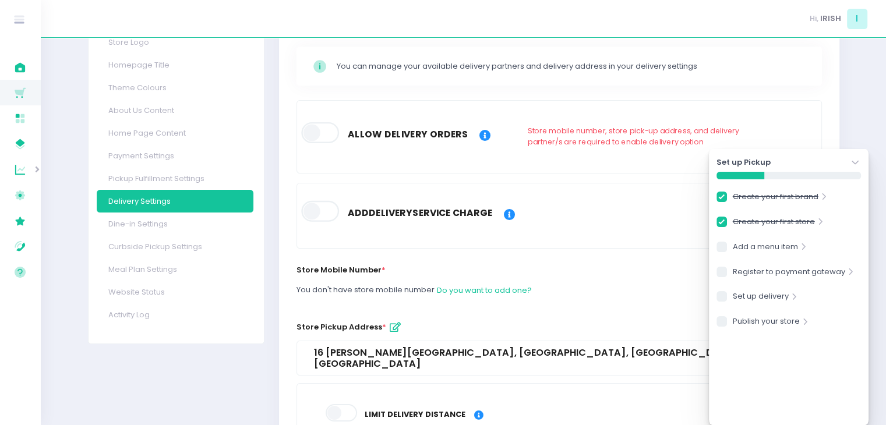
click at [326, 139] on span at bounding box center [322, 132] width 40 height 21
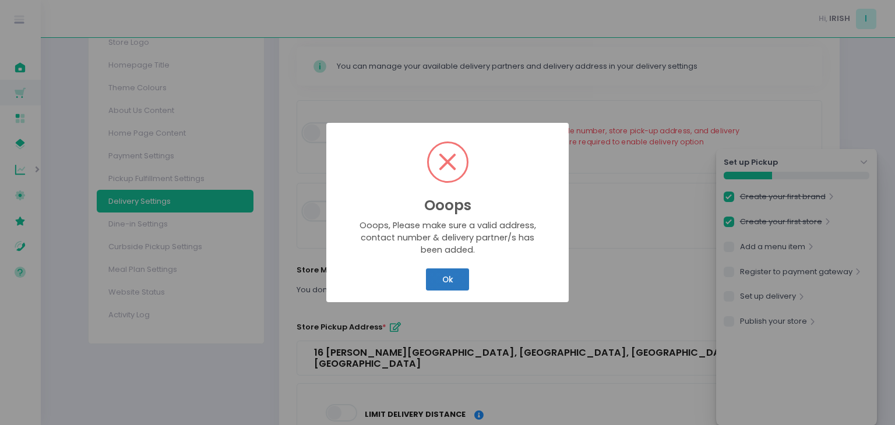
click at [447, 278] on button "Ok" at bounding box center [447, 279] width 43 height 22
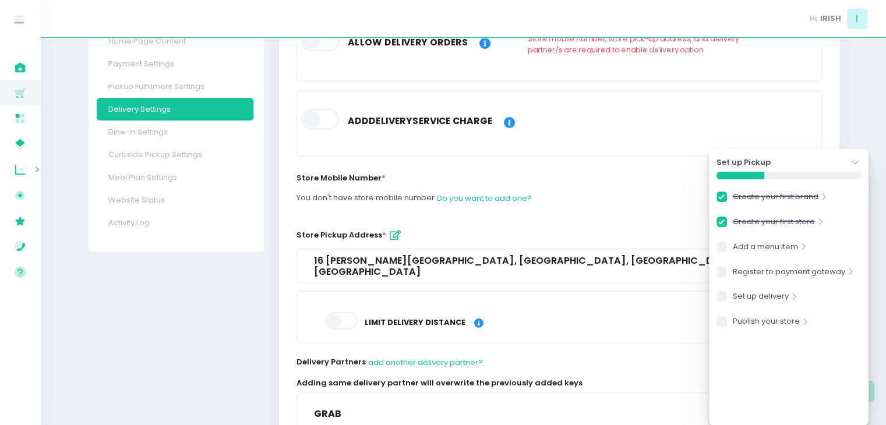
scroll to position [206, 0]
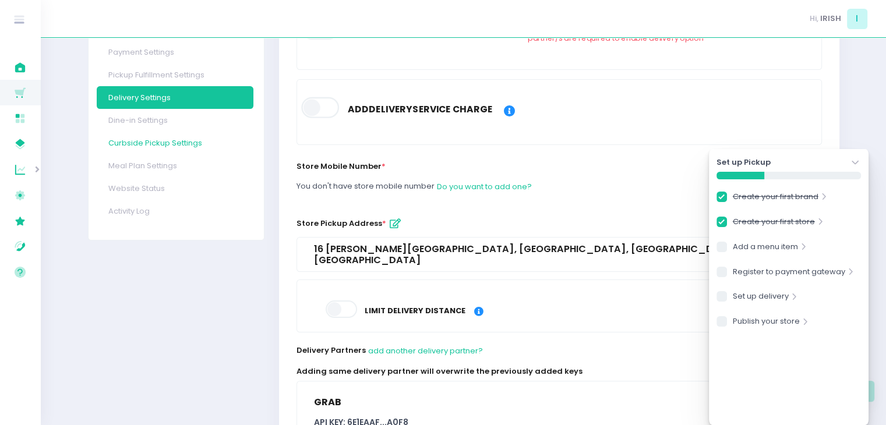
click at [175, 145] on link "Curbside Pickup Settings" at bounding box center [175, 143] width 157 height 23
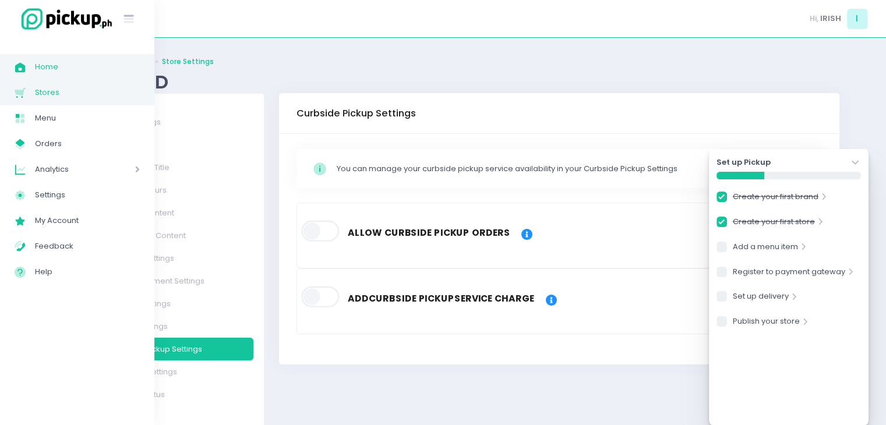
click at [12, 69] on link "Home Created with Sketch. Home" at bounding box center [77, 67] width 154 height 26
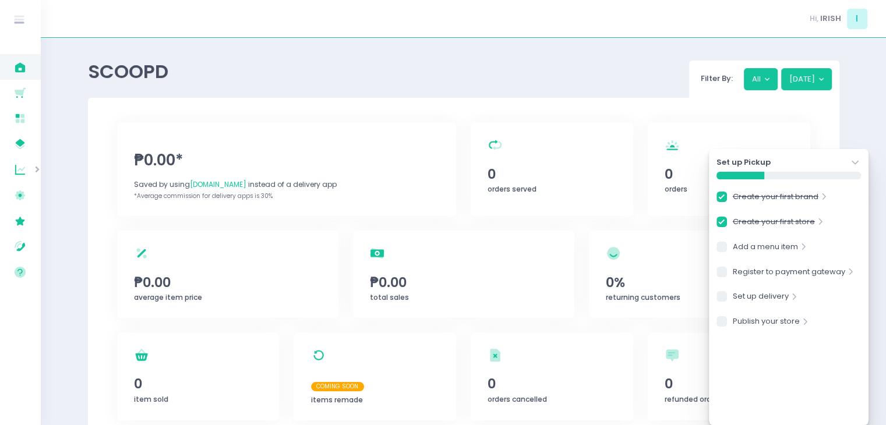
click at [855, 164] on icon "Stockholm-icons / Navigation / Angle-down Created with Sketch." at bounding box center [855, 163] width 12 height 12
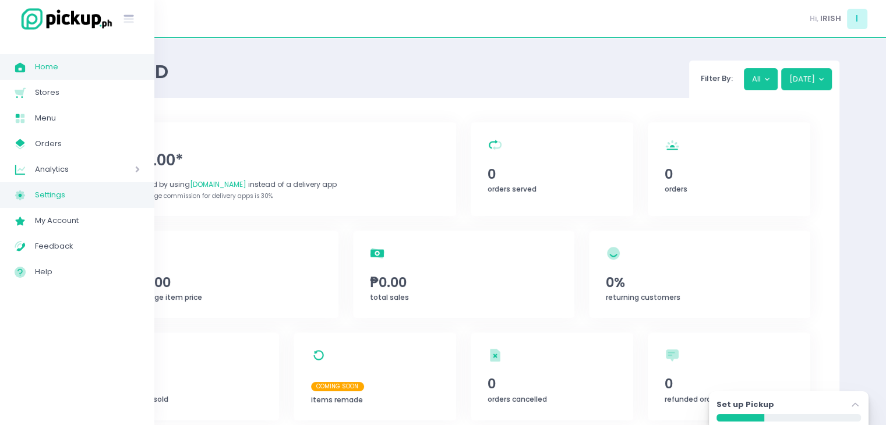
click at [53, 194] on span "Settings" at bounding box center [87, 195] width 105 height 15
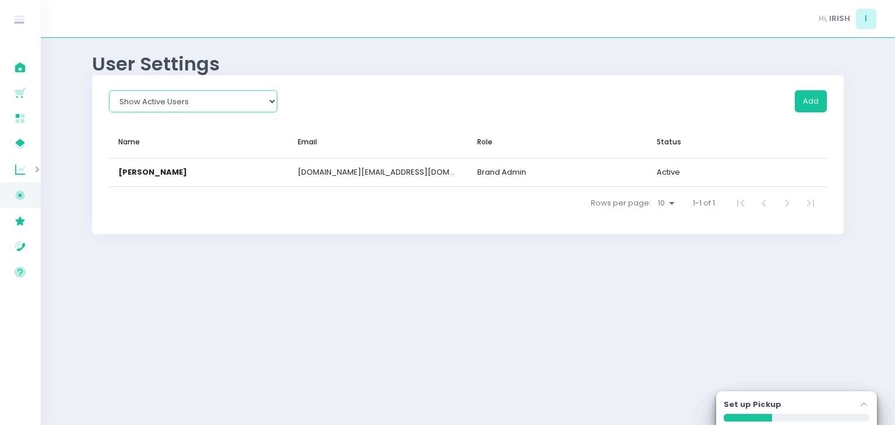
click at [231, 101] on select "Show All Show Active Users Show Inactive Users" at bounding box center [193, 101] width 168 height 22
click at [109, 90] on select "Show All Show Active Users Show Inactive Users" at bounding box center [193, 101] width 168 height 22
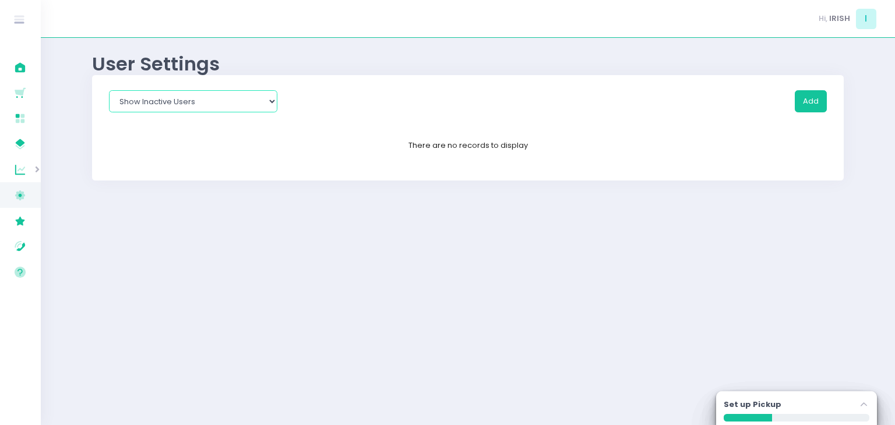
click at [248, 92] on select "Show All Show Active Users Show Inactive Users" at bounding box center [193, 101] width 168 height 22
click at [109, 90] on select "Show All Show Active Users Show Inactive Users" at bounding box center [193, 101] width 168 height 22
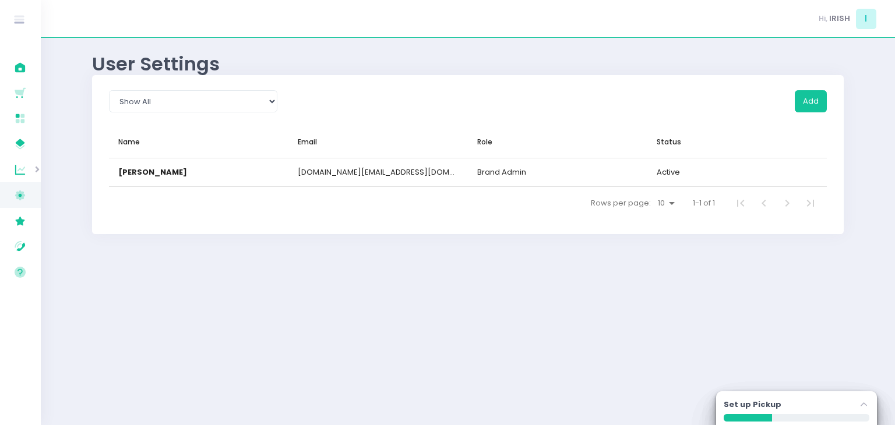
click at [828, 106] on div "Add" at bounding box center [559, 108] width 549 height 36
click at [820, 103] on button "Add" at bounding box center [810, 101] width 32 height 22
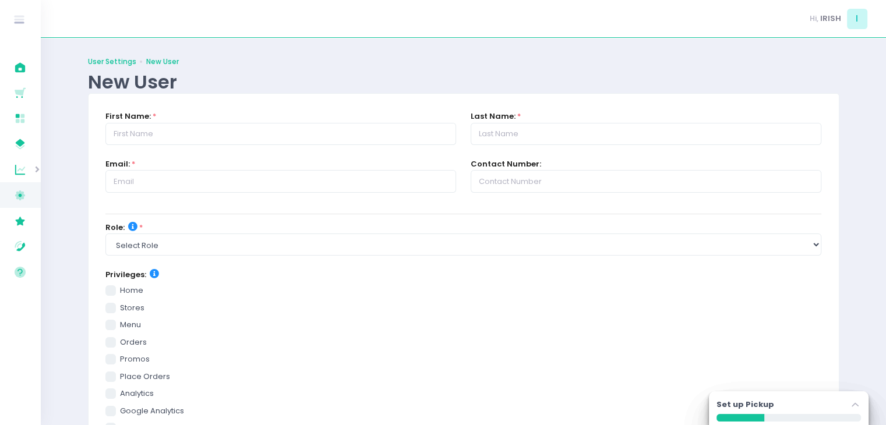
click at [130, 59] on link "User Settings" at bounding box center [112, 61] width 48 height 10
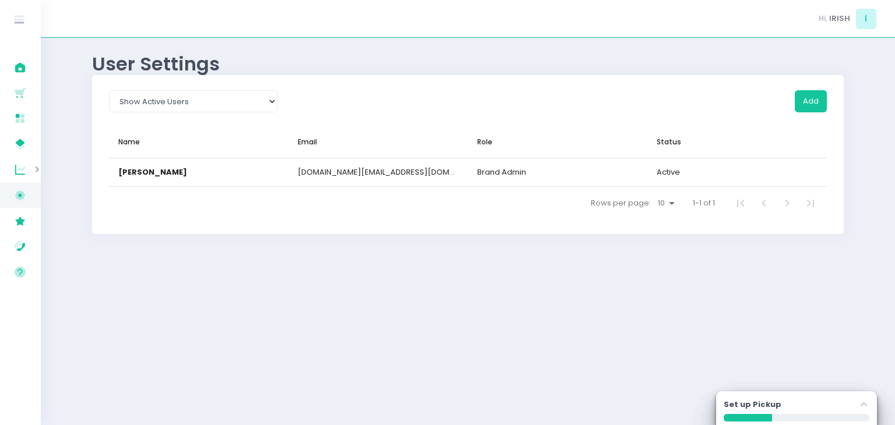
click at [130, 59] on div "User Settings" at bounding box center [467, 63] width 751 height 23
click at [119, 69] on div "User Settings" at bounding box center [467, 63] width 751 height 23
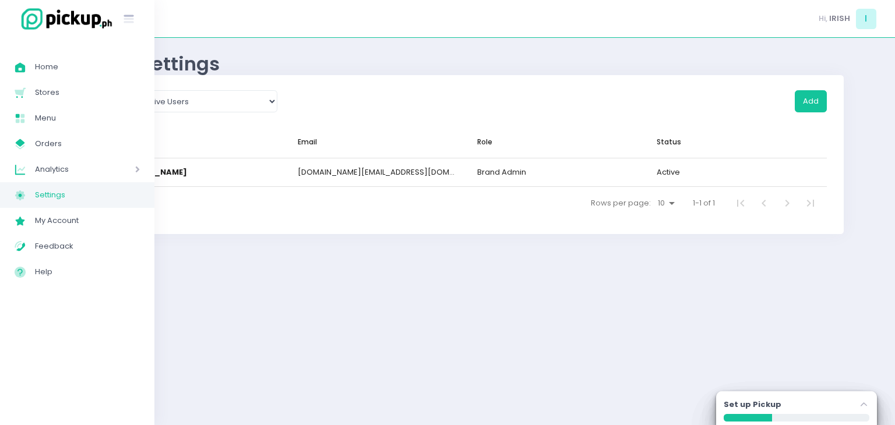
click at [38, 166] on span "Analytics" at bounding box center [68, 169] width 67 height 15
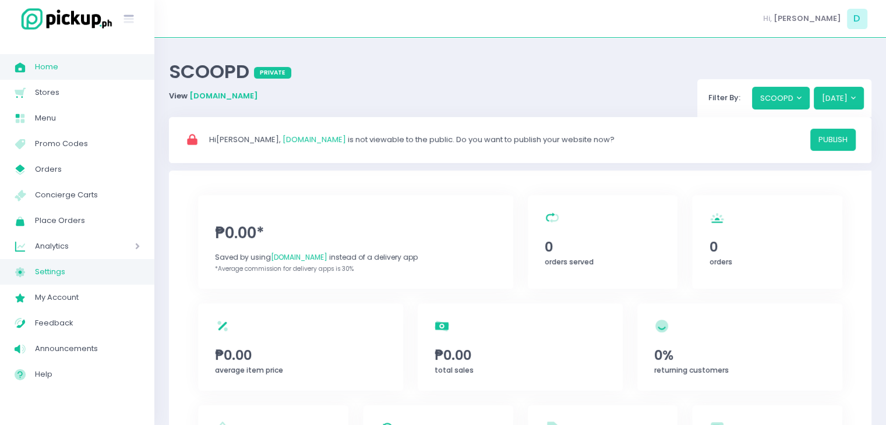
click at [72, 268] on span "Settings" at bounding box center [87, 271] width 105 height 15
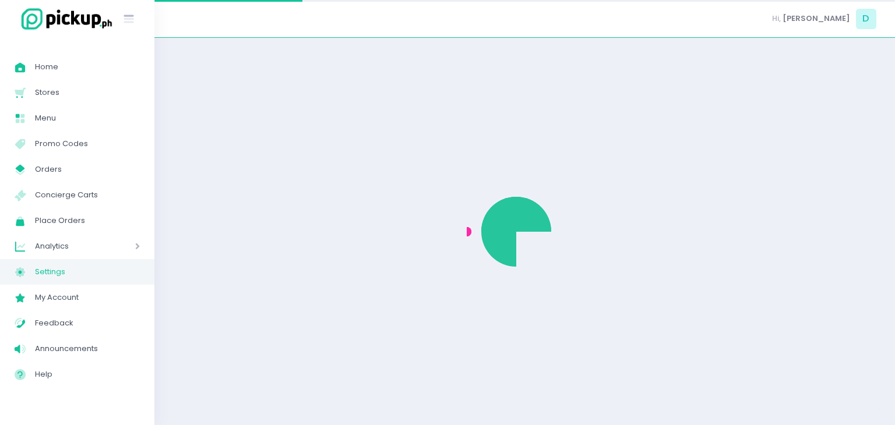
select select "active"
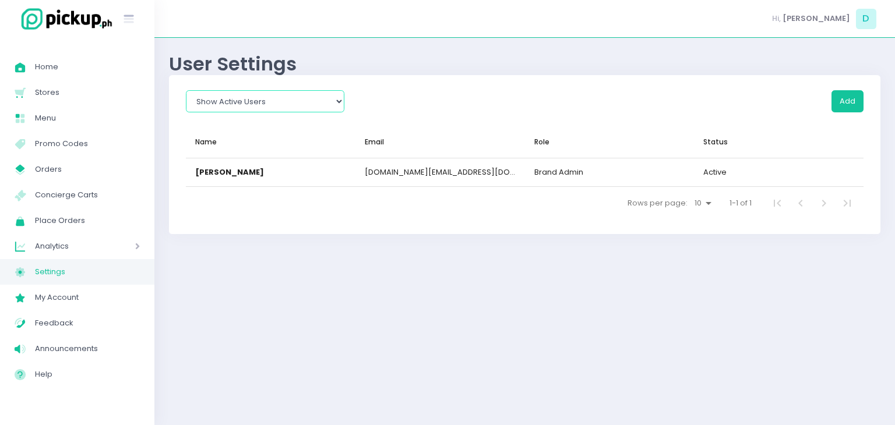
click at [322, 104] on select "Show All Show Active Users Show Inactive Users" at bounding box center [265, 101] width 158 height 22
select select
click at [186, 90] on select "Show All Show Active Users Show Inactive Users" at bounding box center [265, 101] width 158 height 22
click at [77, 61] on span "Home" at bounding box center [87, 66] width 105 height 15
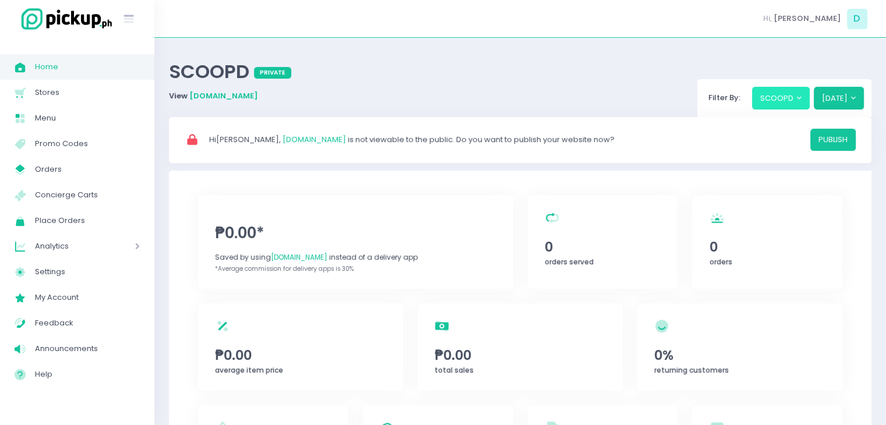
click at [787, 97] on button "SCOOPD" at bounding box center [781, 98] width 58 height 22
click at [794, 145] on span "SCOOPD" at bounding box center [784, 147] width 33 height 11
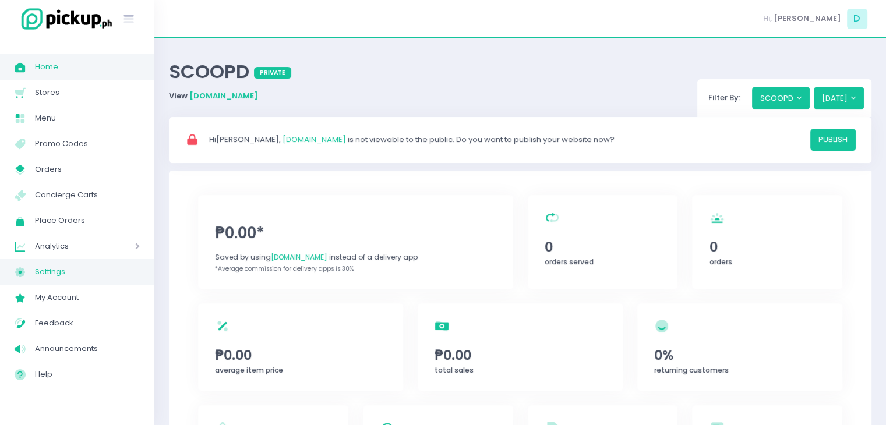
click at [65, 268] on span "Settings" at bounding box center [87, 271] width 105 height 15
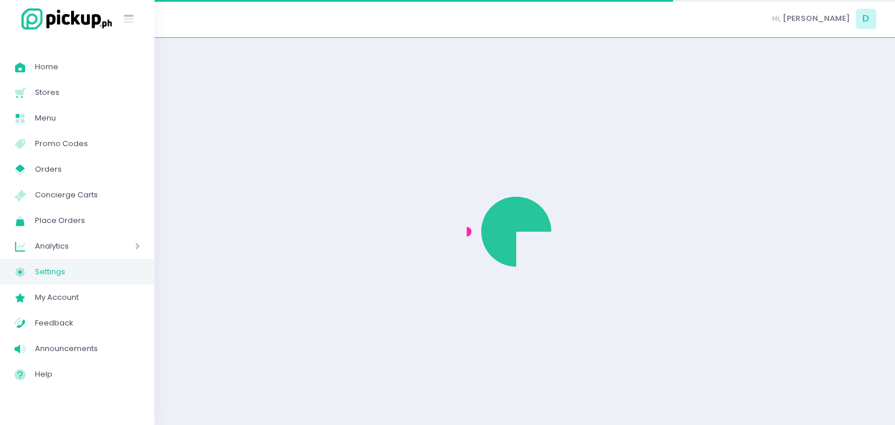
select select "active"
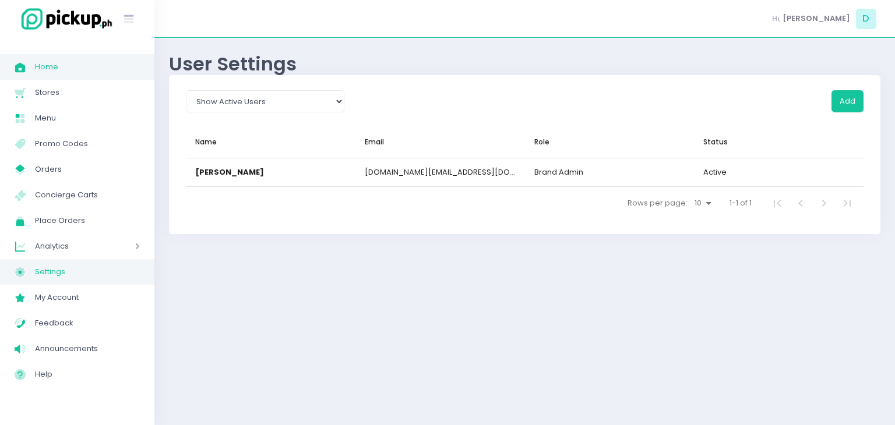
click at [94, 61] on span "Home" at bounding box center [87, 66] width 105 height 15
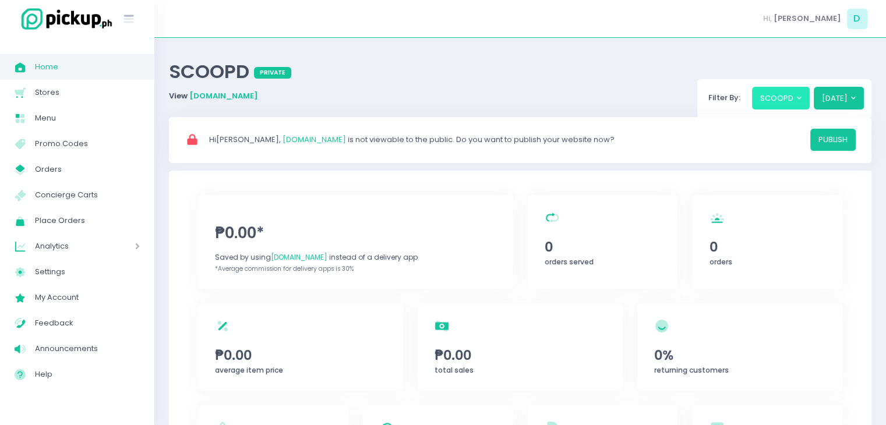
click at [780, 103] on button "SCOOPD" at bounding box center [781, 98] width 58 height 22
click at [785, 128] on span "SCOOPD" at bounding box center [777, 124] width 33 height 11
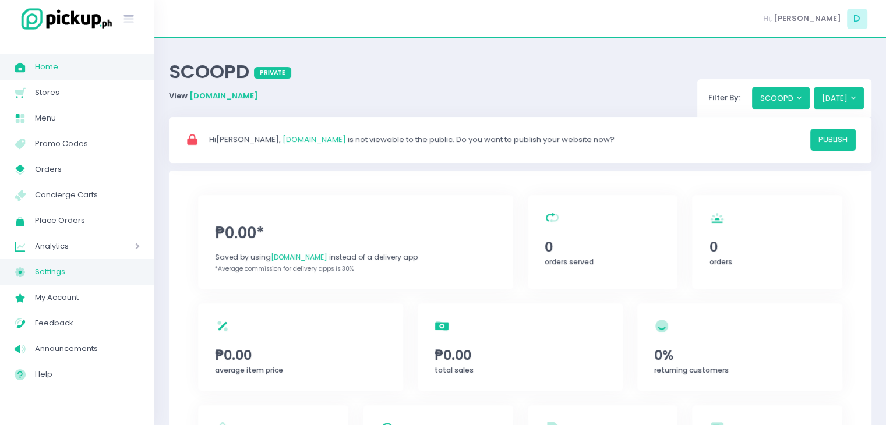
click at [61, 269] on span "Settings" at bounding box center [87, 271] width 105 height 15
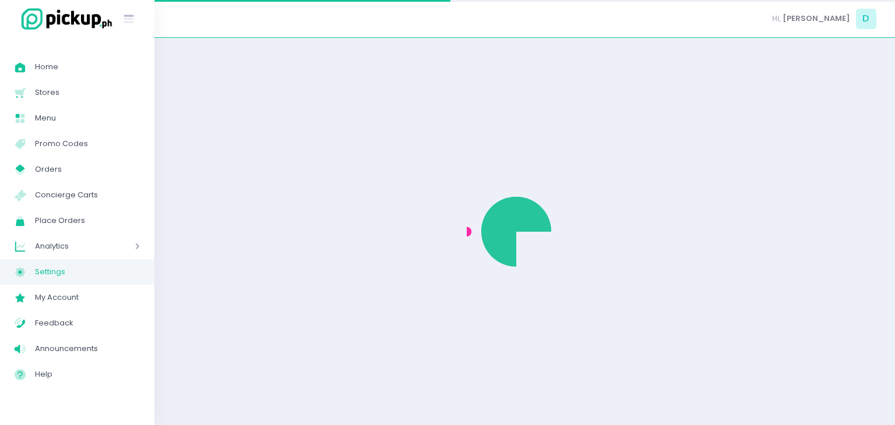
select select "active"
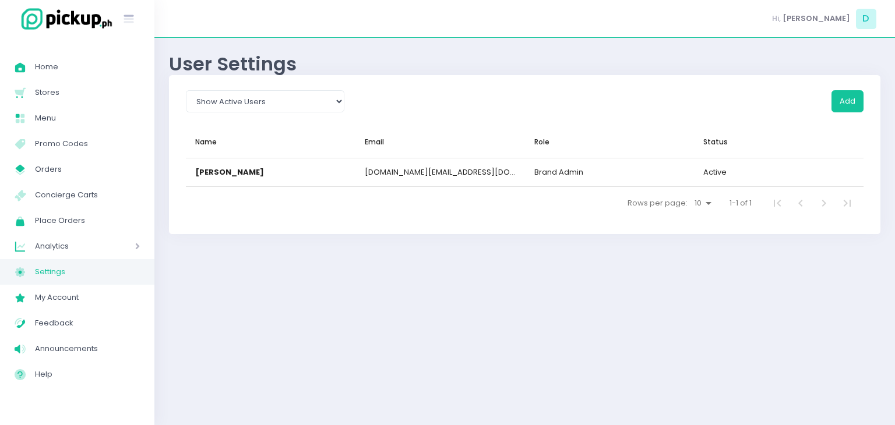
click at [61, 269] on span "Settings" at bounding box center [87, 271] width 105 height 15
select select "active"
click at [70, 68] on span "Home" at bounding box center [87, 66] width 105 height 15
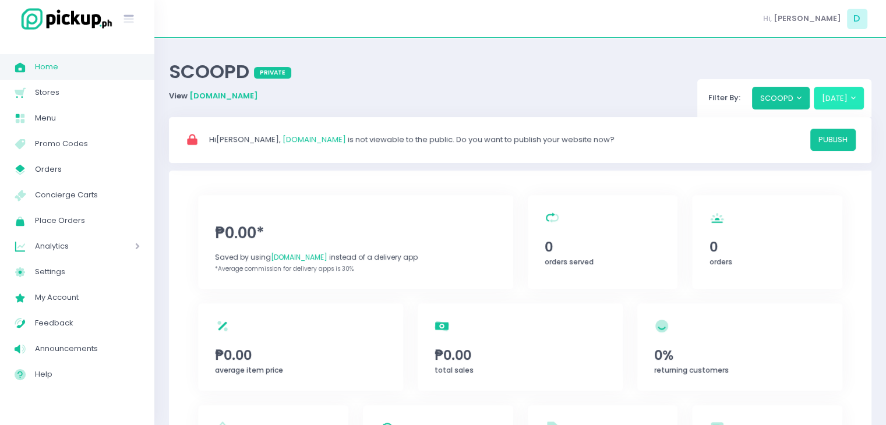
click at [848, 100] on button "[DATE]" at bounding box center [839, 98] width 51 height 22
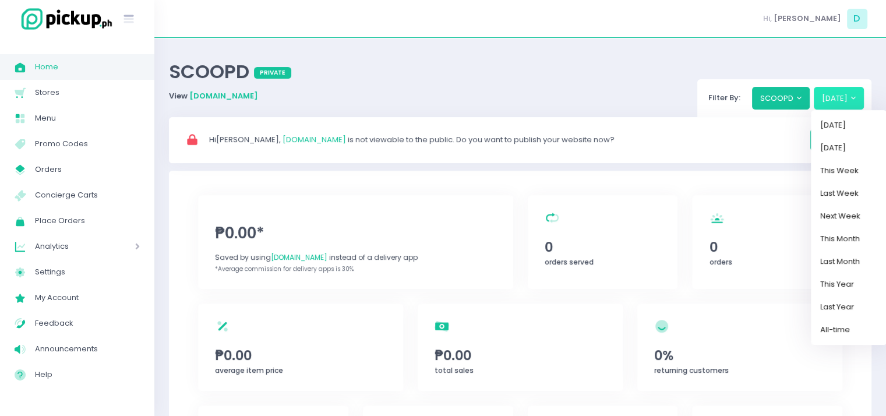
click at [848, 100] on button "[DATE]" at bounding box center [839, 98] width 51 height 22
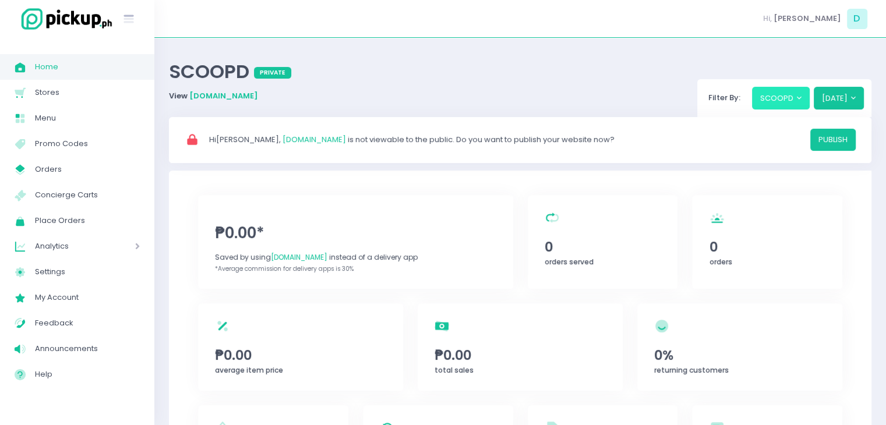
click at [797, 97] on button "SCOOPD" at bounding box center [781, 98] width 58 height 22
click at [861, 226] on div "₱0.00* Saved by using PickUp.ph instead of a delivery app *Average commission f…" at bounding box center [520, 403] width 702 height 465
click at [75, 297] on span "My Account" at bounding box center [87, 297] width 105 height 15
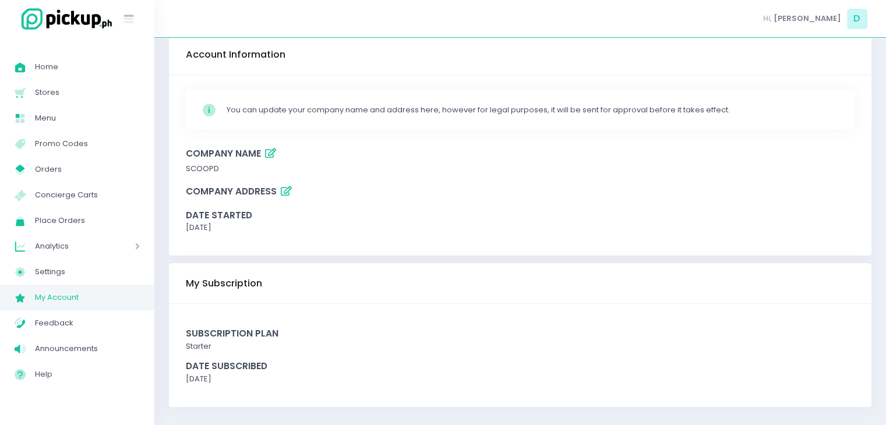
scroll to position [52, 0]
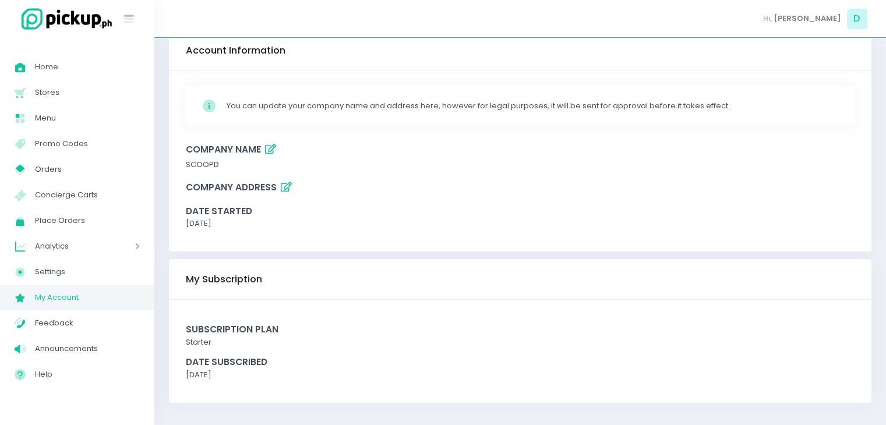
click at [281, 185] on icon "button" at bounding box center [286, 187] width 11 height 10
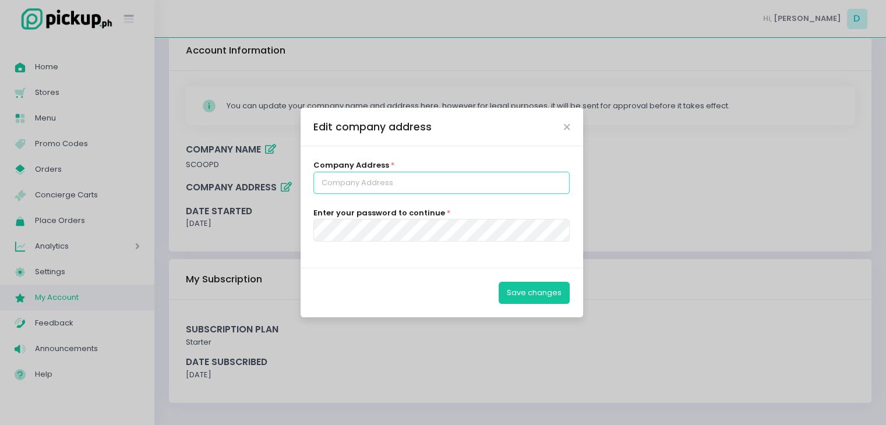
type input "[DOMAIN_NAME][EMAIL_ADDRESS][DOMAIN_NAME]"
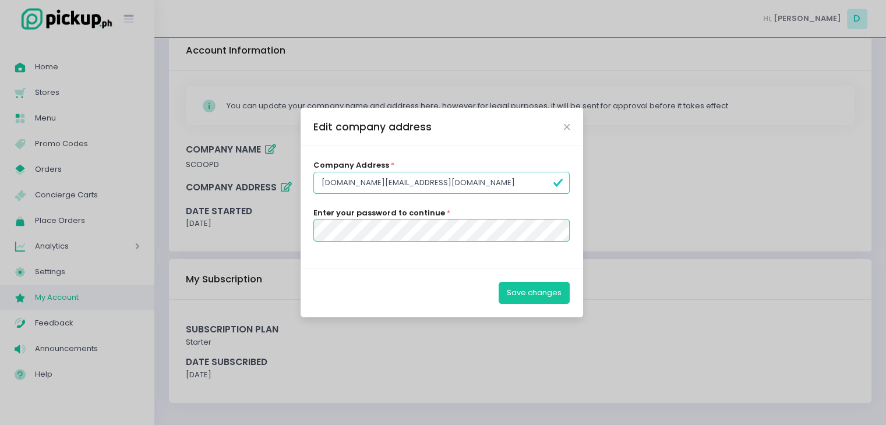
click at [398, 187] on input "[DOMAIN_NAME][EMAIL_ADDRESS][DOMAIN_NAME]" at bounding box center [441, 183] width 256 height 22
click at [547, 298] on button "Save changes" at bounding box center [534, 293] width 71 height 22
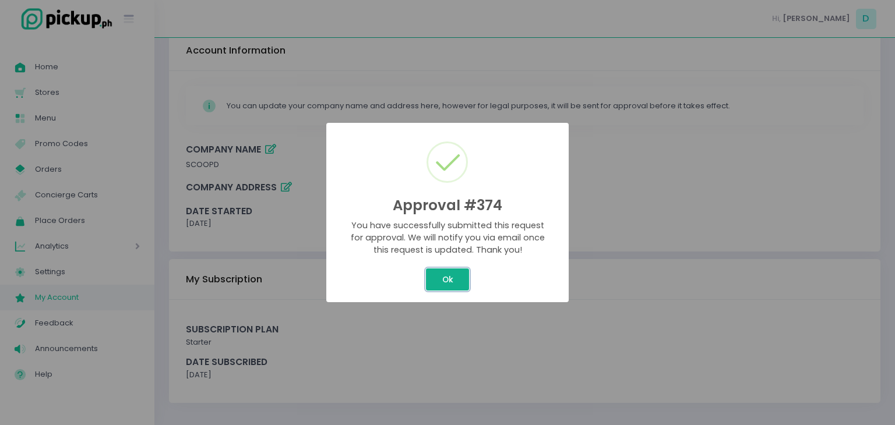
click at [454, 280] on button "Ok" at bounding box center [447, 279] width 43 height 22
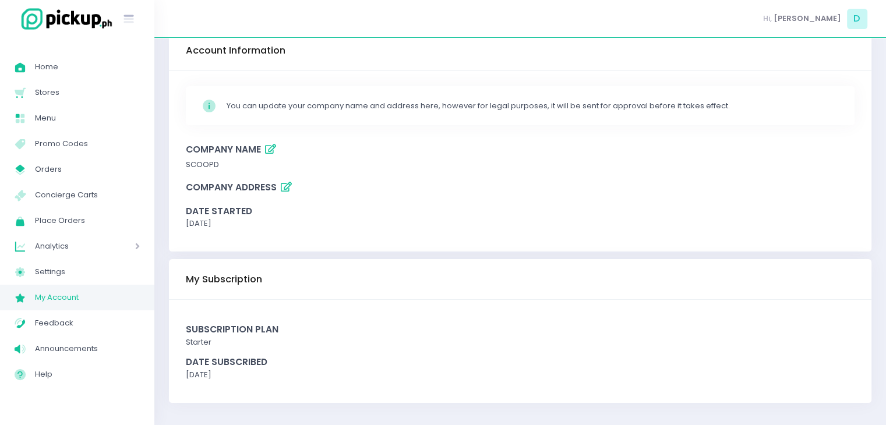
click at [288, 185] on icon "button" at bounding box center [286, 187] width 11 height 10
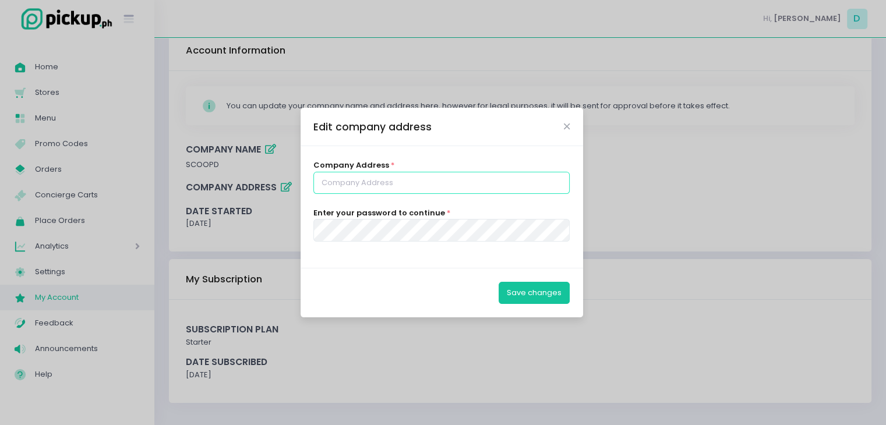
type input "[DOMAIN_NAME][EMAIL_ADDRESS][DOMAIN_NAME]"
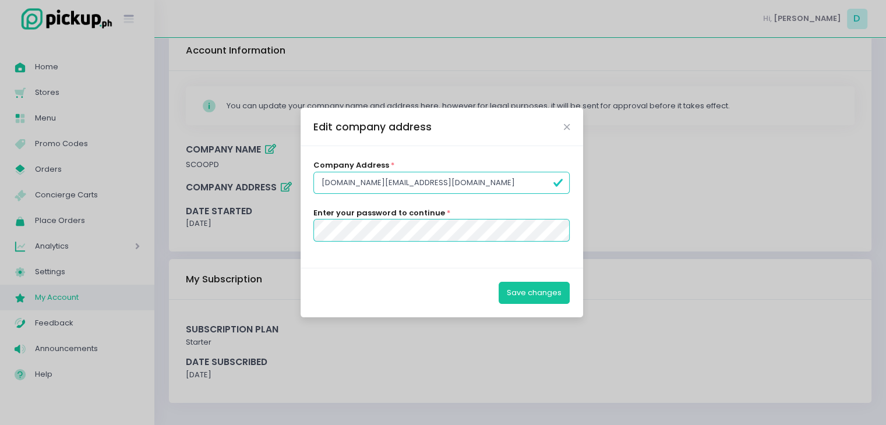
click at [571, 123] on div "Edit company address" at bounding box center [442, 127] width 282 height 38
click at [568, 124] on icon "Close" at bounding box center [567, 127] width 6 height 9
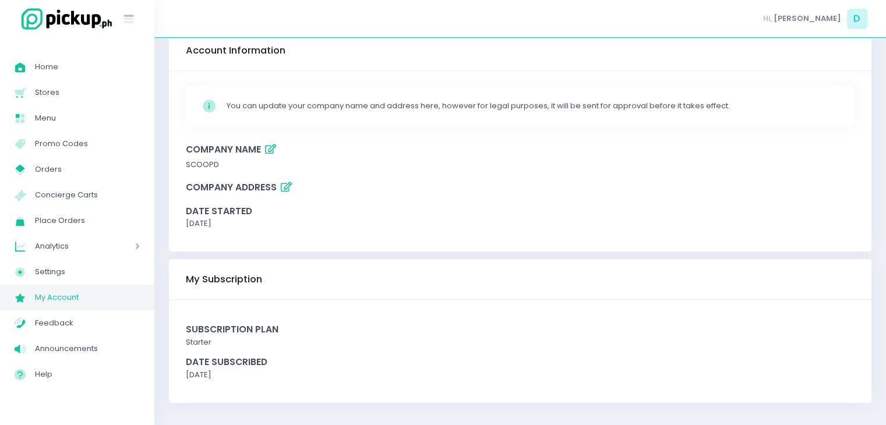
click at [285, 189] on icon "button" at bounding box center [286, 187] width 11 height 10
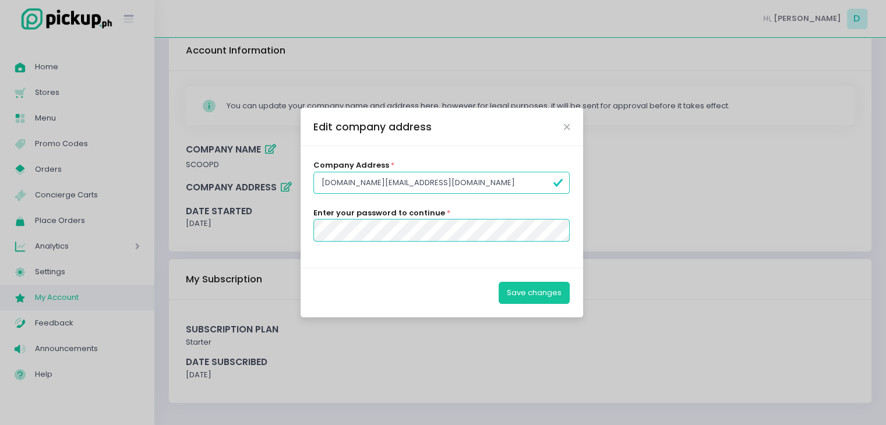
click at [566, 118] on div "Edit company address" at bounding box center [442, 127] width 282 height 38
click at [568, 126] on icon "Close" at bounding box center [567, 127] width 6 height 9
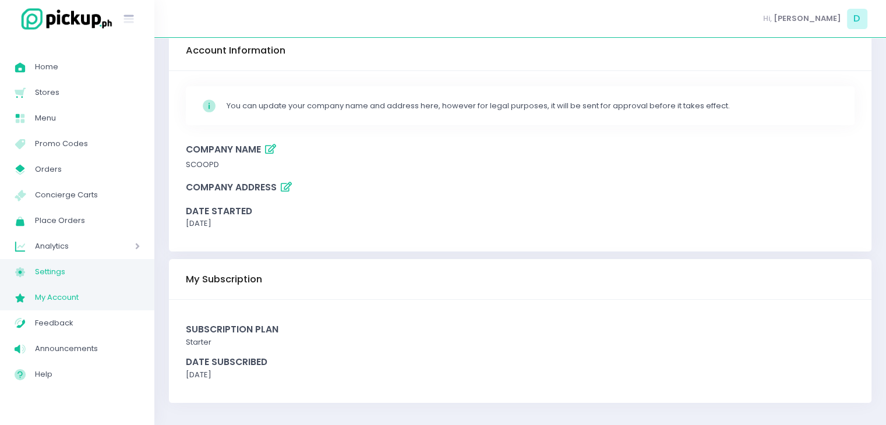
click at [81, 268] on span "Settings" at bounding box center [87, 271] width 105 height 15
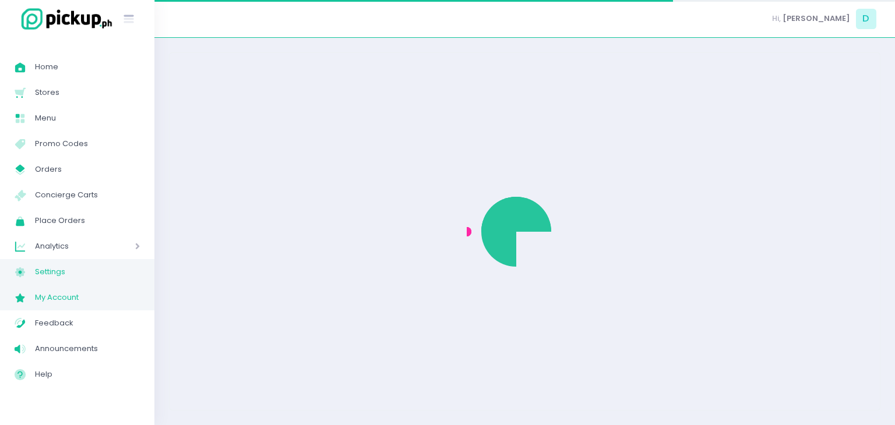
select select "active"
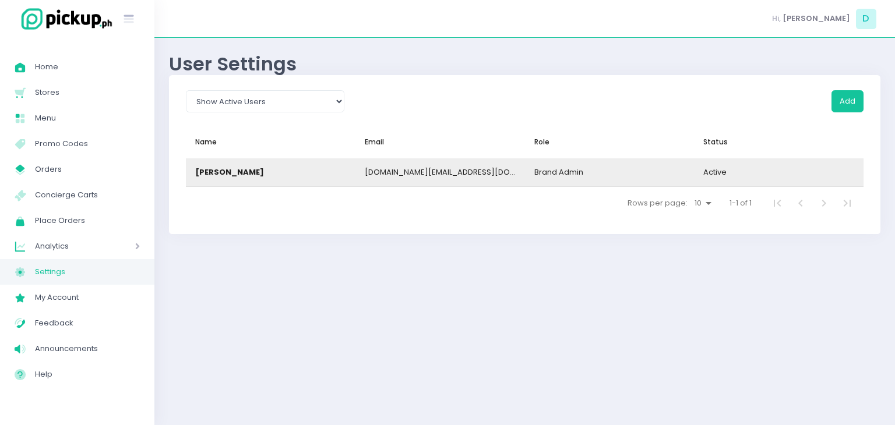
click at [332, 171] on div "[PERSON_NAME]" at bounding box center [270, 172] width 169 height 28
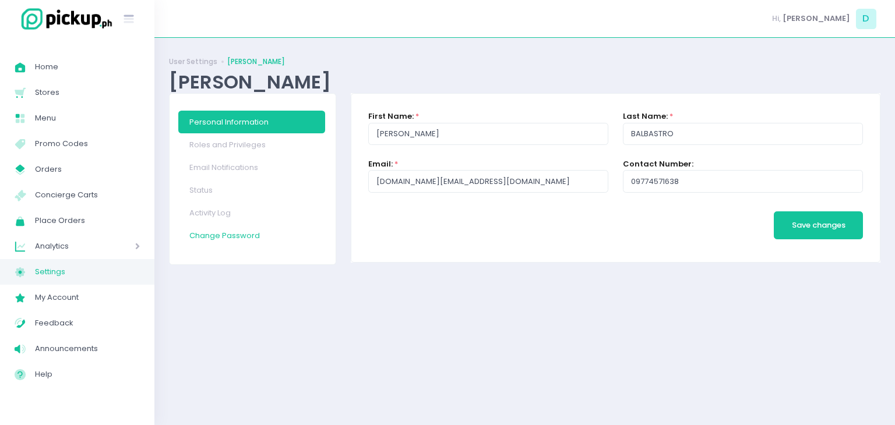
drag, startPoint x: 289, startPoint y: 296, endPoint x: 290, endPoint y: 238, distance: 57.7
click at [290, 238] on div "User Settings DANI BALBASTRO DANI BALBASTRO Personal Information Roles and Priv…" at bounding box center [524, 231] width 740 height 358
drag, startPoint x: 499, startPoint y: 224, endPoint x: 324, endPoint y: 196, distance: 177.4
click at [327, 196] on div "Personal Information Roles and Privileges Email Notifications Status Activity L…" at bounding box center [525, 179] width 726 height 172
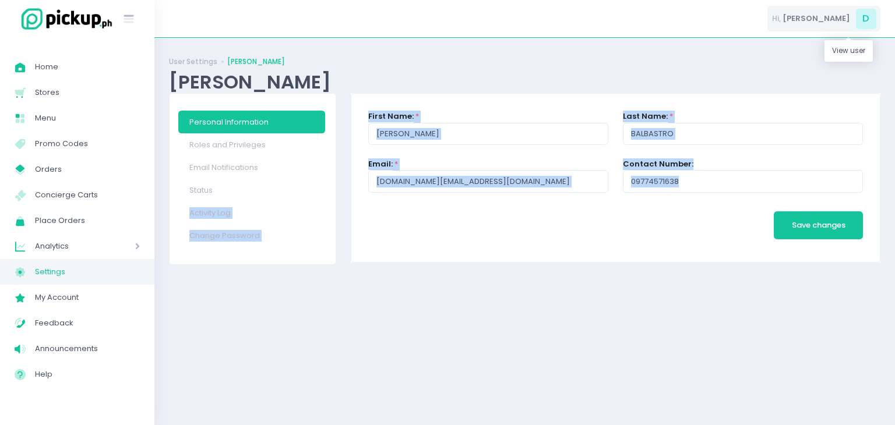
click at [844, 18] on span "[PERSON_NAME]" at bounding box center [816, 19] width 68 height 12
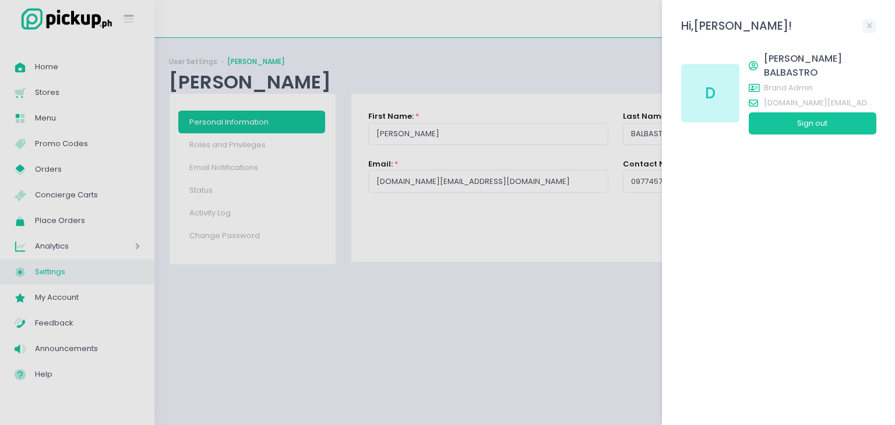
click at [696, 69] on div "D" at bounding box center [710, 93] width 58 height 58
click at [778, 62] on span "DANI BALBASTRO" at bounding box center [820, 66] width 112 height 29
click at [778, 82] on span "brand admin" at bounding box center [820, 88] width 112 height 12
click at [778, 82] on span "brand admin" at bounding box center [812, 89] width 128 height 15
click at [744, 197] on div "Hi, DANI ! D DANI BALBASTRO brand admin scoopd.ph@gmail.com Sign out" at bounding box center [778, 212] width 233 height 425
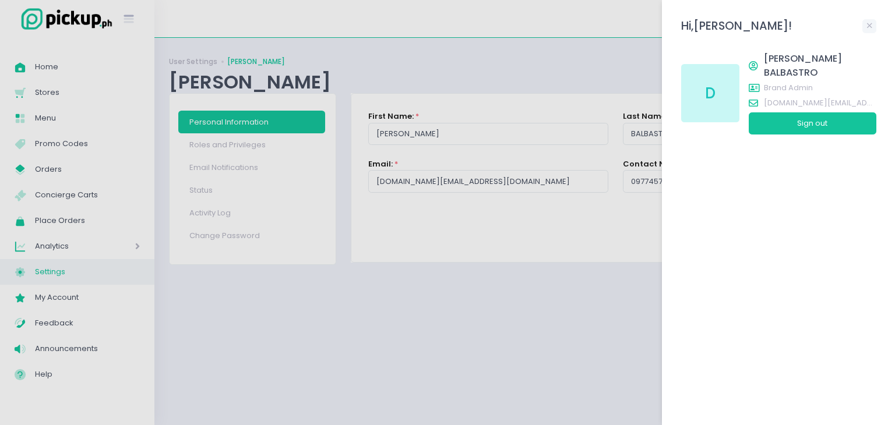
click at [41, 53] on div at bounding box center [447, 212] width 895 height 425
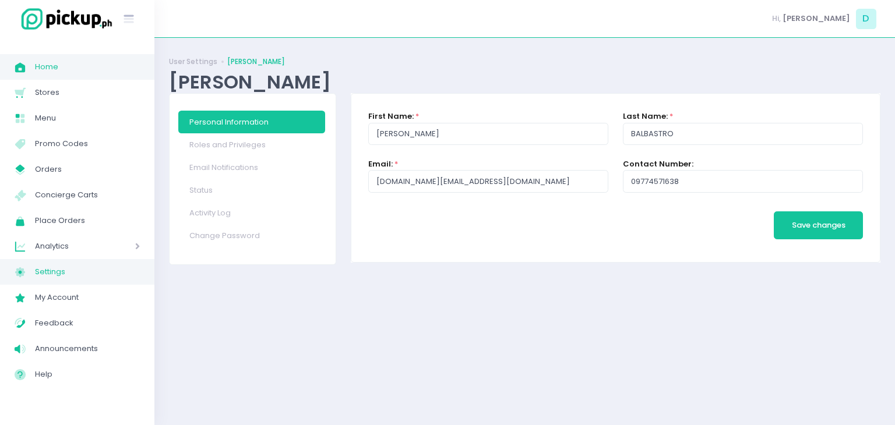
click at [47, 76] on link "Home Created with Sketch. Home" at bounding box center [77, 67] width 154 height 26
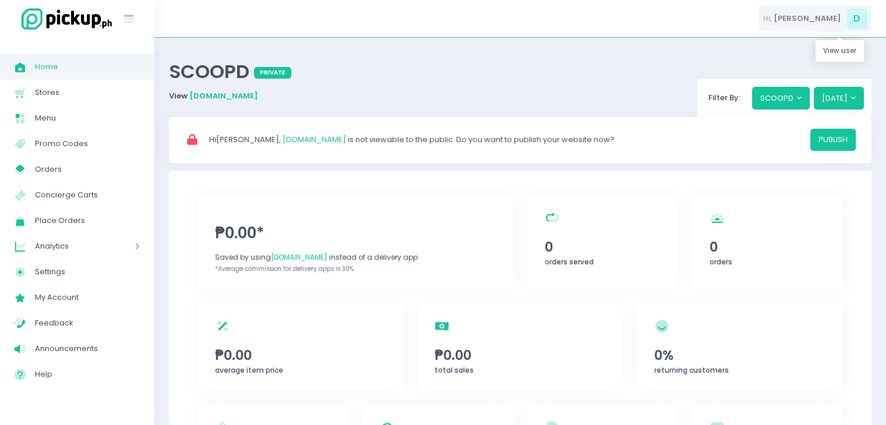
click at [865, 22] on span "D" at bounding box center [857, 19] width 20 height 20
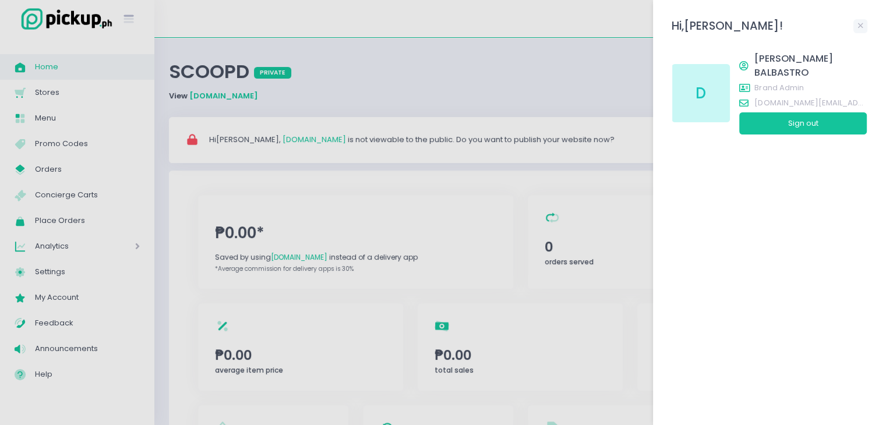
click at [801, 202] on div "Hi, DANI ! D DANI BALBASTRO brand admin scoopd.ph@gmail.com Sign out" at bounding box center [769, 212] width 233 height 425
click at [773, 115] on button "Sign out" at bounding box center [804, 123] width 128 height 22
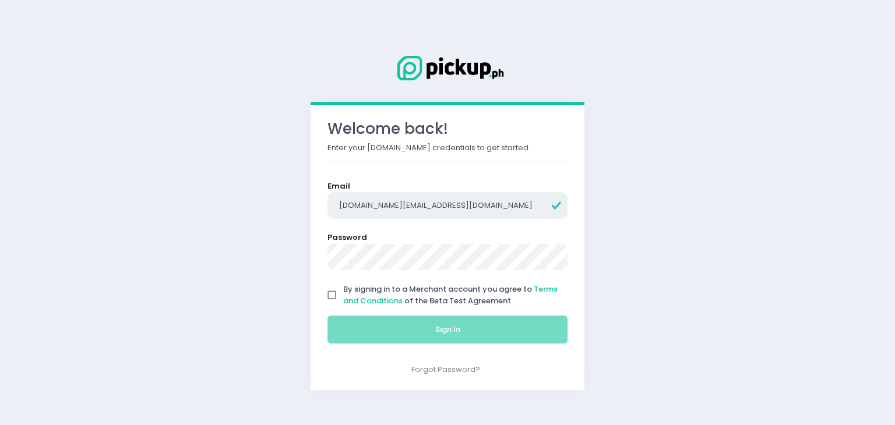
click at [430, 205] on input "[DOMAIN_NAME][EMAIL_ADDRESS][DOMAIN_NAME]" at bounding box center [447, 205] width 240 height 27
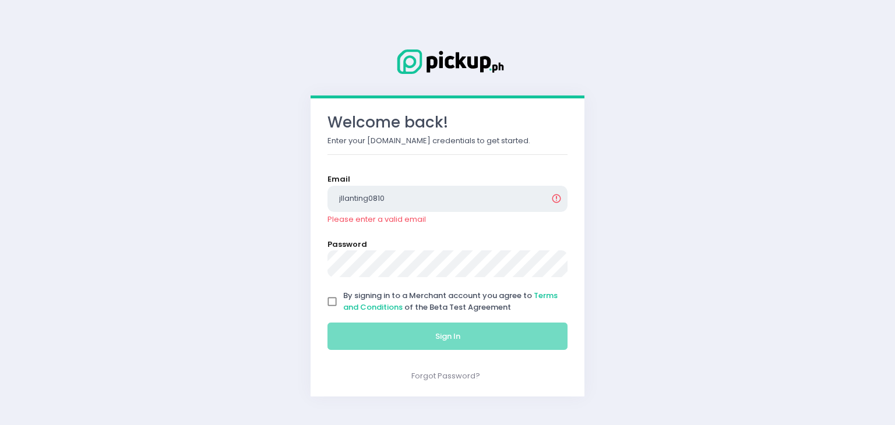
type input "[EMAIL_ADDRESS][DOMAIN_NAME]"
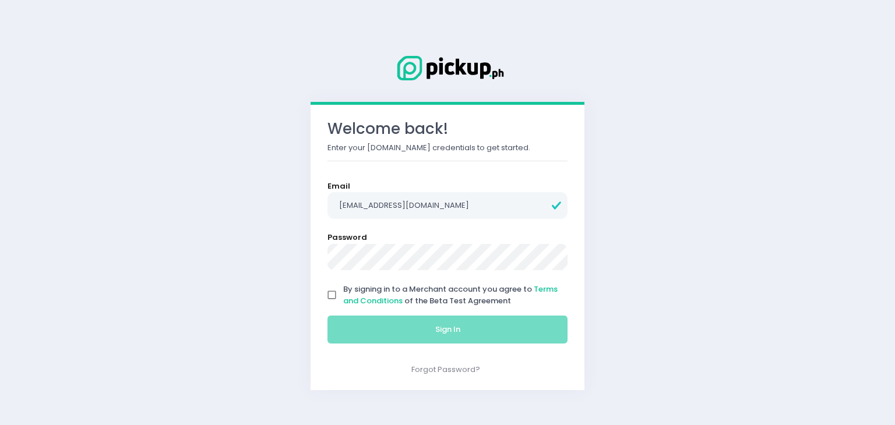
click at [331, 292] on input "By signing in to a Merchant account you agree to Terms and Conditions of the Be…" at bounding box center [332, 295] width 22 height 22
checkbox input "true"
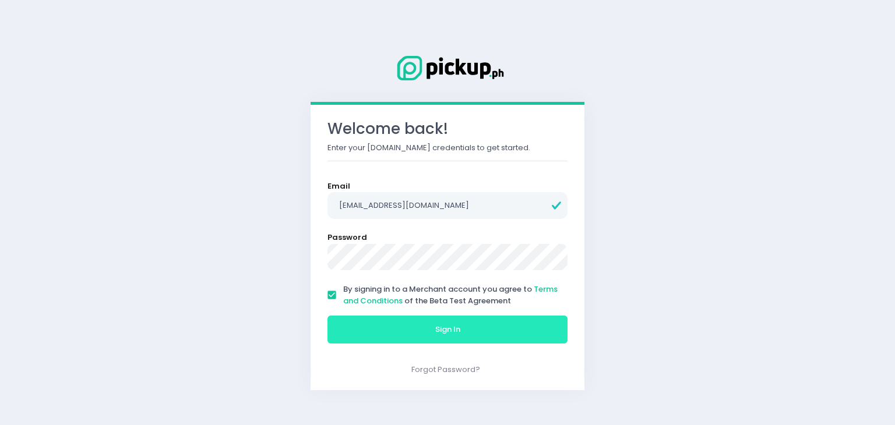
click at [368, 321] on button "Sign In" at bounding box center [447, 330] width 240 height 28
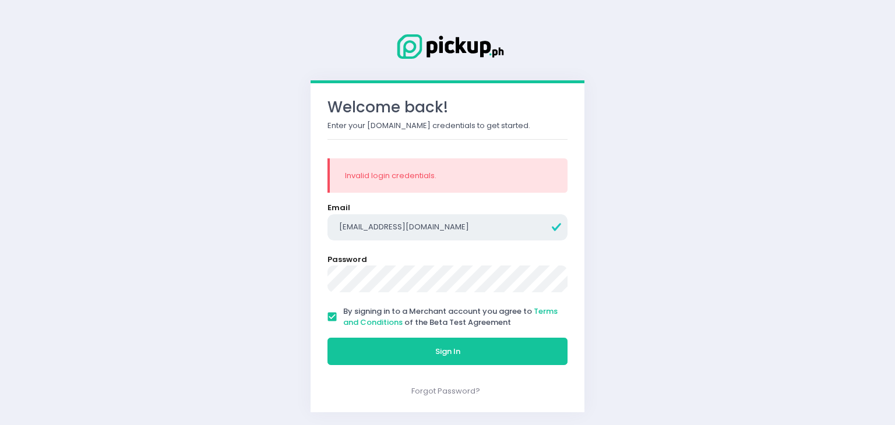
click at [443, 227] on input "[EMAIL_ADDRESS][DOMAIN_NAME]" at bounding box center [447, 227] width 240 height 27
type input "[DOMAIN_NAME][EMAIL_ADDRESS][DOMAIN_NAME]"
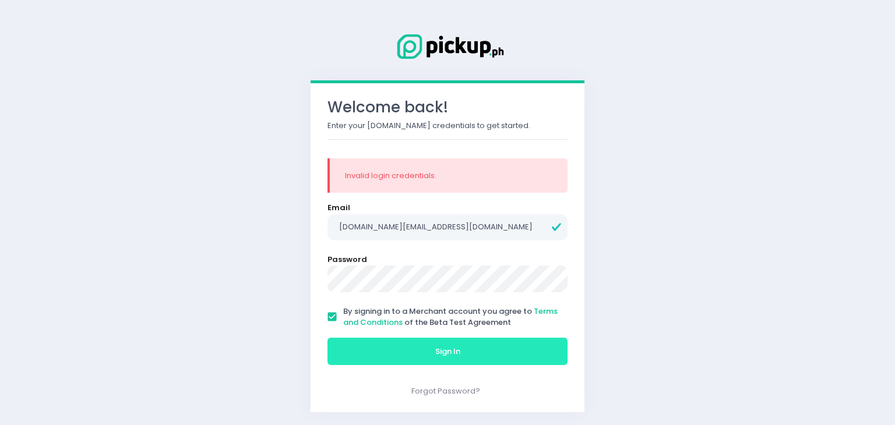
click at [425, 348] on button "Sign In" at bounding box center [447, 352] width 240 height 28
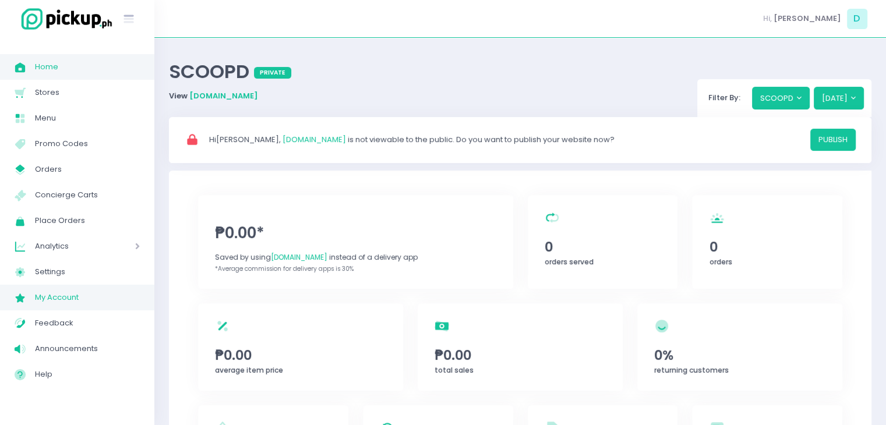
click at [86, 294] on span "My Account" at bounding box center [87, 297] width 105 height 15
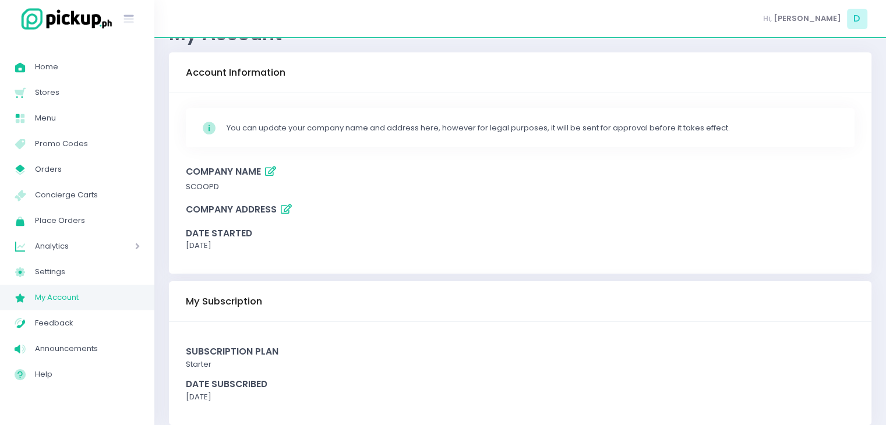
scroll to position [52, 0]
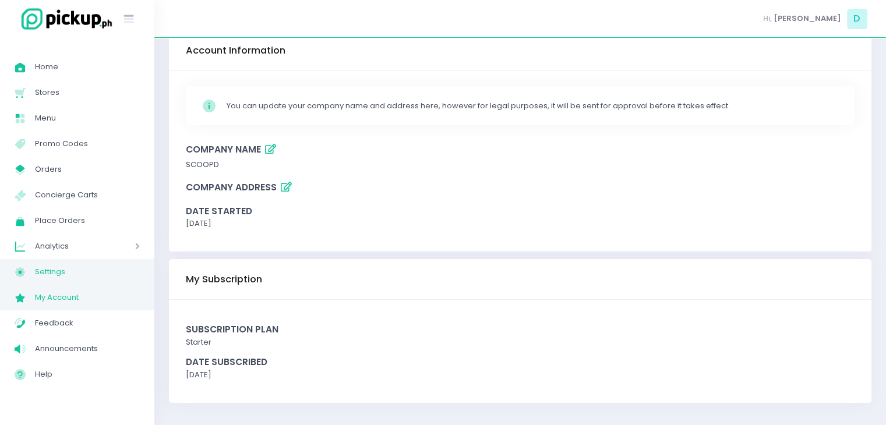
click at [52, 269] on span "Settings" at bounding box center [87, 271] width 105 height 15
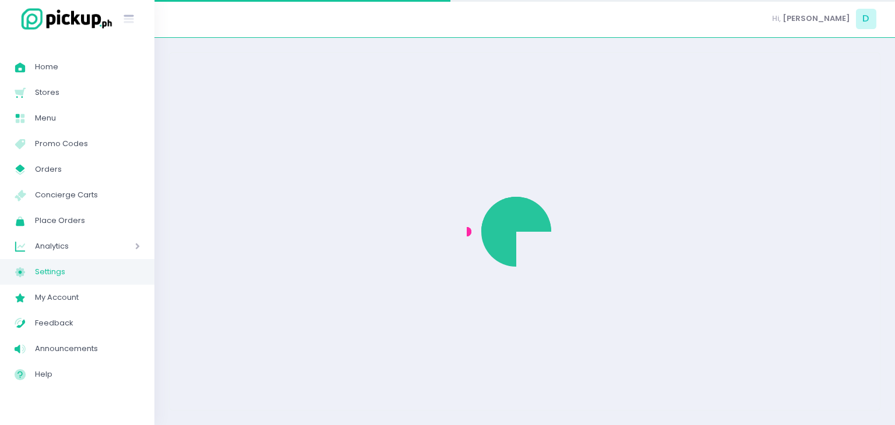
select select "active"
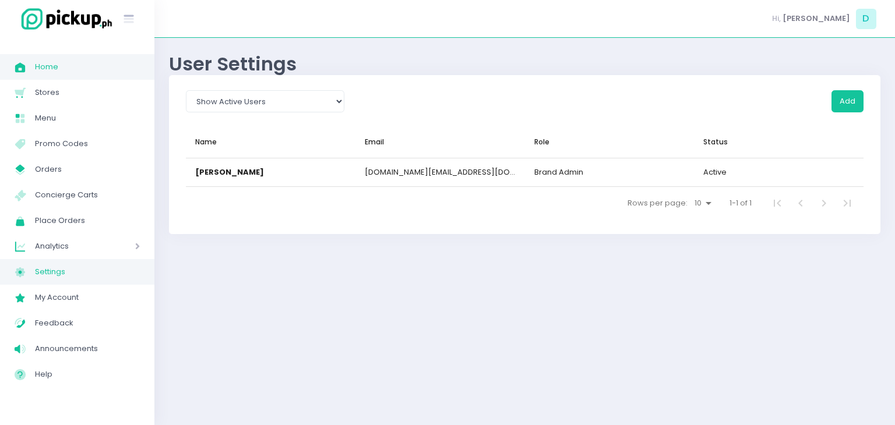
click at [72, 69] on span "Home" at bounding box center [87, 66] width 105 height 15
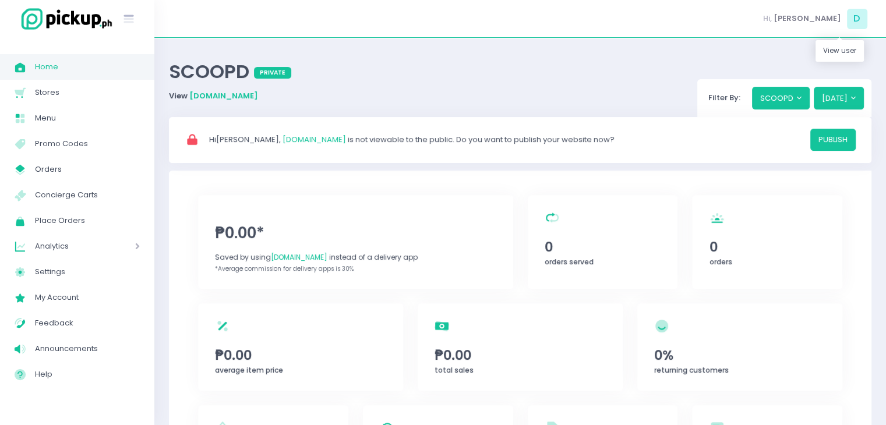
click at [853, 36] on div "Hi, DANI D" at bounding box center [814, 18] width 113 height 37
click at [832, 54] on div "SCOOPD private View scoopd.pickup.ph Filter By: SCOOPD Today" at bounding box center [520, 84] width 702 height 65
click at [845, 21] on div "Hi, DANI D" at bounding box center [814, 19] width 113 height 26
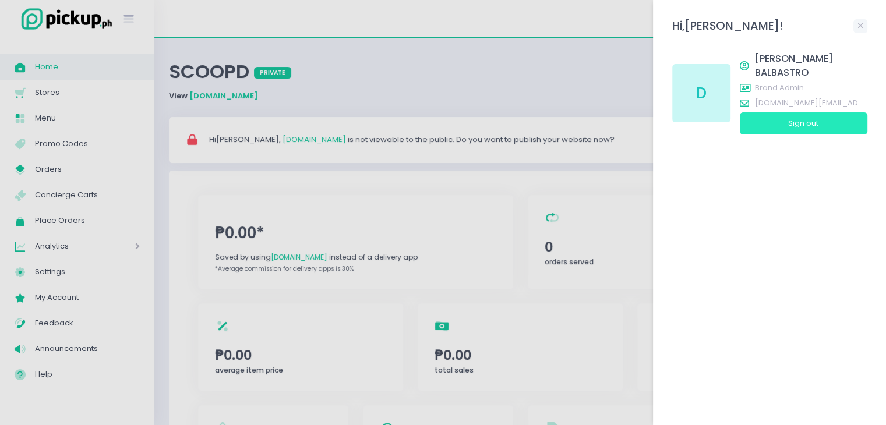
click at [764, 112] on button "Sign out" at bounding box center [804, 123] width 128 height 22
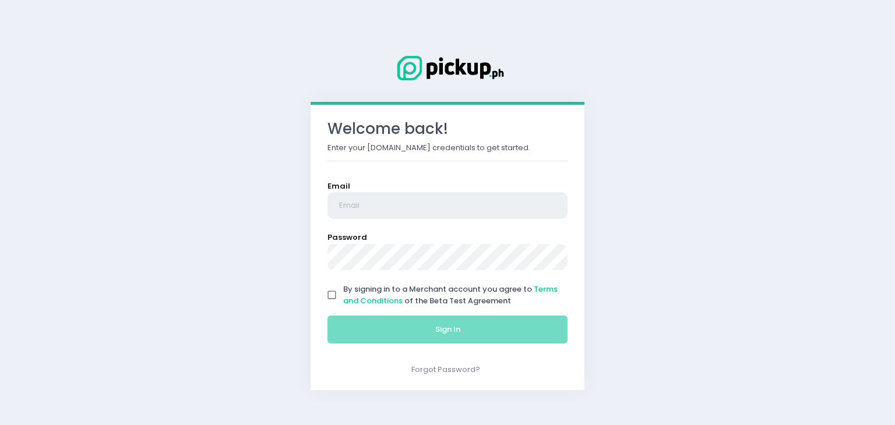
type input "[DOMAIN_NAME][EMAIL_ADDRESS][DOMAIN_NAME]"
click at [441, 206] on input "[DOMAIN_NAME][EMAIL_ADDRESS][DOMAIN_NAME]" at bounding box center [447, 205] width 240 height 27
click at [332, 292] on input "By signing in to a Merchant account you agree to Terms and Conditions of the Be…" at bounding box center [332, 295] width 22 height 22
checkbox input "true"
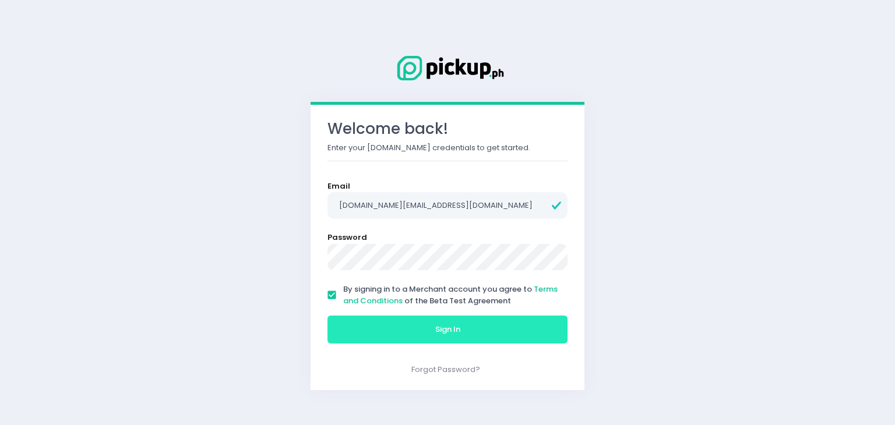
click at [343, 324] on button "Sign In" at bounding box center [447, 330] width 240 height 28
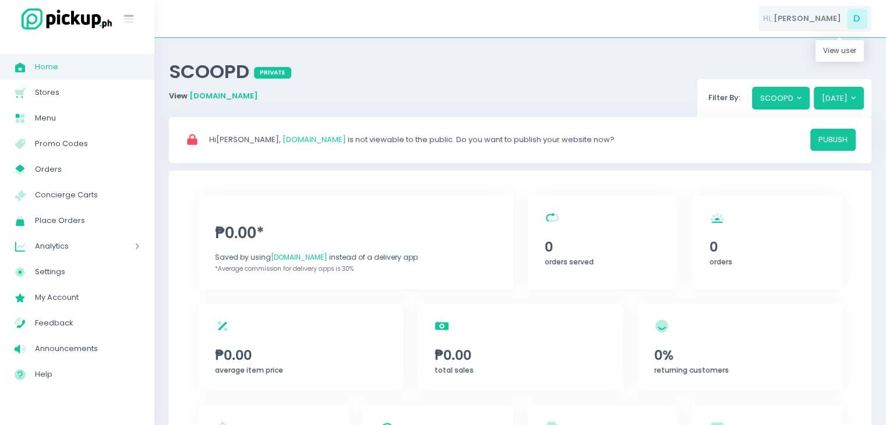
click at [822, 20] on span "[PERSON_NAME]" at bounding box center [807, 19] width 68 height 12
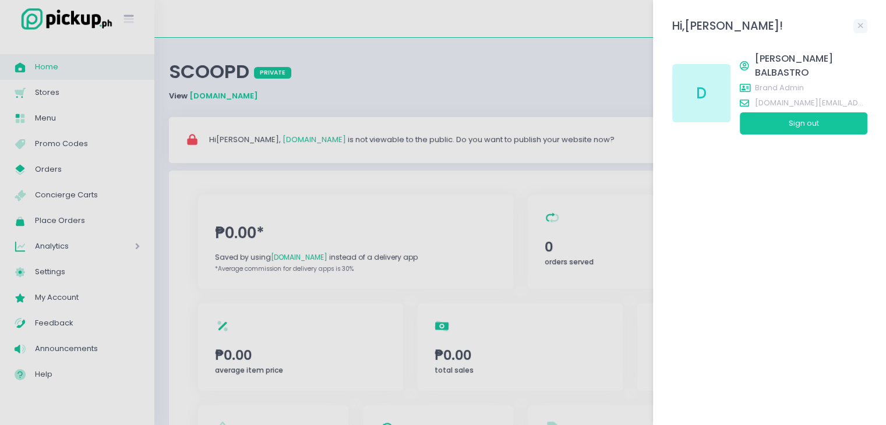
click at [688, 87] on div "D" at bounding box center [701, 93] width 58 height 58
click at [776, 82] on span "brand admin" at bounding box center [811, 88] width 112 height 12
